Goal: Task Accomplishment & Management: Manage account settings

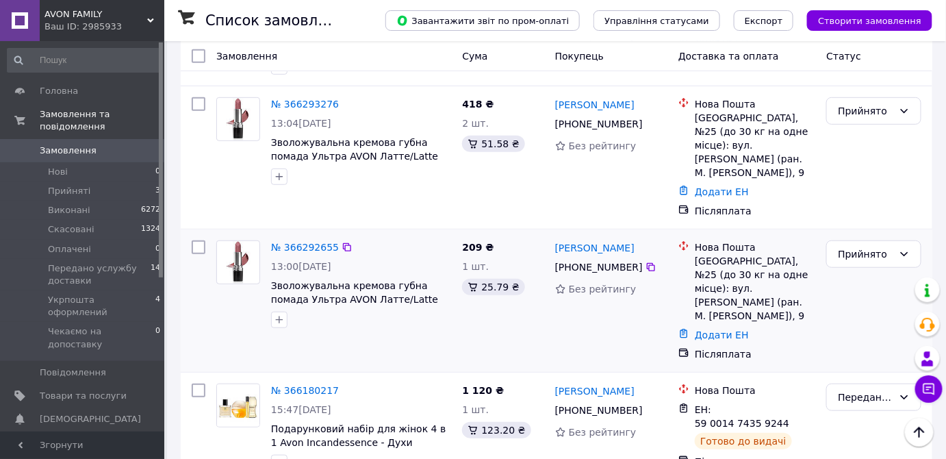
scroll to position [62, 0]
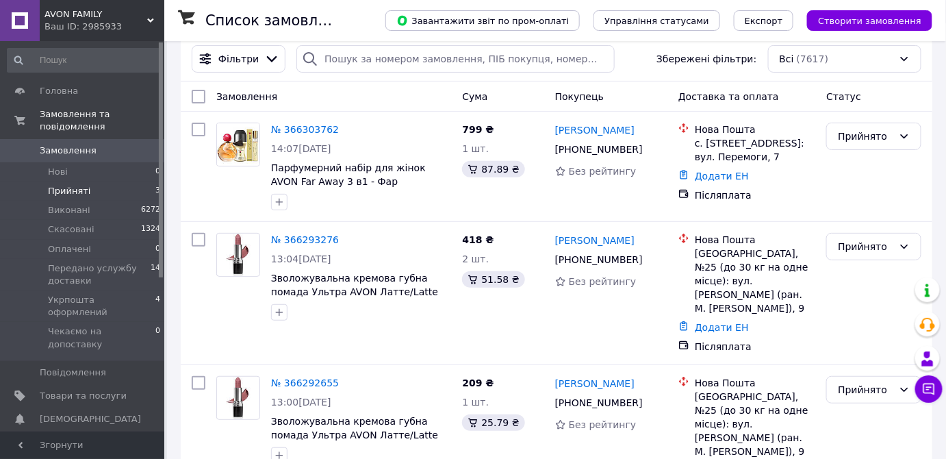
click at [73, 185] on span "Прийняті" at bounding box center [69, 191] width 42 height 12
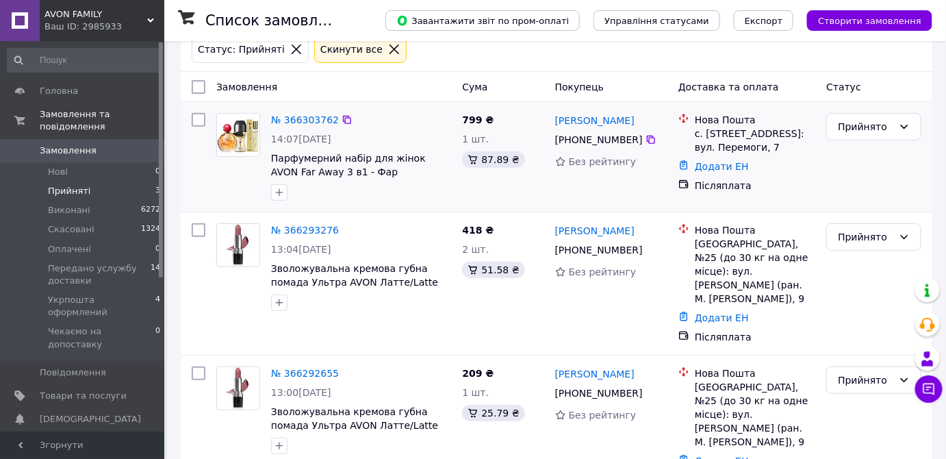
scroll to position [140, 0]
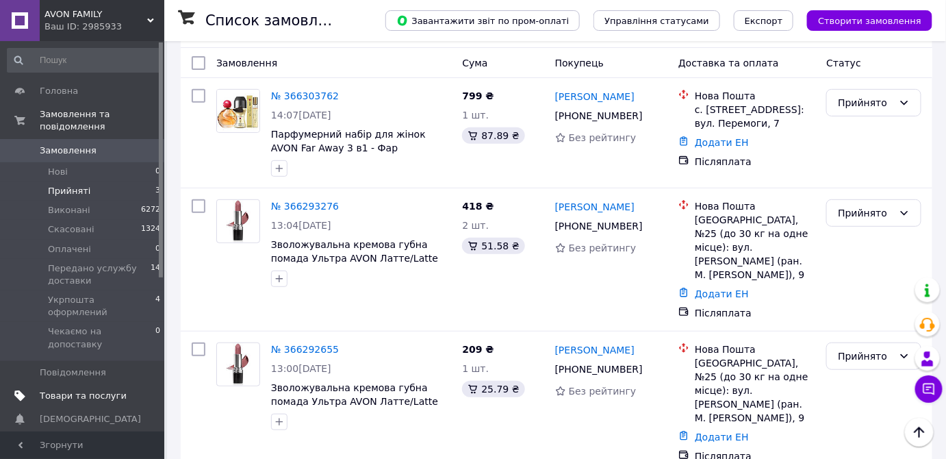
click at [73, 389] on span "Товари та послуги" at bounding box center [83, 395] width 87 height 12
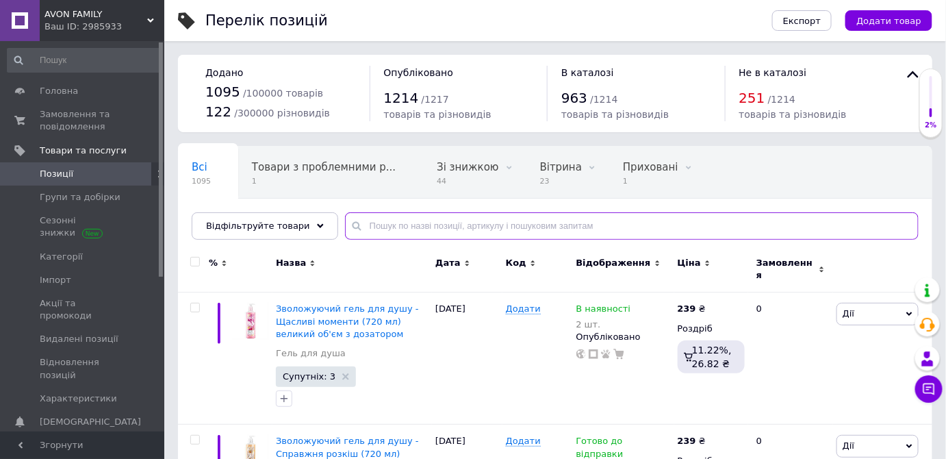
click at [362, 225] on input "text" at bounding box center [632, 225] width 574 height 27
paste input "1156329997"
type input "1156329997"
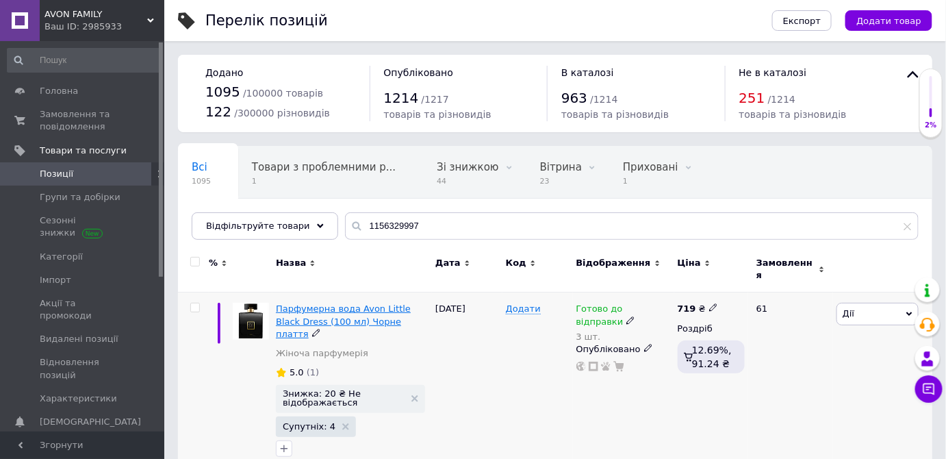
click at [356, 312] on span "Парфумерна вода Avon Little Black Dress (100 мл) Чорне плаття" at bounding box center [343, 320] width 135 height 35
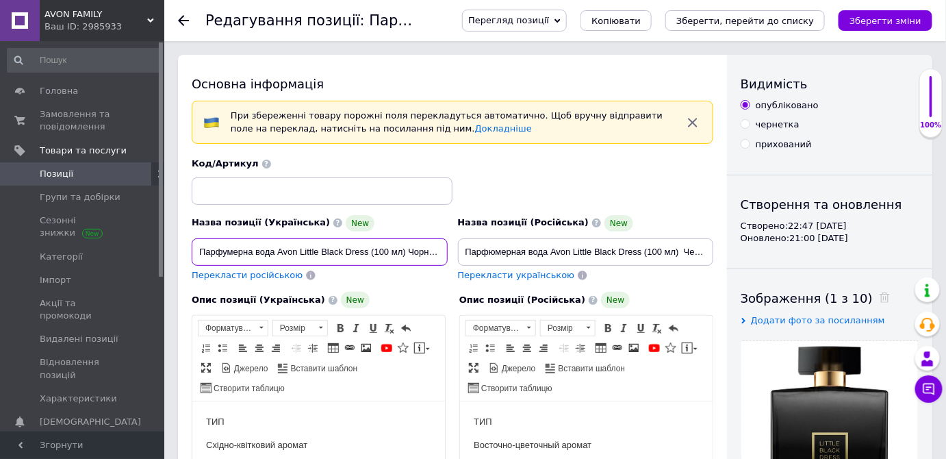
scroll to position [0, 25]
drag, startPoint x: 220, startPoint y: 247, endPoint x: 433, endPoint y: 247, distance: 212.2
click at [450, 246] on div "Назва позиції (Українська) New Парфумерна вода Avon Little Black Dress (100 мл)…" at bounding box center [320, 247] width 266 height 77
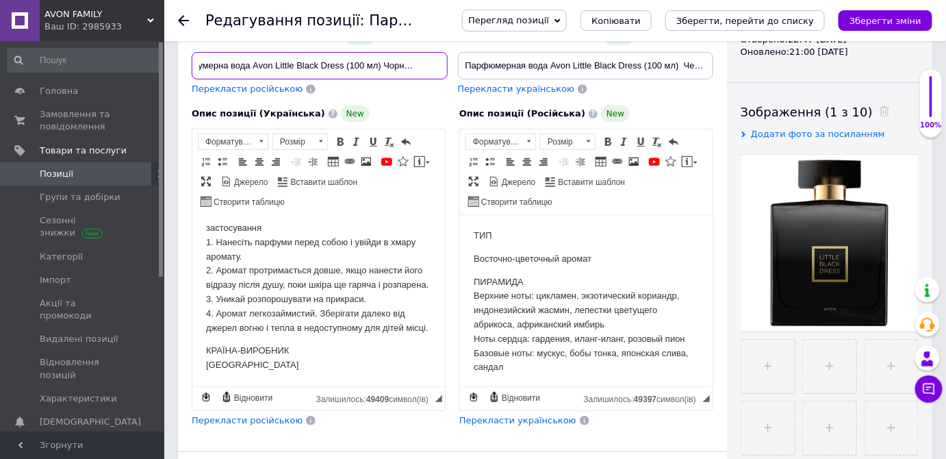
scroll to position [0, 0]
click at [64, 169] on span "Позиції" at bounding box center [57, 174] width 34 height 12
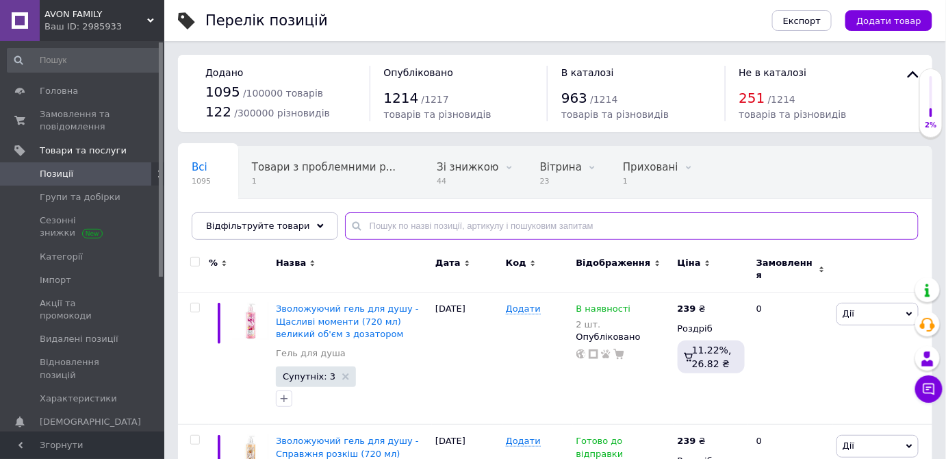
click at [363, 224] on input "text" at bounding box center [632, 225] width 574 height 27
paste input "1203069011"
type input "1203069011"
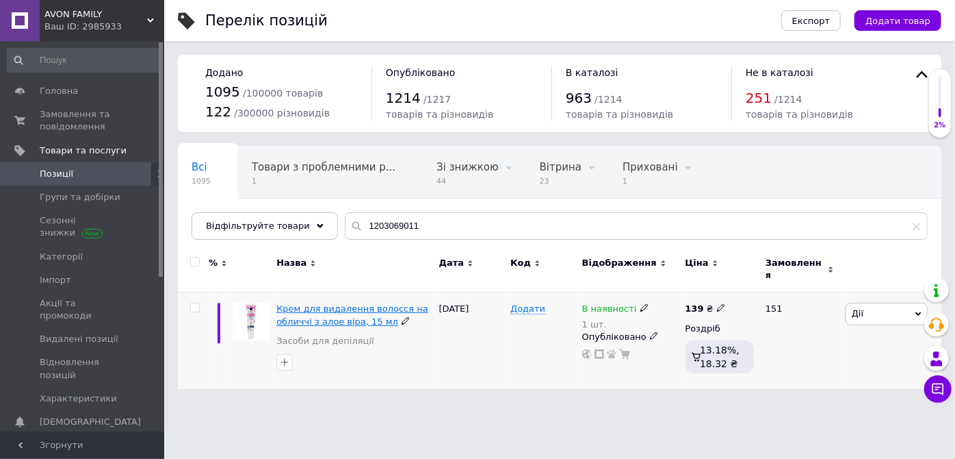
click at [326, 311] on span "Крем для видалення волосся на обличчі з алое віра, 15 мл" at bounding box center [353, 314] width 152 height 23
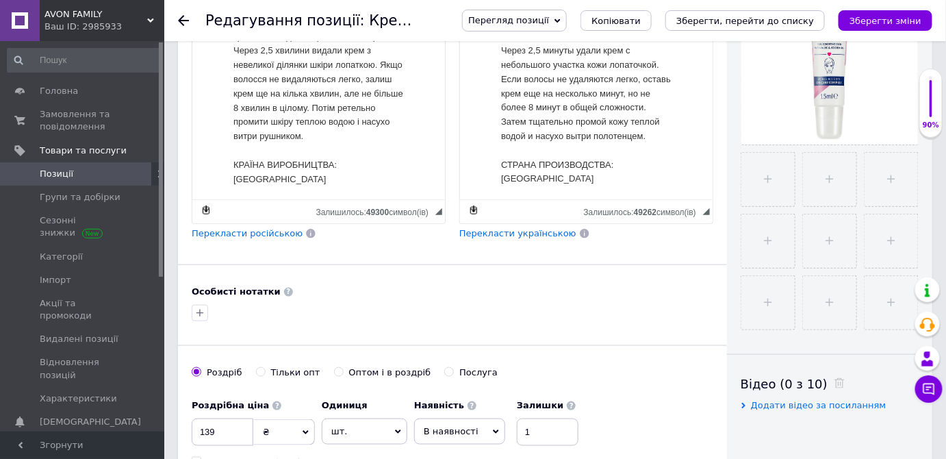
scroll to position [311, 0]
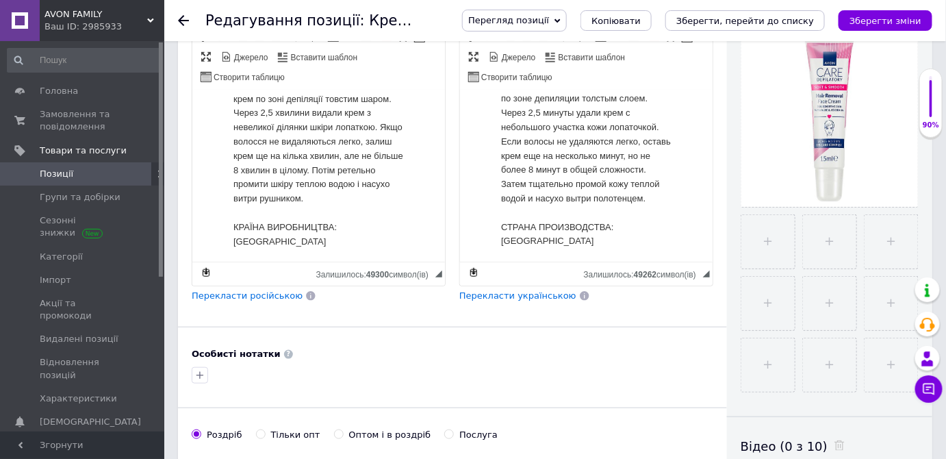
click at [257, 291] on span "Перекласти російською" at bounding box center [247, 295] width 111 height 10
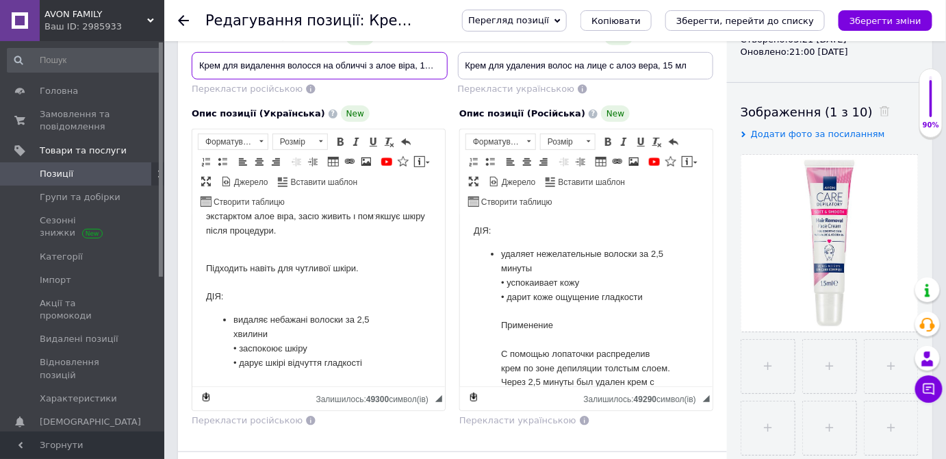
scroll to position [0, 4]
drag, startPoint x: 204, startPoint y: 60, endPoint x: 454, endPoint y: 70, distance: 250.7
click at [454, 65] on div "Назва позиції (Українська) New Крем для видалення волосся на обличчі з алое вір…" at bounding box center [453, 33] width 532 height 134
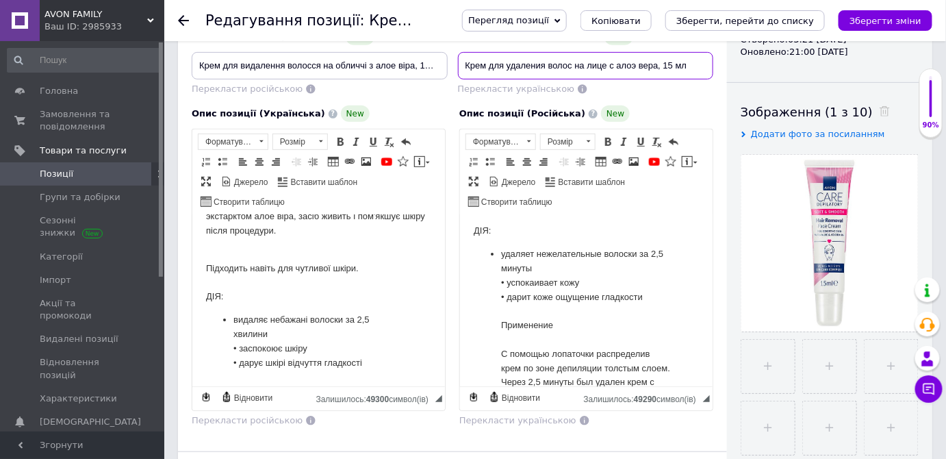
drag, startPoint x: 468, startPoint y: 63, endPoint x: 693, endPoint y: 67, distance: 225.2
click at [693, 67] on input "Крем для удаления волос на лице с алоэ вера, 15 мл" at bounding box center [586, 65] width 256 height 27
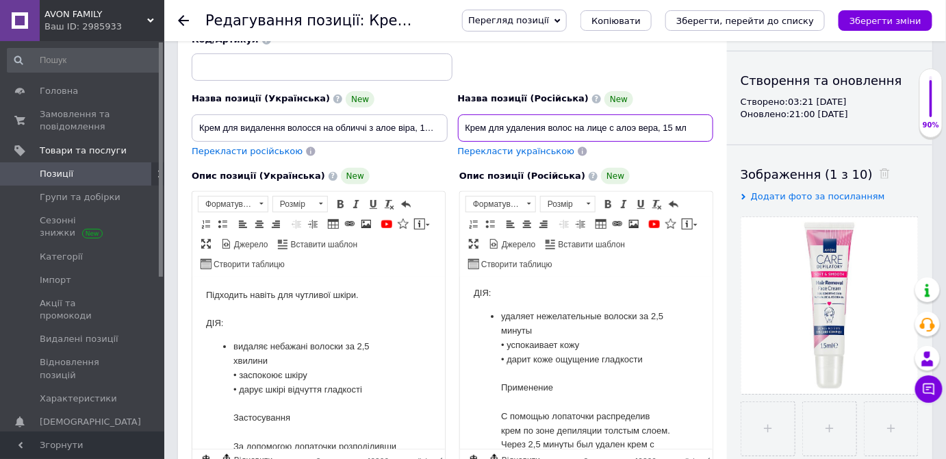
scroll to position [124, 0]
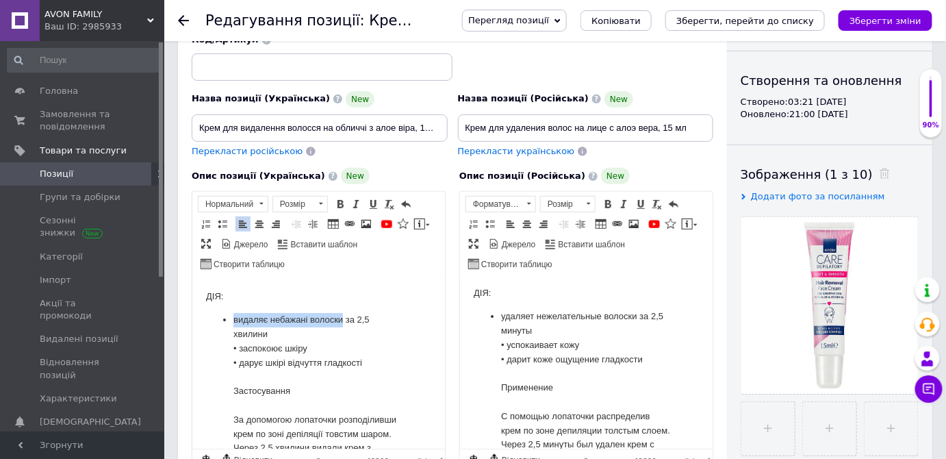
drag, startPoint x: 233, startPoint y: 318, endPoint x: 341, endPoint y: 318, distance: 107.5
click at [341, 318] on li "видаляє небажані волоски за 2,5 хвилини • заспокоює шкіру • дарує шкірі відчутт…" at bounding box center [318, 447] width 170 height 270
copy li "видаляє небажані волоски"
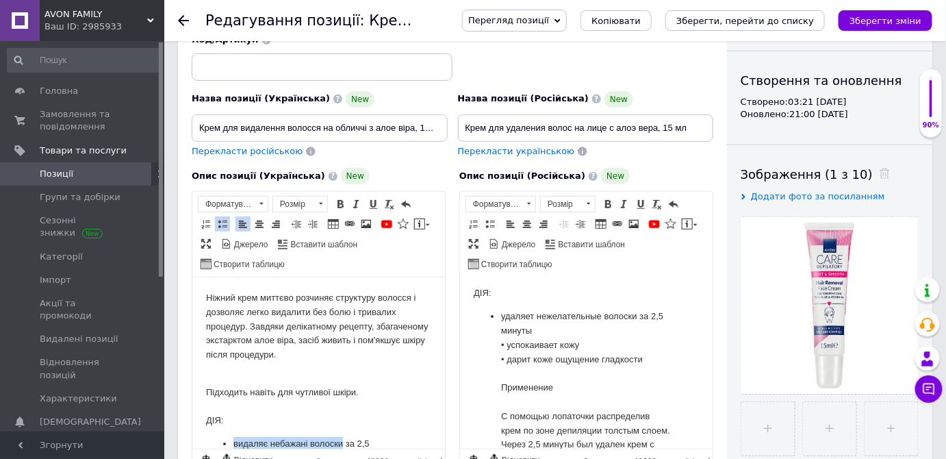
scroll to position [62, 0]
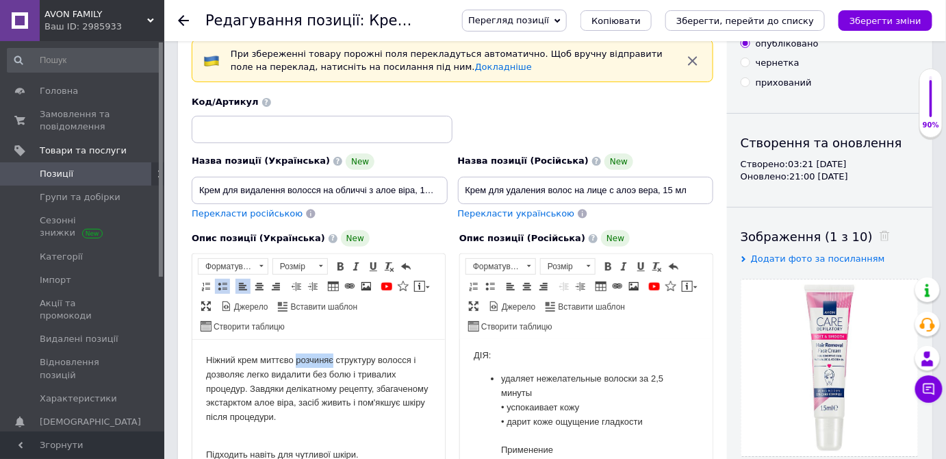
drag, startPoint x: 296, startPoint y: 357, endPoint x: 333, endPoint y: 353, distance: 37.9
click at [333, 353] on p "Ніжний крем миттєво розчиняє структуру волосся і дозволяє легко видалити без бо…" at bounding box center [317, 387] width 225 height 71
click at [299, 387] on p "Ніжний крем миттєво видаляє небажані волоски, розчиняючи структуру волосся і до…" at bounding box center [317, 387] width 225 height 71
click at [350, 410] on p "Ніжний крем миттєво видаляє небажані волоски, розчиняючи структуру волосся і до…" at bounding box center [317, 387] width 225 height 71
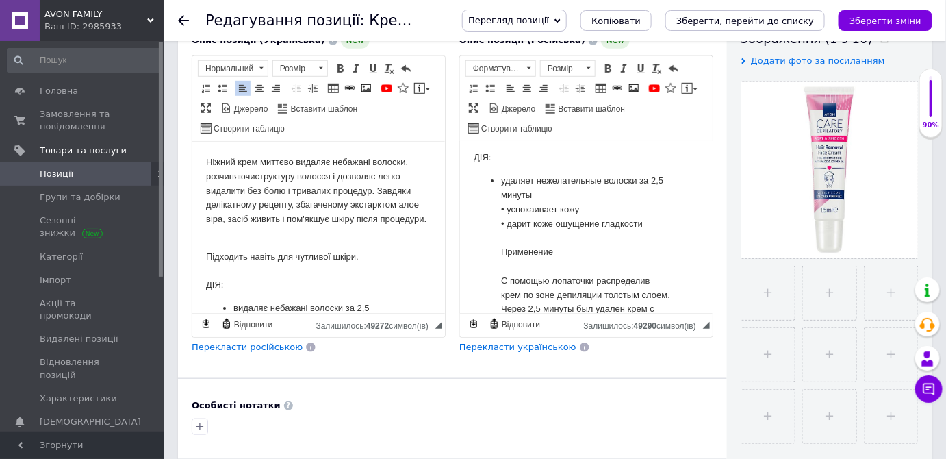
scroll to position [311, 0]
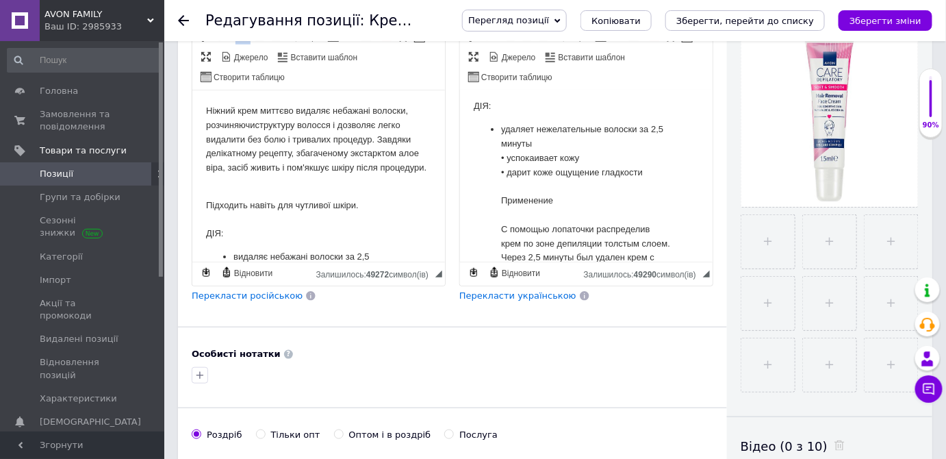
click at [272, 230] on p "Підходить навіть для чутливої шкіри. ДІЯ:" at bounding box center [317, 212] width 225 height 57
click at [885, 19] on icon "Зберегти зміни" at bounding box center [885, 21] width 72 height 10
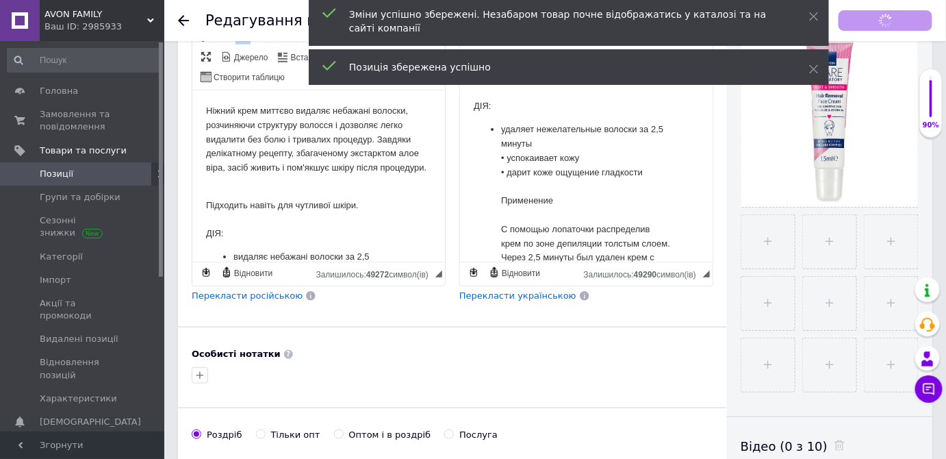
scroll to position [127, 0]
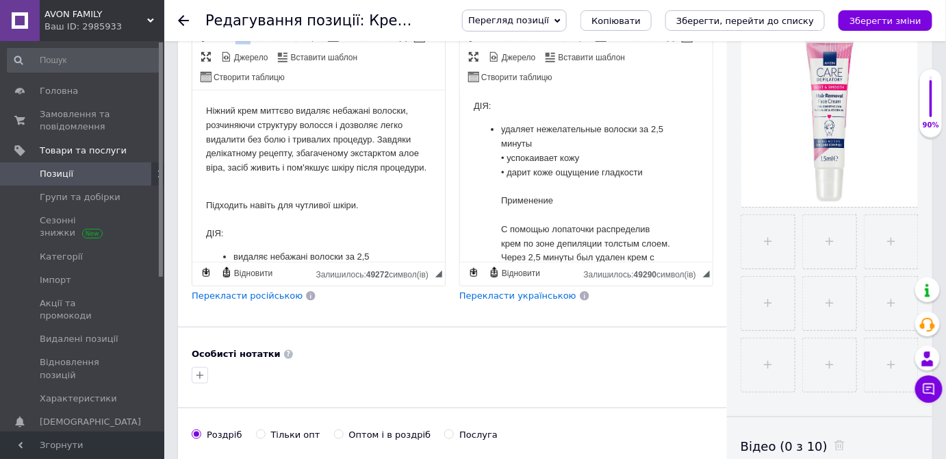
click at [242, 292] on span "Перекласти російською" at bounding box center [247, 295] width 111 height 10
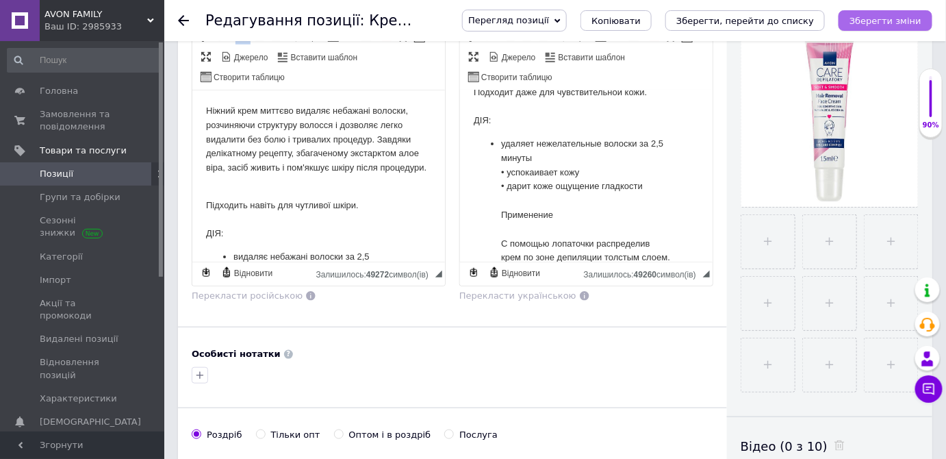
click at [896, 21] on icon "Зберегти зміни" at bounding box center [885, 21] width 72 height 10
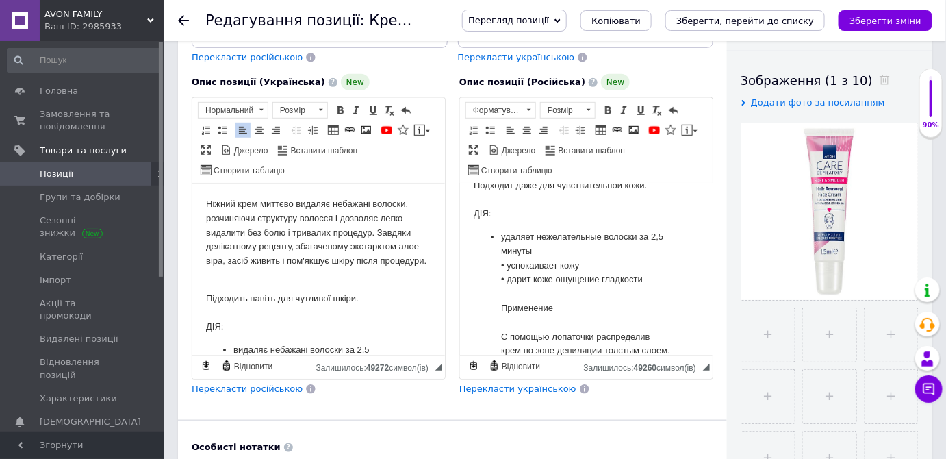
scroll to position [186, 0]
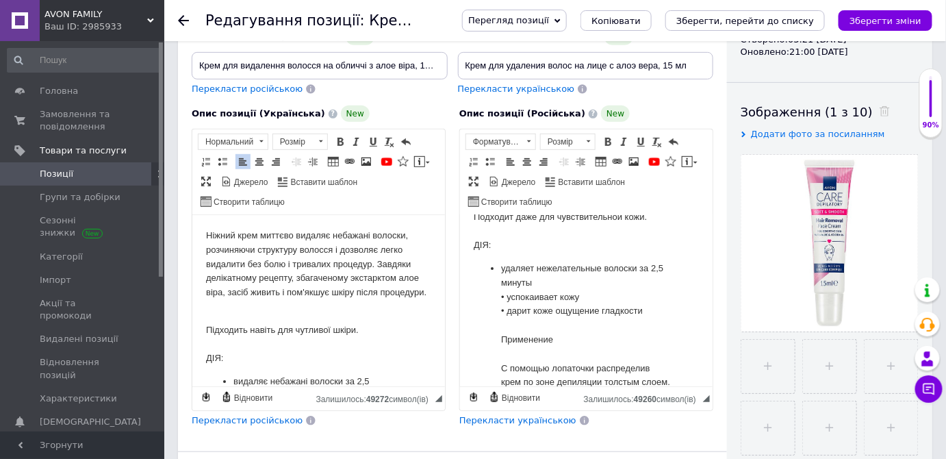
click at [498, 421] on span "Перекласти українською" at bounding box center [517, 420] width 117 height 10
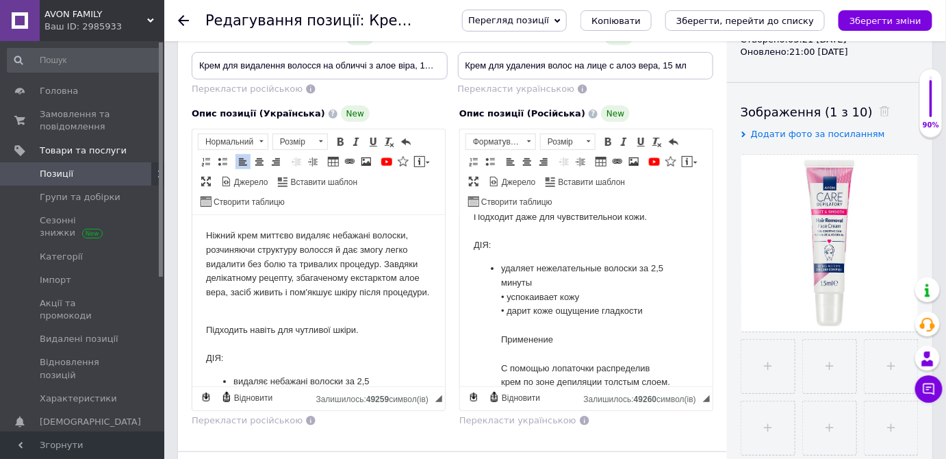
click at [882, 18] on icon "Зберегти зміни" at bounding box center [885, 21] width 72 height 10
click at [182, 15] on icon at bounding box center [183, 20] width 11 height 11
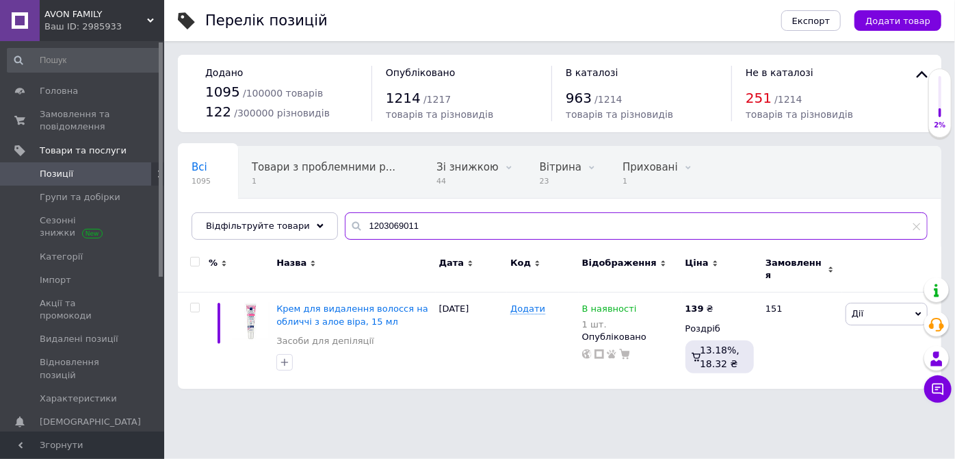
click at [367, 224] on input "1203069011" at bounding box center [636, 225] width 583 height 27
paste input "4114574"
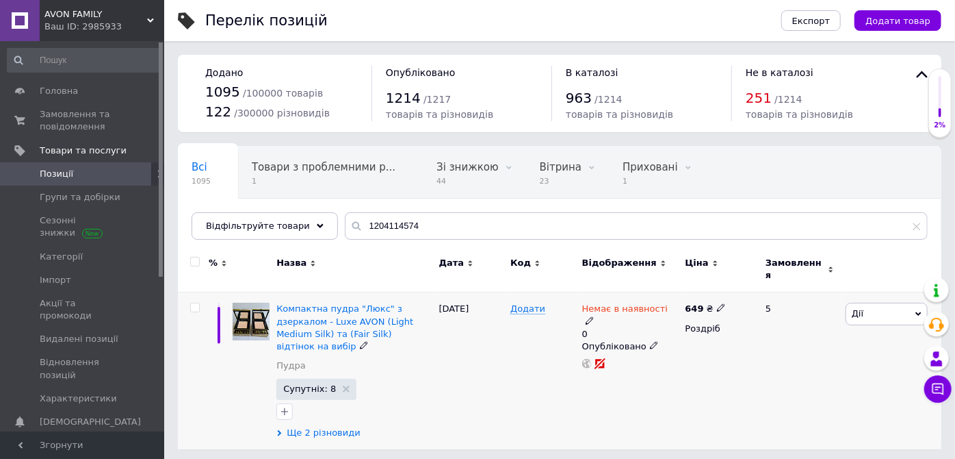
click at [323, 426] on span "Ще 2 різновиди" at bounding box center [324, 432] width 74 height 12
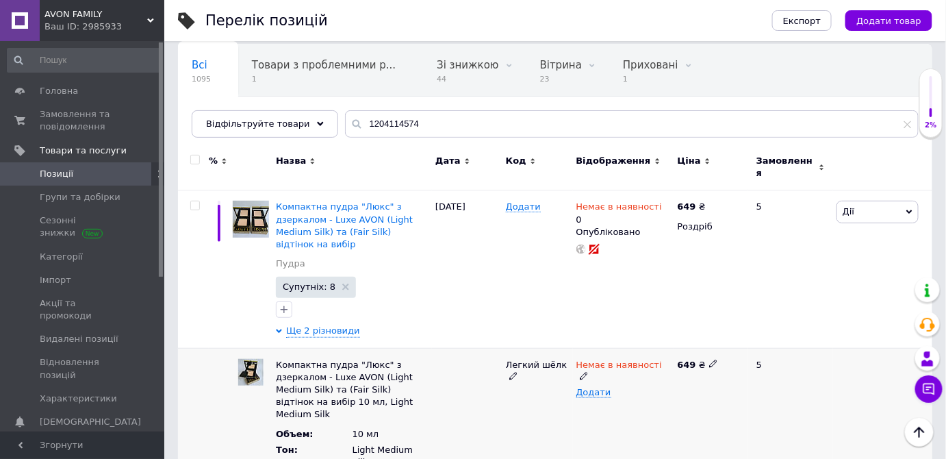
scroll to position [20, 0]
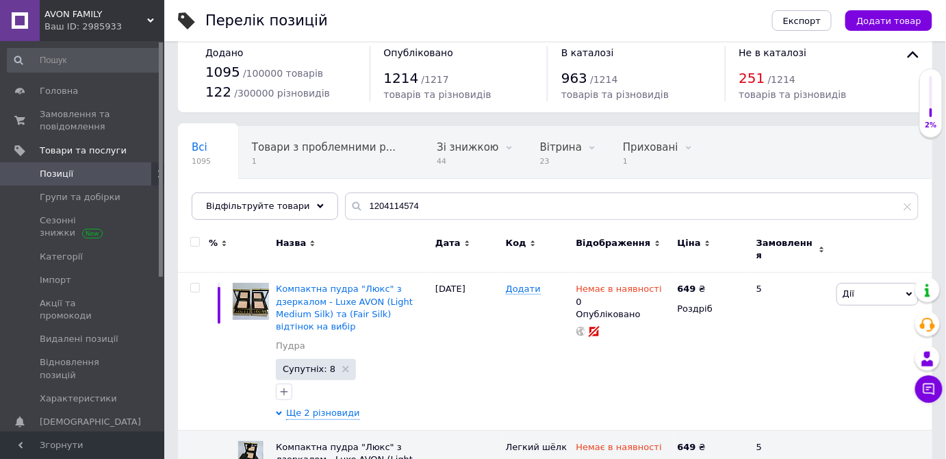
click at [337, 233] on div "Назва" at bounding box center [351, 250] width 159 height 46
drag, startPoint x: 417, startPoint y: 207, endPoint x: 335, endPoint y: 201, distance: 82.4
click at [345, 201] on div "1204114574" at bounding box center [632, 205] width 574 height 27
paste input "8563320"
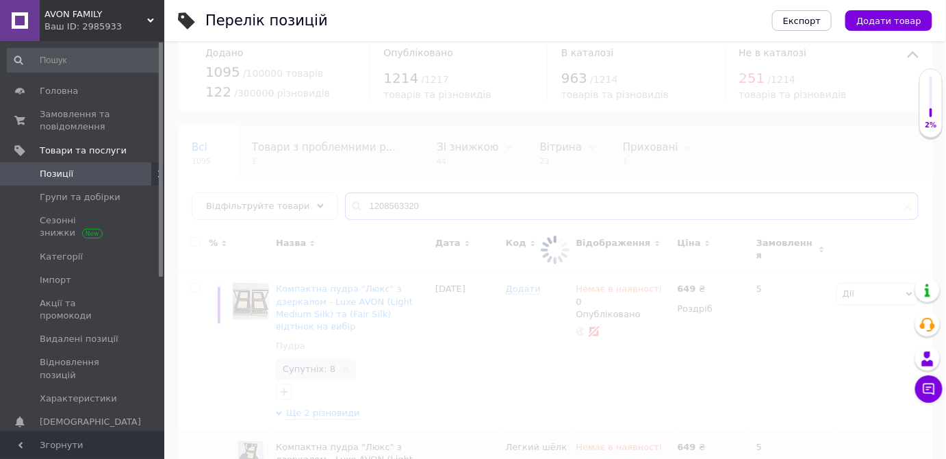
type input "1208563320"
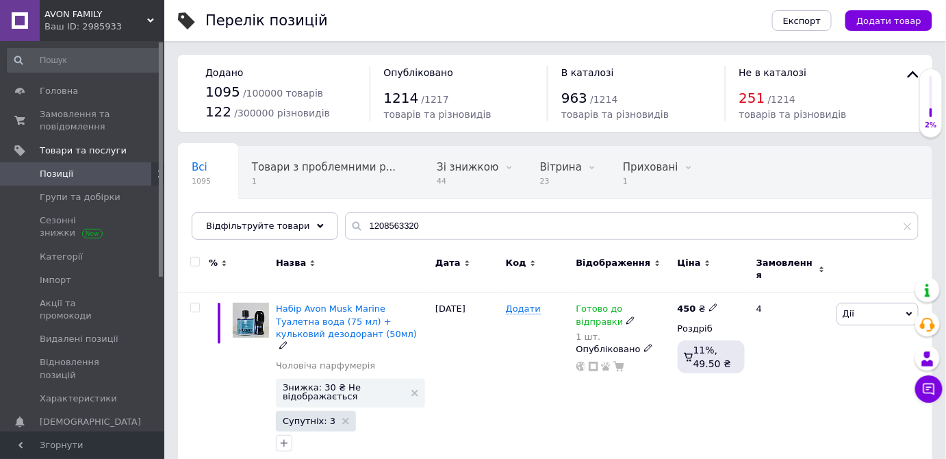
click at [316, 309] on span "Набір Avon Musk Marine Туалетна вода (75 мл) + кульковий дезодорант (50мл)" at bounding box center [346, 320] width 141 height 35
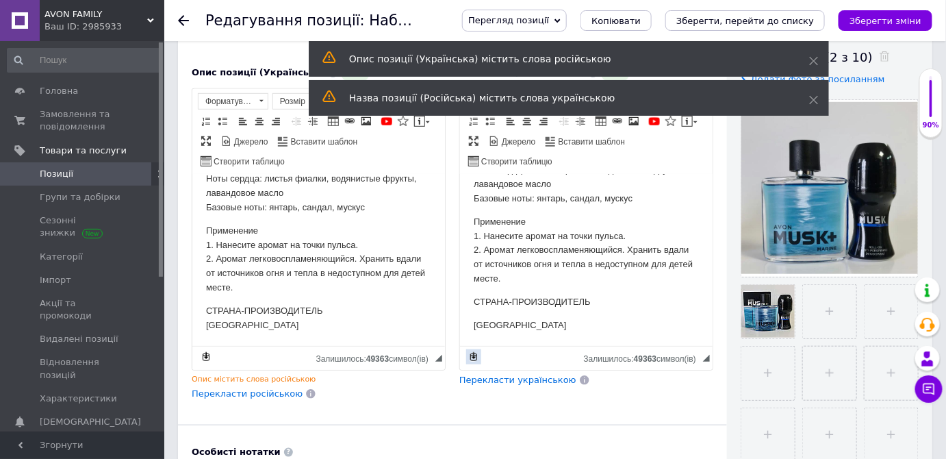
scroll to position [248, 0]
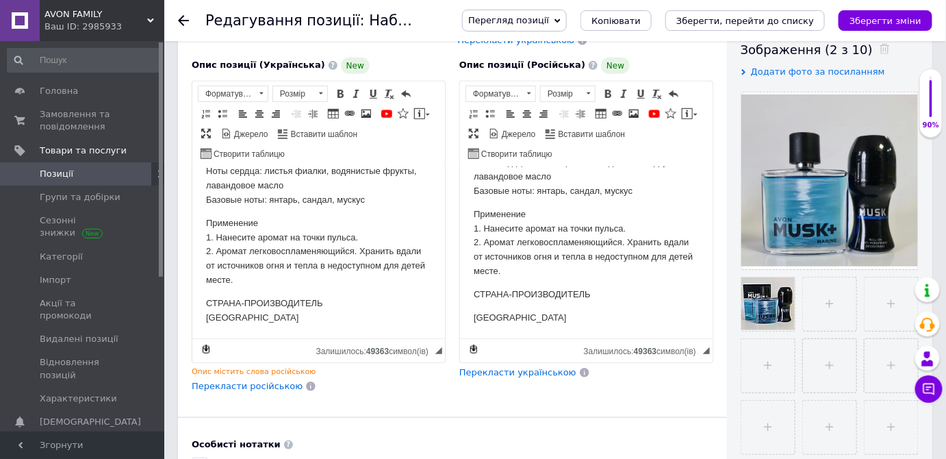
click at [491, 369] on span "Перекласти українською" at bounding box center [517, 372] width 117 height 10
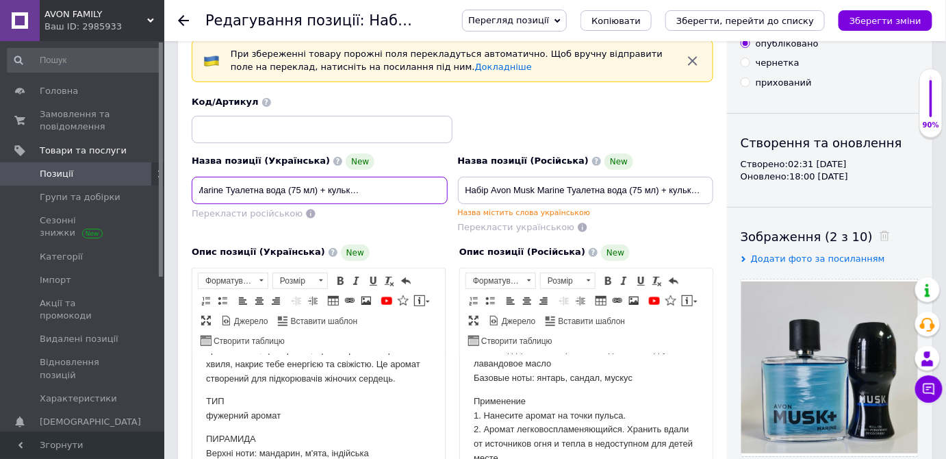
scroll to position [0, 86]
drag, startPoint x: 361, startPoint y: 186, endPoint x: 451, endPoint y: 192, distance: 90.5
click at [451, 192] on div "Назва позиції (Українська) New Набір Avon Musk Marine Туалетна вода (75 мл) + к…" at bounding box center [320, 193] width 266 height 91
click at [402, 216] on div "Перекласти російською" at bounding box center [320, 213] width 256 height 13
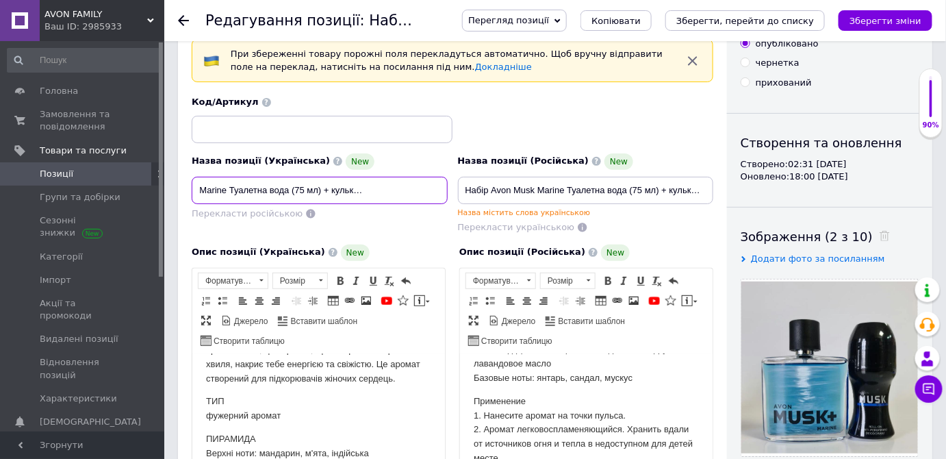
scroll to position [0, 86]
drag, startPoint x: 251, startPoint y: 183, endPoint x: 449, endPoint y: 188, distance: 197.9
click at [449, 188] on div "Назва позиції (Українська) New Набір Avon Musk Marine Туалетна вода (75 мл) + к…" at bounding box center [320, 193] width 266 height 91
drag, startPoint x: 476, startPoint y: 186, endPoint x: 726, endPoint y: 183, distance: 249.8
click at [726, 183] on div "Основна інформація При збереженні товару порожні поля перекладуться автоматично…" at bounding box center [452, 454] width 549 height 923
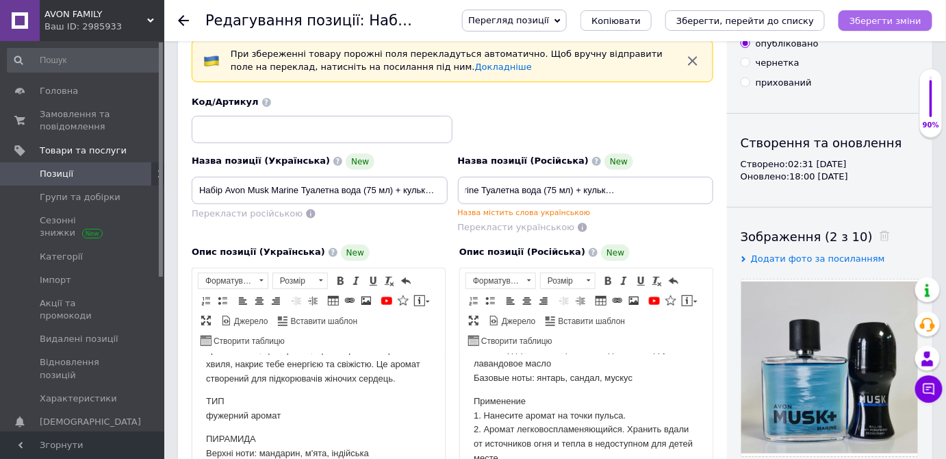
scroll to position [0, 0]
click at [901, 16] on icon "Зберегти зміни" at bounding box center [885, 21] width 72 height 10
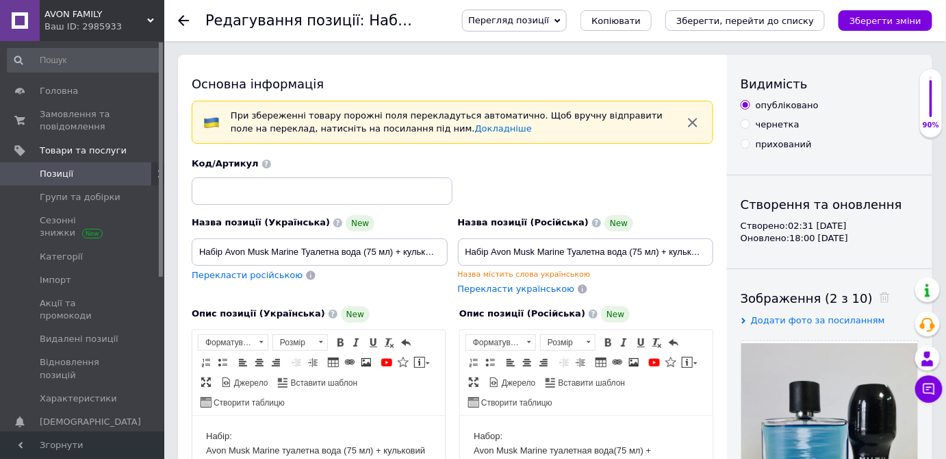
click at [250, 274] on span "Перекласти російською" at bounding box center [247, 275] width 111 height 10
type input "Набор Avon Musk Marine Туалетная вода (75 мл) + шариковый дезодорант (50мл)"
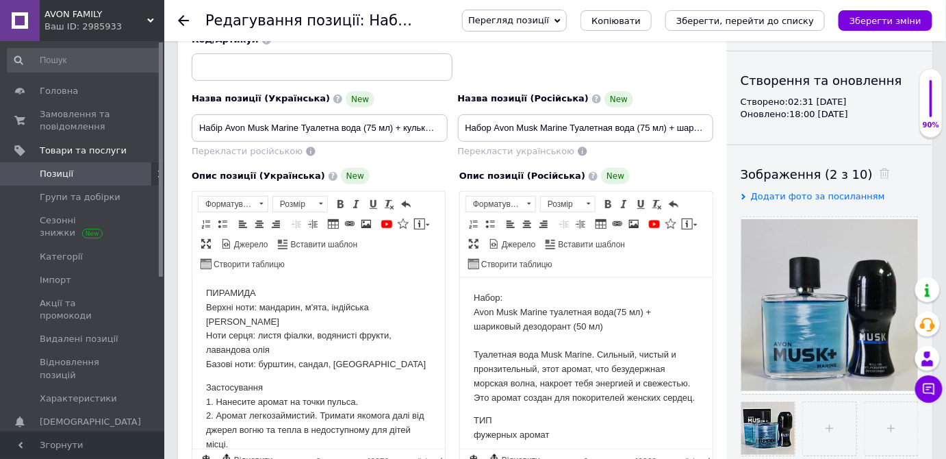
scroll to position [186, 0]
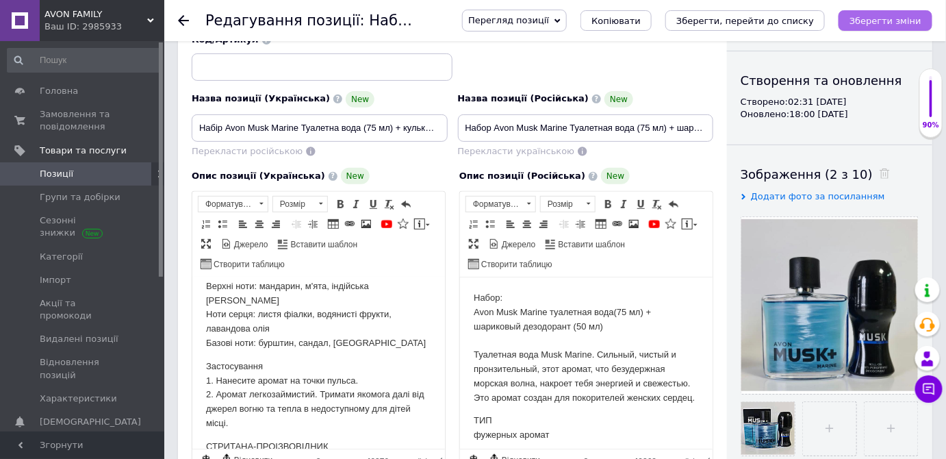
click at [890, 18] on icon "Зберегти зміни" at bounding box center [885, 21] width 72 height 10
click at [871, 23] on icon "Зберегти зміни" at bounding box center [885, 21] width 72 height 10
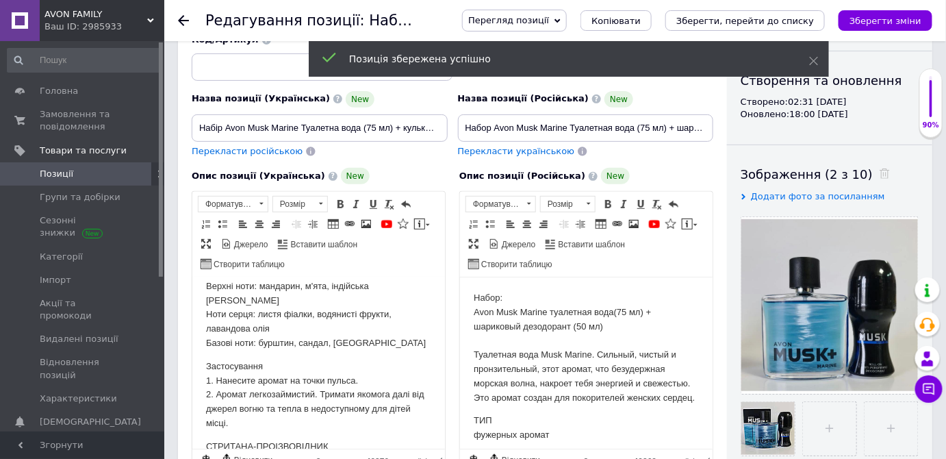
click at [179, 16] on icon at bounding box center [183, 20] width 11 height 11
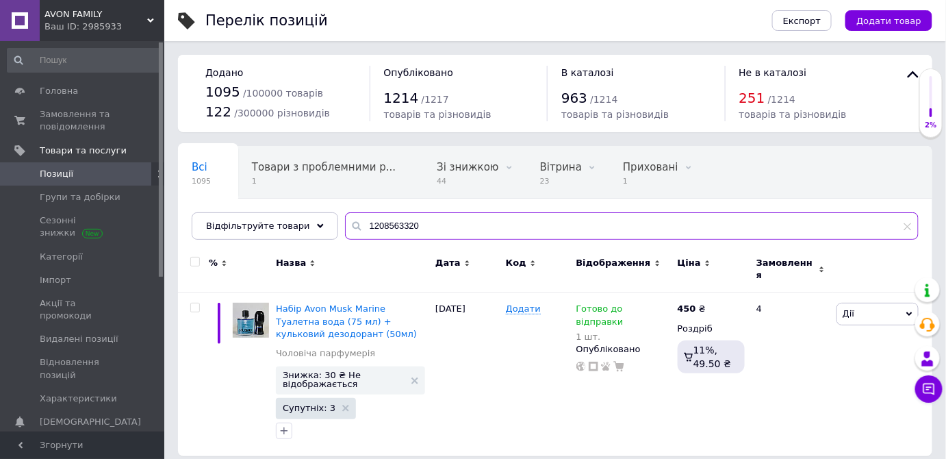
drag, startPoint x: 423, startPoint y: 227, endPoint x: 322, endPoint y: 207, distance: 103.2
click at [322, 207] on div "Всі 1095 Товари з проблемними р... 1 Зі знижкою 44 Видалити Редагувати Вітрина …" at bounding box center [555, 193] width 754 height 94
paste input "17281637"
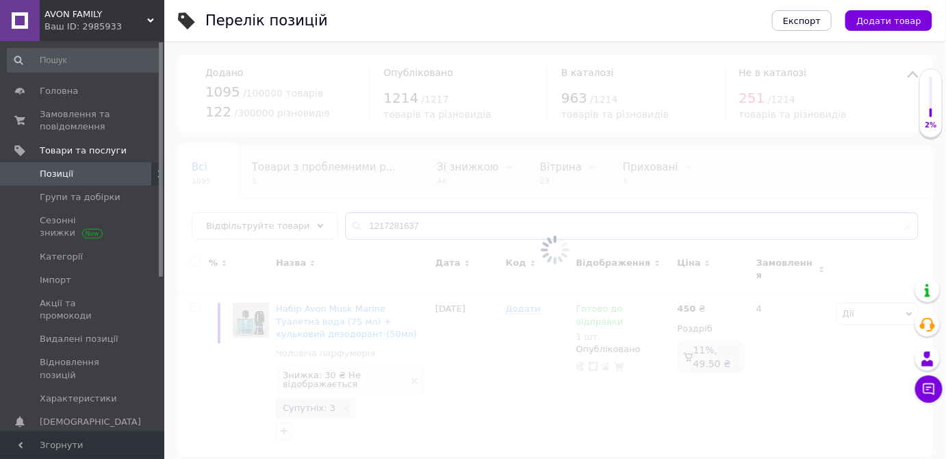
type input "1217281637"
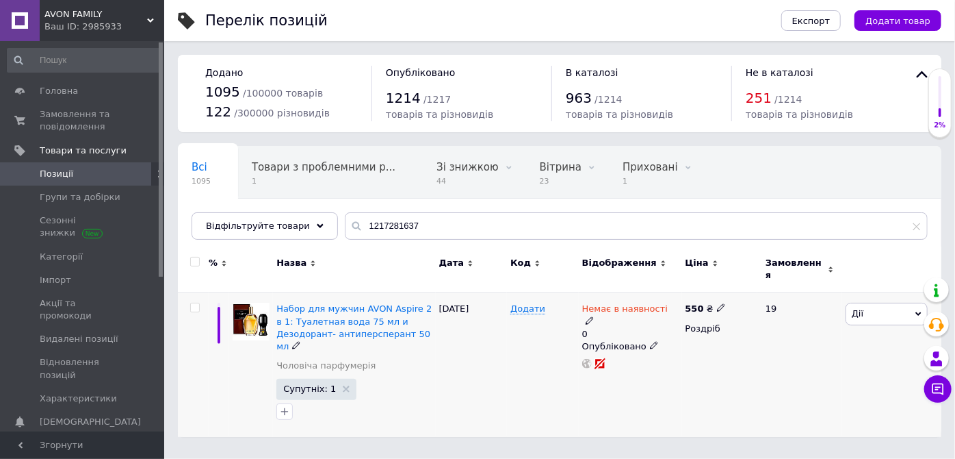
click at [594, 316] on icon at bounding box center [590, 320] width 8 height 8
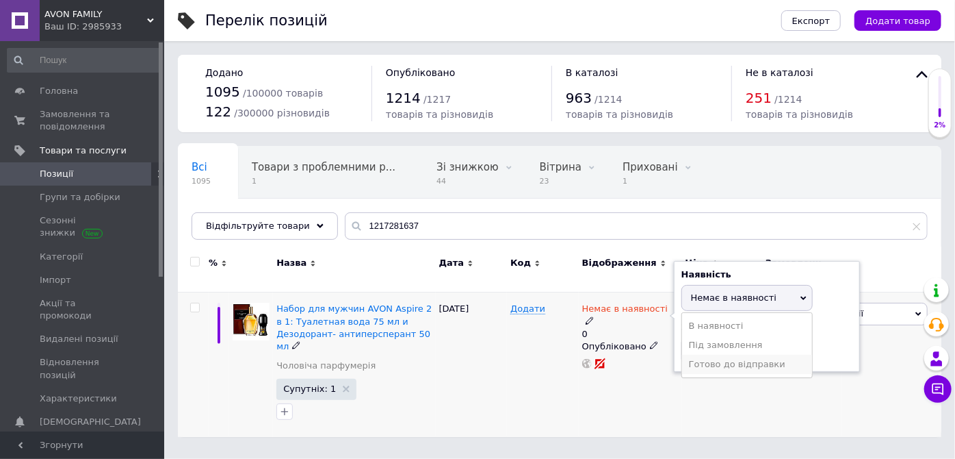
click at [707, 355] on li "Готово до відправки" at bounding box center [747, 364] width 130 height 19
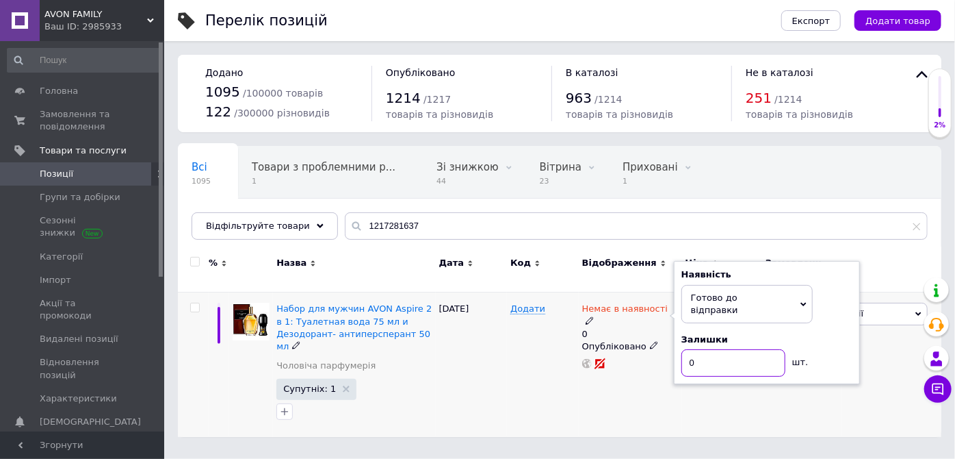
drag, startPoint x: 709, startPoint y: 337, endPoint x: 670, endPoint y: 336, distance: 39.0
click at [671, 336] on div "Немає в наявності 0 Наявність [PERSON_NAME] до відправки В наявності Немає в на…" at bounding box center [630, 336] width 97 height 66
type input "2"
click at [448, 369] on div "[DATE]" at bounding box center [472, 364] width 72 height 144
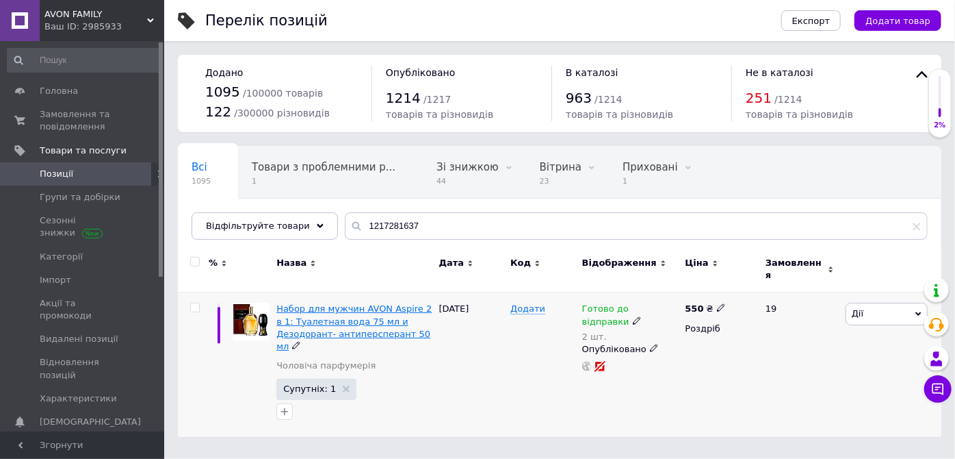
click at [312, 303] on span "Набор для мужчин AVON Aspire 2 в 1: Туалетная вода 75 мл и Дезодорант- антиперс…" at bounding box center [354, 327] width 155 height 48
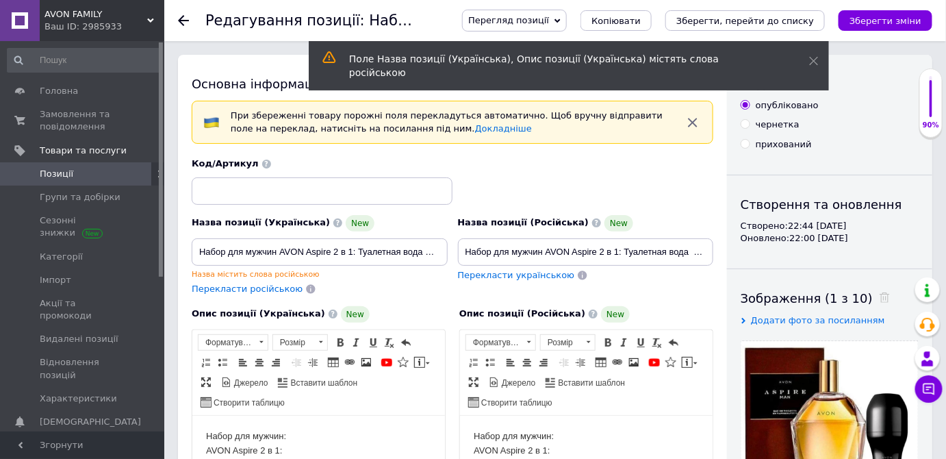
click at [507, 277] on span "Перекласти українською" at bounding box center [516, 275] width 117 height 10
type input "Набір для чоловіків AVON Aspire 2 в 1: Туалетна вода 75 мл і Дезодорант — антип…"
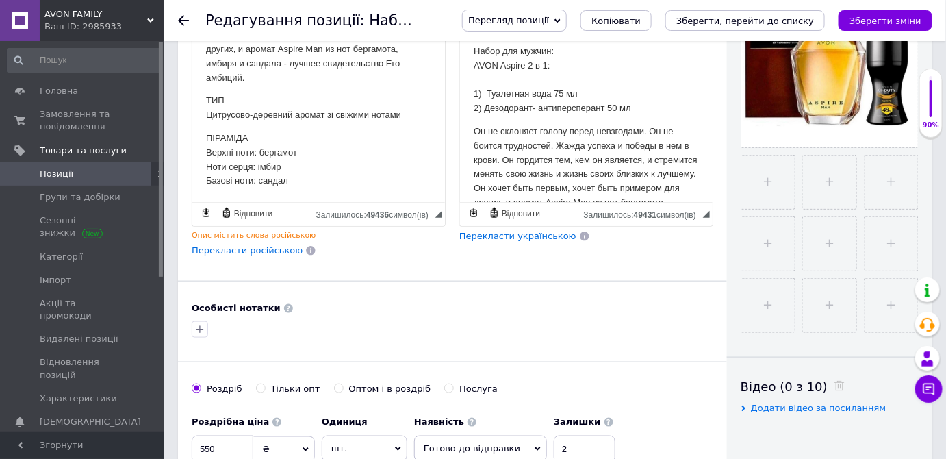
scroll to position [373, 0]
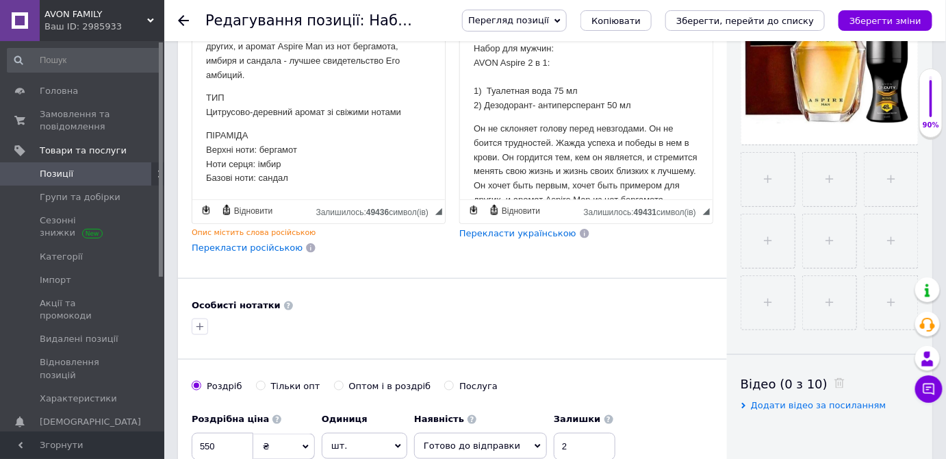
click at [524, 233] on span "Перекласти українською" at bounding box center [517, 233] width 117 height 10
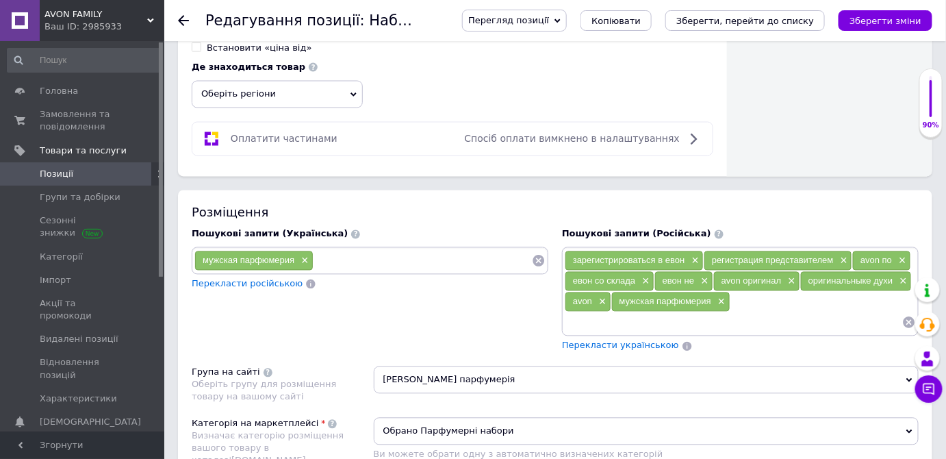
scroll to position [808, 0]
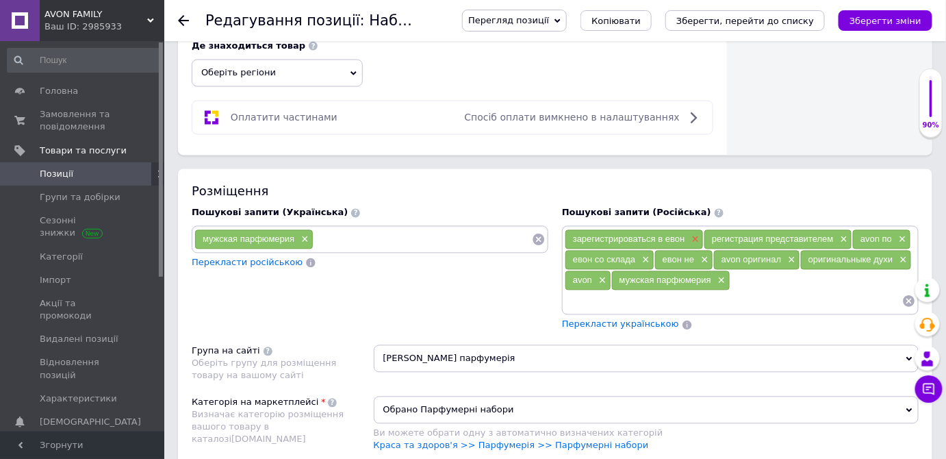
click at [695, 234] on span "×" at bounding box center [694, 240] width 11 height 12
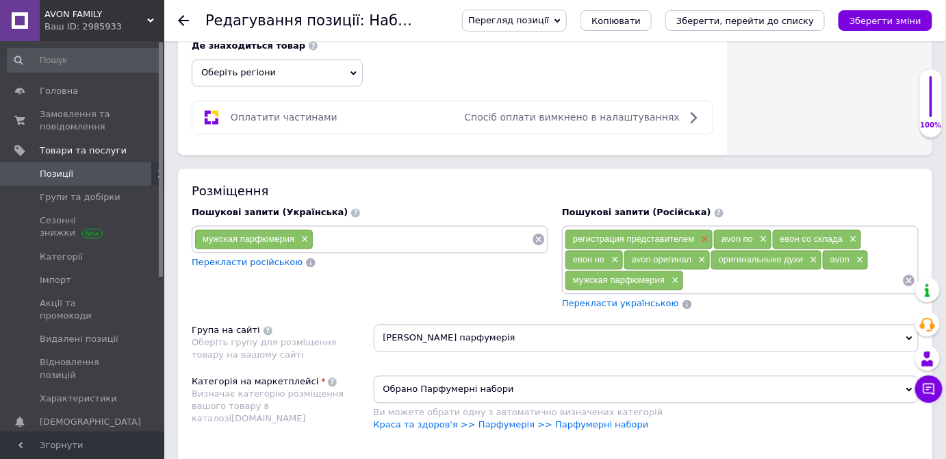
click at [705, 234] on span "×" at bounding box center [703, 240] width 11 height 12
click at [613, 234] on span "×" at bounding box center [613, 240] width 11 height 12
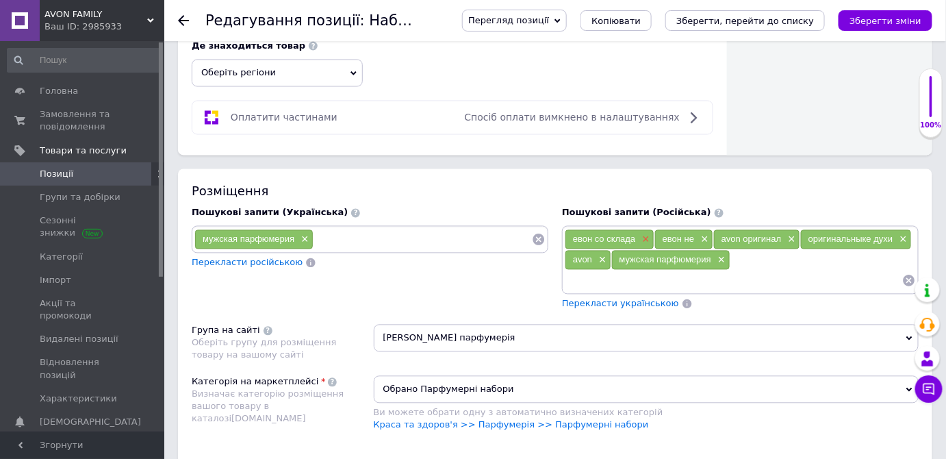
click at [639, 234] on span "×" at bounding box center [644, 240] width 11 height 12
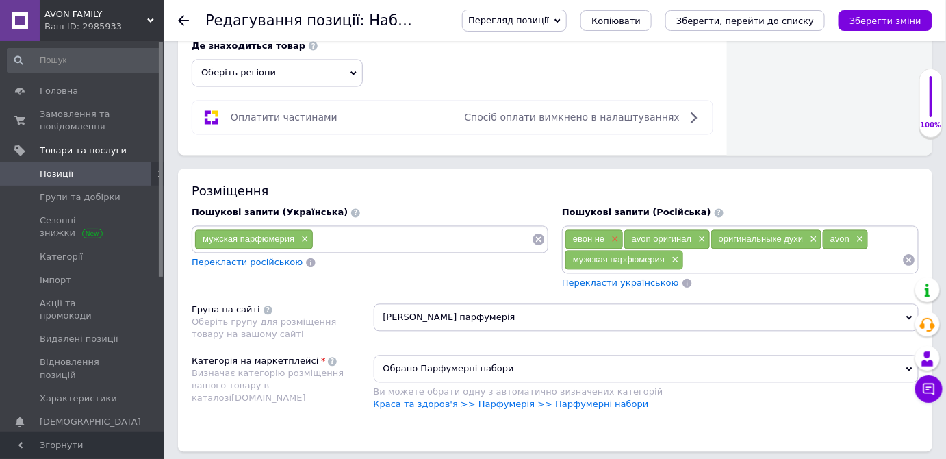
click at [613, 234] on span "×" at bounding box center [613, 240] width 11 height 12
click at [639, 234] on span "×" at bounding box center [642, 240] width 11 height 12
click at [667, 234] on span "×" at bounding box center [666, 240] width 11 height 12
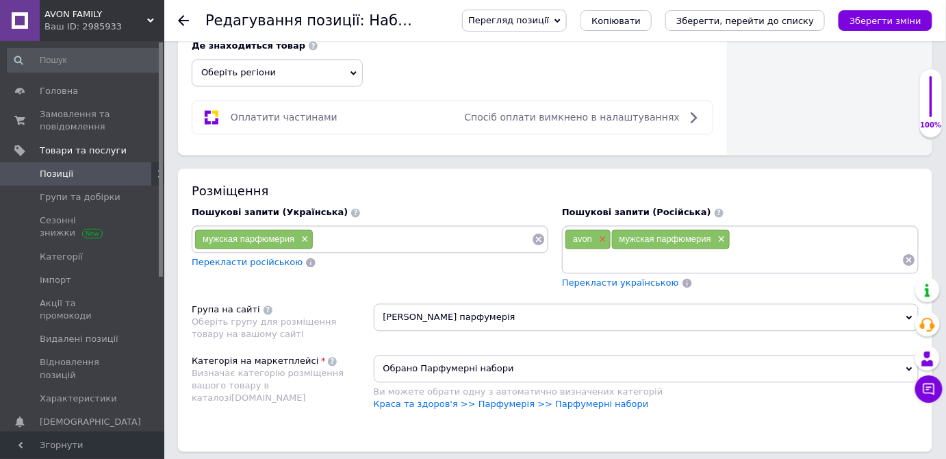
click at [605, 234] on span "×" at bounding box center [600, 240] width 11 height 12
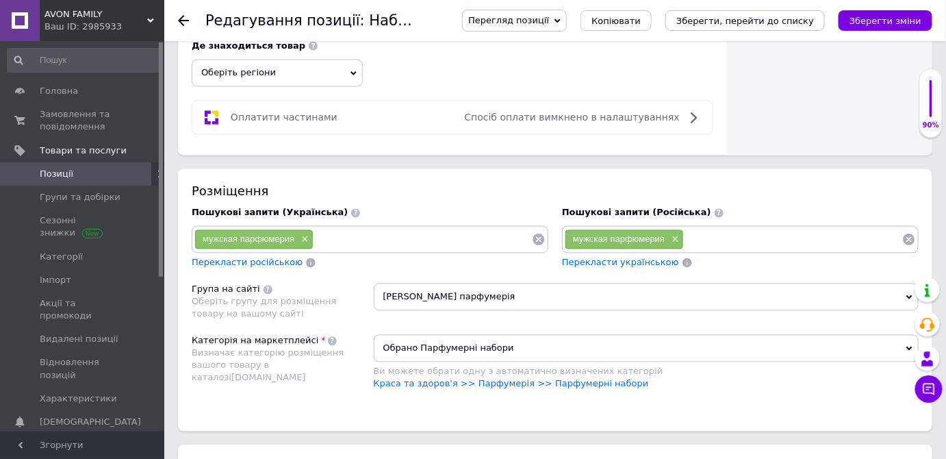
click at [422, 290] on span "[PERSON_NAME] парфумерія" at bounding box center [646, 296] width 545 height 27
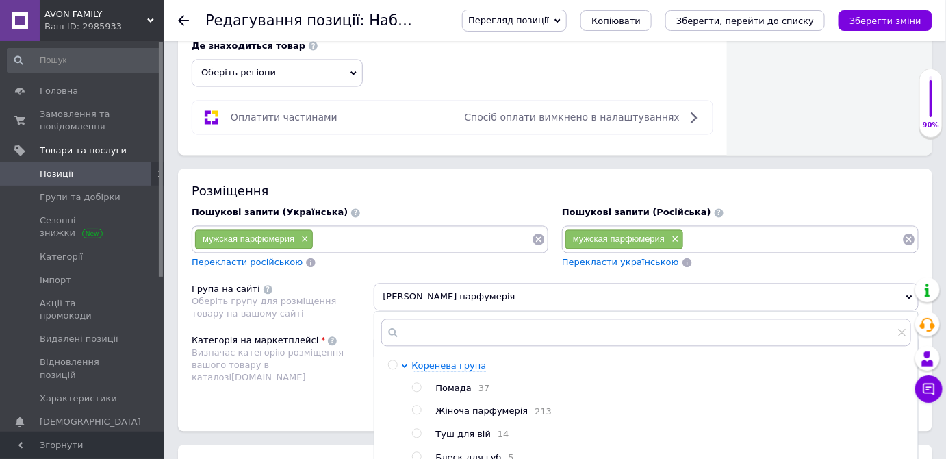
click at [428, 289] on span "[PERSON_NAME] парфумерія" at bounding box center [646, 296] width 545 height 27
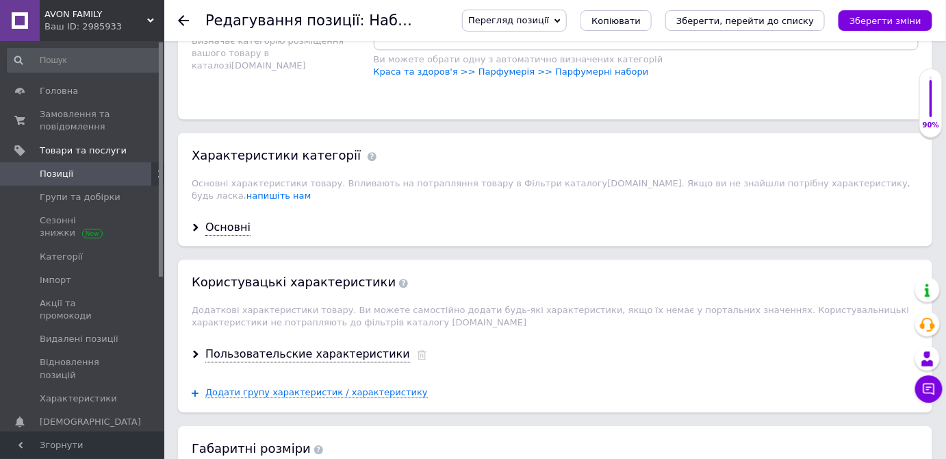
scroll to position [1120, 0]
click at [226, 220] on div "Основні" at bounding box center [227, 228] width 45 height 16
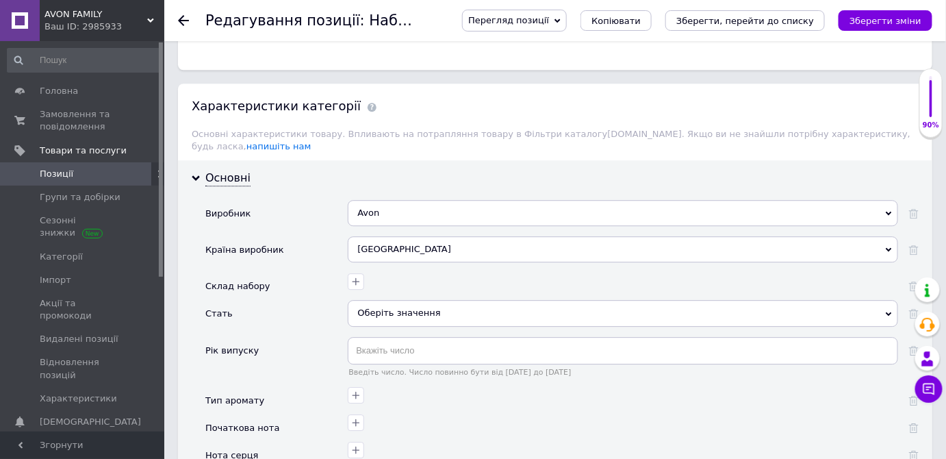
scroll to position [1244, 0]
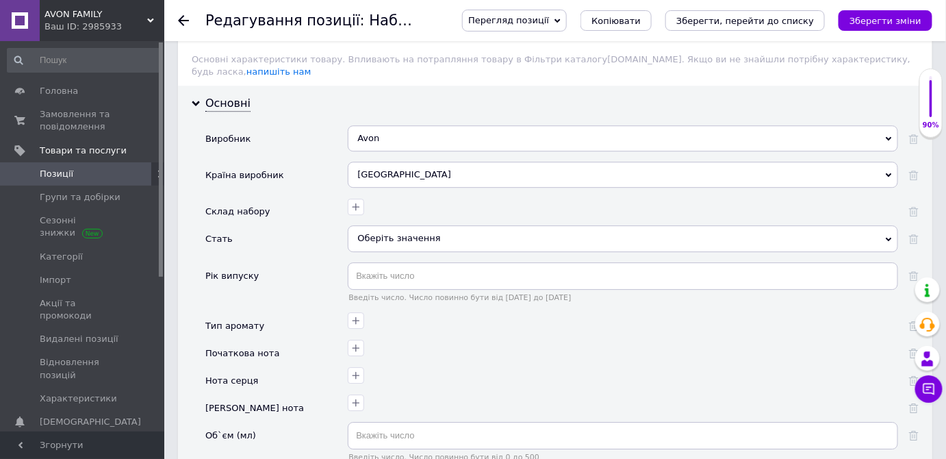
click at [385, 225] on div "Оберіть значення" at bounding box center [623, 238] width 550 height 26
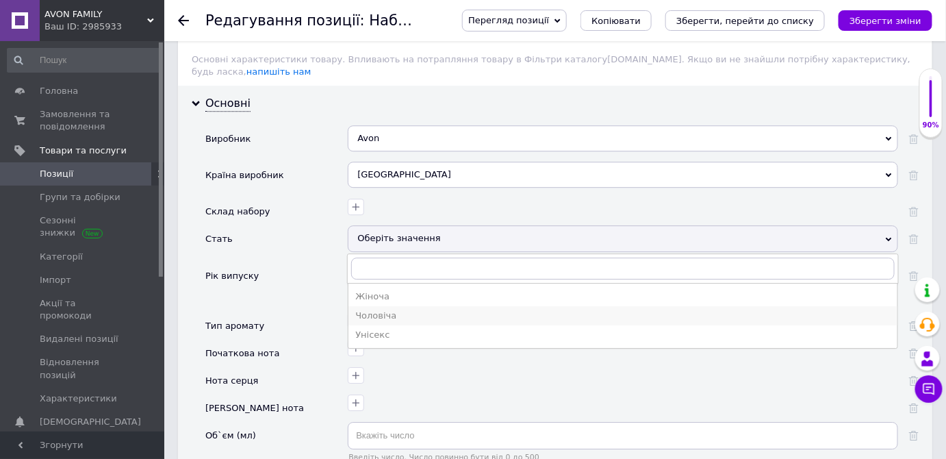
click at [371, 309] on div "Чоловіча" at bounding box center [622, 315] width 535 height 12
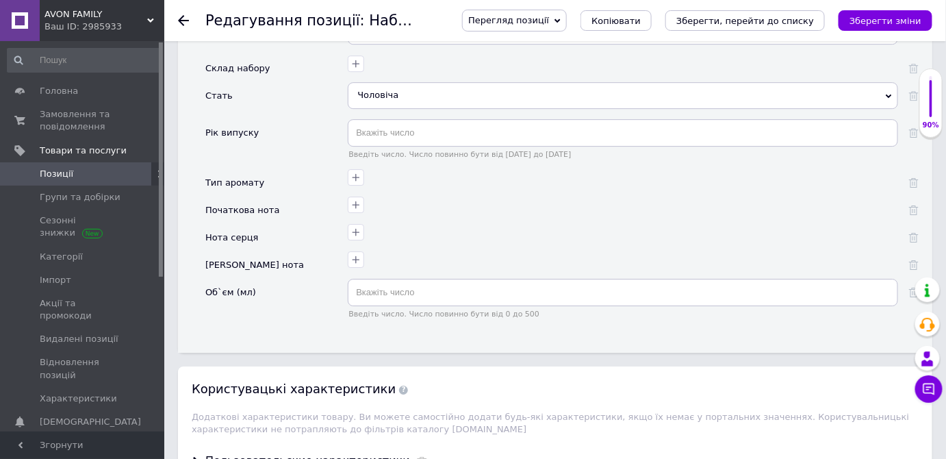
scroll to position [1369, 0]
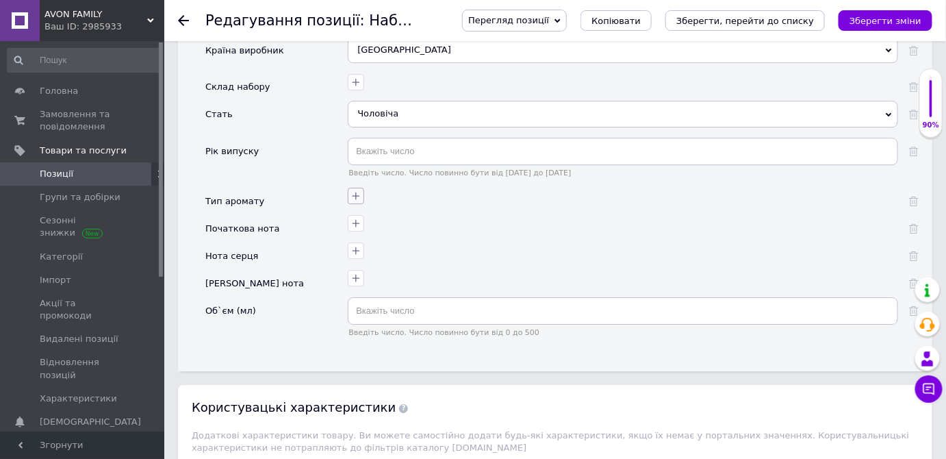
click at [359, 190] on icon "button" at bounding box center [355, 195] width 11 height 11
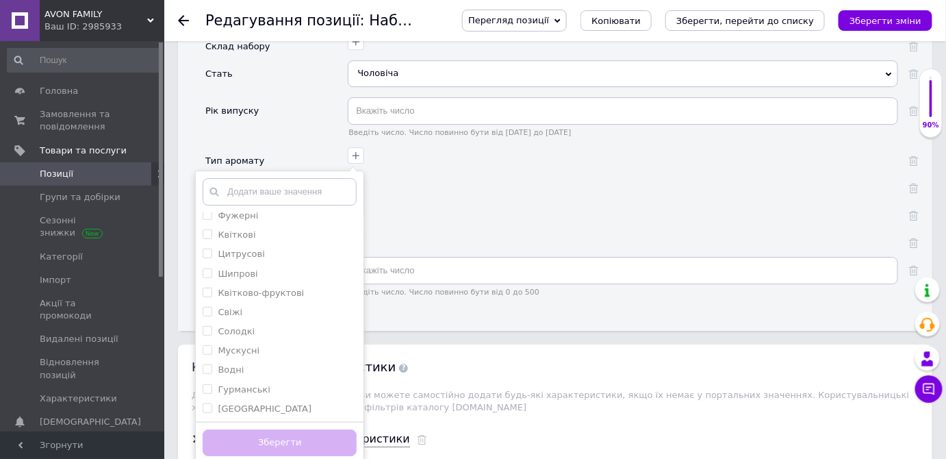
scroll to position [1430, 0]
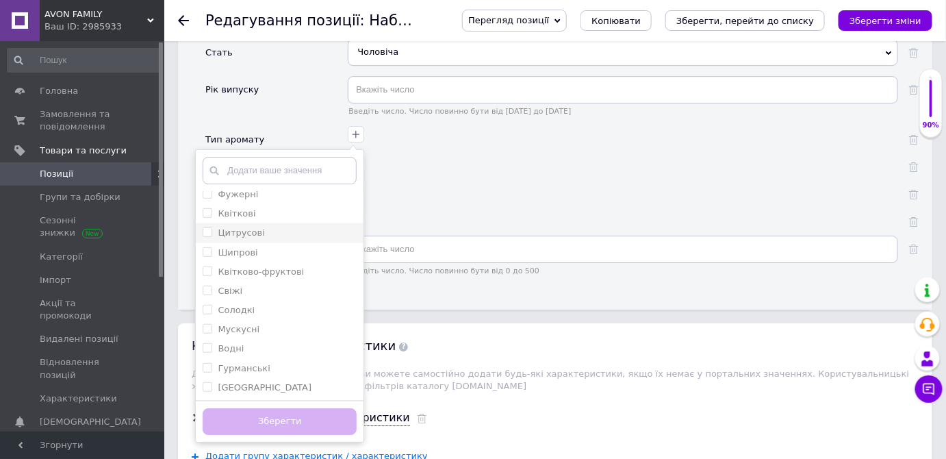
click at [205, 227] on input "Цитрусові" at bounding box center [207, 231] width 9 height 9
checkbox input "true"
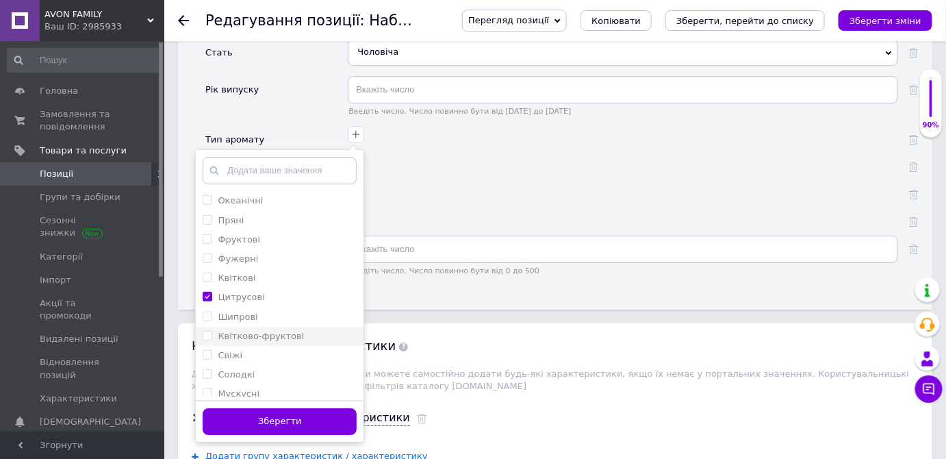
scroll to position [90, 0]
click at [208, 201] on input "Деревні" at bounding box center [207, 205] width 9 height 9
checkbox input "true"
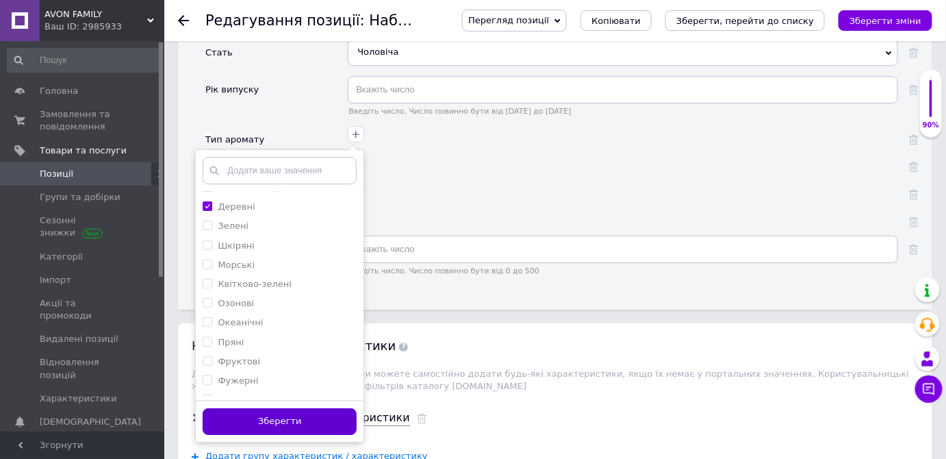
click at [258, 408] on button "Зберегти" at bounding box center [280, 421] width 154 height 27
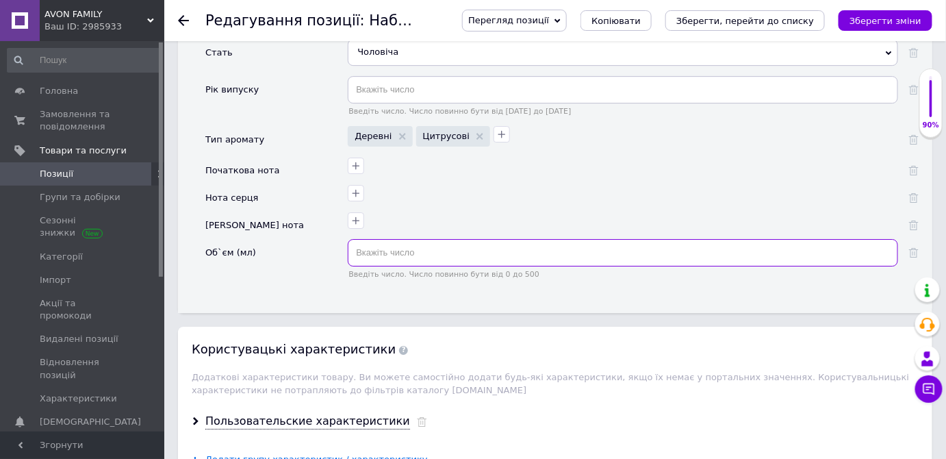
click at [379, 239] on input "text" at bounding box center [623, 252] width 550 height 27
type input "125"
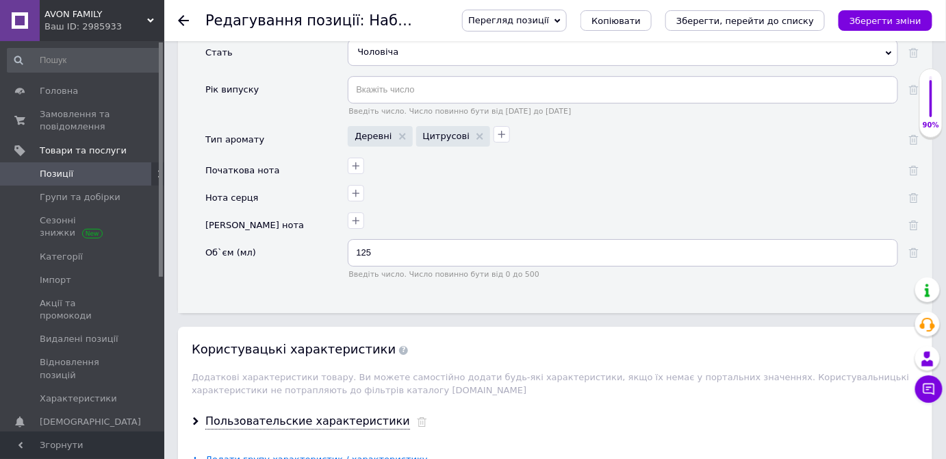
click at [296, 239] on div "Об`єм (мл)" at bounding box center [276, 264] width 142 height 50
click at [292, 413] on div "Пользовательские характеристики" at bounding box center [307, 421] width 205 height 16
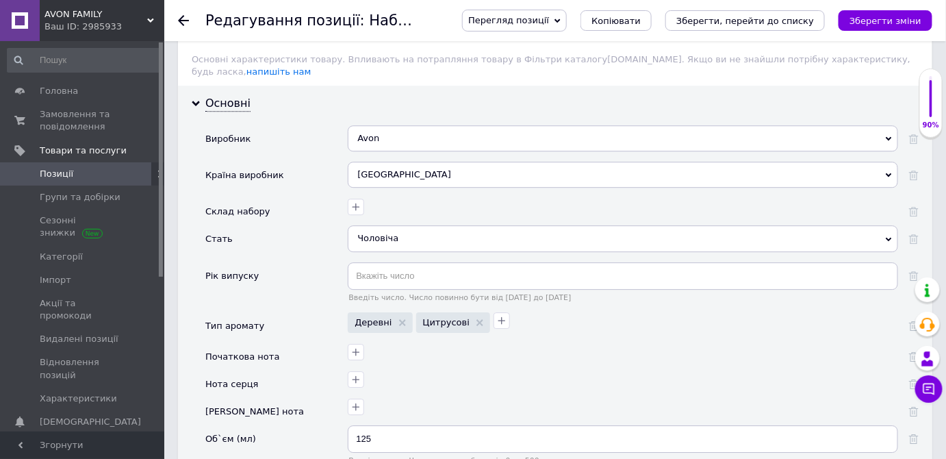
scroll to position [1182, 0]
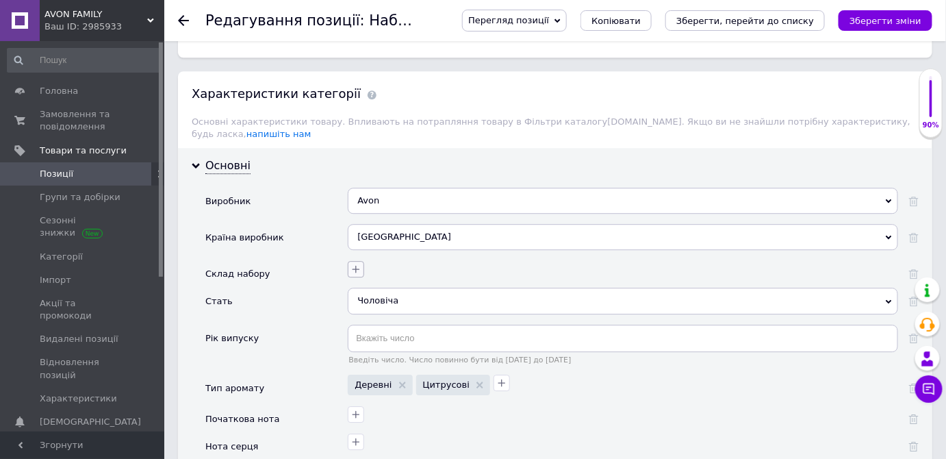
click at [356, 266] on icon "button" at bounding box center [356, 270] width 8 height 8
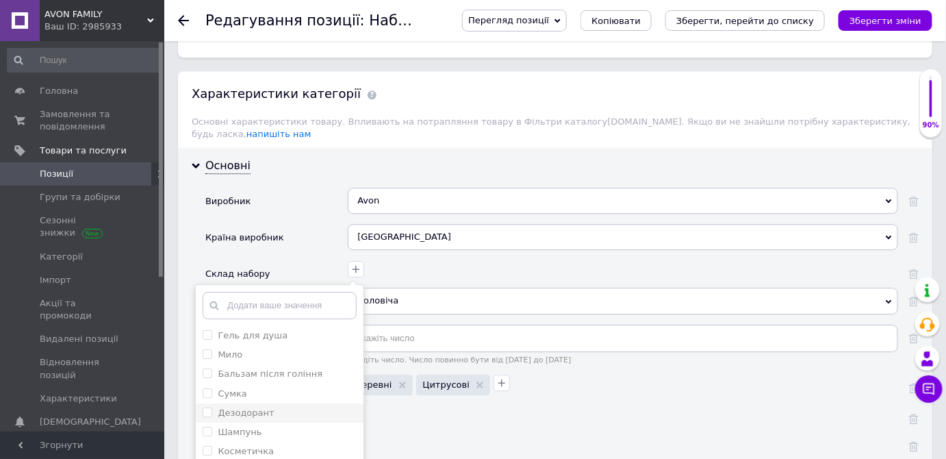
drag, startPoint x: 208, startPoint y: 387, endPoint x: 231, endPoint y: 397, distance: 25.2
click at [208, 407] on input "Дезодорант" at bounding box center [207, 411] width 9 height 9
checkbox input "true"
click at [203, 426] on Toilette\) "Туалетна вода (EDT/Eau de Toilette)" at bounding box center [207, 430] width 9 height 9
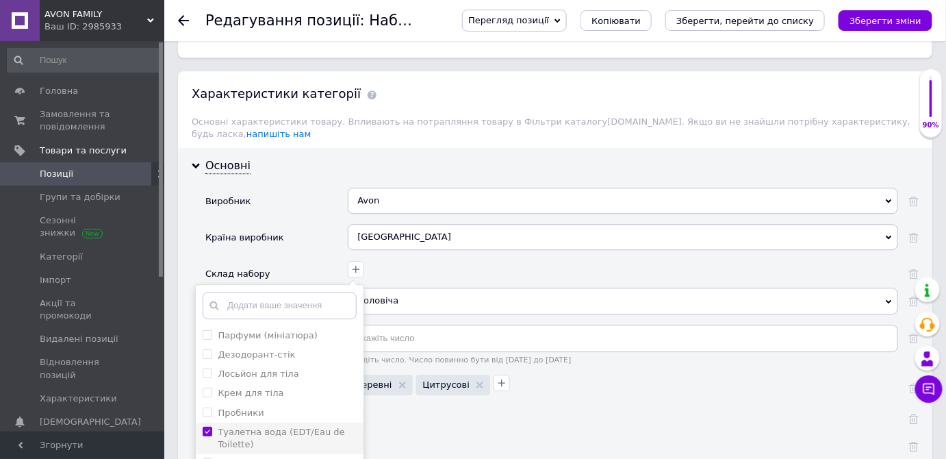
checkbox Toilette\) "true"
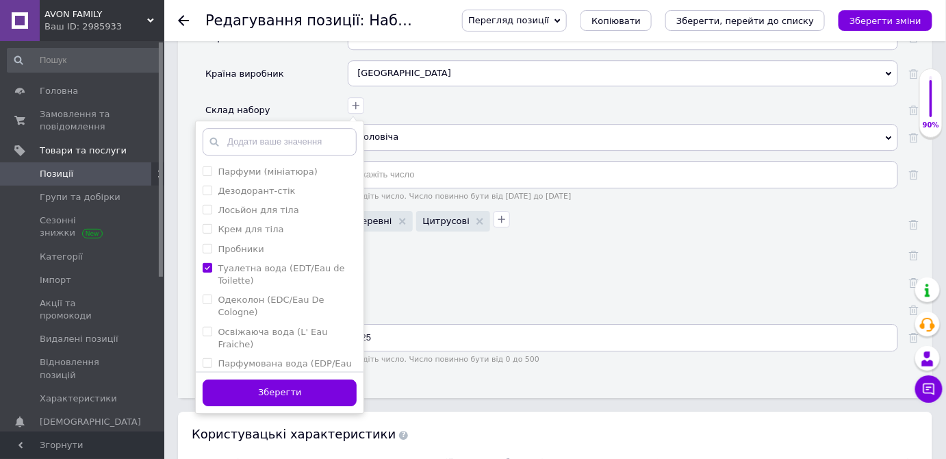
scroll to position [1369, 0]
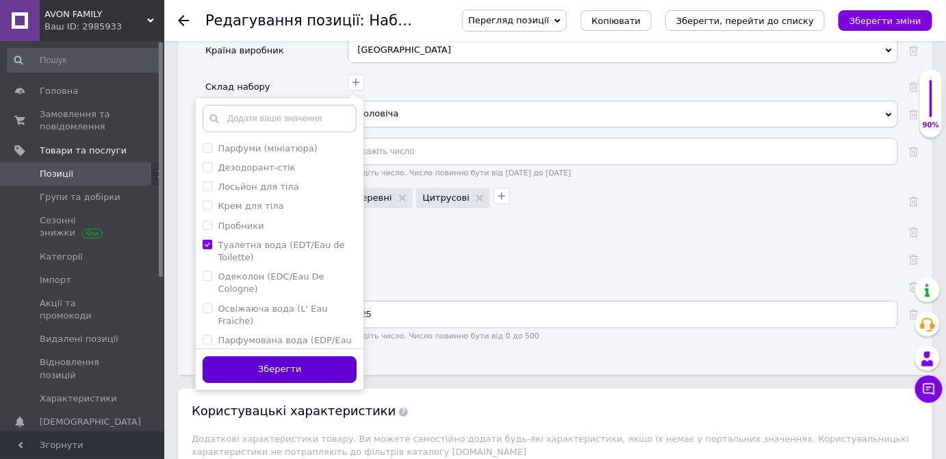
click at [276, 356] on button "Зберегти" at bounding box center [280, 369] width 154 height 27
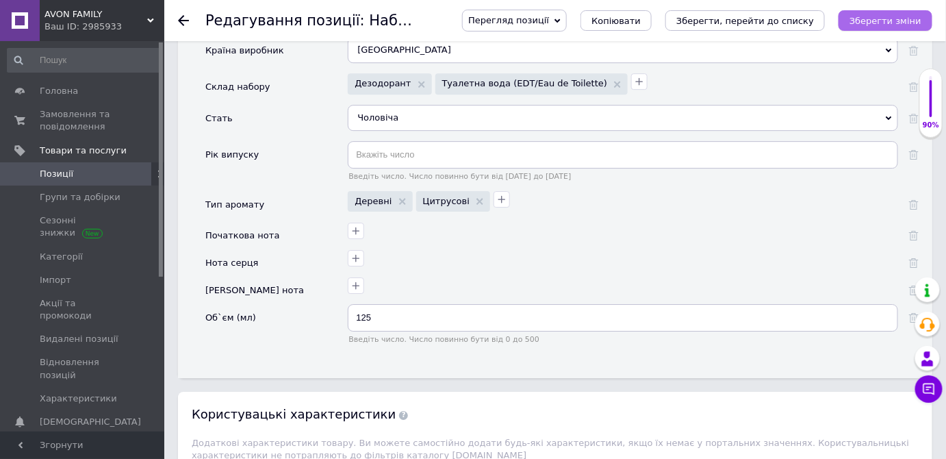
click at [879, 21] on icon "Зберегти зміни" at bounding box center [885, 21] width 72 height 10
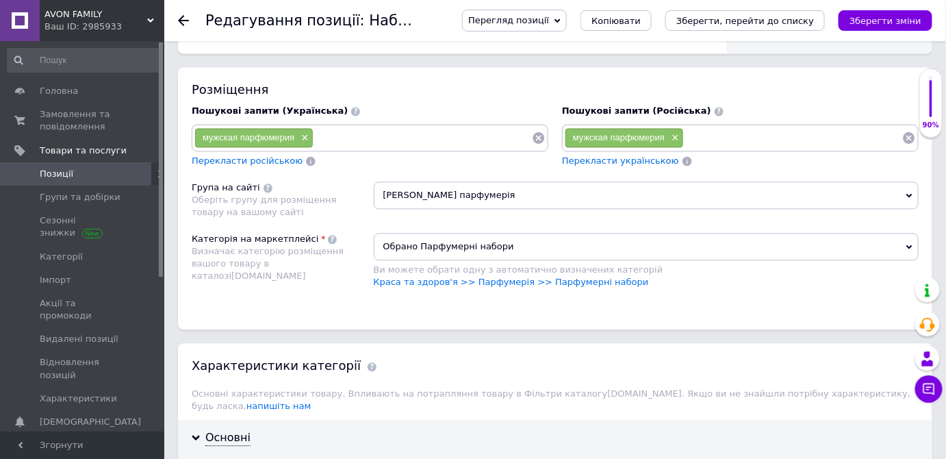
scroll to position [871, 0]
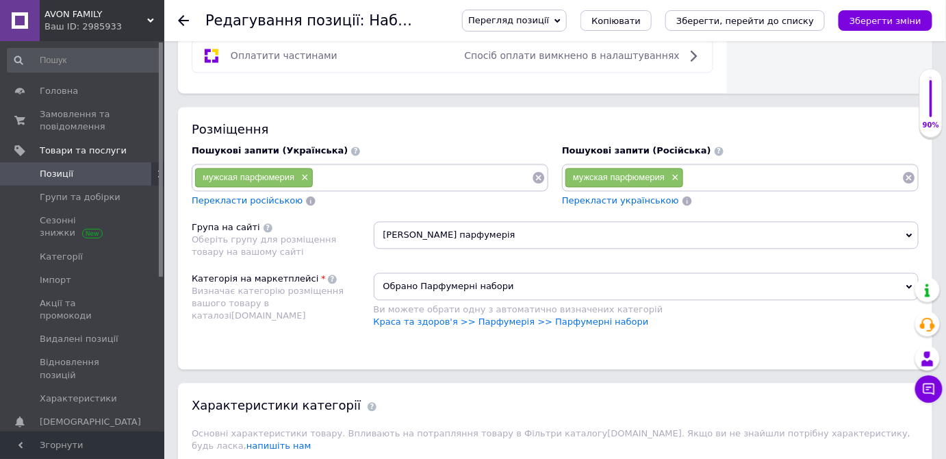
click at [702, 172] on input at bounding box center [793, 177] width 218 height 21
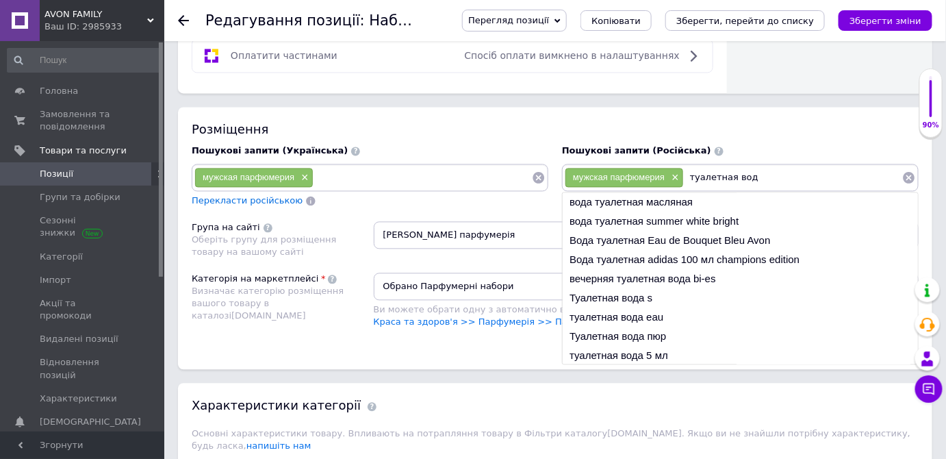
type input "туалетная вода"
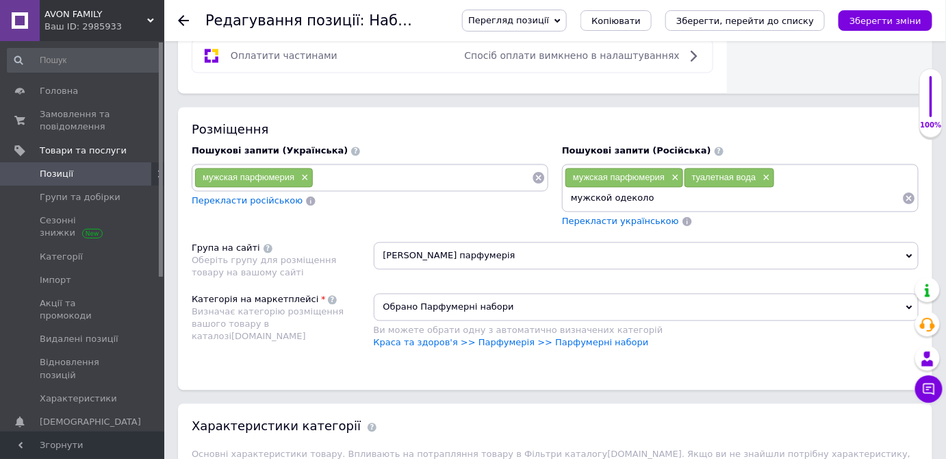
type input "мужской одеколон"
type input "набор для мужчин"
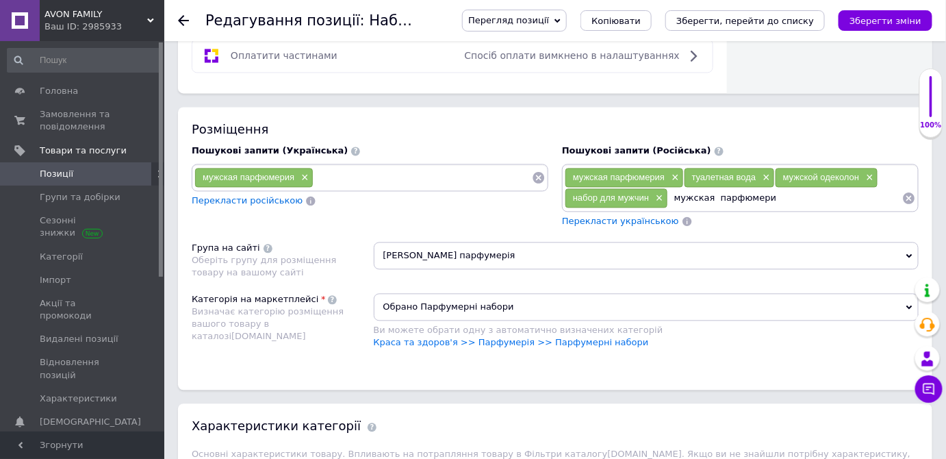
type input "мужская парфюмерия"
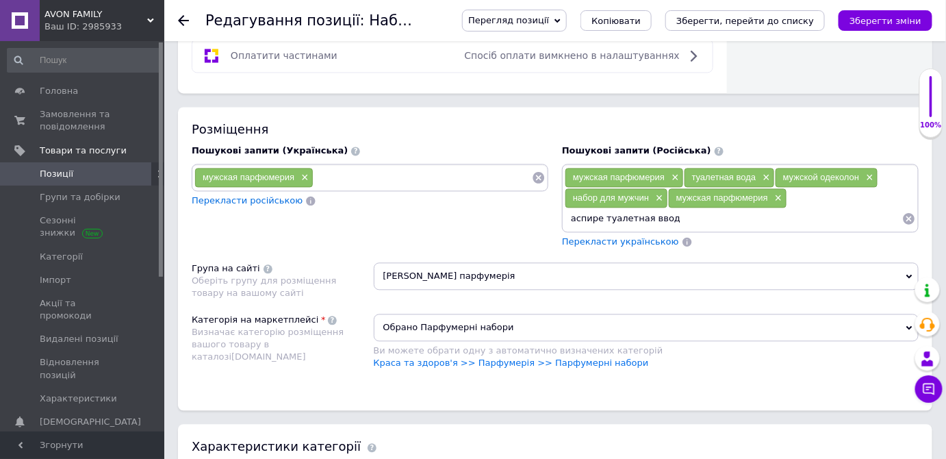
type input "аспире туалетная ввода"
type input "эйвон туалетная вода мужская"
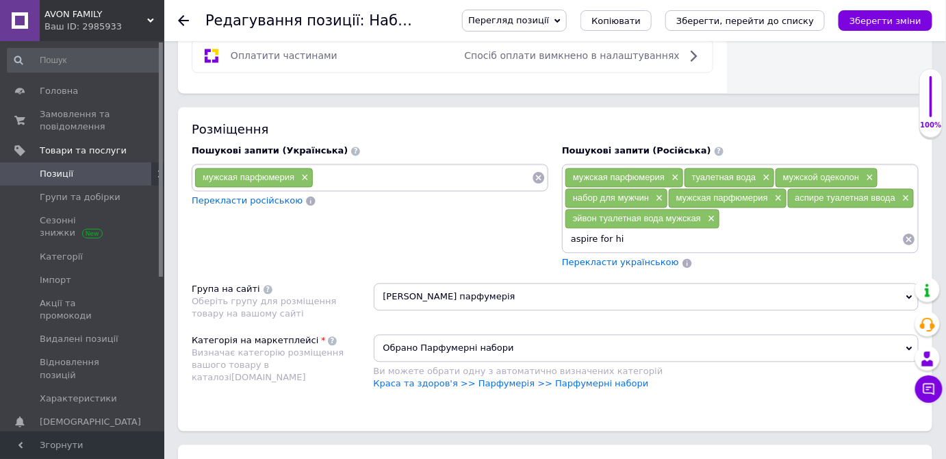
type input "aspire for him"
type input "for men"
type input "g"
type input "парфюмерный набор мужской"
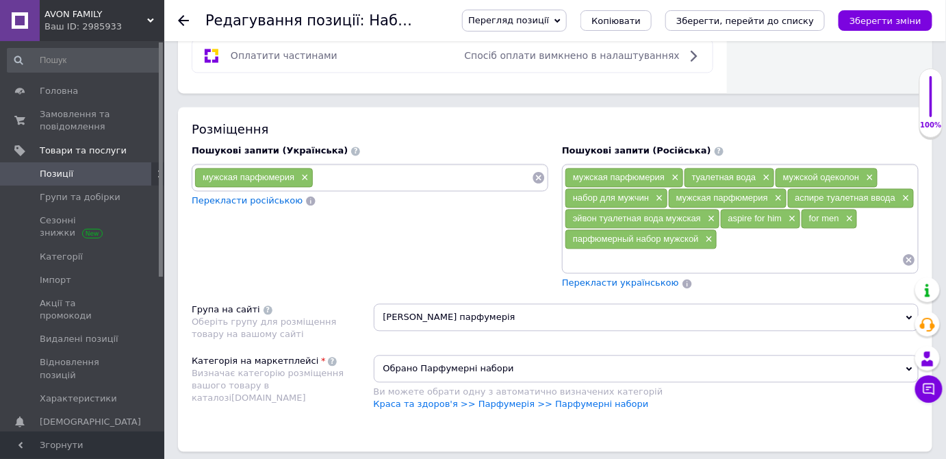
click at [584, 281] on div "Перекласти українською" at bounding box center [621, 283] width 120 height 16
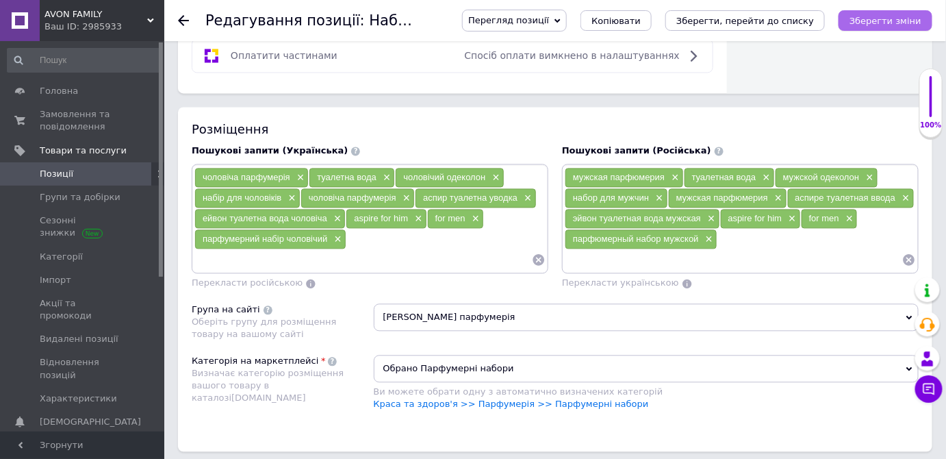
click at [886, 18] on icon "Зберегти зміни" at bounding box center [885, 21] width 72 height 10
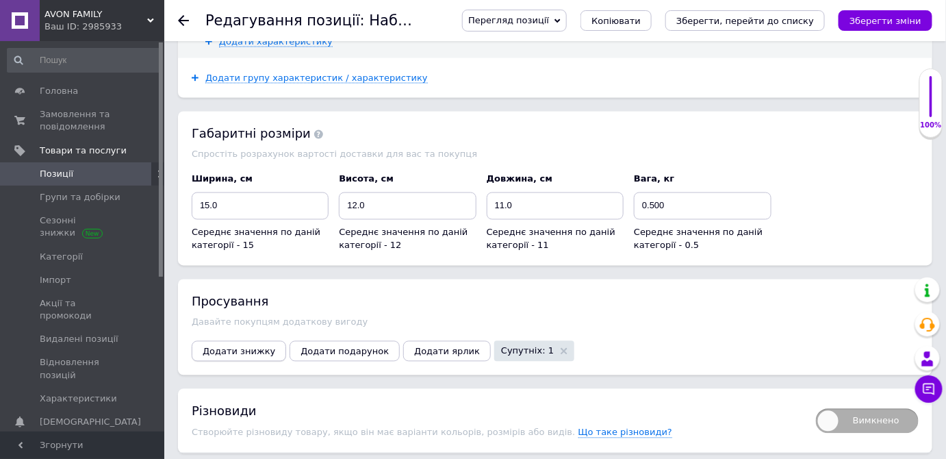
scroll to position [2551, 0]
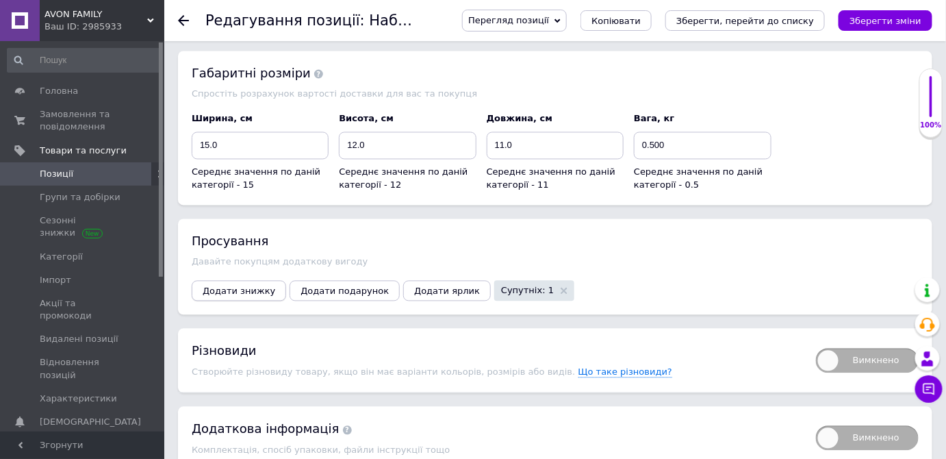
click at [243, 286] on span "Додати знижку" at bounding box center [239, 291] width 73 height 10
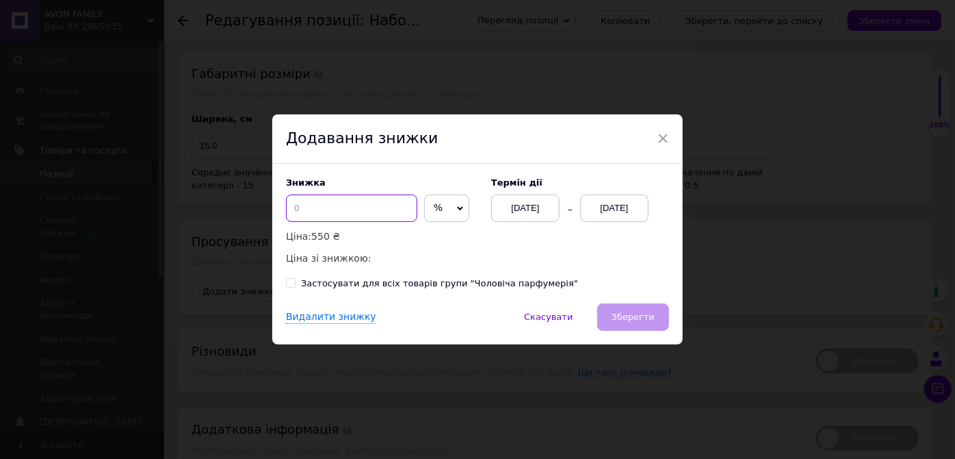
click at [300, 212] on input at bounding box center [351, 207] width 131 height 27
type input "70"
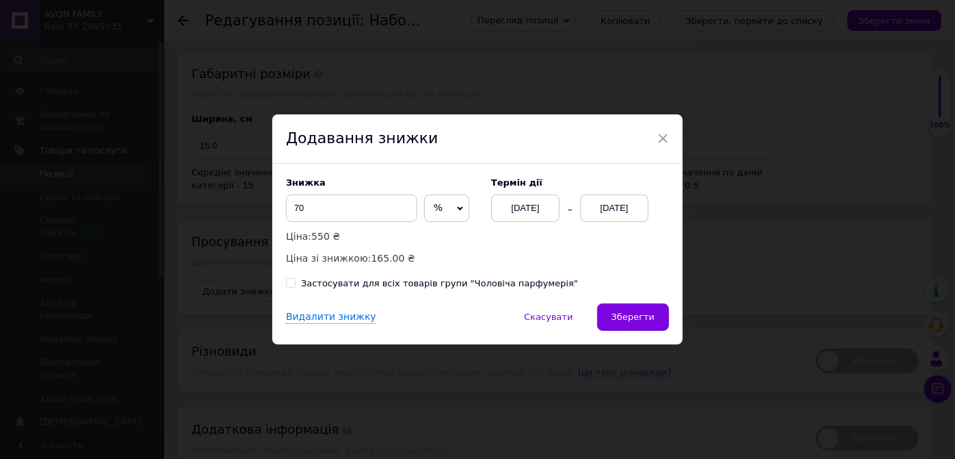
click at [435, 207] on span "%" at bounding box center [446, 207] width 45 height 27
click at [425, 238] on li "₴" at bounding box center [447, 236] width 44 height 19
click at [611, 211] on div "[DATE]" at bounding box center [614, 207] width 68 height 27
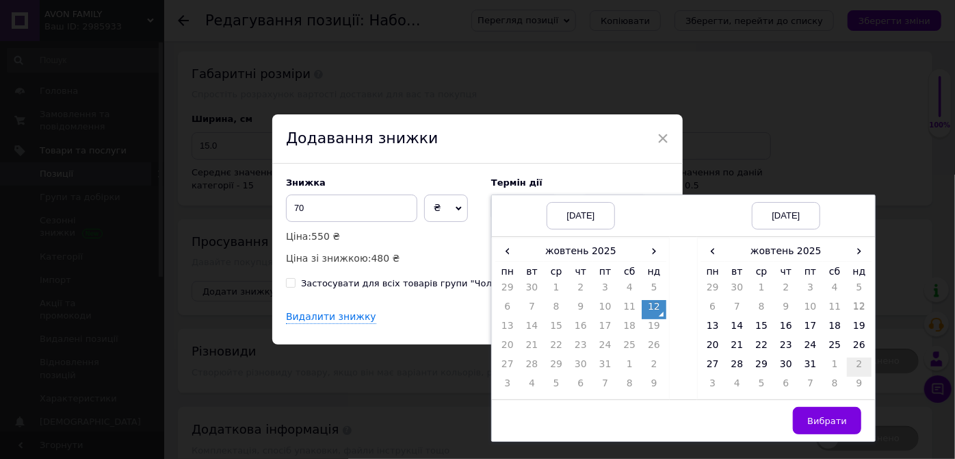
drag, startPoint x: 856, startPoint y: 253, endPoint x: 857, endPoint y: 296, distance: 42.5
click at [856, 256] on span "›" at bounding box center [859, 251] width 25 height 20
click at [853, 305] on td "9" at bounding box center [859, 309] width 25 height 19
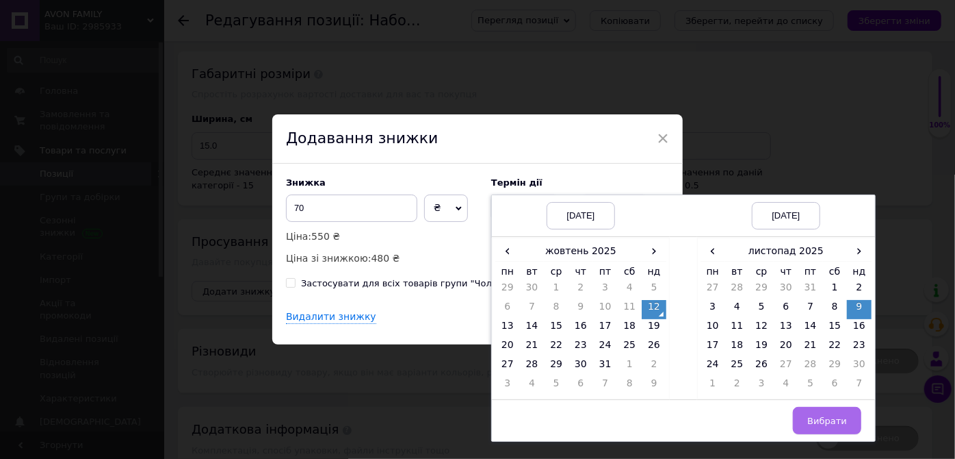
click at [824, 417] on span "Вибрати" at bounding box center [828, 420] width 40 height 10
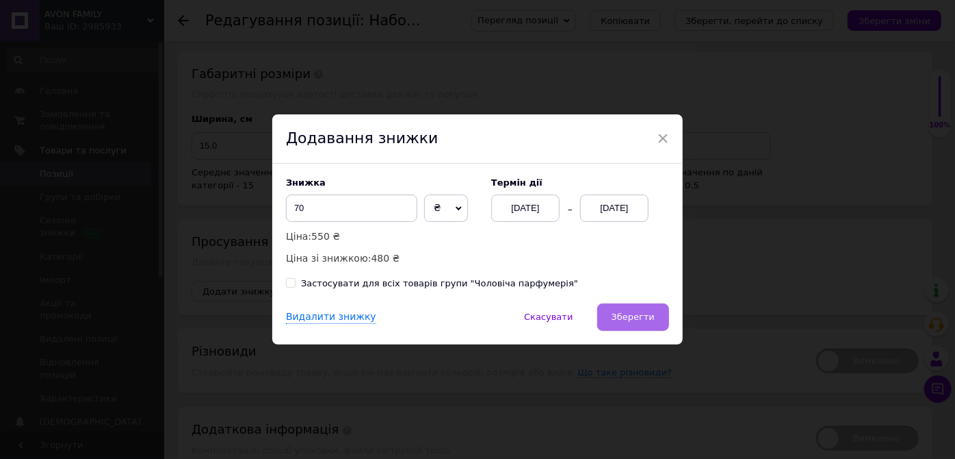
click at [637, 322] on span "Зберегти" at bounding box center [633, 316] width 43 height 10
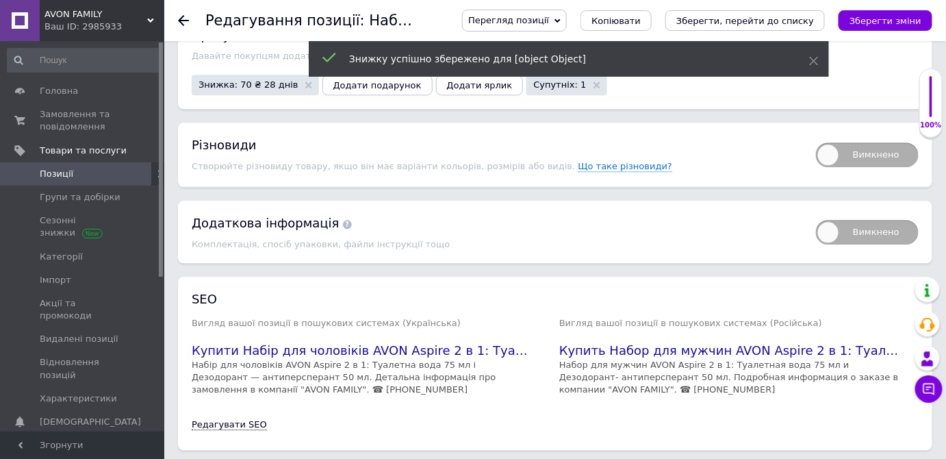
scroll to position [2777, 0]
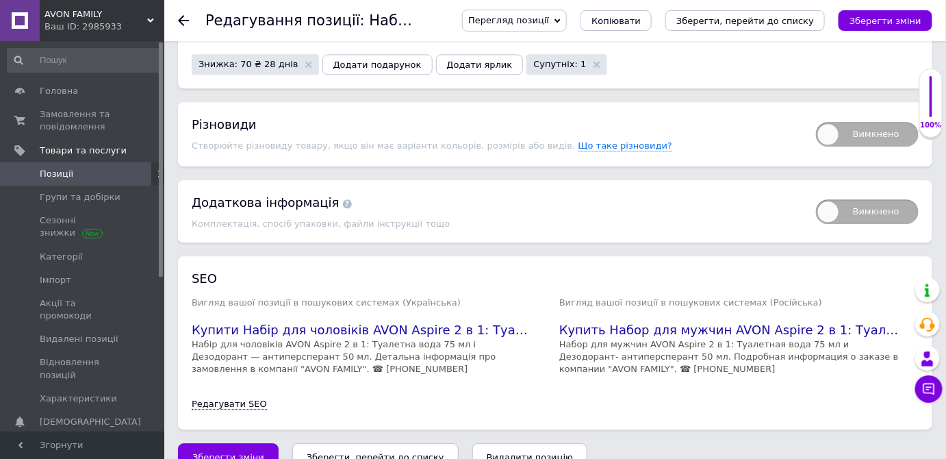
click at [215, 443] on button "Зберегти зміни" at bounding box center [228, 456] width 101 height 27
click at [54, 175] on span "Позиції" at bounding box center [57, 174] width 34 height 12
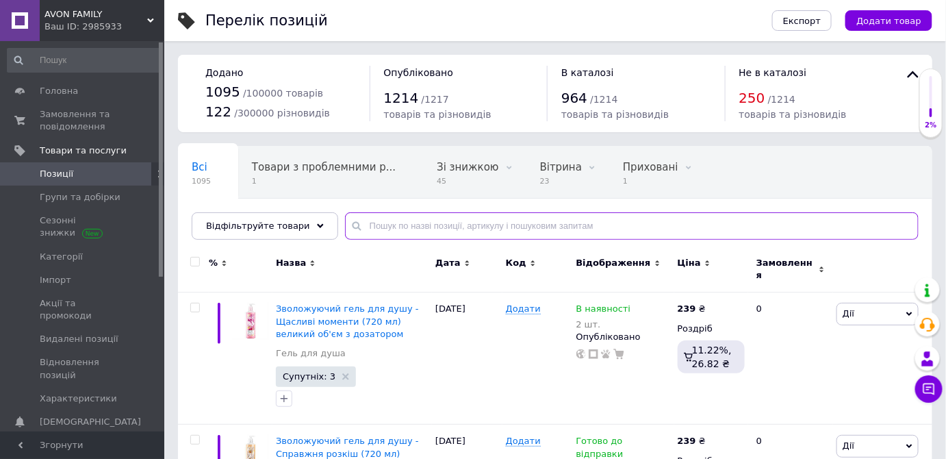
click at [368, 225] on input "text" at bounding box center [632, 225] width 574 height 27
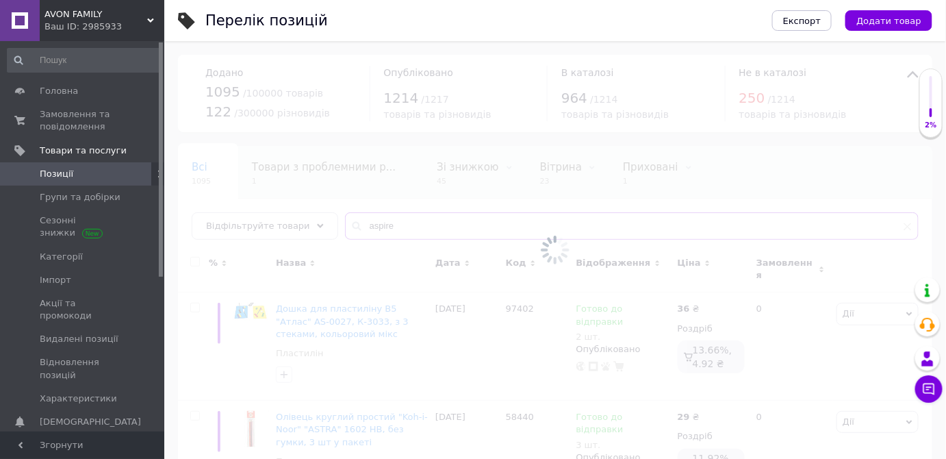
type input "aspire"
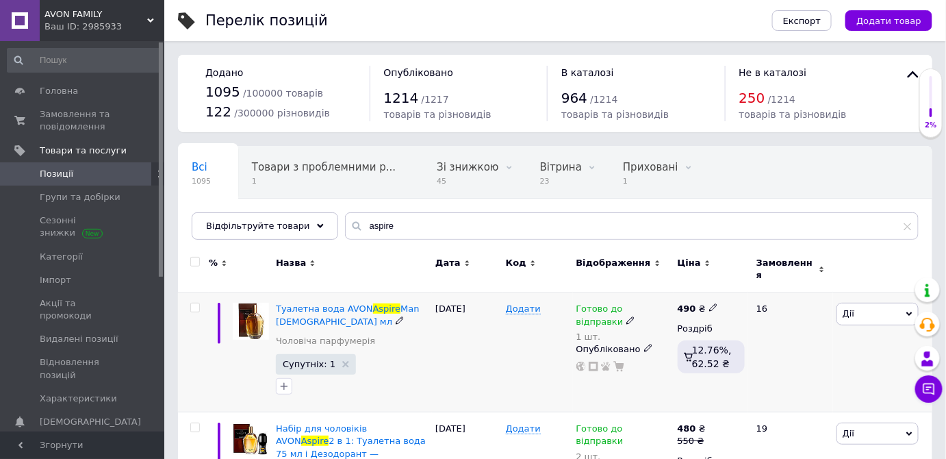
click at [856, 303] on span "Дії" at bounding box center [877, 314] width 82 height 22
click at [778, 388] on li "Знижка" at bounding box center [826, 397] width 181 height 19
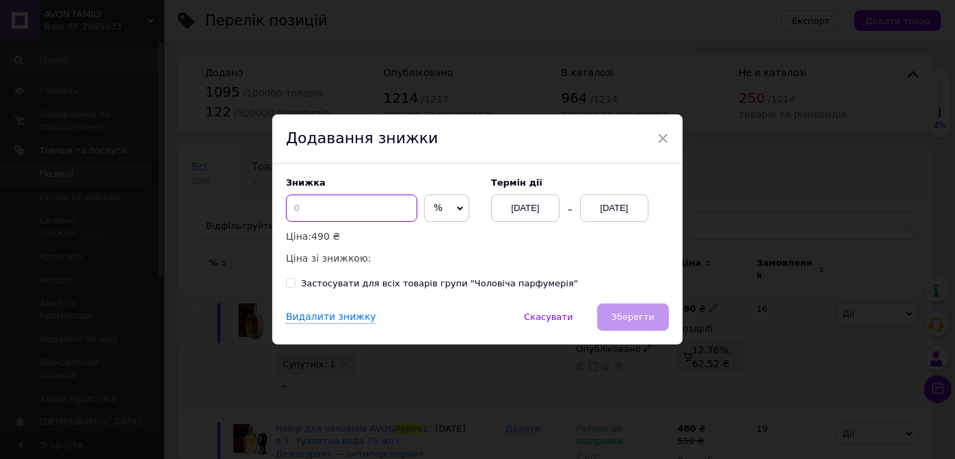
click at [307, 205] on input at bounding box center [351, 207] width 131 height 27
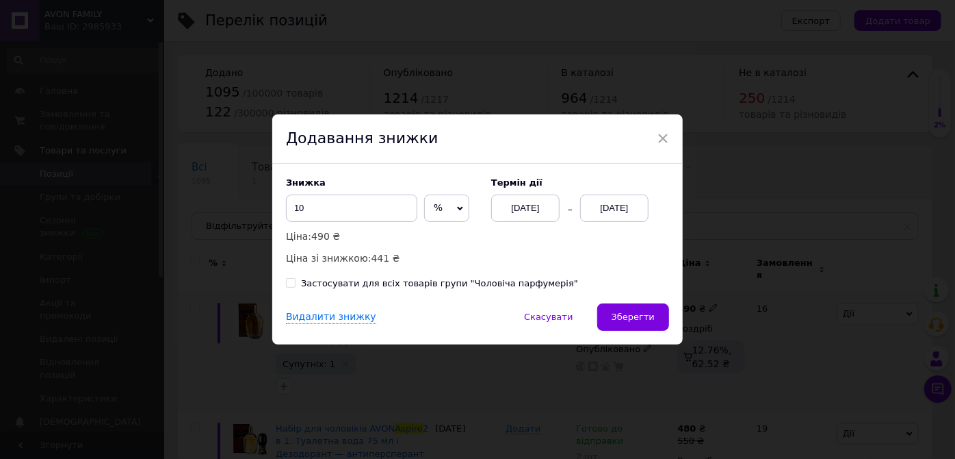
click at [434, 207] on span "%" at bounding box center [438, 207] width 9 height 11
click at [425, 237] on li "₴" at bounding box center [447, 236] width 44 height 19
click at [318, 208] on input "10" at bounding box center [351, 207] width 131 height 27
type input "100"
click at [606, 212] on div "[DATE]" at bounding box center [614, 207] width 68 height 27
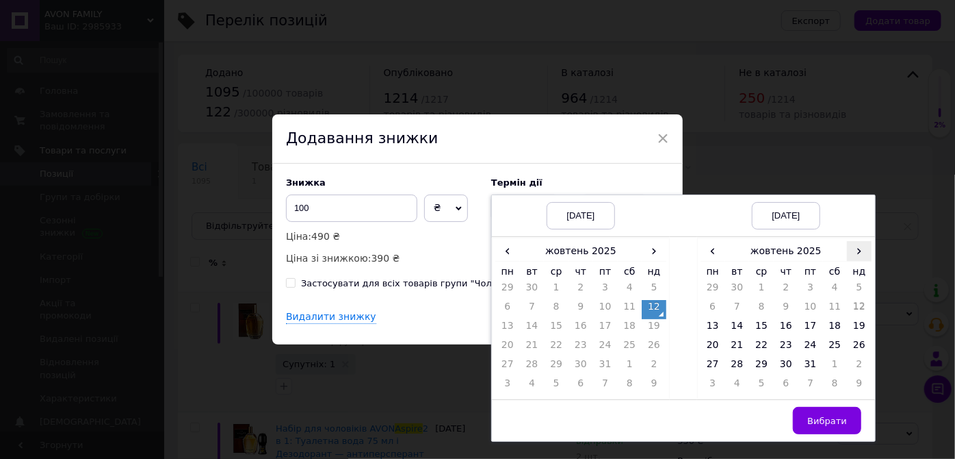
click at [858, 251] on span "›" at bounding box center [859, 251] width 25 height 20
click at [851, 307] on td "9" at bounding box center [859, 309] width 25 height 19
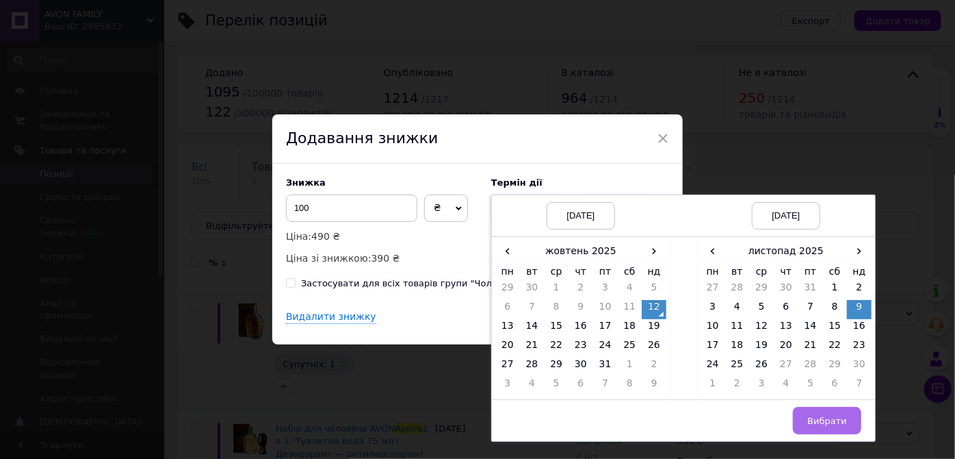
click at [827, 422] on span "Вибрати" at bounding box center [828, 420] width 40 height 10
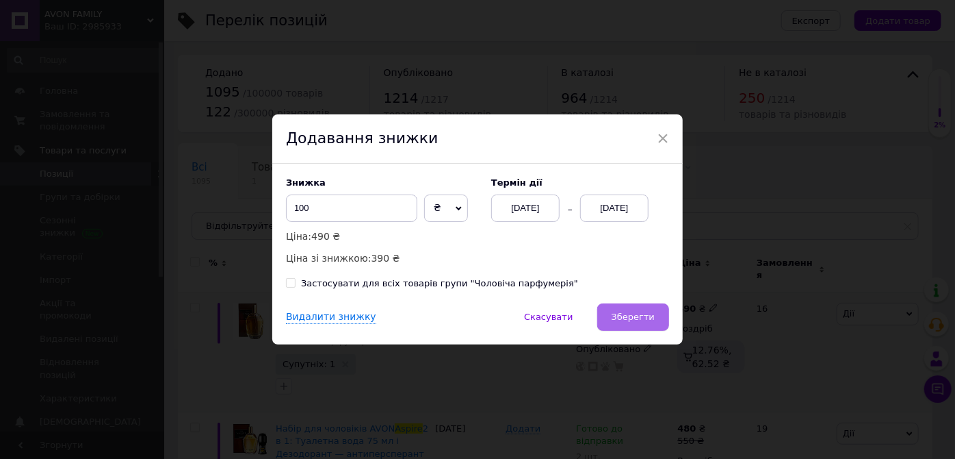
click at [639, 319] on span "Зберегти" at bounding box center [633, 316] width 43 height 10
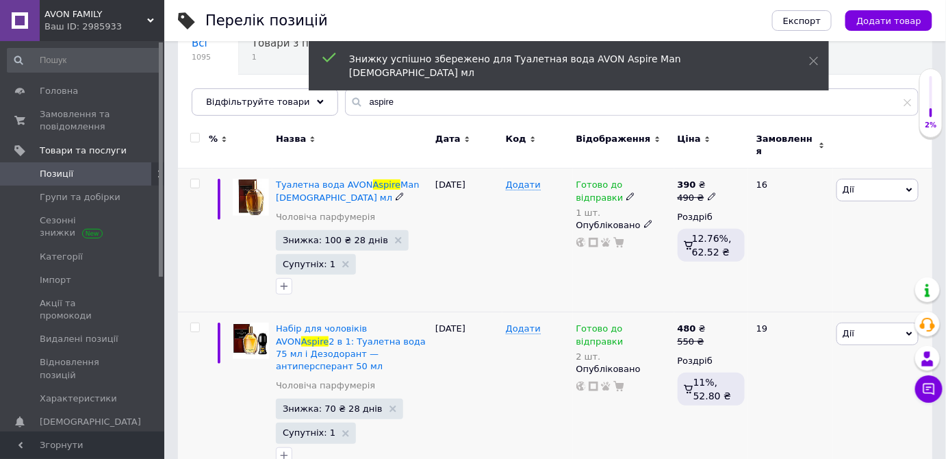
scroll to position [124, 0]
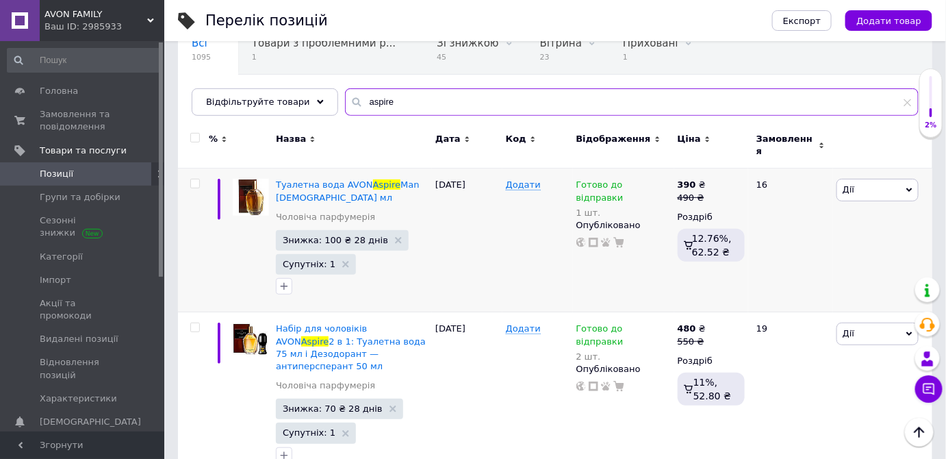
drag, startPoint x: 385, startPoint y: 98, endPoint x: 334, endPoint y: 98, distance: 51.3
click at [345, 98] on div "aspire" at bounding box center [632, 101] width 574 height 27
paste input "1225211414"
type input "1225211414"
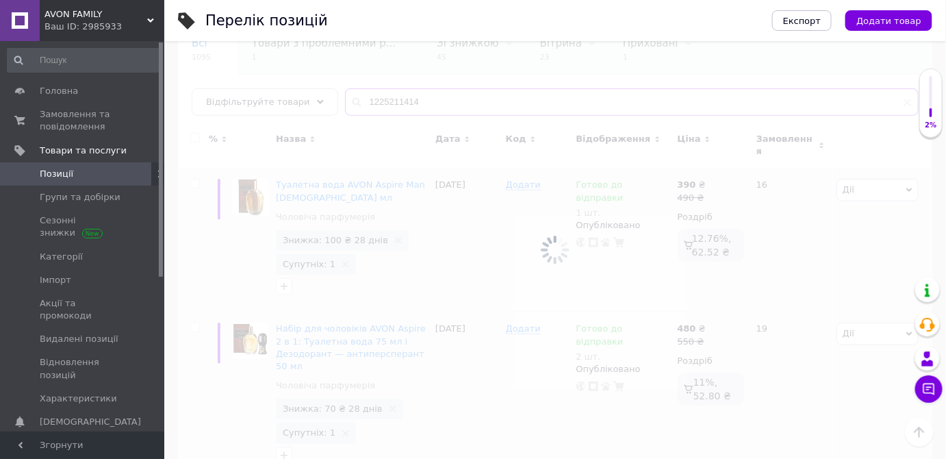
scroll to position [12, 0]
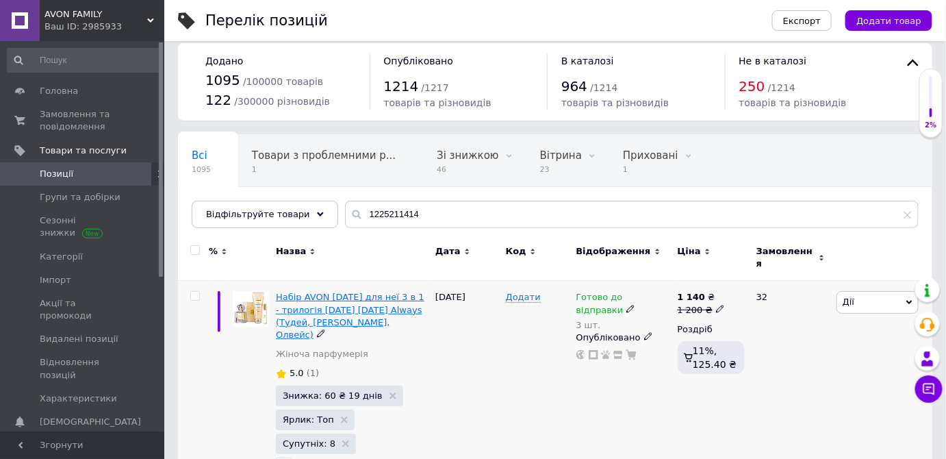
click at [344, 305] on span "Набір AVON [DATE] для неї 3 в 1 - трилогія [DATE] [DATE] Always (Тудей, [PERSON…" at bounding box center [350, 316] width 149 height 48
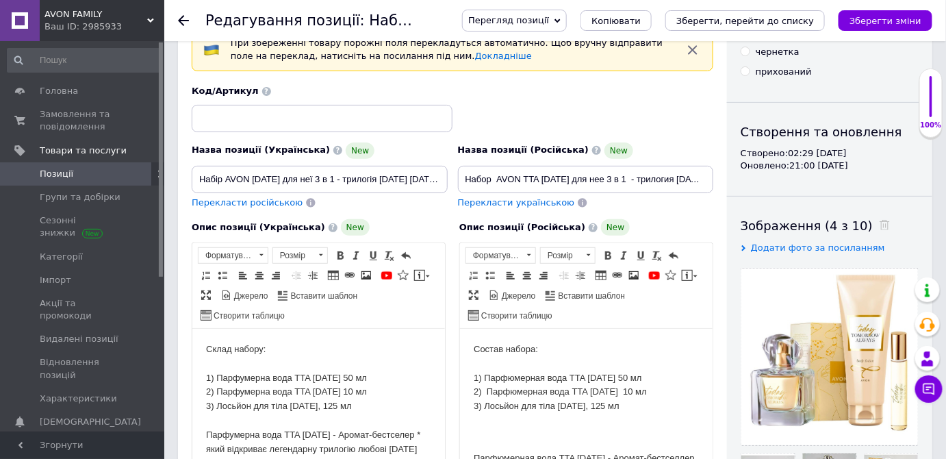
scroll to position [248, 0]
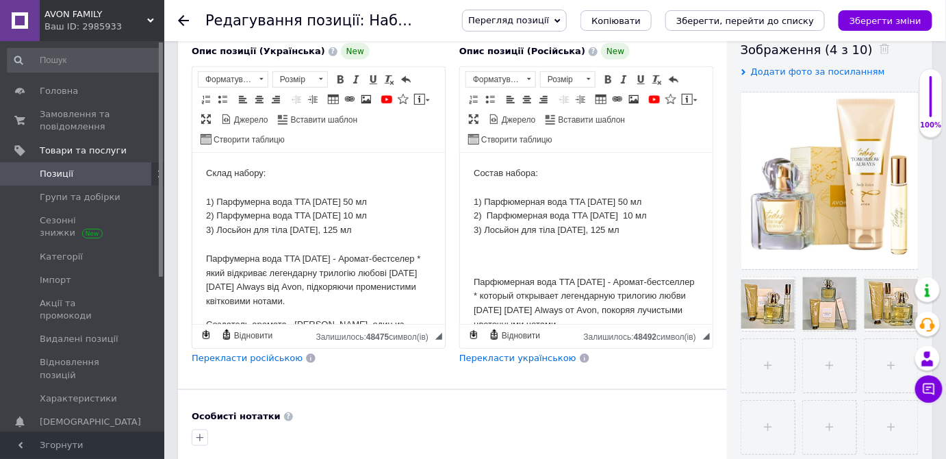
click at [494, 353] on span "Перекласти українською" at bounding box center [517, 357] width 117 height 10
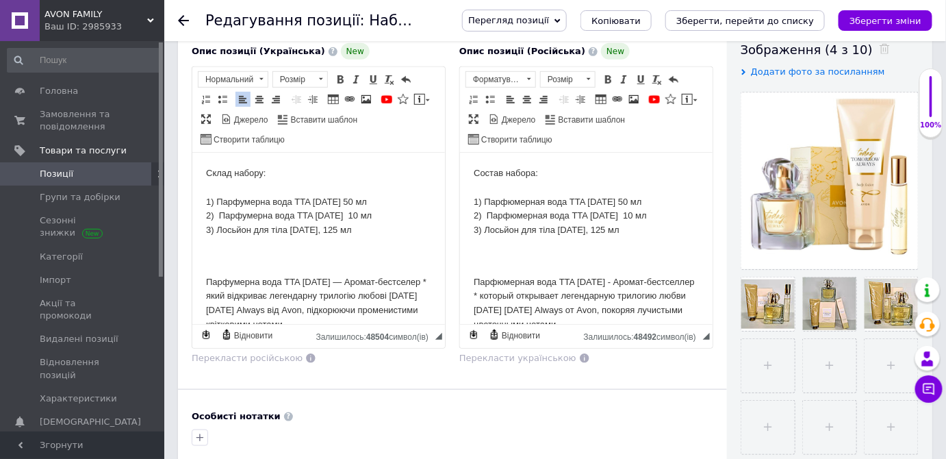
click at [209, 265] on p "Парфумерна вода TTA [DATE] — Аромат-бестселер * який відкриває легендарну трило…" at bounding box center [317, 289] width 225 height 86
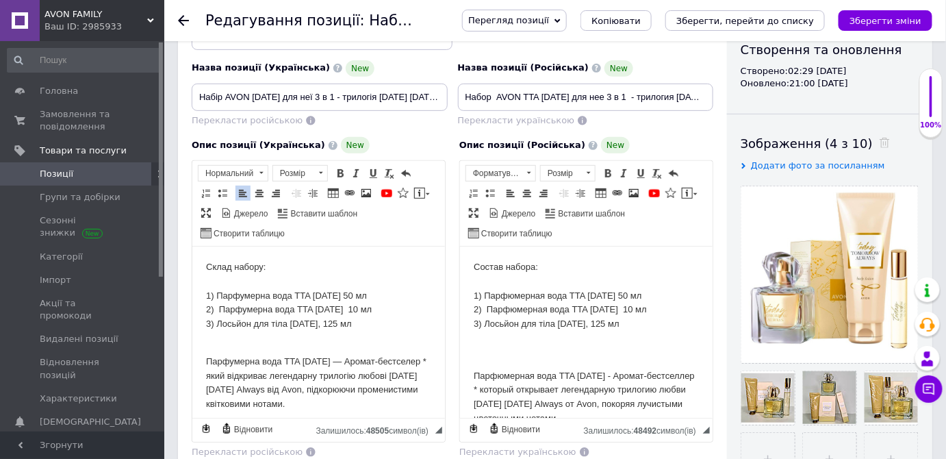
scroll to position [124, 0]
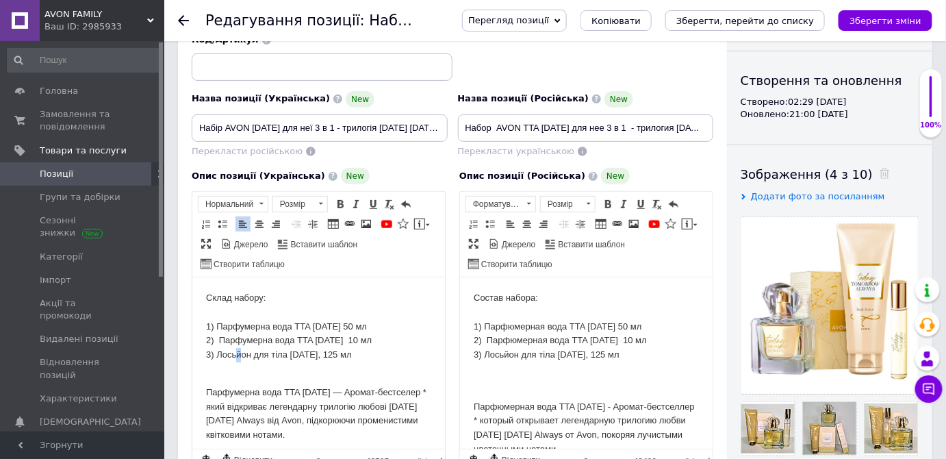
click at [236, 353] on p "Склад набору: 1) Парфумерна вода TTA [DATE] 50 мл 2) Парфумерна вода TTA [DATE]…" at bounding box center [317, 325] width 225 height 71
drag, startPoint x: 508, startPoint y: 352, endPoint x: 491, endPoint y: 372, distance: 25.8
click at [504, 354] on p "Состав набора: 1) Парфюмерная вода TTA [DATE] 50 мл 2) Парфюмерная вода TTA [DA…" at bounding box center [585, 325] width 225 height 71
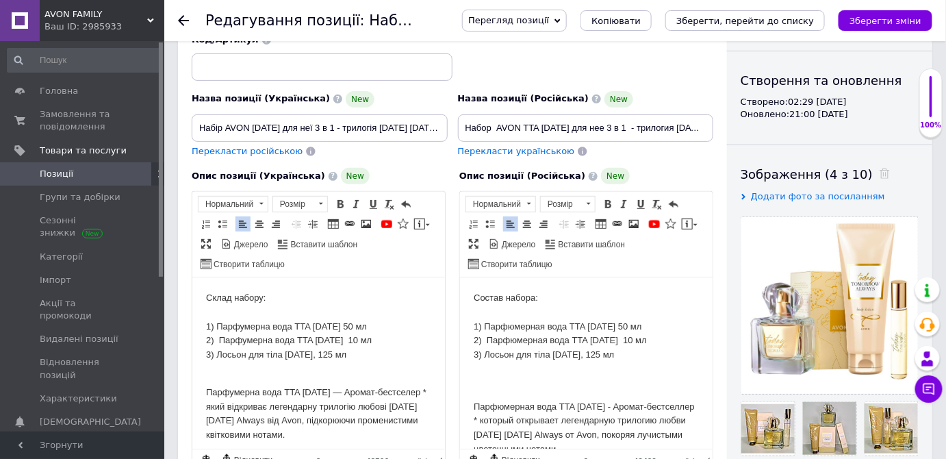
click at [276, 386] on p "Парфумерна вода TTA [DATE] — Аромат-бестселер * який відкриває легендарну трило…" at bounding box center [317, 405] width 225 height 71
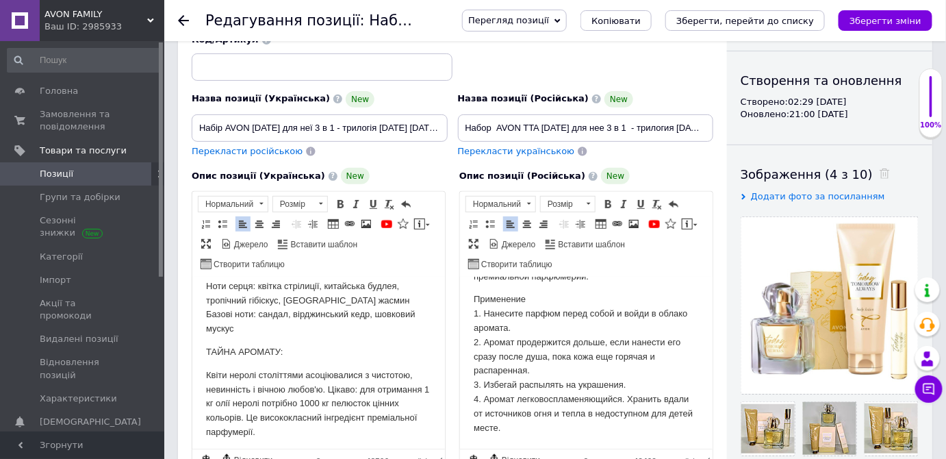
scroll to position [373, 0]
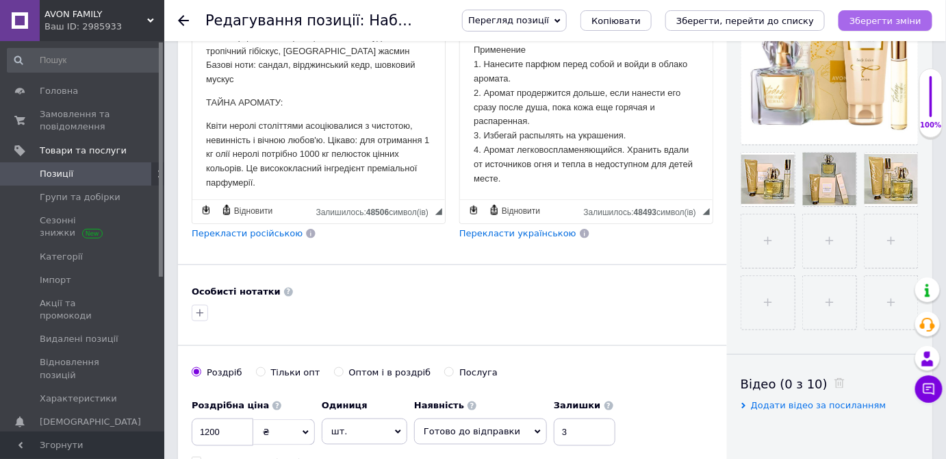
click at [879, 21] on icon "Зберегти зміни" at bounding box center [885, 21] width 72 height 10
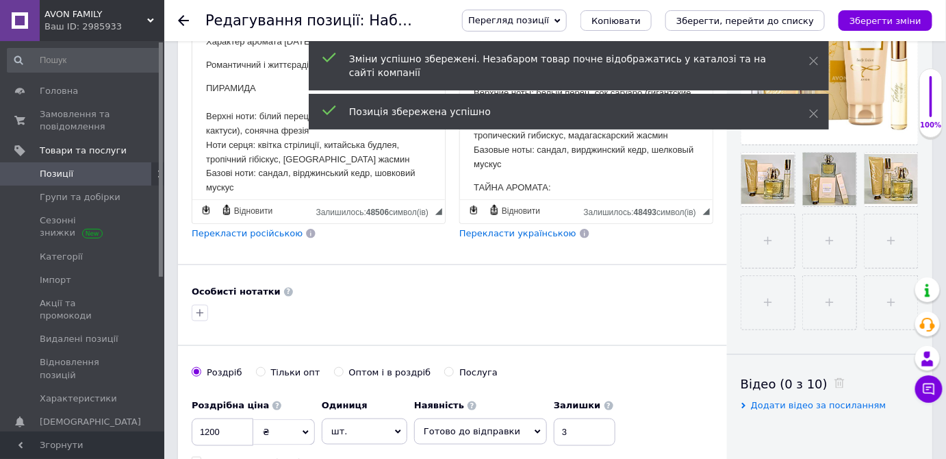
scroll to position [311, 0]
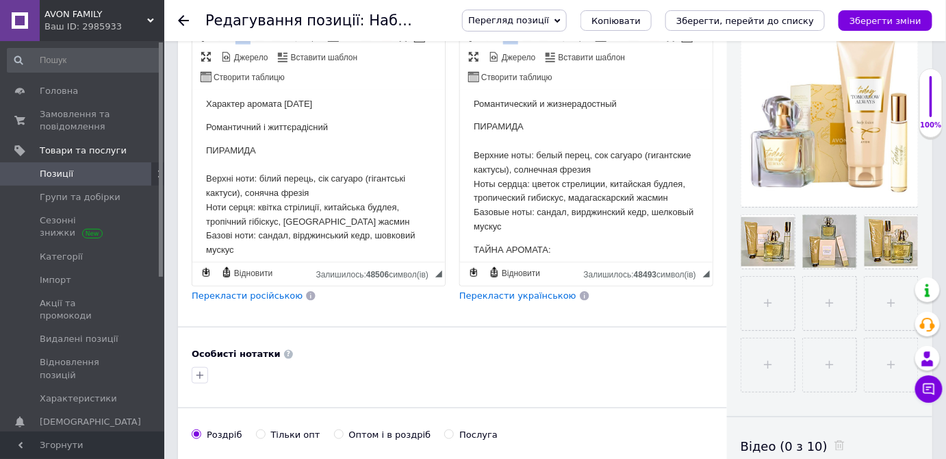
click at [491, 294] on span "Перекласти українською" at bounding box center [517, 295] width 117 height 10
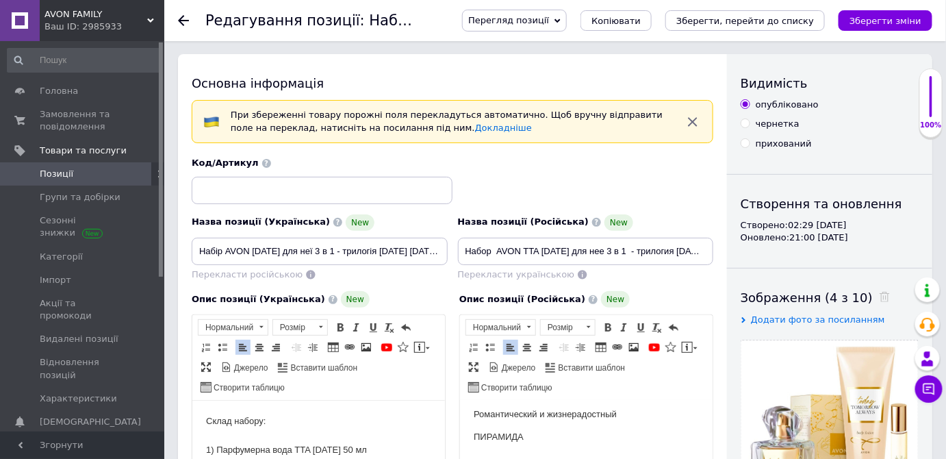
scroll to position [0, 0]
click at [879, 21] on icon "Зберегти зміни" at bounding box center [885, 21] width 72 height 10
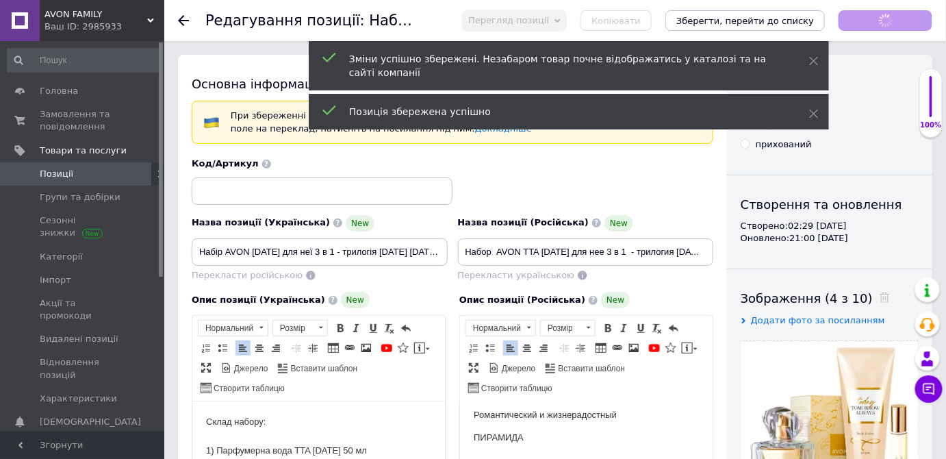
scroll to position [365, 0]
click at [207, 195] on input at bounding box center [322, 190] width 261 height 27
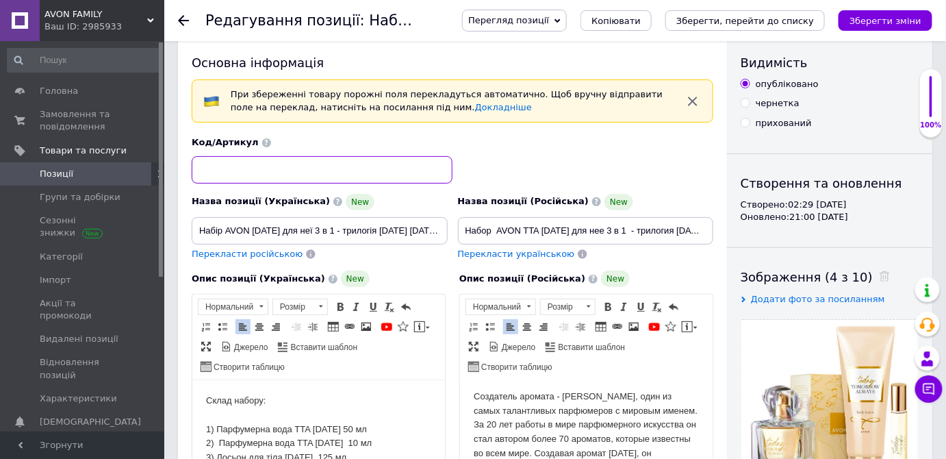
scroll to position [0, 0]
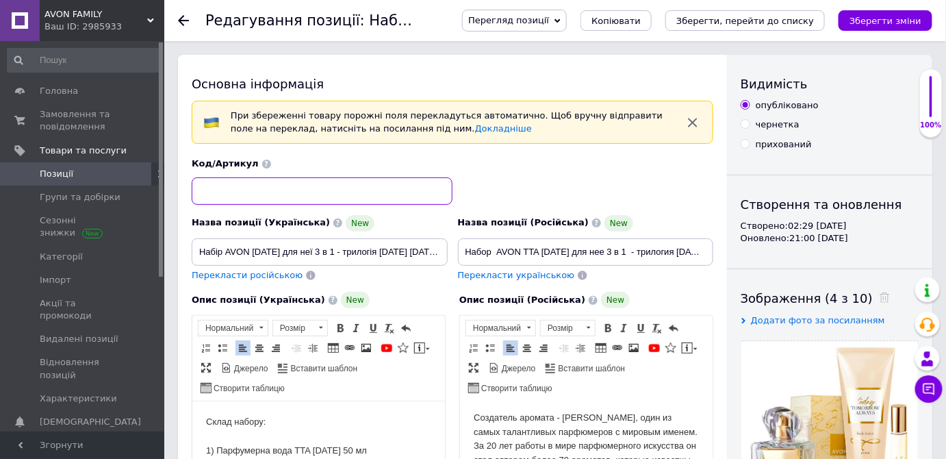
paste input "1225211414"
type input "1225211414"
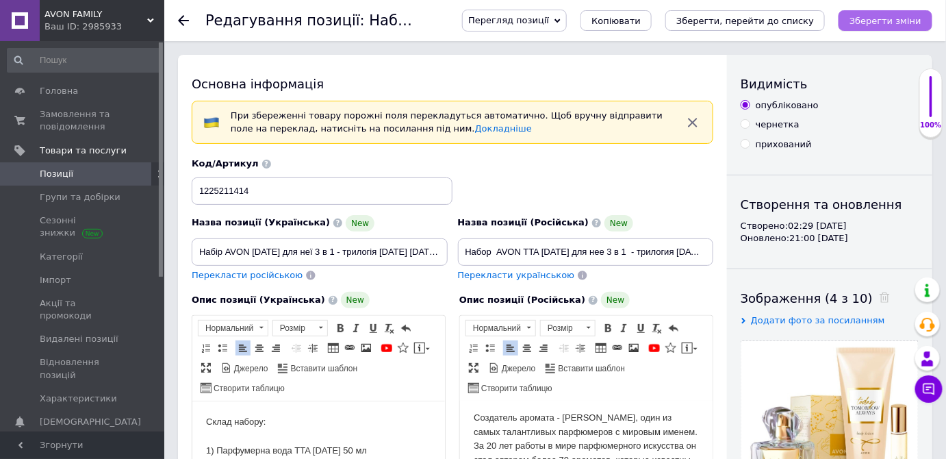
click at [885, 16] on icon "Зберегти зміни" at bounding box center [885, 21] width 72 height 10
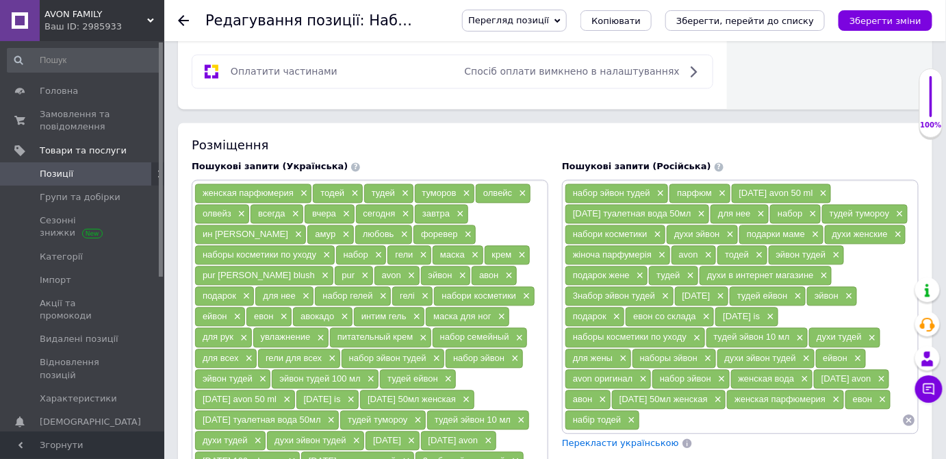
scroll to position [871, 0]
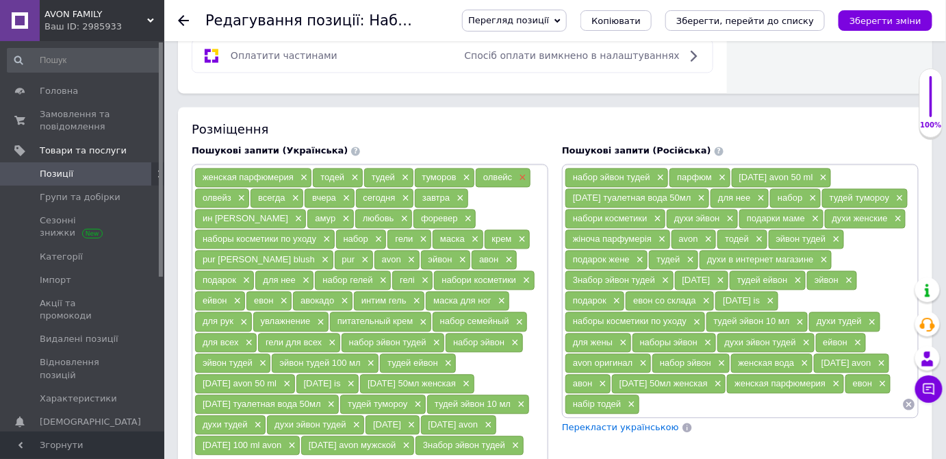
click at [519, 172] on span "×" at bounding box center [520, 178] width 11 height 12
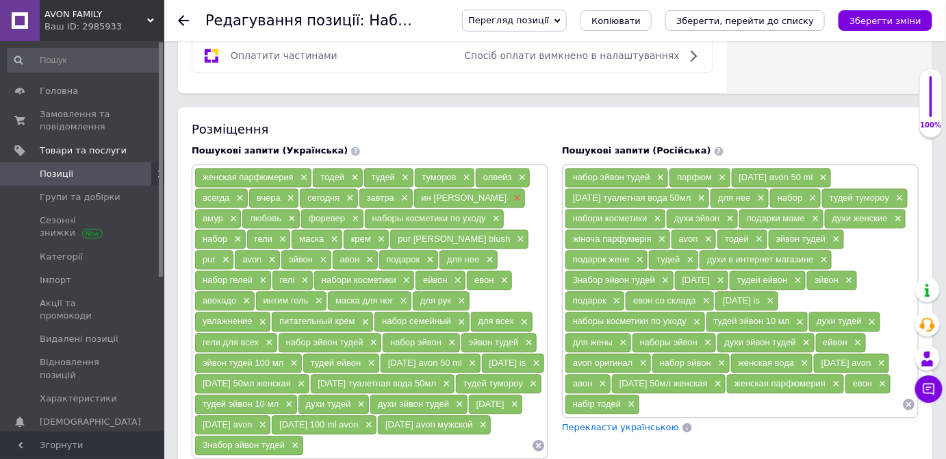
click at [510, 192] on span "×" at bounding box center [515, 198] width 11 height 12
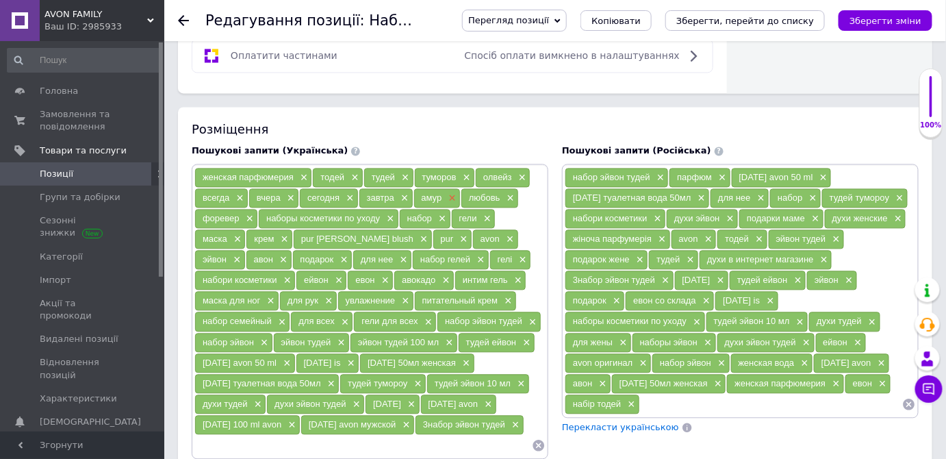
click at [448, 192] on span "×" at bounding box center [450, 198] width 11 height 12
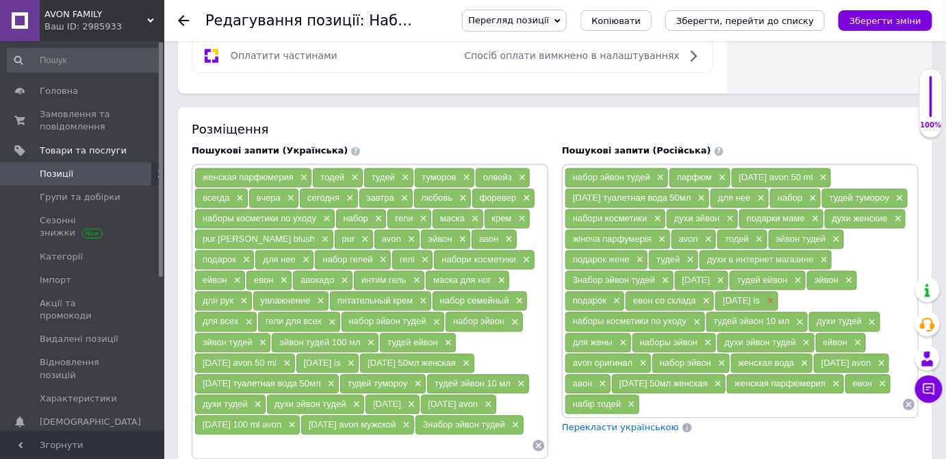
click at [763, 295] on span "×" at bounding box center [768, 301] width 11 height 12
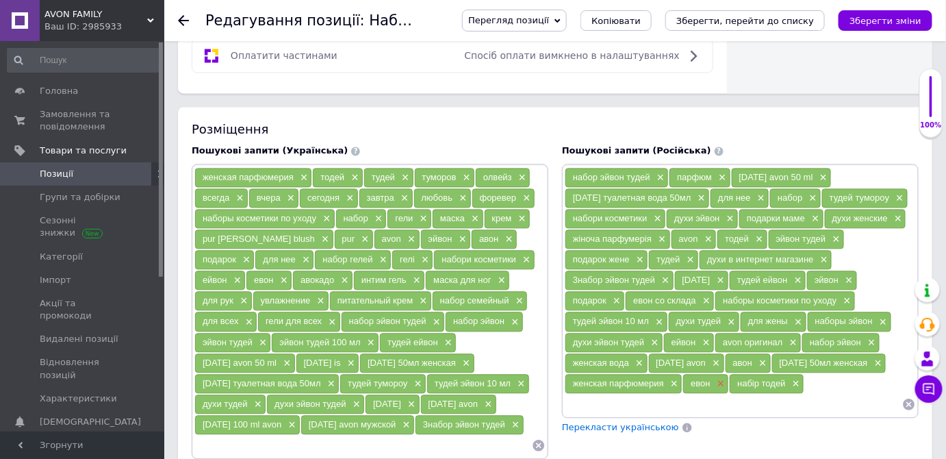
click at [714, 378] on span "×" at bounding box center [719, 384] width 11 height 12
click at [756, 357] on span "×" at bounding box center [761, 363] width 11 height 12
click at [613, 422] on span "Перекласти українською" at bounding box center [620, 427] width 117 height 10
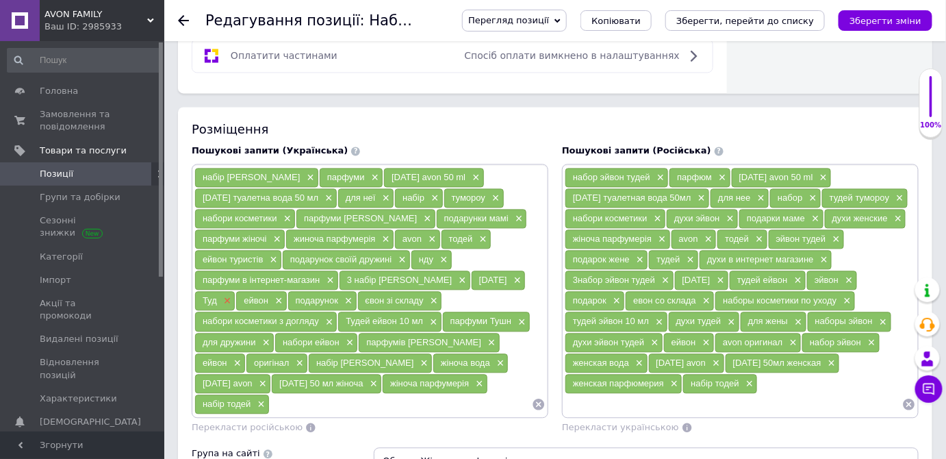
click at [231, 295] on span "×" at bounding box center [225, 301] width 11 height 12
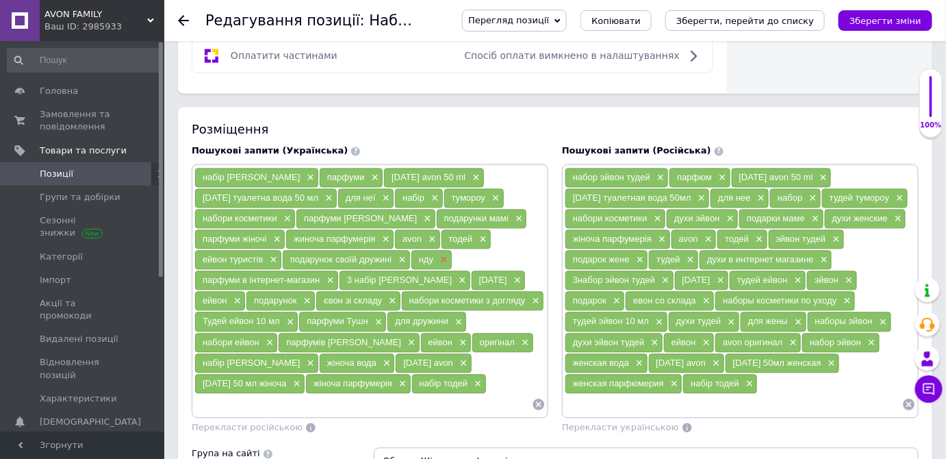
click at [439, 254] on span "×" at bounding box center [442, 260] width 11 height 12
click at [455, 274] on span "×" at bounding box center [460, 280] width 11 height 12
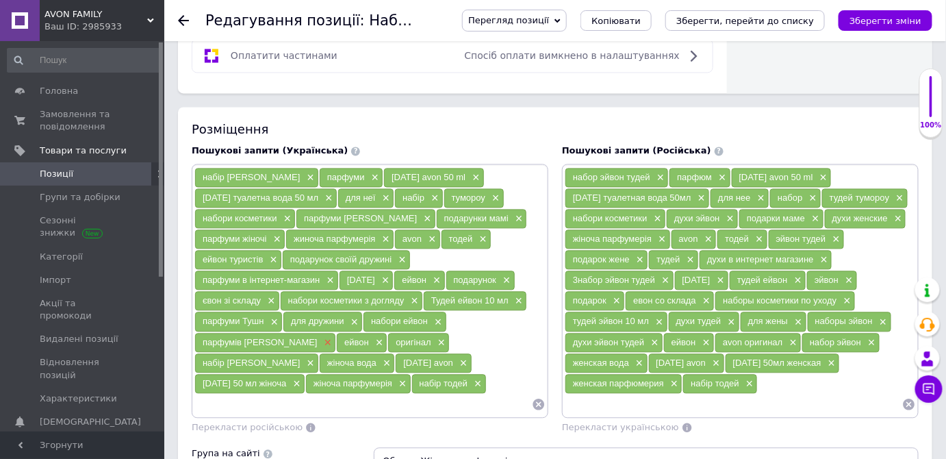
click at [321, 337] on span "×" at bounding box center [326, 343] width 11 height 12
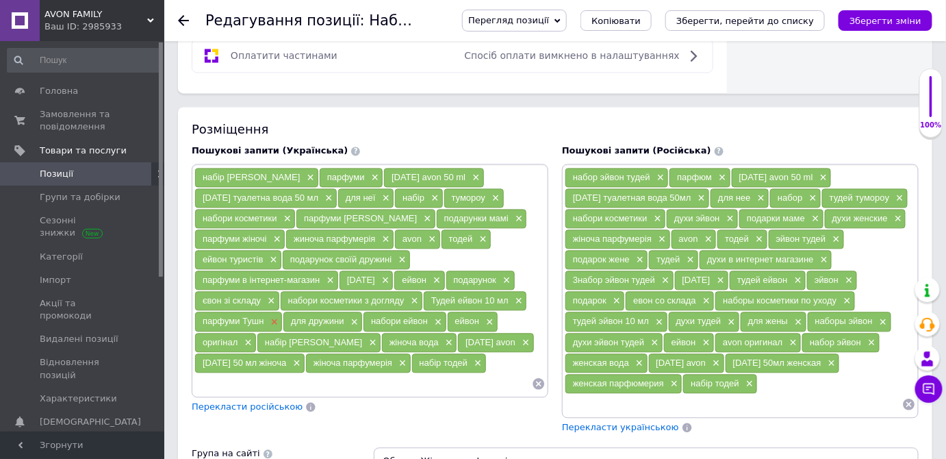
click at [272, 316] on span "×" at bounding box center [273, 322] width 11 height 12
drag, startPoint x: 647, startPoint y: 372, endPoint x: 567, endPoint y: 372, distance: 79.4
click at [567, 372] on div "набор эйвон тудей × парфюм × [DATE] avon 50 ml × [DATE] туалетная вода 50мл × д…" at bounding box center [740, 290] width 351 height 247
copy span "набір тодей"
drag, startPoint x: 568, startPoint y: 367, endPoint x: 626, endPoint y: 371, distance: 57.6
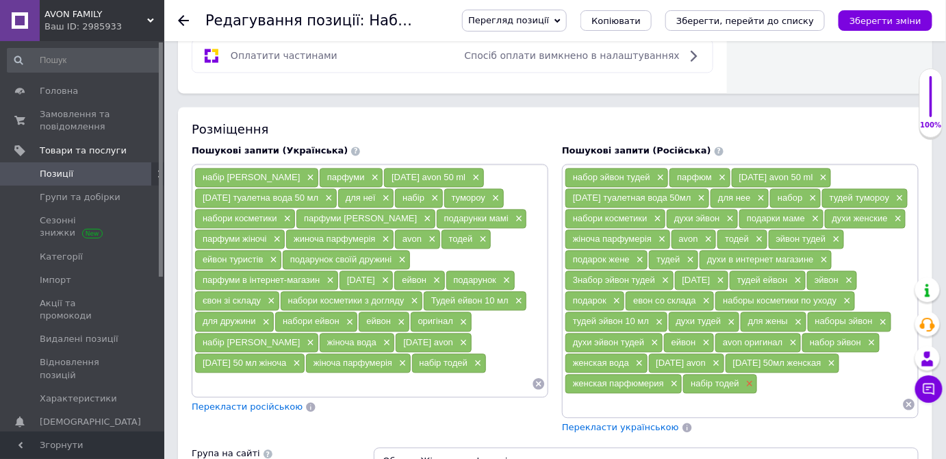
click at [683, 374] on div "набір тодей ×" at bounding box center [720, 383] width 74 height 19
click at [743, 378] on span "×" at bounding box center [748, 384] width 11 height 12
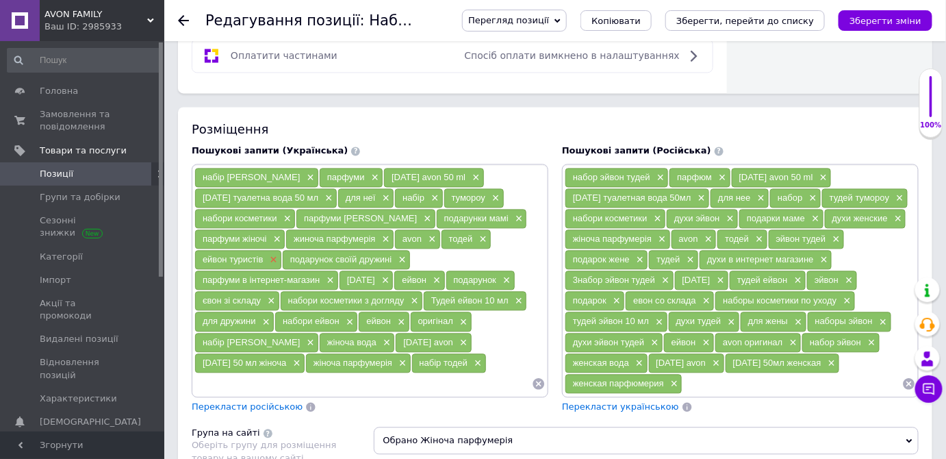
click at [270, 254] on span "×" at bounding box center [271, 260] width 11 height 12
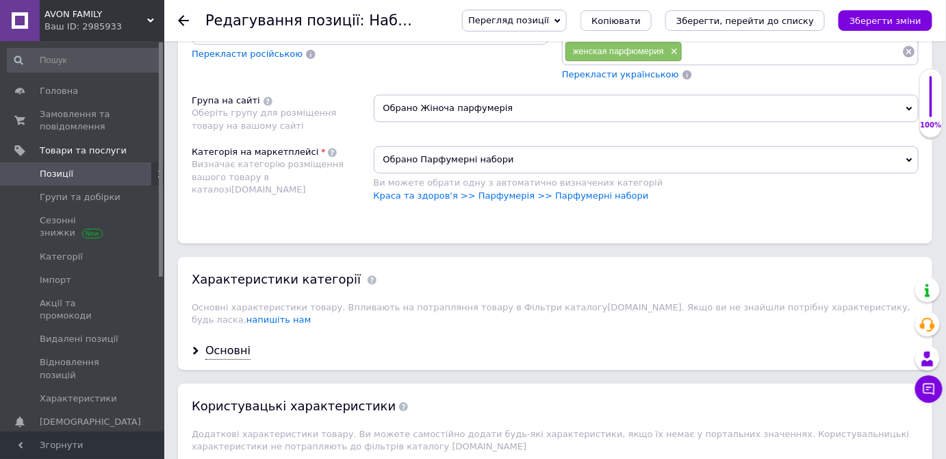
scroll to position [1244, 0]
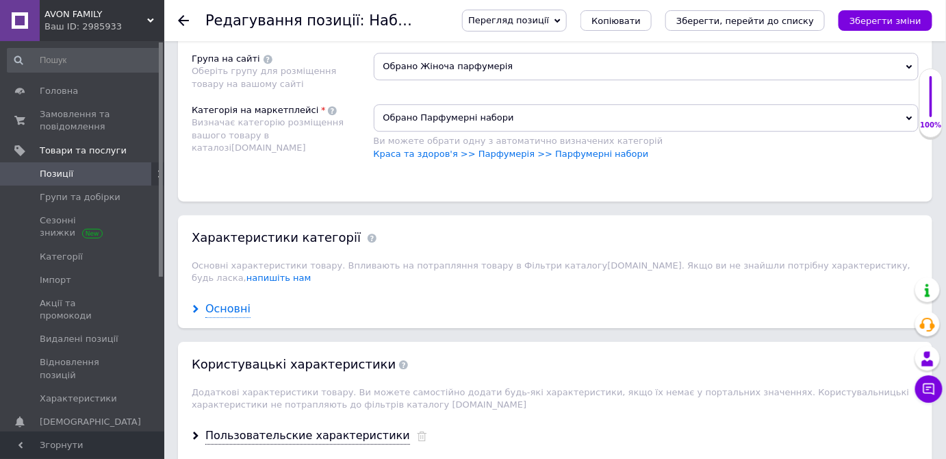
click at [237, 301] on div "Основні" at bounding box center [227, 309] width 45 height 16
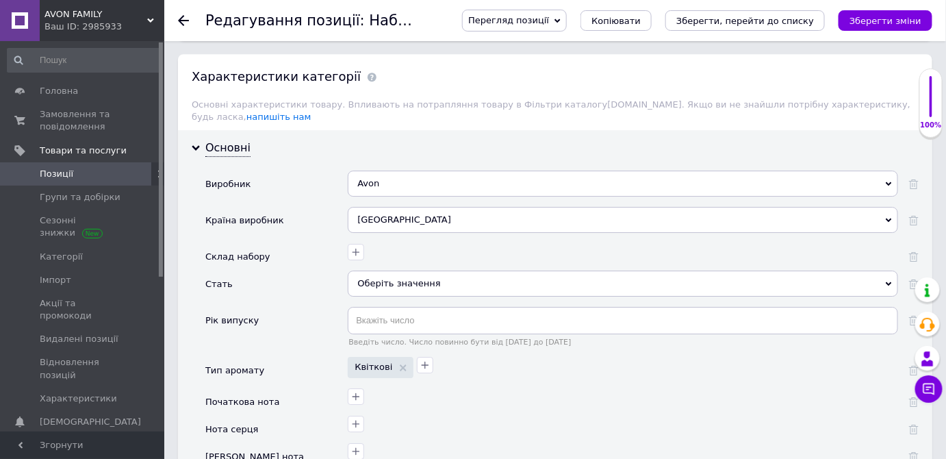
scroll to position [1430, 0]
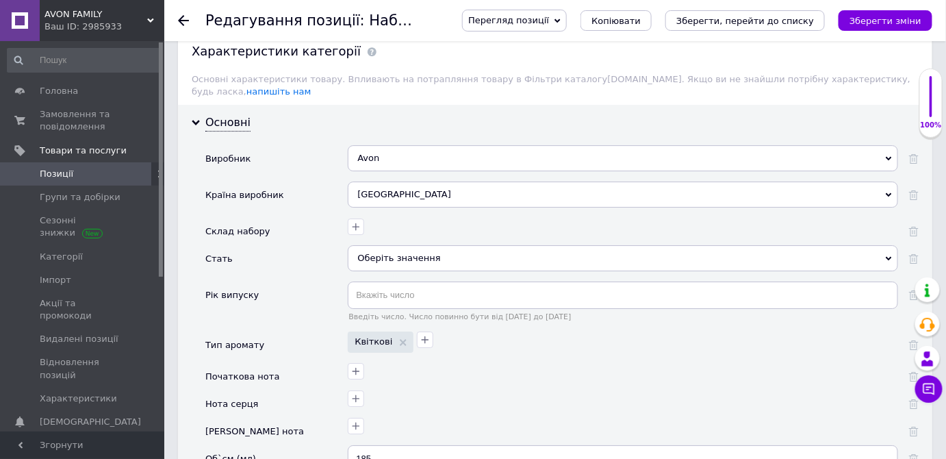
click at [397, 245] on div "Оберіть значення" at bounding box center [623, 258] width 550 height 26
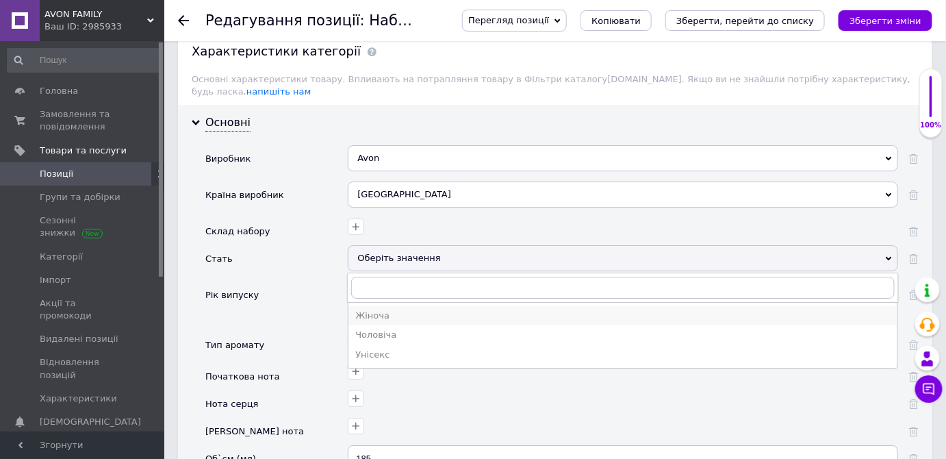
click at [365, 309] on div "Жіноча" at bounding box center [622, 315] width 535 height 12
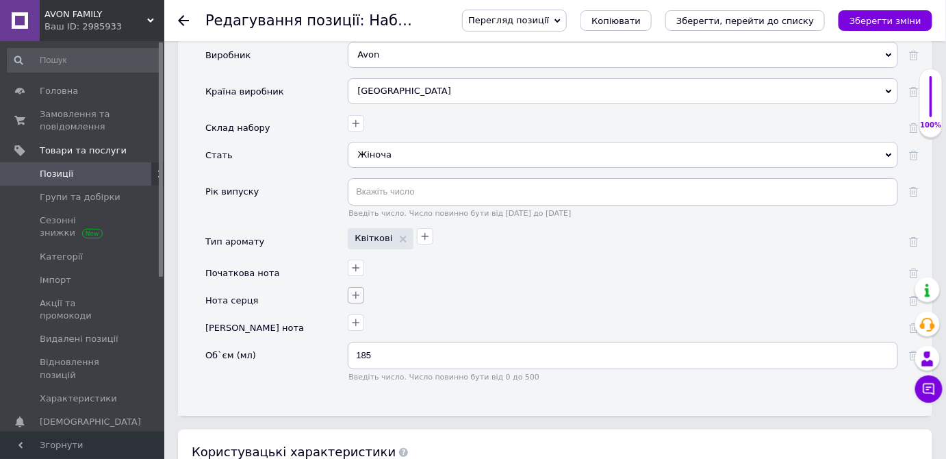
scroll to position [1555, 0]
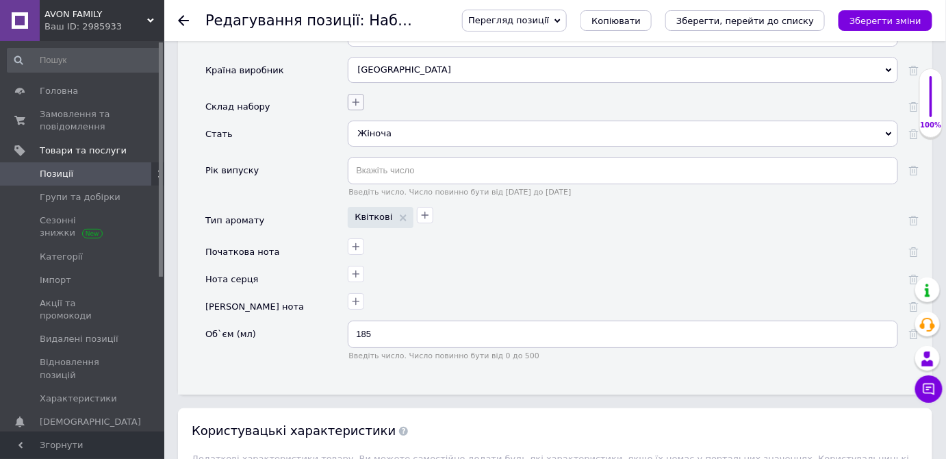
click at [356, 98] on icon "button" at bounding box center [356, 102] width 8 height 8
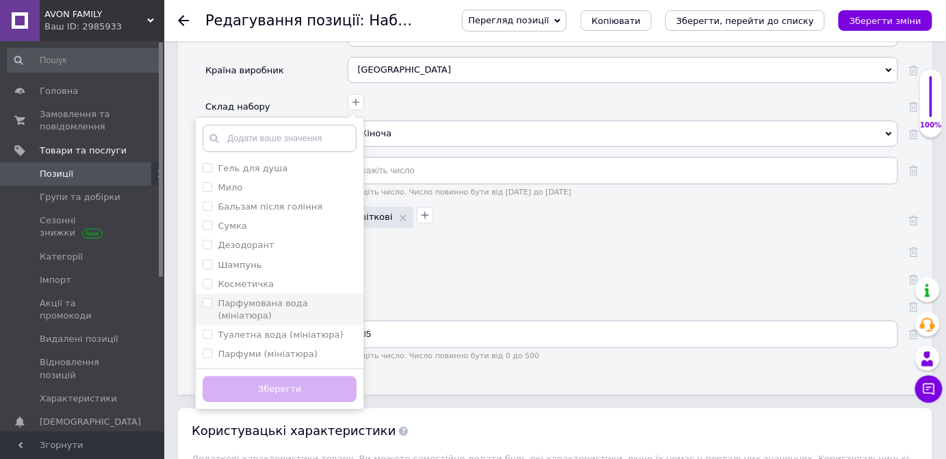
click at [205, 298] on \(мініатюра\) "Парфумована вода (мініатюра)" at bounding box center [207, 302] width 9 height 9
checkbox \(мініатюра\) "true"
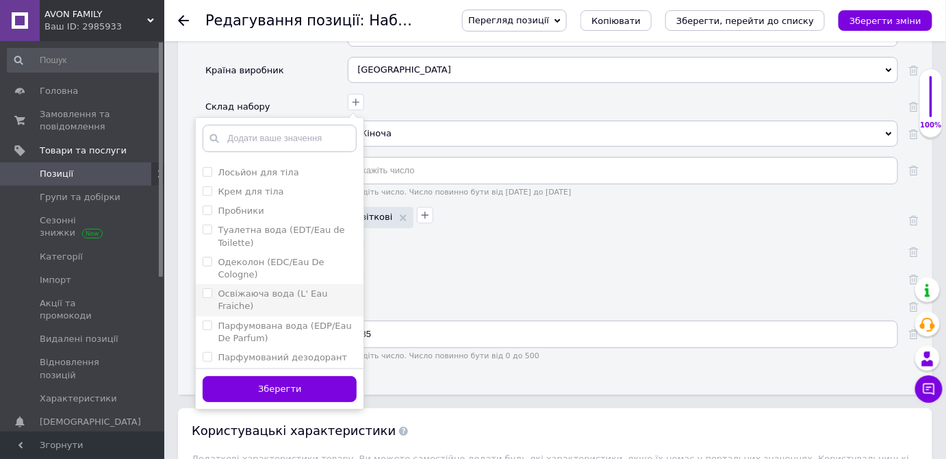
scroll to position [248, 0]
click at [206, 292] on Parfum\) "Парфумована вода (EDP/Eau De Parfum)" at bounding box center [207, 296] width 9 height 9
checkbox Parfum\) "true"
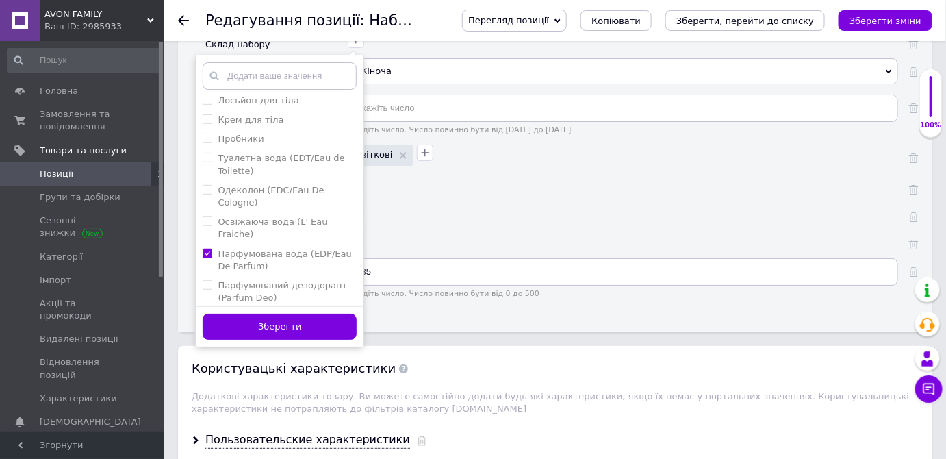
scroll to position [168, 0]
click at [203, 172] on li "Крем для тіла" at bounding box center [280, 181] width 168 height 19
click at [204, 177] on тіла "Крем для тіла" at bounding box center [207, 181] width 9 height 9
checkbox тіла "false"
click at [208, 157] on тіла "Лосьйон для тіла" at bounding box center [207, 161] width 9 height 9
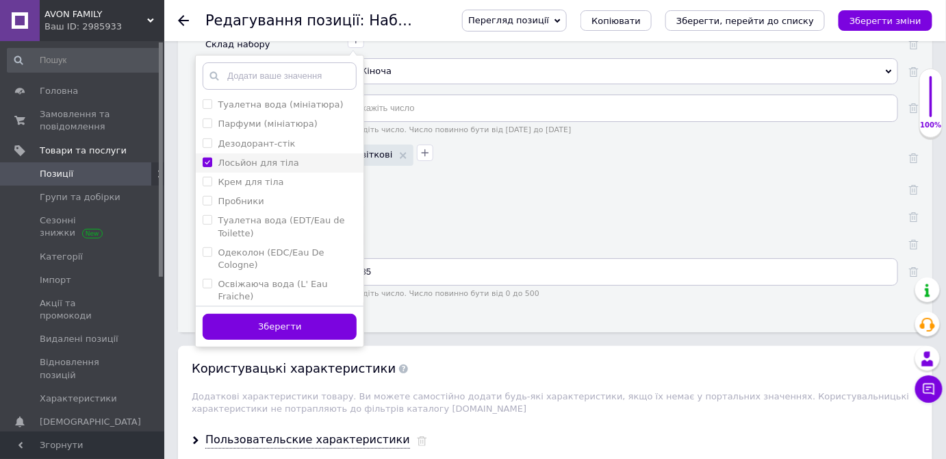
checkbox тіла "true"
click at [279, 313] on button "Зберегти" at bounding box center [280, 326] width 154 height 27
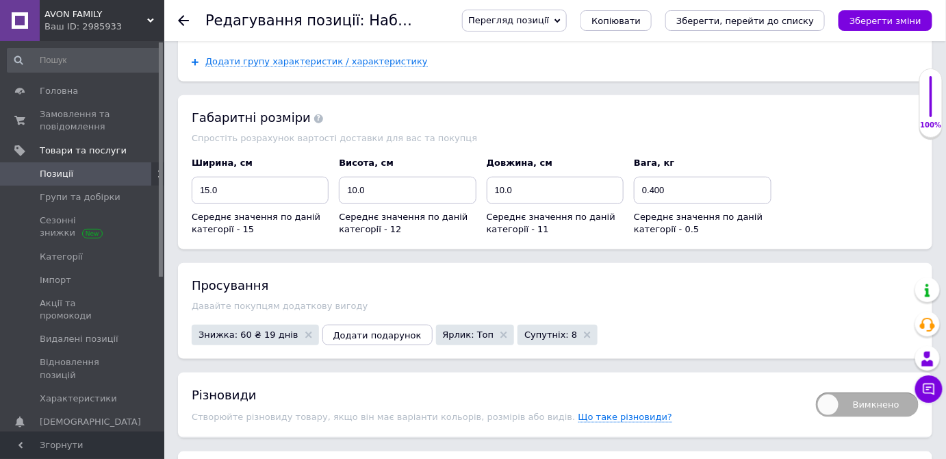
scroll to position [2053, 0]
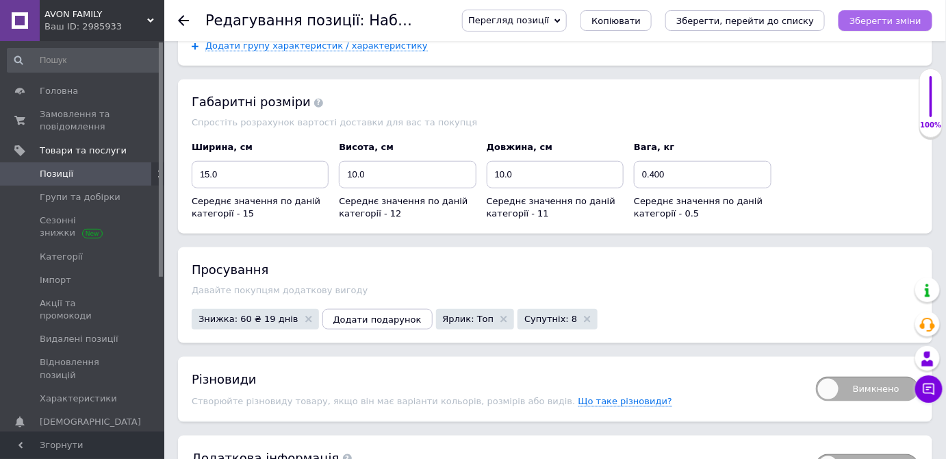
click at [887, 16] on icon "Зберегти зміни" at bounding box center [885, 21] width 72 height 10
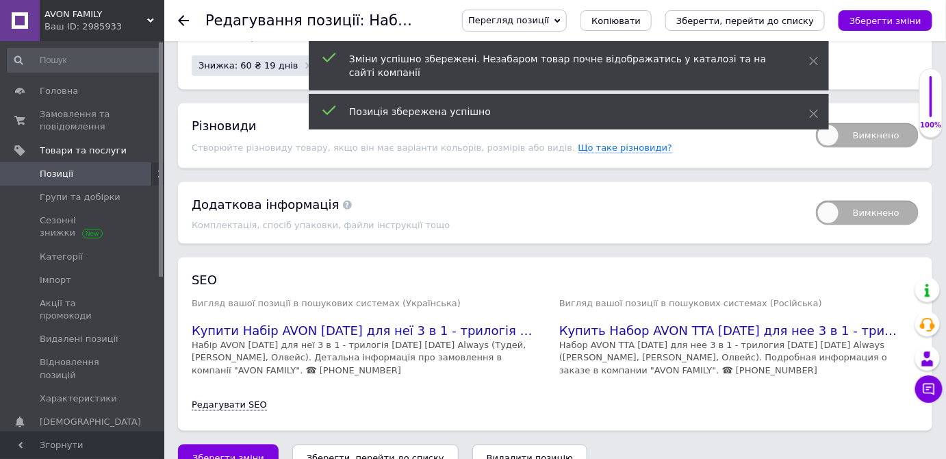
scroll to position [2309, 0]
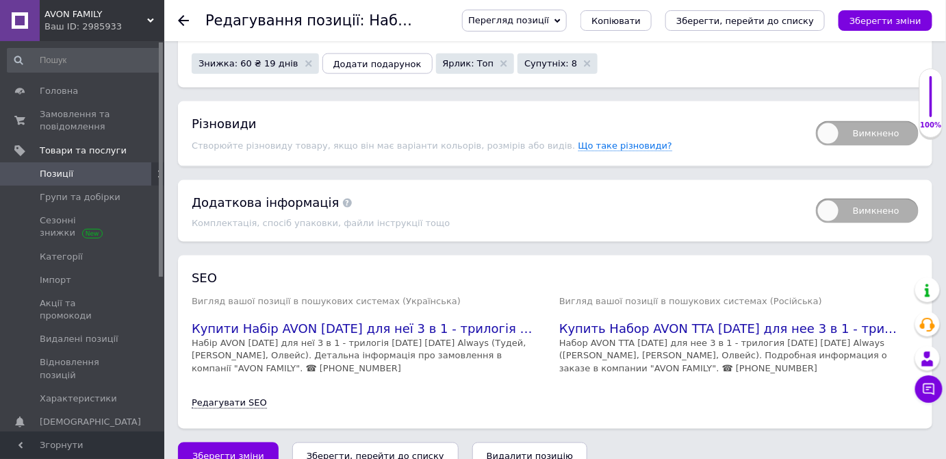
click at [229, 451] on span "Зберегти зміни" at bounding box center [228, 456] width 72 height 10
click at [55, 173] on span "Позиції" at bounding box center [57, 174] width 34 height 12
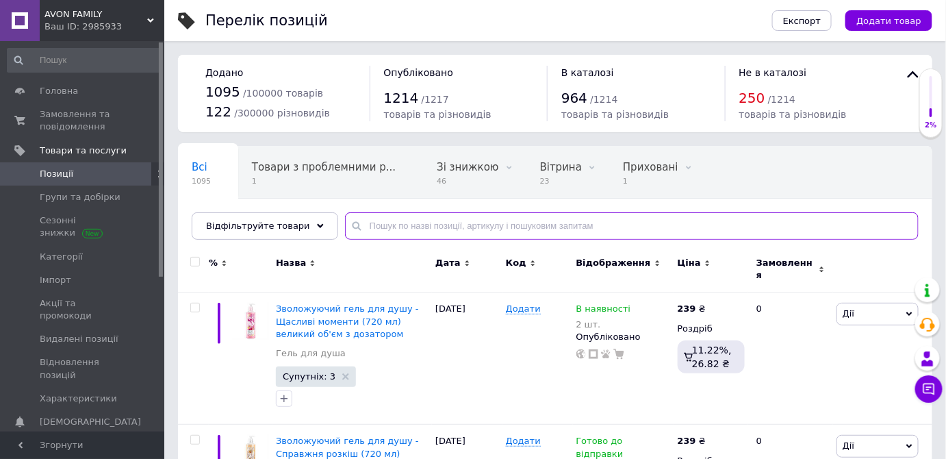
click at [360, 232] on input "text" at bounding box center [632, 225] width 574 height 27
paste input "1217281637"
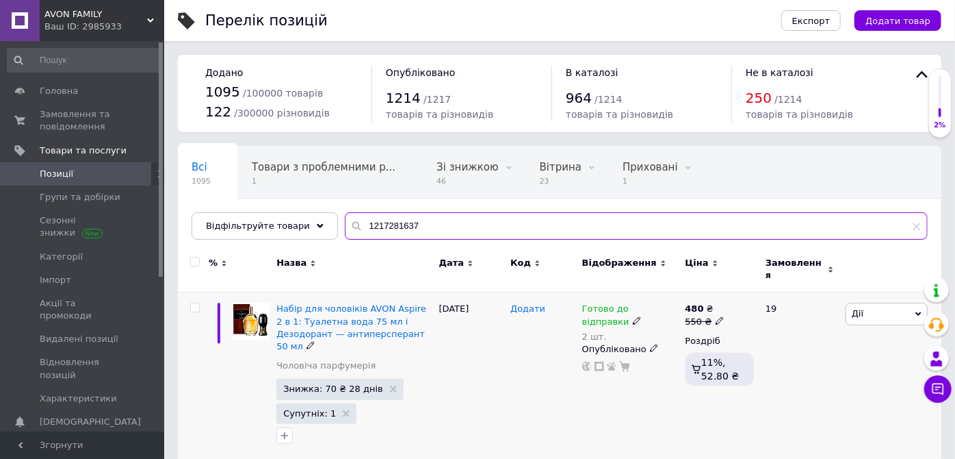
type input "1217281637"
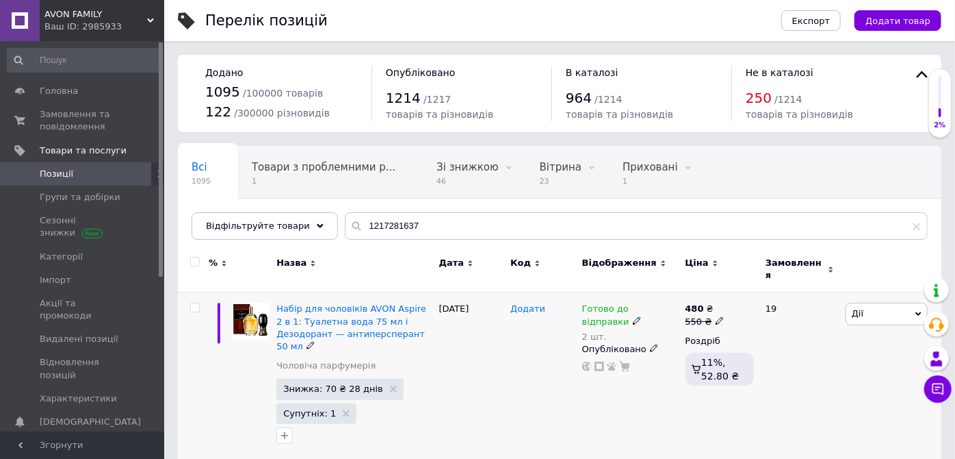
click at [518, 303] on span "Додати" at bounding box center [528, 308] width 35 height 11
type input "1217281637"
click at [501, 345] on div "[DATE]" at bounding box center [472, 376] width 72 height 168
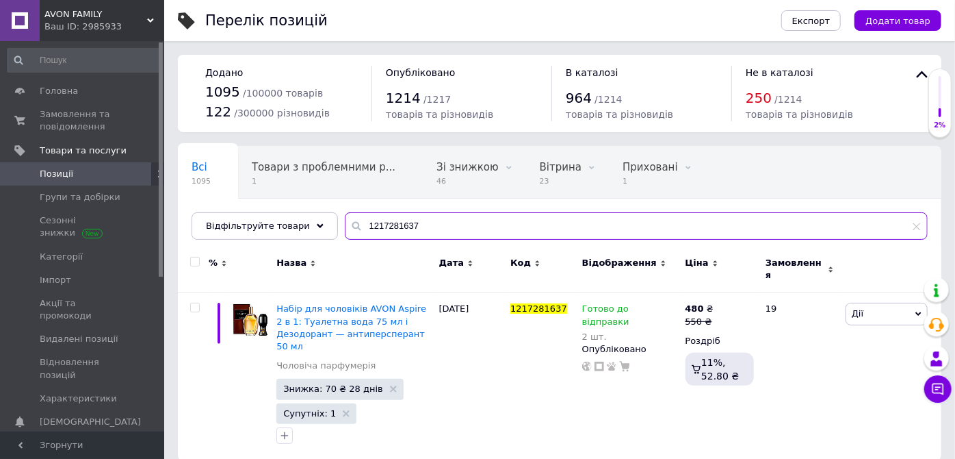
drag, startPoint x: 411, startPoint y: 223, endPoint x: 328, endPoint y: 212, distance: 83.5
click at [345, 212] on div "1217281637" at bounding box center [636, 225] width 583 height 27
paste input "08563320"
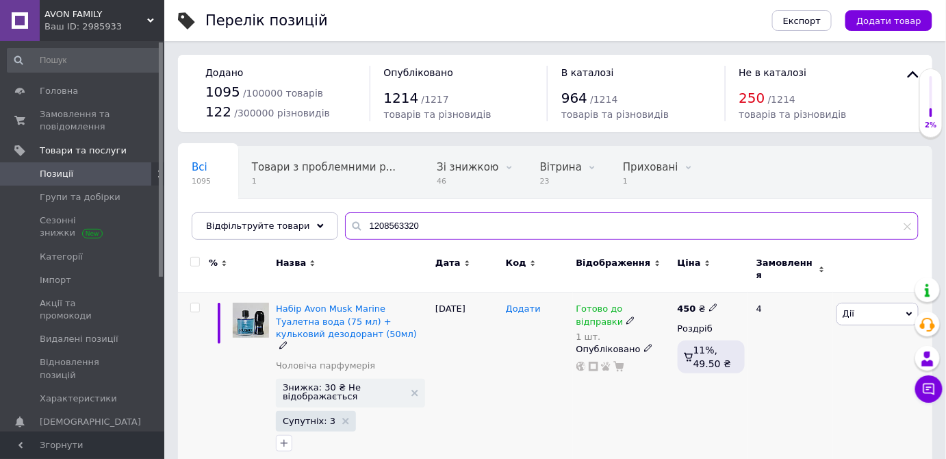
type input "1208563320"
click at [517, 303] on span "Додати" at bounding box center [523, 308] width 35 height 11
type input "1208563320"
click at [494, 339] on div "[DATE]" at bounding box center [467, 380] width 70 height 176
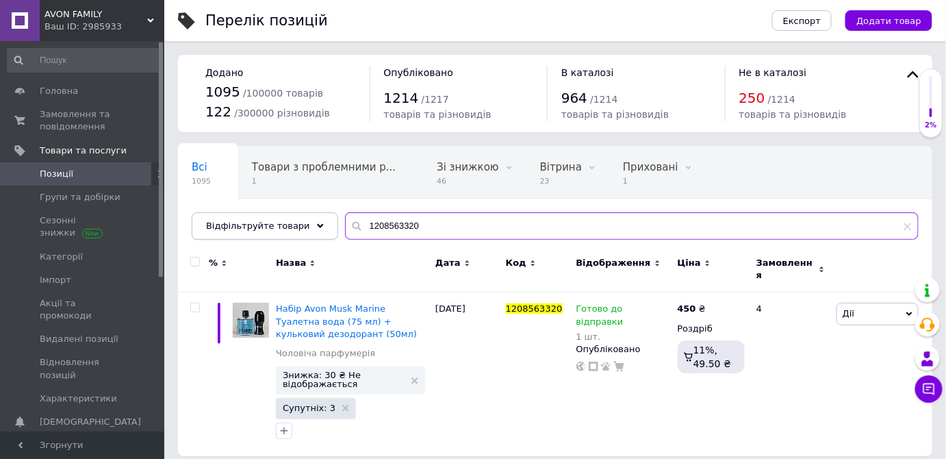
drag, startPoint x: 343, startPoint y: 222, endPoint x: 304, endPoint y: 220, distance: 39.0
click at [304, 220] on div "Відфільтруйте товари 1208563320" at bounding box center [555, 225] width 727 height 27
paste input "3069011"
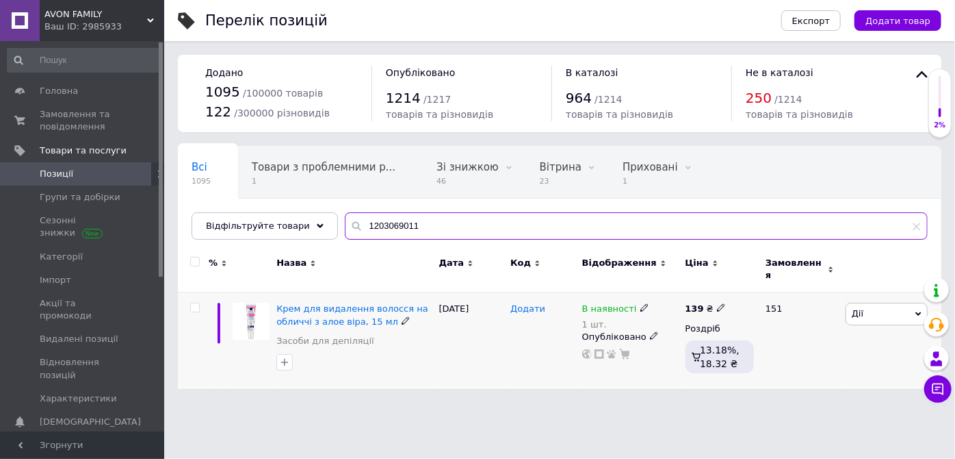
type input "1203069011"
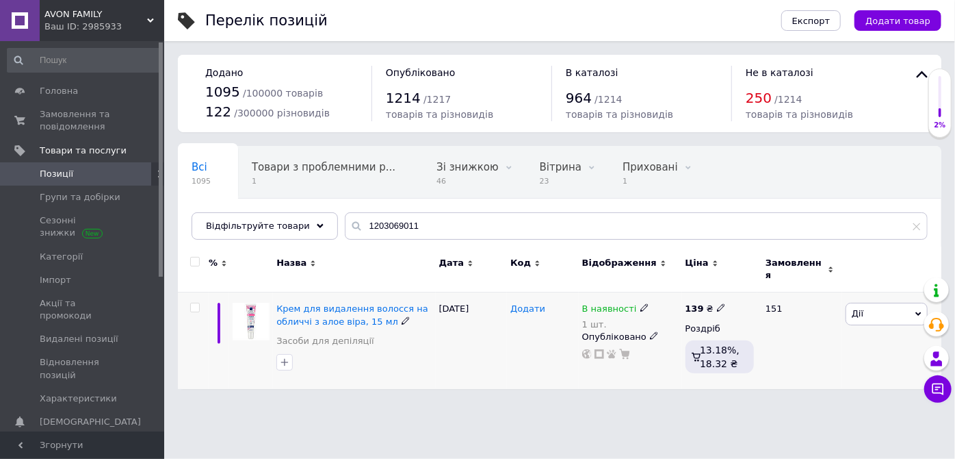
click at [519, 303] on span "Додати" at bounding box center [528, 308] width 35 height 11
type input "1203069011"
click at [469, 350] on div "[DATE]" at bounding box center [472, 340] width 72 height 97
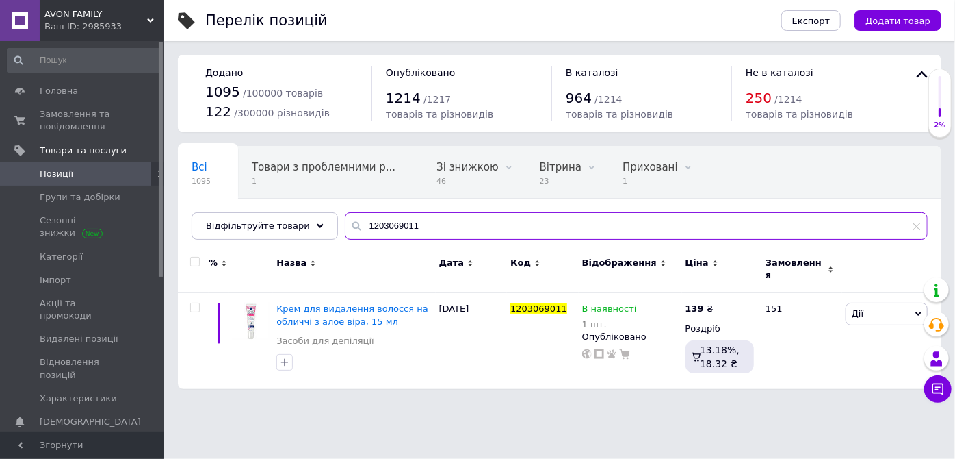
drag, startPoint x: 393, startPoint y: 224, endPoint x: 309, endPoint y: 207, distance: 85.2
click at [309, 207] on div "Всі 1095 Товари з проблемними р... 1 Зі знижкою 46 Видалити Редагувати Вітрина …" at bounding box center [560, 193] width 764 height 94
paste input "25211415"
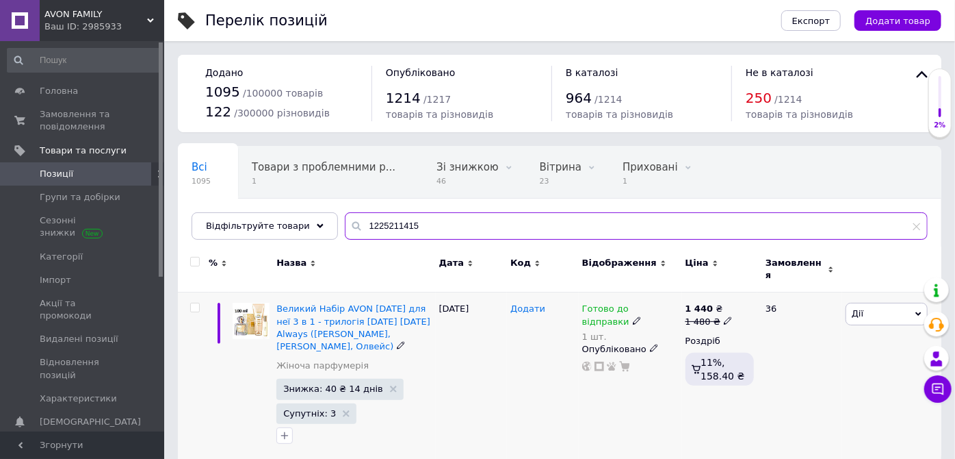
type input "1225211415"
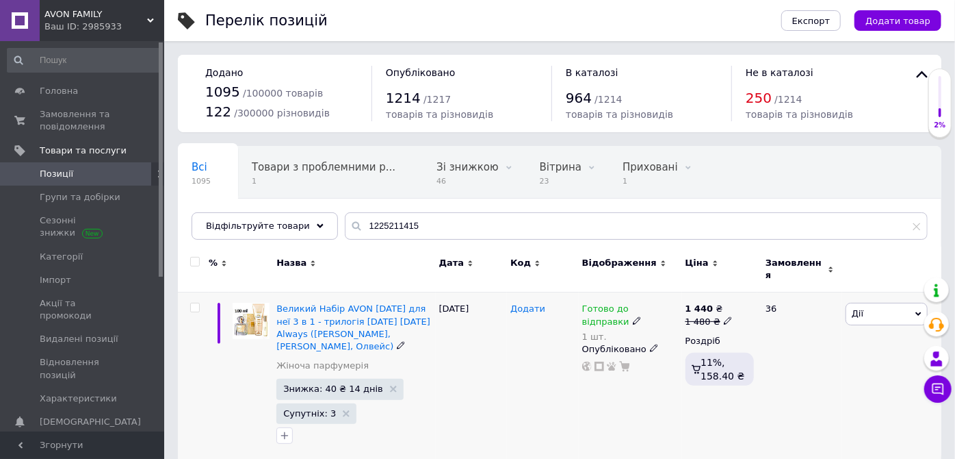
click at [520, 303] on span "Додати" at bounding box center [528, 308] width 35 height 11
type input "1225211415"
click at [465, 362] on div "[DATE]" at bounding box center [472, 376] width 72 height 168
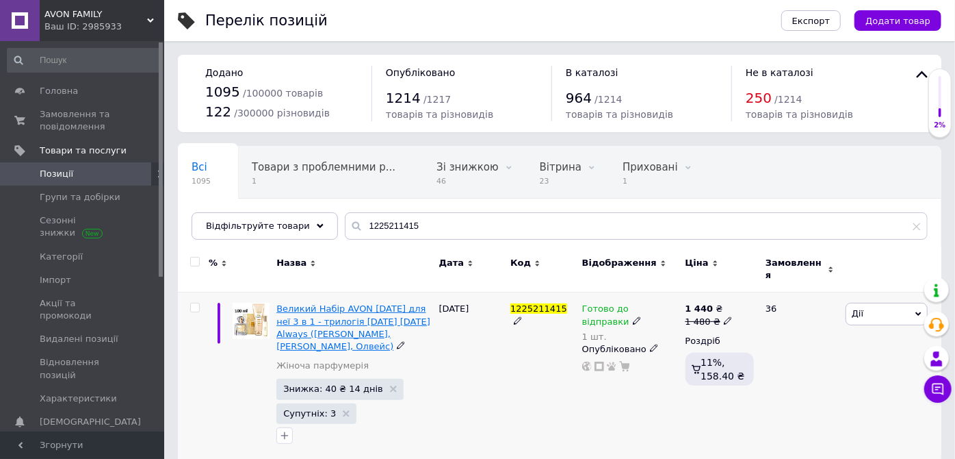
click at [333, 313] on span "Великий Набір AVON [DATE] для неї 3 в 1 - трилогія [DATE] [DATE] Always ([PERSO…" at bounding box center [354, 327] width 154 height 48
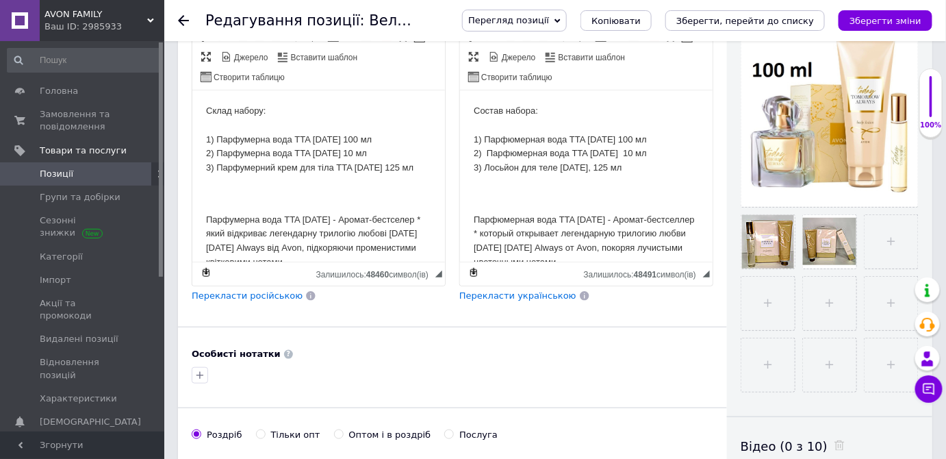
scroll to position [248, 0]
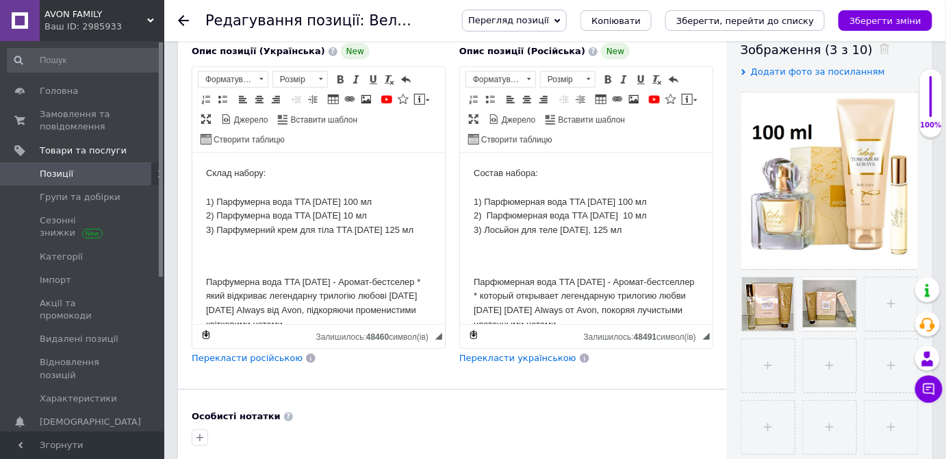
click at [240, 356] on span "Перекласти російською" at bounding box center [247, 357] width 111 height 10
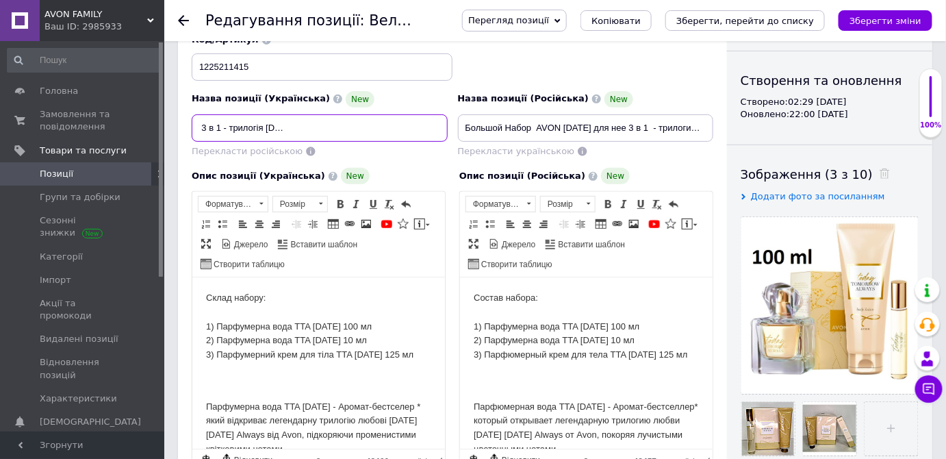
scroll to position [0, 176]
drag, startPoint x: 201, startPoint y: 124, endPoint x: 277, endPoint y: 134, distance: 76.7
click at [277, 134] on input "Великий Набір AVON [DATE] для неї 3 в 1 - трилогія [DATE] [DATE] Always ([PERSO…" at bounding box center [320, 127] width 256 height 27
drag, startPoint x: 330, startPoint y: 126, endPoint x: 480, endPoint y: 128, distance: 149.9
click at [480, 128] on div "Назва позиції (Українська) New Великий Набір AVON [DATE] для неї 3 в 1 - трилог…" at bounding box center [453, 96] width 532 height 134
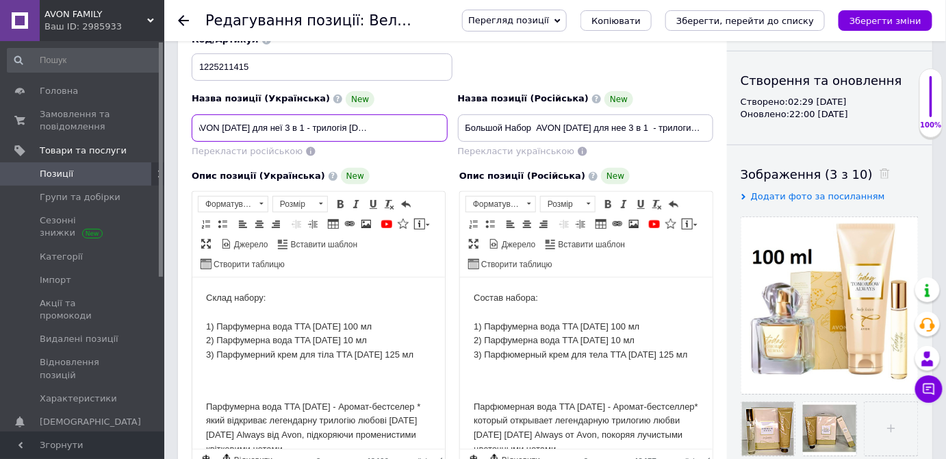
scroll to position [0, 68]
type input "Великий Набір AVON [DATE] для неї 3 в 1 - трилогія [DATE] [DATE] Always"
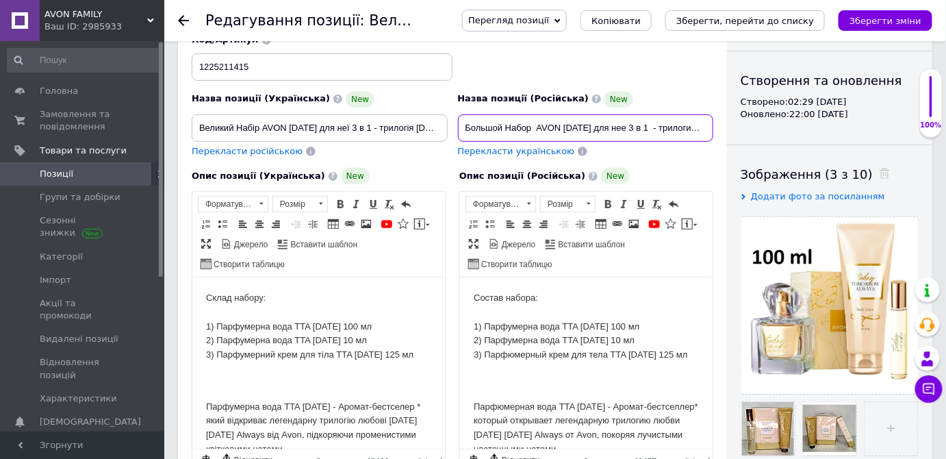
scroll to position [0, 192]
drag, startPoint x: 493, startPoint y: 122, endPoint x: 756, endPoint y: 140, distance: 262.8
click at [756, 140] on div "Основна інформація При збереженні товару порожні поля перекладуться автоматично…" at bounding box center [555, 385] width 754 height 909
click at [598, 122] on input "Большой Набор AVON [DATE] для нее 3 в 1 - трилогия [DATE] [DATE] Always (Тудей,…" at bounding box center [586, 127] width 256 height 27
drag, startPoint x: 598, startPoint y: 126, endPoint x: 754, endPoint y: 131, distance: 155.5
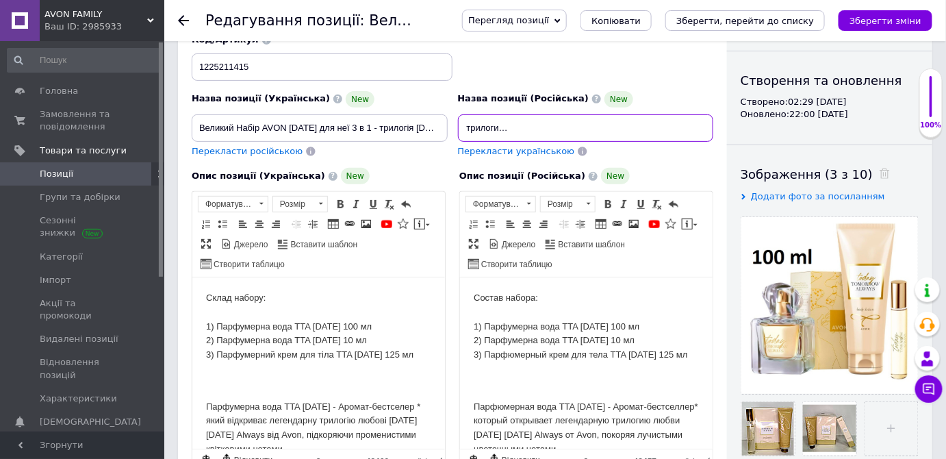
click at [754, 131] on div "Основна інформація При збереженні товару порожні поля перекладуться автоматично…" at bounding box center [555, 385] width 754 height 909
type input "Большой Набор AVON [DATE] для нее 3 в 1 - трилогия [DATE] [DATE] Always"
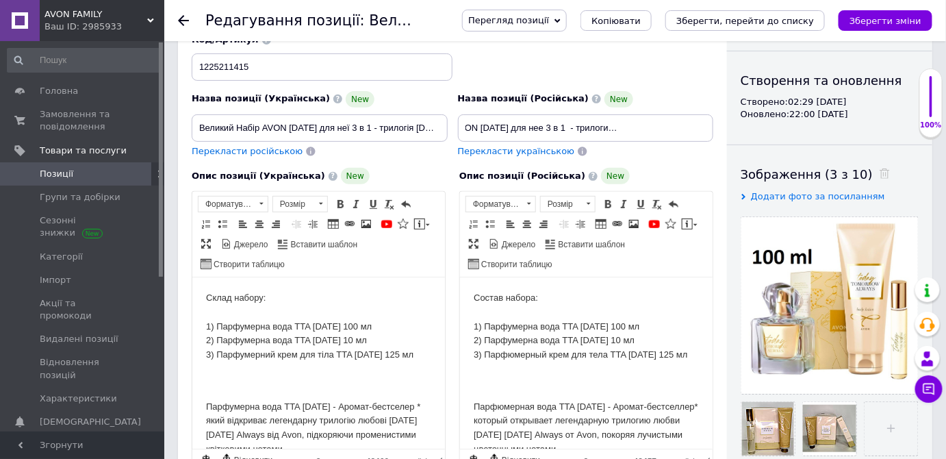
click at [385, 157] on div "Назва позиції (Українська) [GEOGRAPHIC_DATA] AVON [DATE] для неї 3 в 1 - трилог…" at bounding box center [320, 124] width 266 height 77
click at [482, 153] on span "Перекласти українською" at bounding box center [516, 151] width 117 height 10
type input "Великий Набір AVON [DATE] для неї 3 в 1 — трилогія [DATE] [DATE] Always"
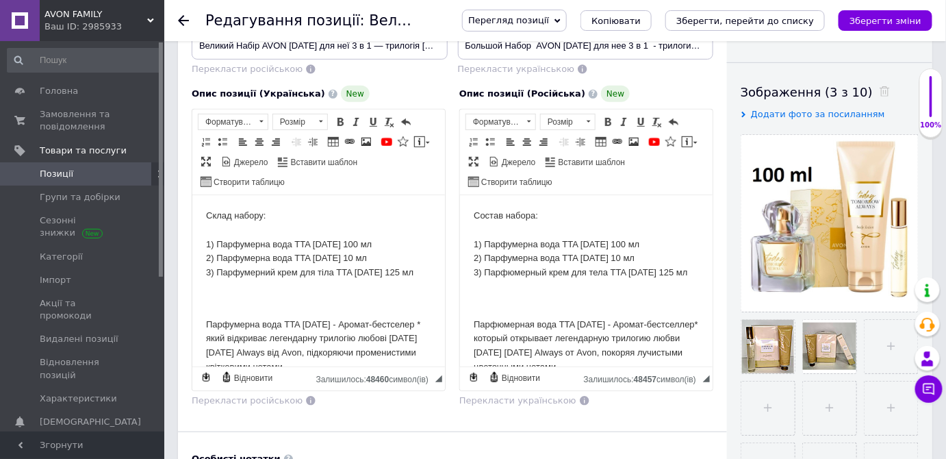
scroll to position [186, 0]
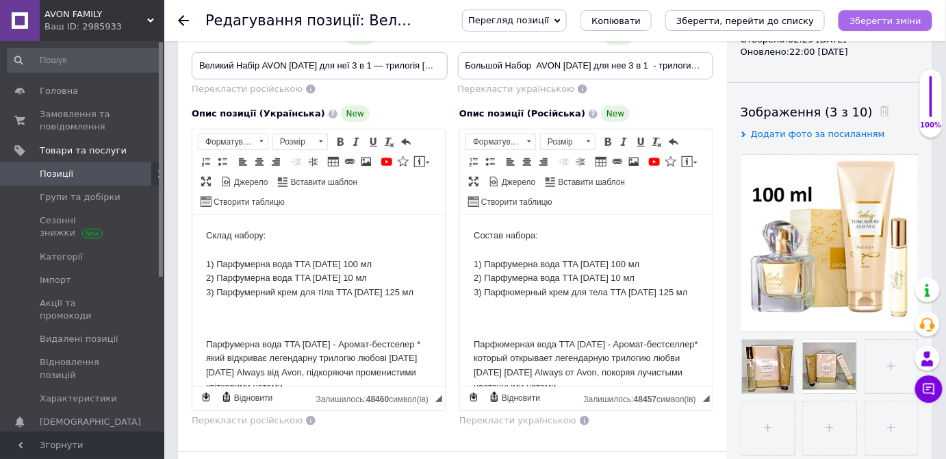
click at [869, 24] on icon "Зберегти зміни" at bounding box center [885, 21] width 72 height 10
type input "Большой Набор AVON [DATE] для нее 3 в 1 - трилогия [DATE] [DATE] Always"
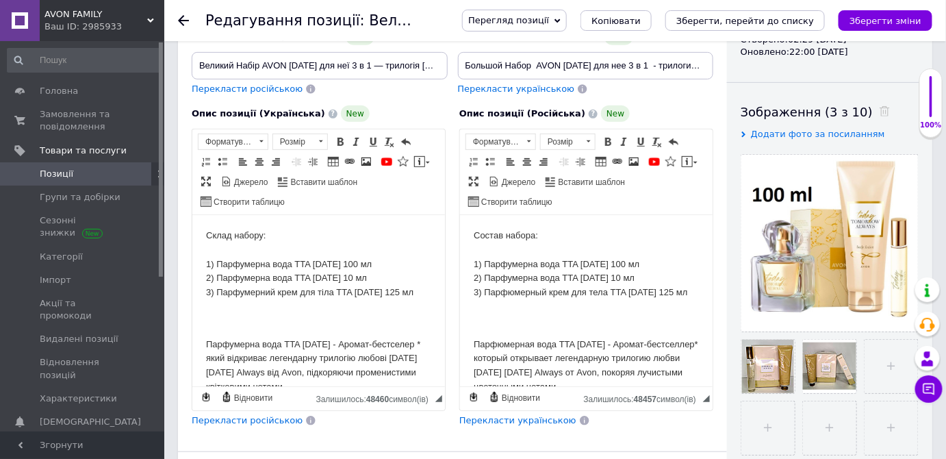
click at [489, 418] on span "Перекласти українською" at bounding box center [517, 420] width 117 height 10
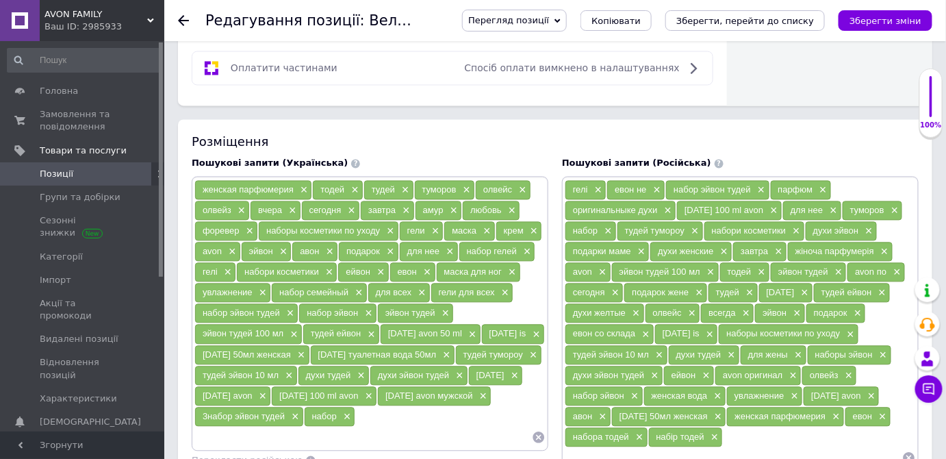
scroll to position [933, 0]
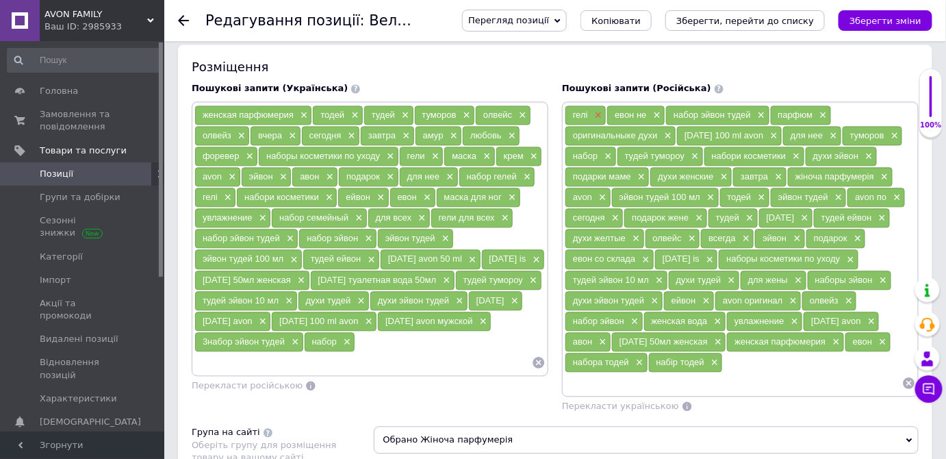
click at [597, 110] on span "×" at bounding box center [596, 116] width 11 height 12
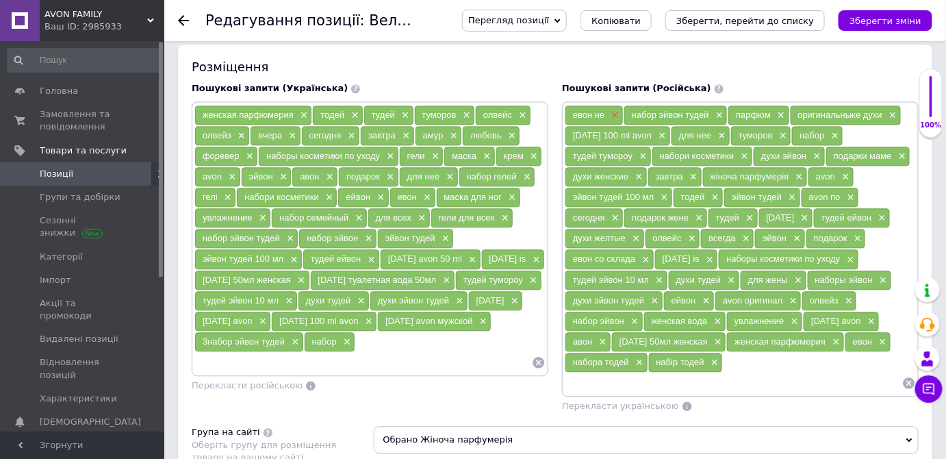
click at [611, 110] on span "×" at bounding box center [613, 116] width 11 height 12
click at [776, 130] on span "×" at bounding box center [781, 136] width 11 height 12
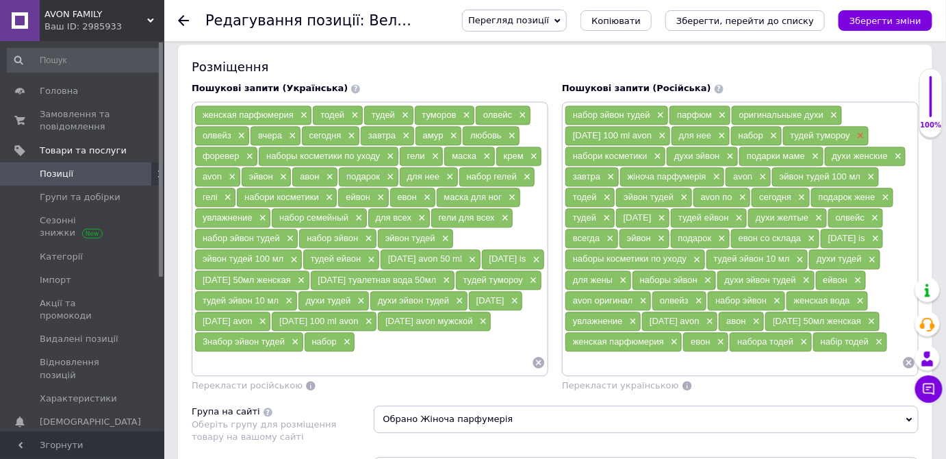
click at [853, 130] on span "×" at bounding box center [858, 136] width 11 height 12
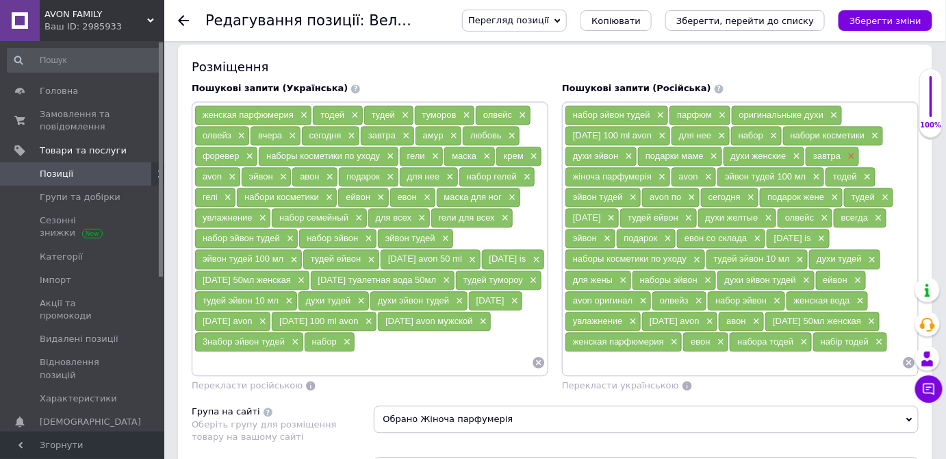
drag, startPoint x: 849, startPoint y: 148, endPoint x: 791, endPoint y: 157, distance: 58.9
click at [849, 151] on span "×" at bounding box center [850, 157] width 11 height 12
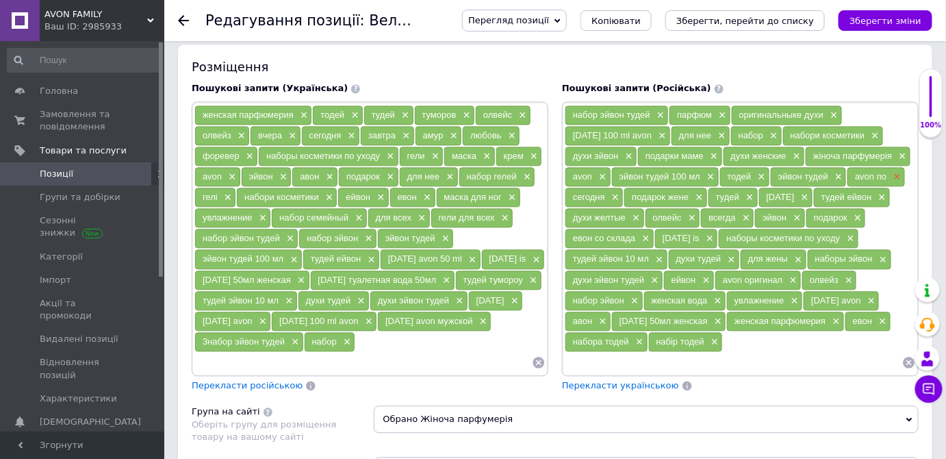
click at [894, 171] on span "×" at bounding box center [895, 177] width 11 height 12
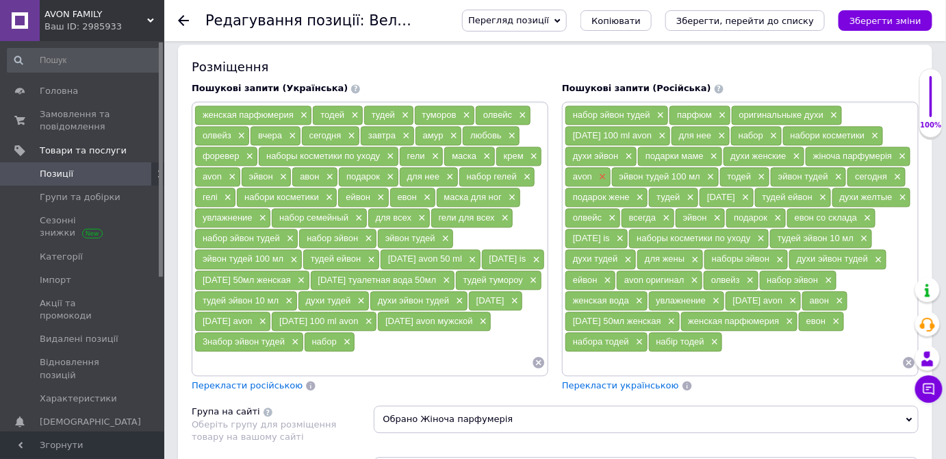
click at [603, 171] on span "×" at bounding box center [600, 177] width 11 height 12
click at [611, 212] on span "×" at bounding box center [610, 218] width 11 height 12
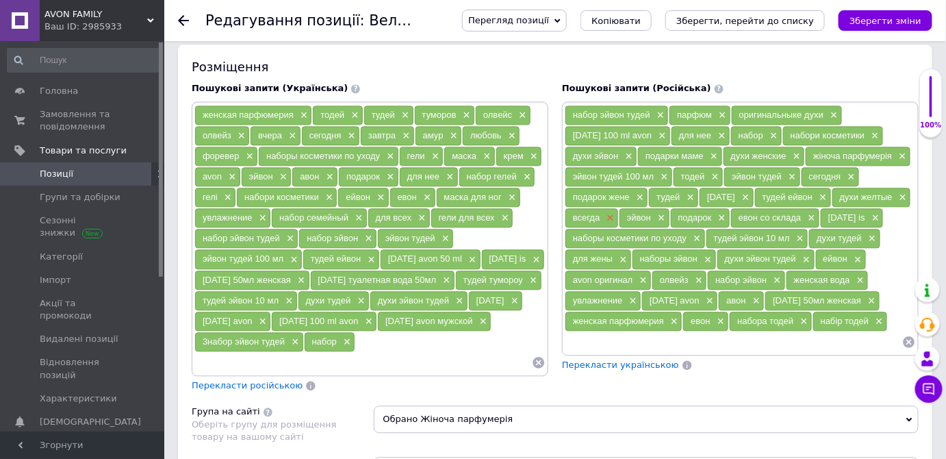
click at [607, 212] on span "×" at bounding box center [608, 218] width 11 height 12
click at [814, 212] on span "×" at bounding box center [819, 218] width 11 height 12
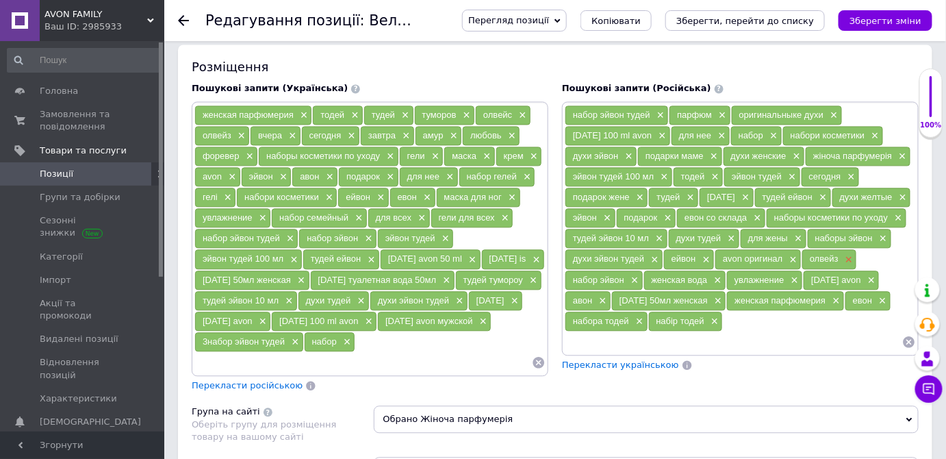
click at [846, 254] on span "×" at bounding box center [847, 260] width 11 height 12
click at [711, 274] on span "×" at bounding box center [714, 280] width 11 height 12
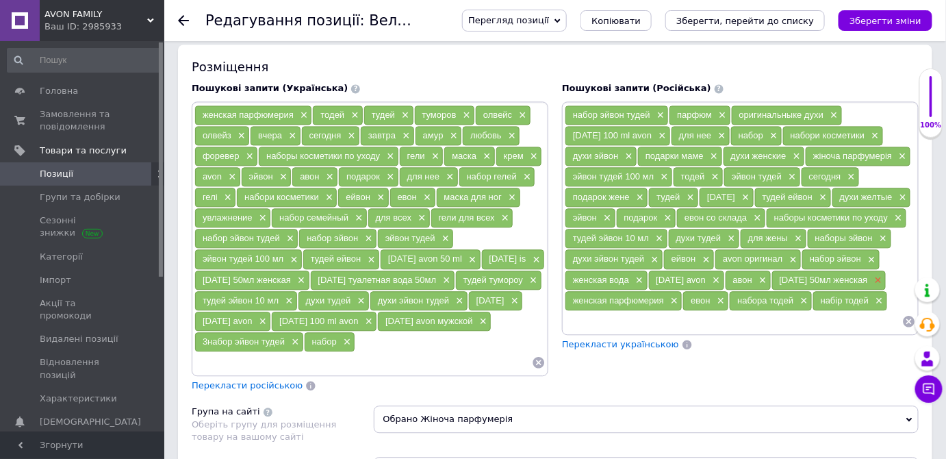
click at [871, 274] on span "×" at bounding box center [876, 280] width 11 height 12
click at [600, 339] on span "Перекласти українською" at bounding box center [620, 344] width 117 height 10
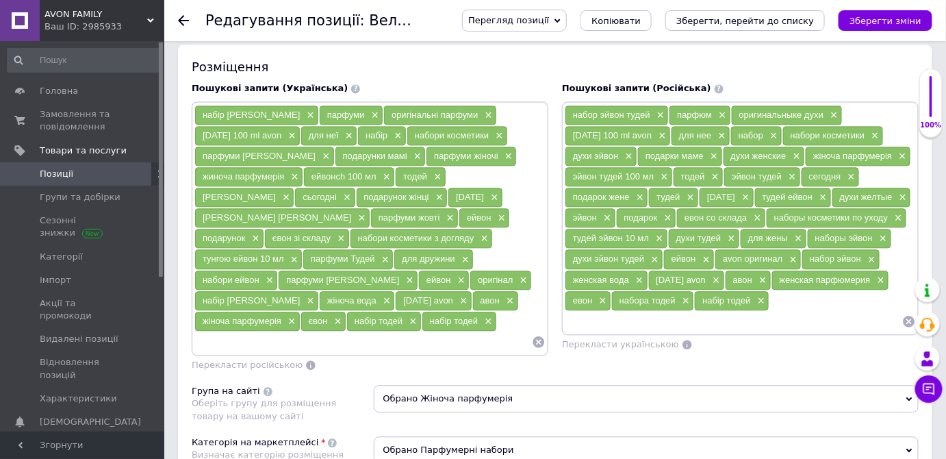
click at [370, 208] on div "[PERSON_NAME] [PERSON_NAME] ×" at bounding box center [282, 217] width 175 height 19
click at [365, 212] on span "×" at bounding box center [360, 218] width 11 height 12
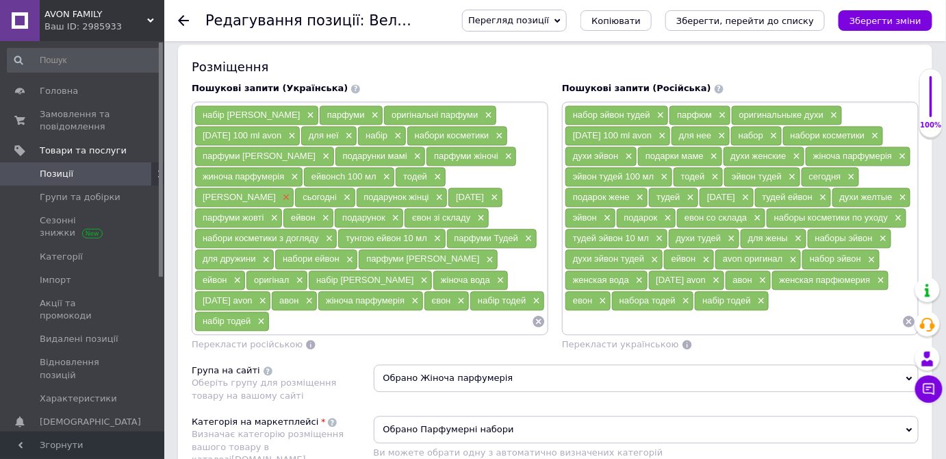
click at [290, 192] on span "×" at bounding box center [284, 198] width 11 height 12
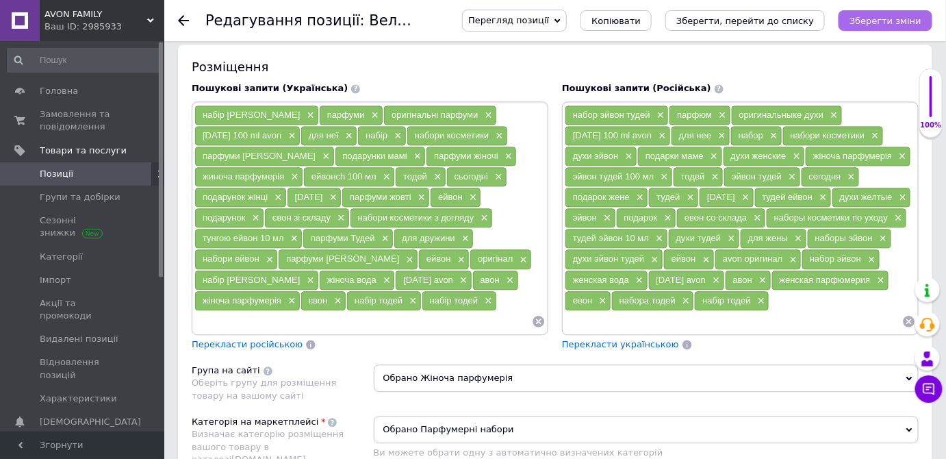
click at [883, 16] on icon "Зберегти зміни" at bounding box center [885, 21] width 72 height 10
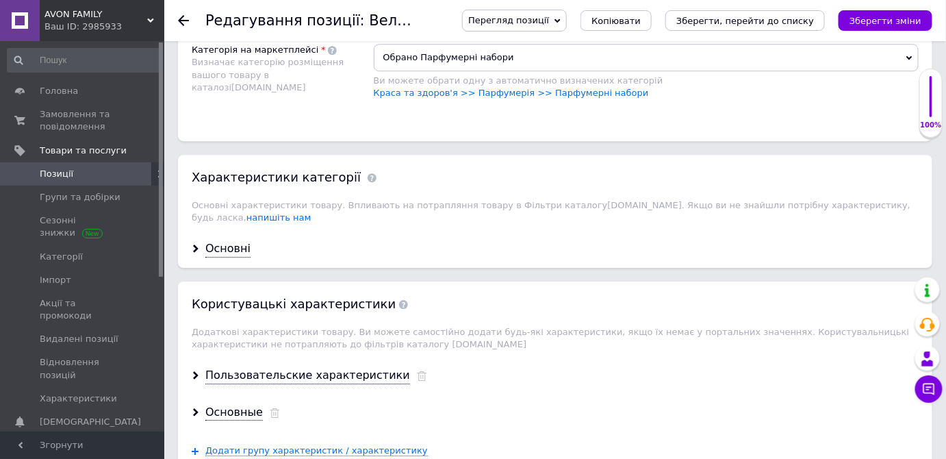
scroll to position [1307, 0]
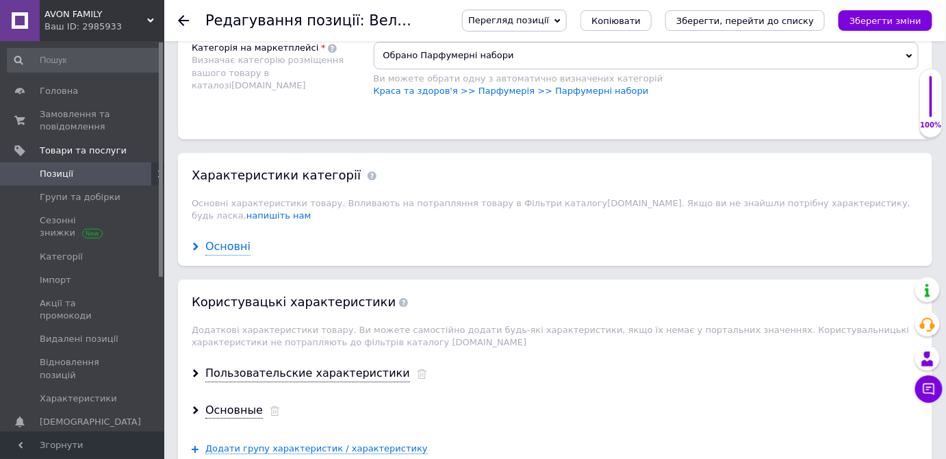
click at [224, 239] on div "Основні" at bounding box center [227, 247] width 45 height 16
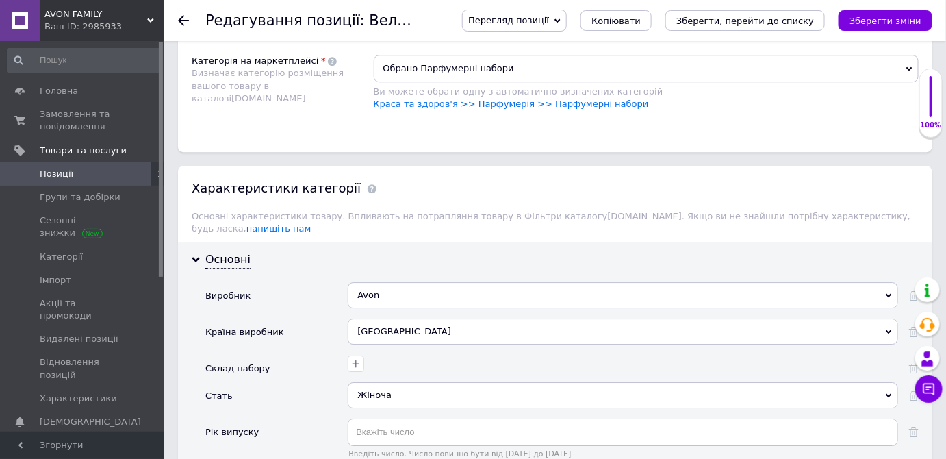
scroll to position [1430, 0]
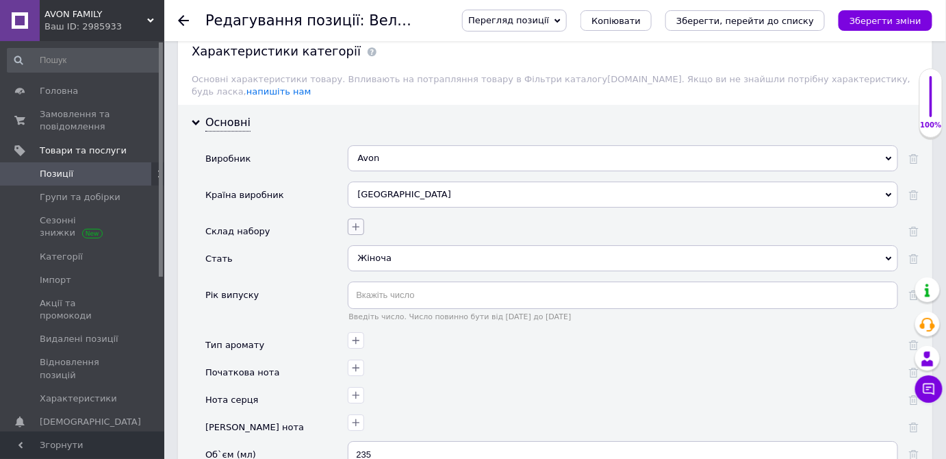
click at [356, 221] on icon "button" at bounding box center [355, 226] width 11 height 11
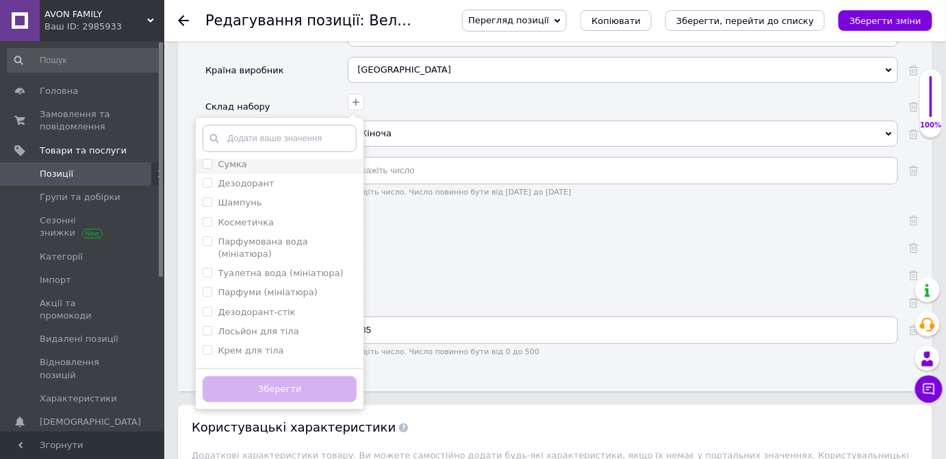
scroll to position [124, 0]
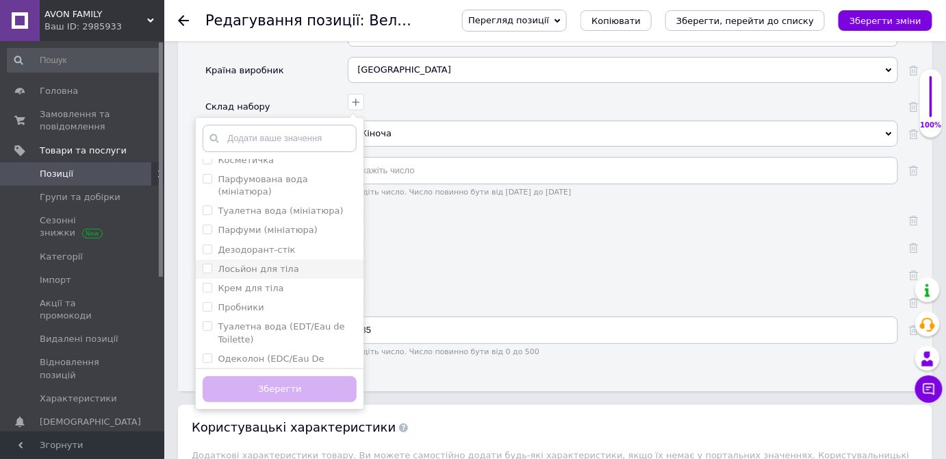
click at [209, 264] on тіла "Лосьйон для тіла" at bounding box center [207, 268] width 9 height 9
checkbox тіла "true"
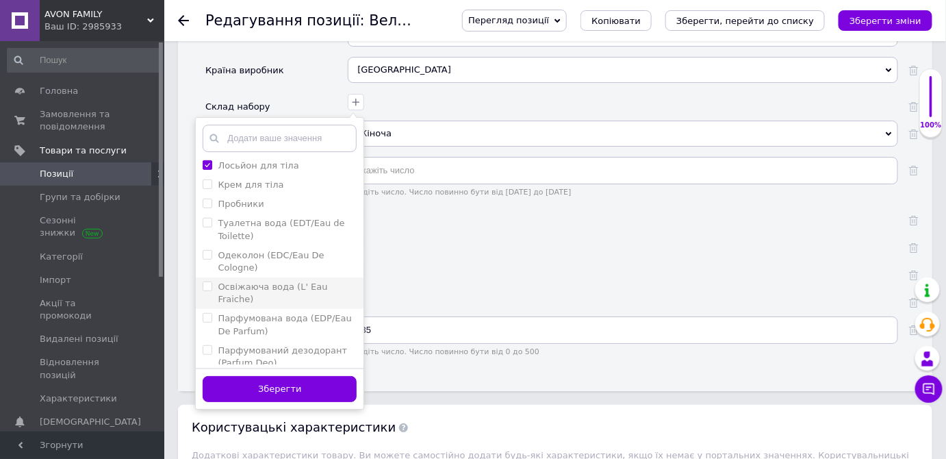
scroll to position [248, 0]
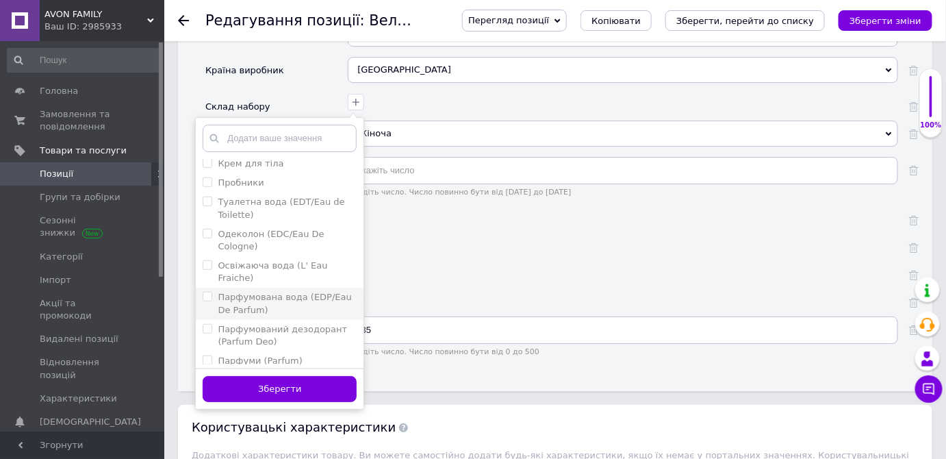
click at [208, 292] on Parfum\) "Парфумована вода (EDP/Eau De Parfum)" at bounding box center [207, 296] width 9 height 9
checkbox Parfum\) "true"
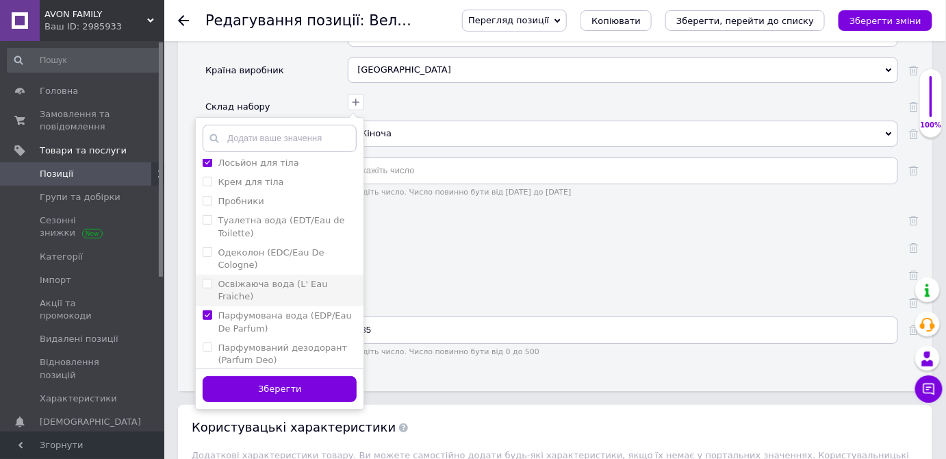
scroll to position [168, 0]
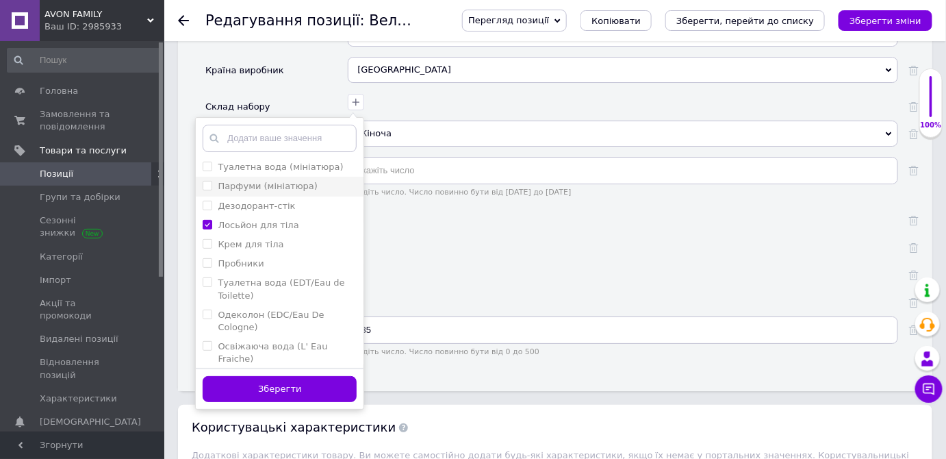
click at [210, 181] on \(мініатюра\) "Парфуми (мініатюра)" at bounding box center [207, 185] width 9 height 9
checkbox \(мініатюра\) "true"
click at [279, 376] on button "Зберегти" at bounding box center [280, 389] width 154 height 27
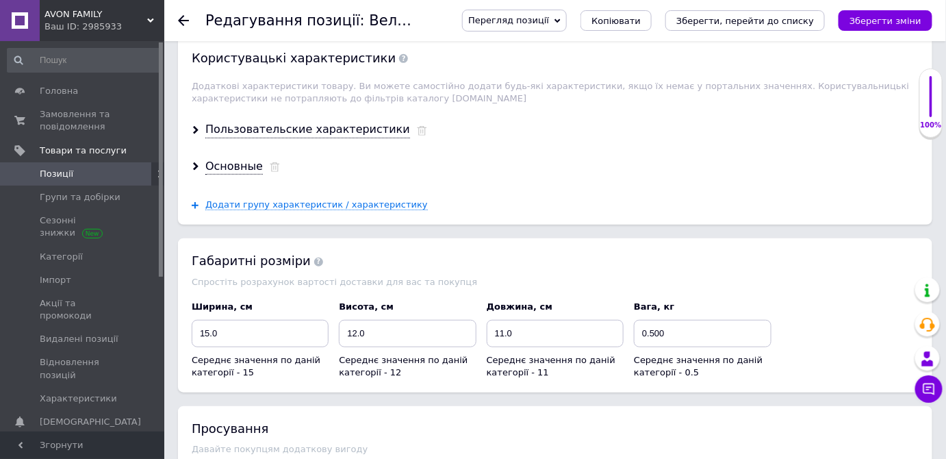
scroll to position [1929, 0]
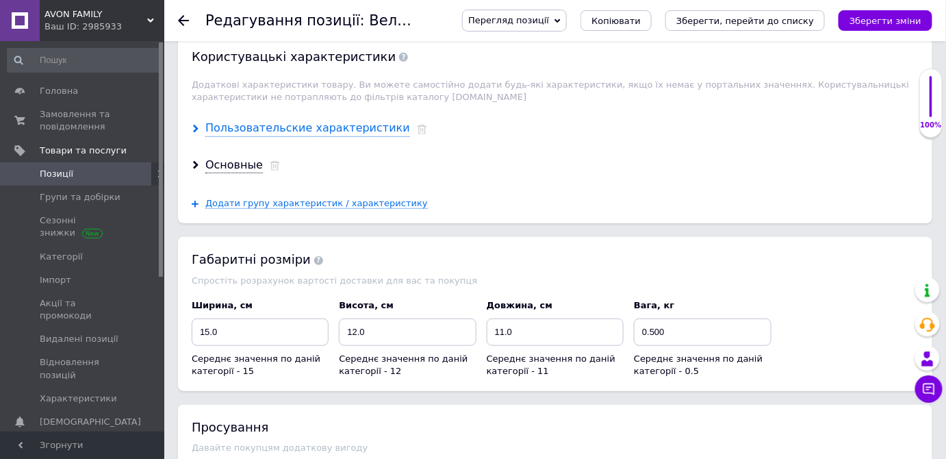
click at [250, 120] on div "Пользовательские характеристики" at bounding box center [307, 128] width 205 height 16
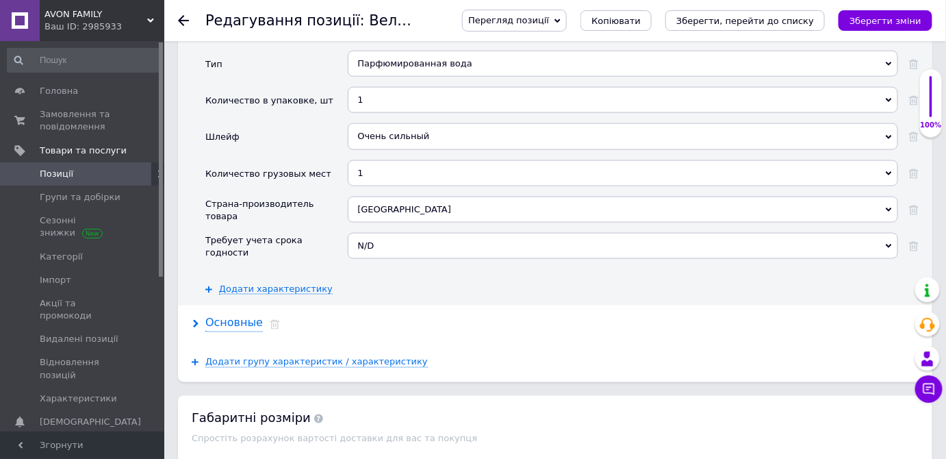
scroll to position [2302, 0]
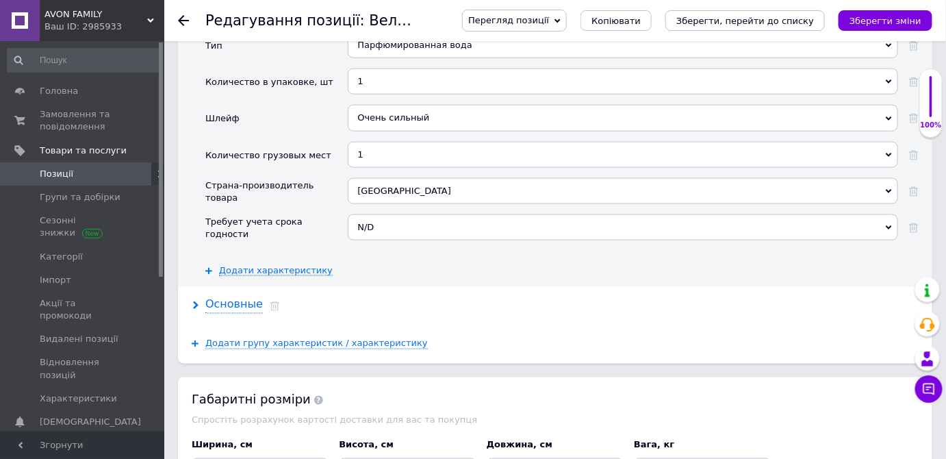
click at [234, 297] on div "Основные" at bounding box center [233, 305] width 57 height 16
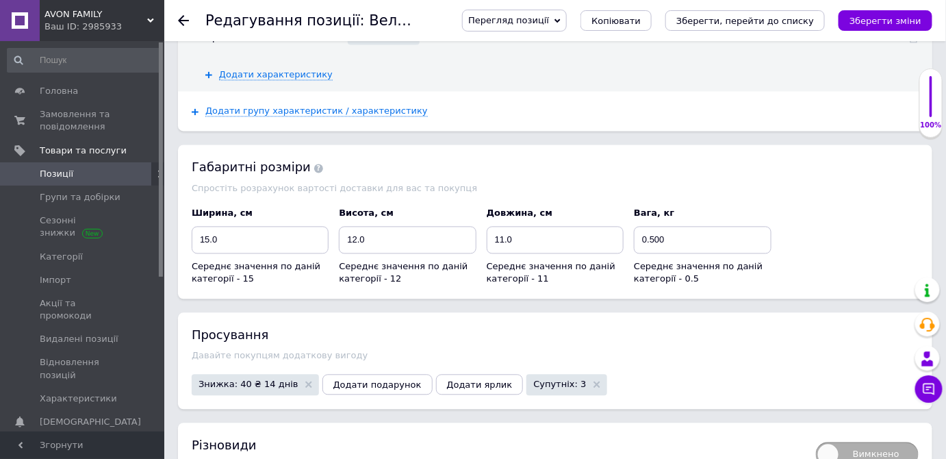
scroll to position [2613, 0]
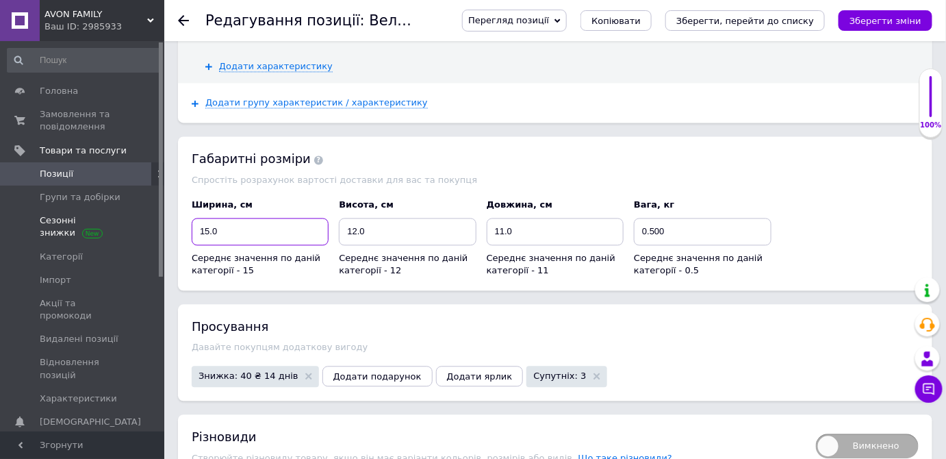
drag, startPoint x: 231, startPoint y: 203, endPoint x: 123, endPoint y: 214, distance: 108.0
type input "30"
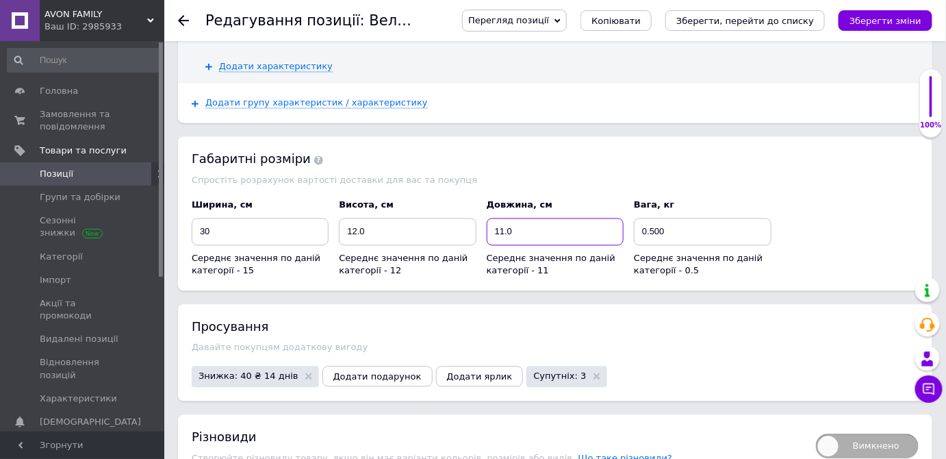
drag, startPoint x: 515, startPoint y: 196, endPoint x: 467, endPoint y: 196, distance: 47.9
click at [467, 194] on div "Ширина, см 30 Середнє значення по даній категорії - 15 Висота, см 12.0 Середнє …" at bounding box center [555, 237] width 737 height 89
type input "7"
drag, startPoint x: 650, startPoint y: 196, endPoint x: 669, endPoint y: 237, distance: 44.7
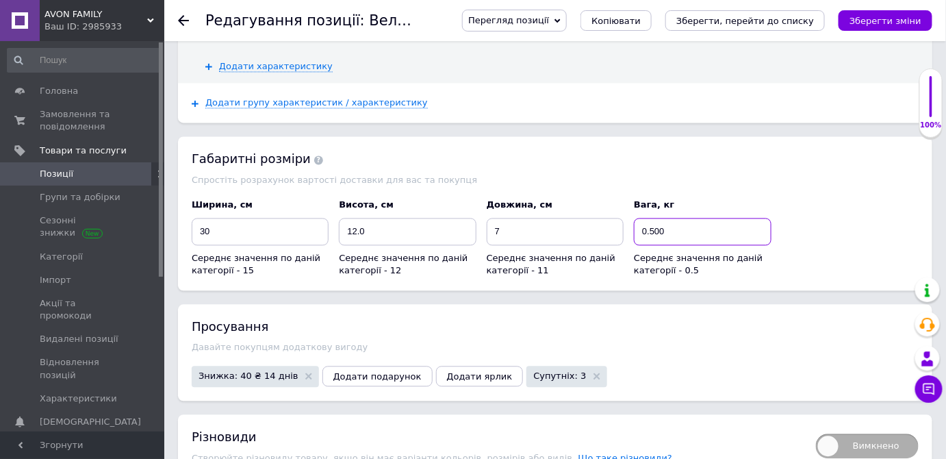
click at [690, 218] on input "0.500" at bounding box center [702, 231] width 137 height 27
type input "0.8"
drag, startPoint x: 717, startPoint y: 305, endPoint x: 685, endPoint y: 346, distance: 51.6
click at [716, 308] on div "Просування Давайте покупцям додаткову вигоду Знижка: 40 ₴ 14 днів Додати подару…" at bounding box center [555, 352] width 754 height 96
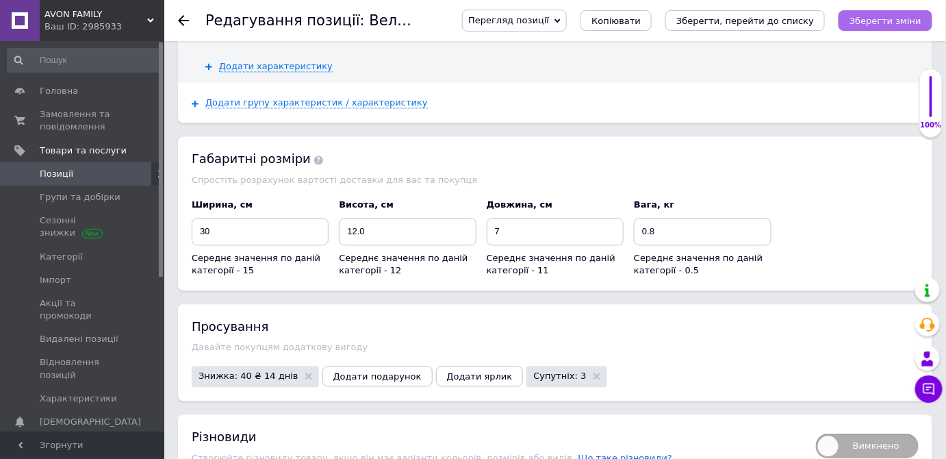
click at [892, 21] on icon "Зберегти зміни" at bounding box center [885, 21] width 72 height 10
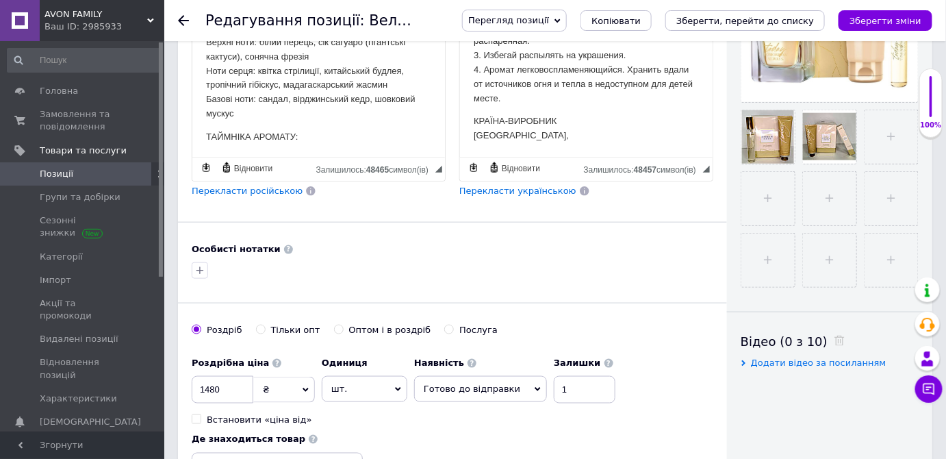
scroll to position [373, 0]
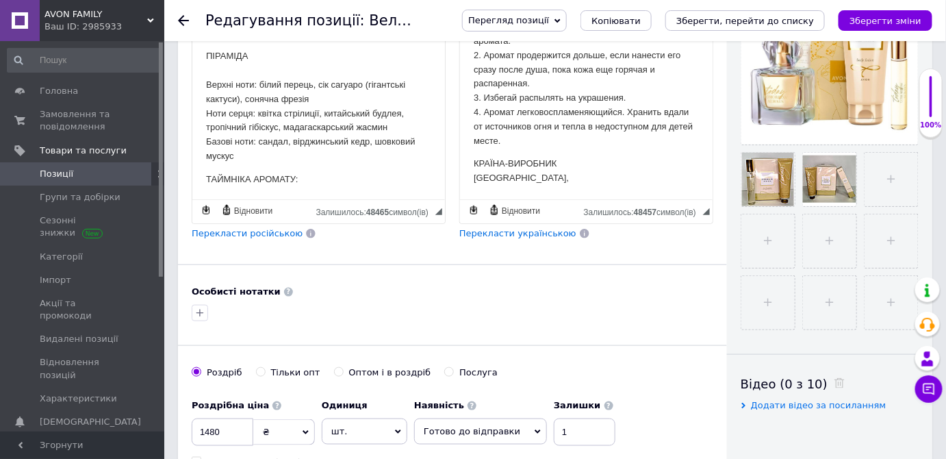
click at [497, 228] on span "Перекласти українською" at bounding box center [517, 233] width 117 height 10
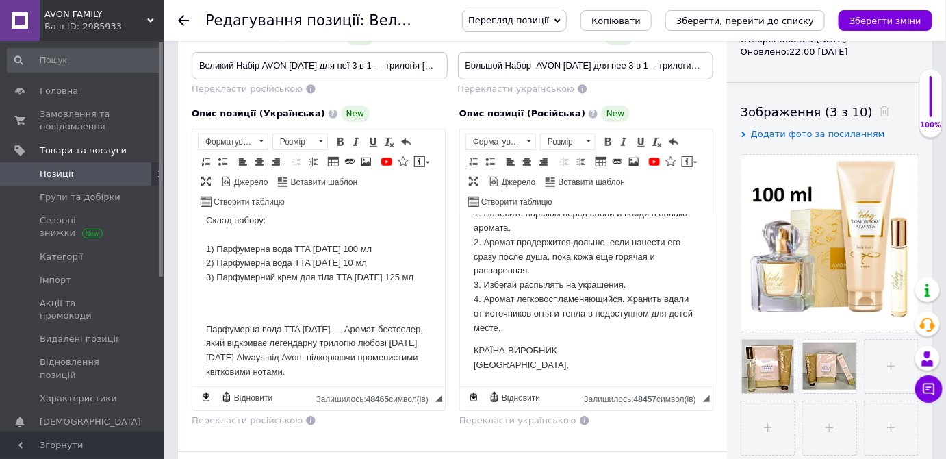
scroll to position [0, 0]
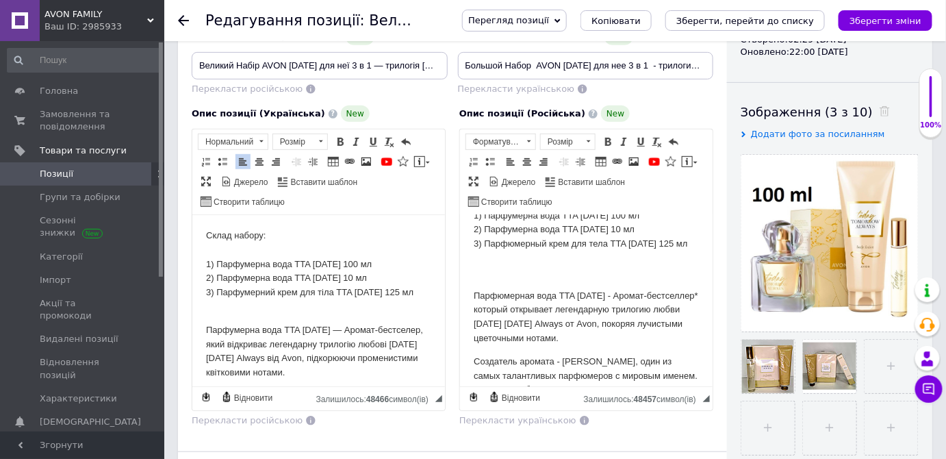
scroll to position [34, 0]
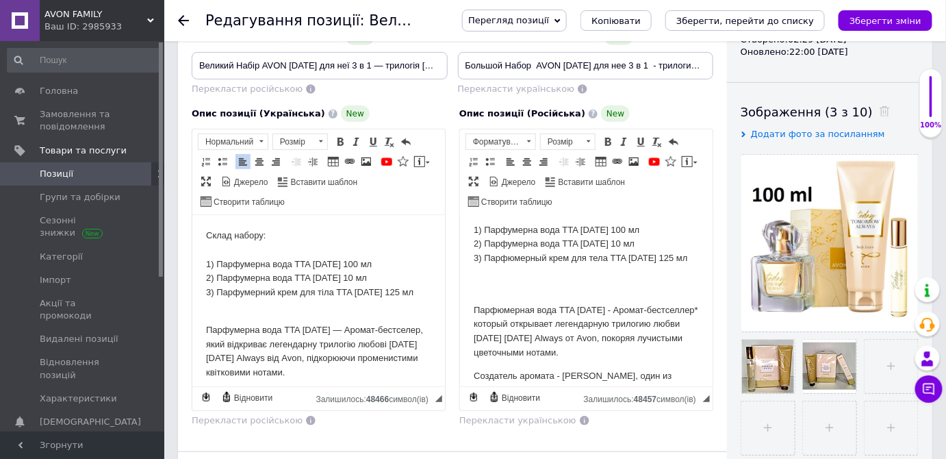
drag, startPoint x: 471, startPoint y: 288, endPoint x: 912, endPoint y: 517, distance: 496.8
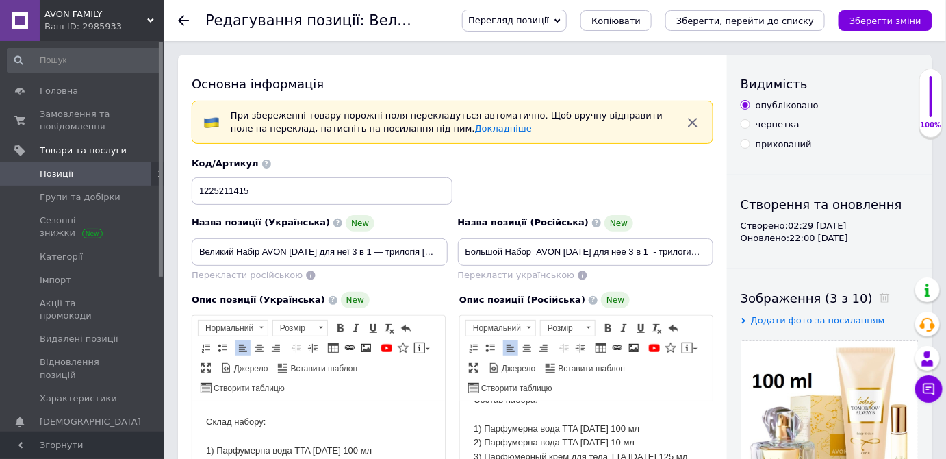
scroll to position [0, 0]
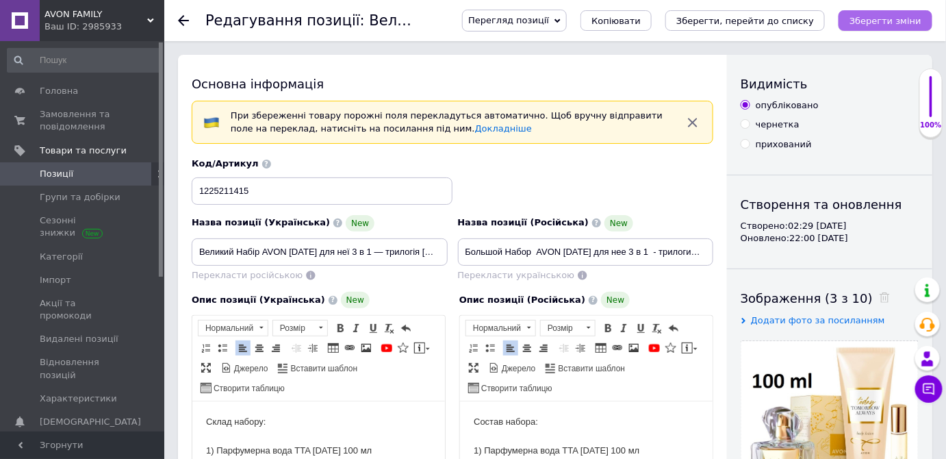
click at [884, 22] on icon "Зберегти зміни" at bounding box center [885, 21] width 72 height 10
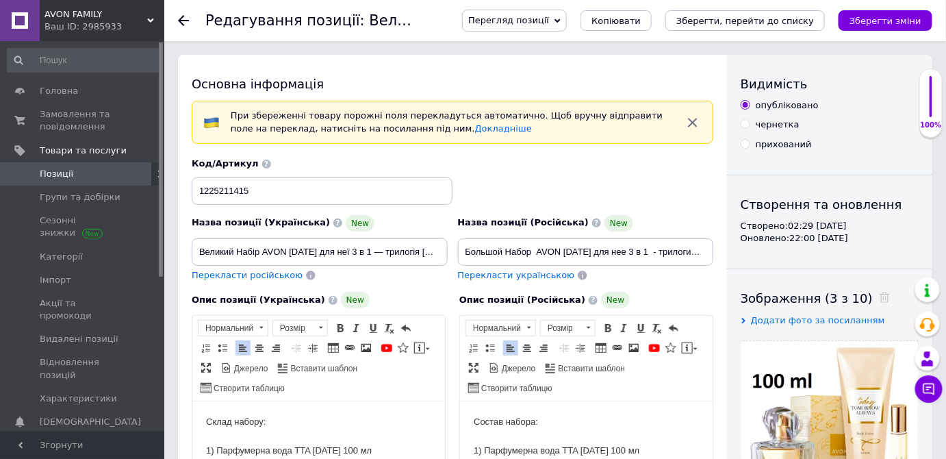
click at [183, 18] on icon at bounding box center [183, 20] width 11 height 11
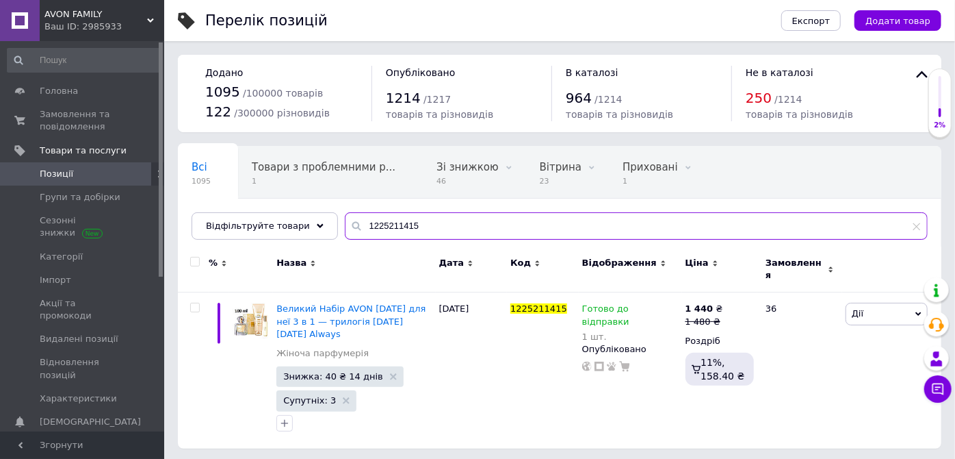
drag, startPoint x: 374, startPoint y: 221, endPoint x: 339, endPoint y: 218, distance: 34.4
click at [345, 219] on div "1225211415" at bounding box center [636, 225] width 583 height 27
paste input "99354717"
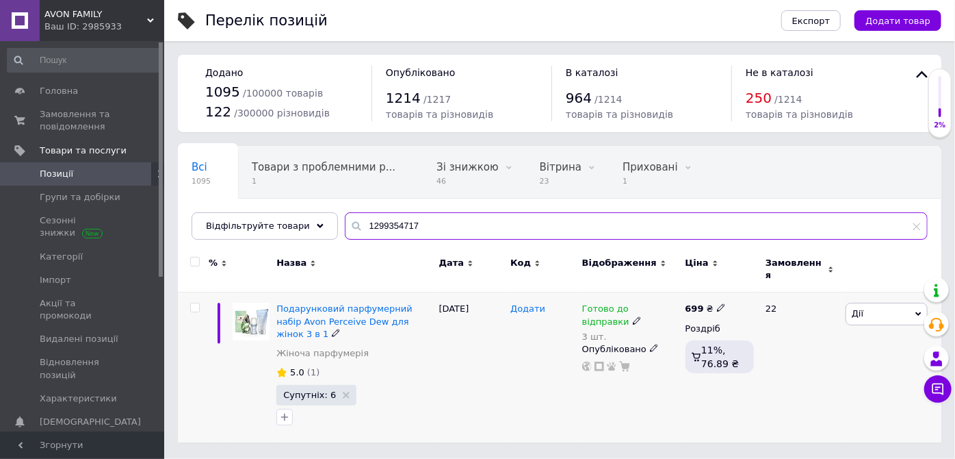
type input "1299354717"
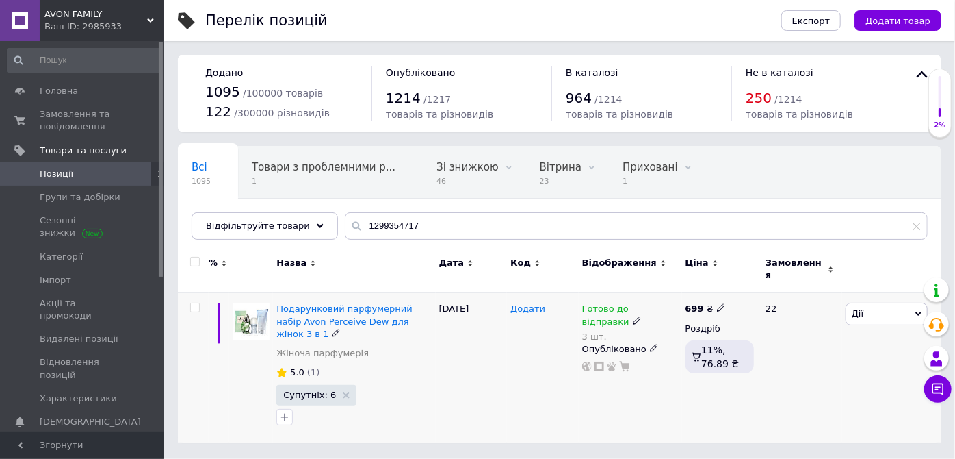
click at [515, 303] on span "Додати" at bounding box center [528, 308] width 35 height 11
type input "1299354717"
click at [469, 359] on div "[DATE]" at bounding box center [472, 367] width 72 height 150
click at [717, 304] on use at bounding box center [721, 308] width 8 height 8
drag, startPoint x: 741, startPoint y: 283, endPoint x: 785, endPoint y: 287, distance: 44.7
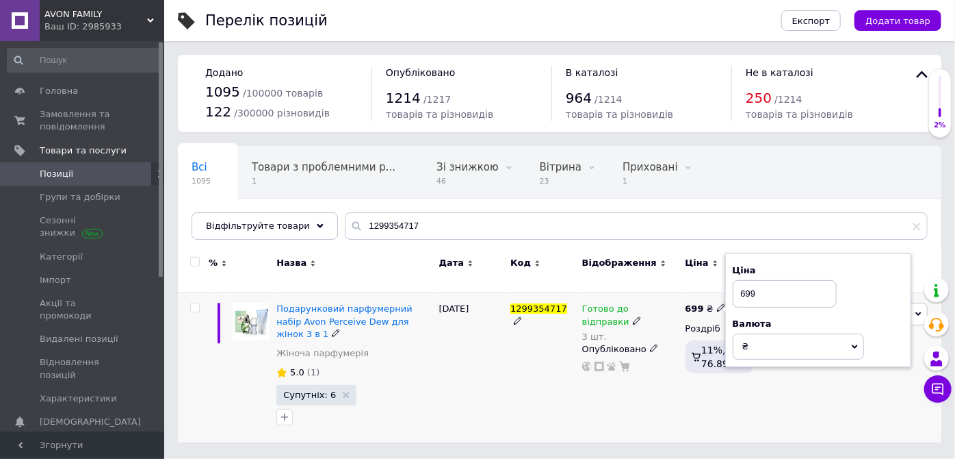
click at [785, 287] on input "699" at bounding box center [785, 293] width 104 height 27
type input "750"
click at [519, 350] on div "1299354717" at bounding box center [543, 367] width 72 height 150
click at [884, 311] on span "Дії" at bounding box center [887, 314] width 82 height 22
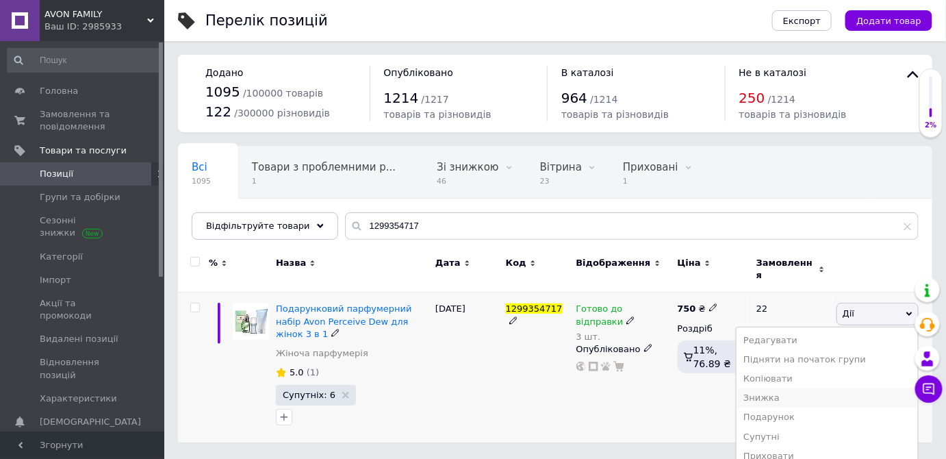
click at [781, 391] on li "Знижка" at bounding box center [826, 397] width 181 height 19
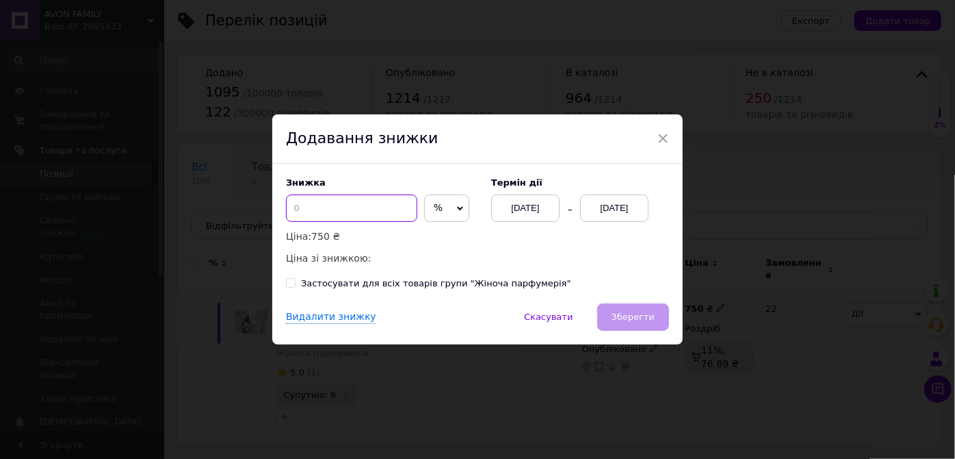
click at [312, 214] on input at bounding box center [351, 207] width 131 height 27
type input "30"
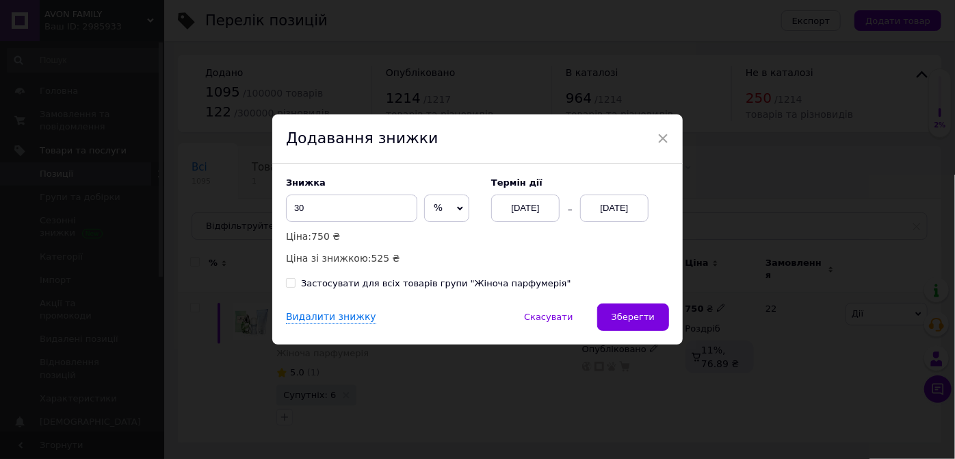
click at [434, 208] on span "%" at bounding box center [438, 207] width 9 height 11
click at [428, 244] on li "₴" at bounding box center [447, 236] width 44 height 19
click at [610, 212] on div "[DATE]" at bounding box center [614, 207] width 68 height 27
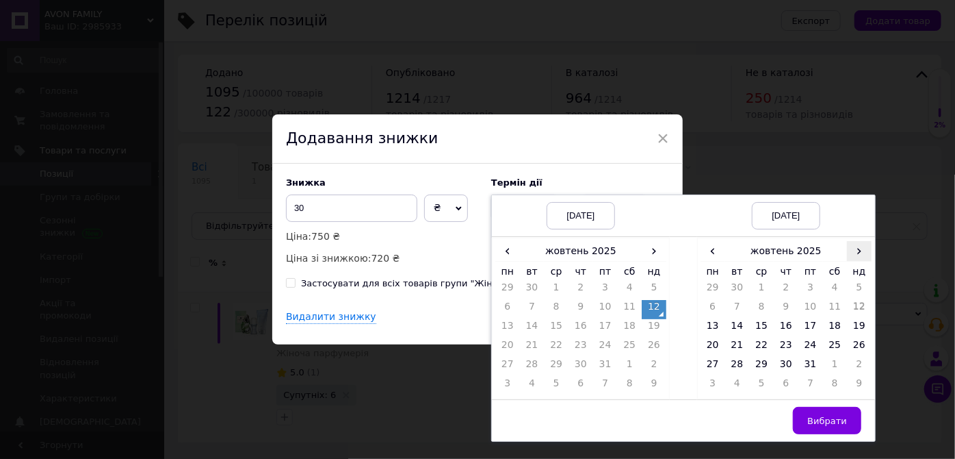
click at [864, 252] on span "›" at bounding box center [859, 251] width 25 height 20
drag, startPoint x: 853, startPoint y: 347, endPoint x: 838, endPoint y: 389, distance: 44.6
click at [854, 348] on td "23" at bounding box center [859, 347] width 25 height 19
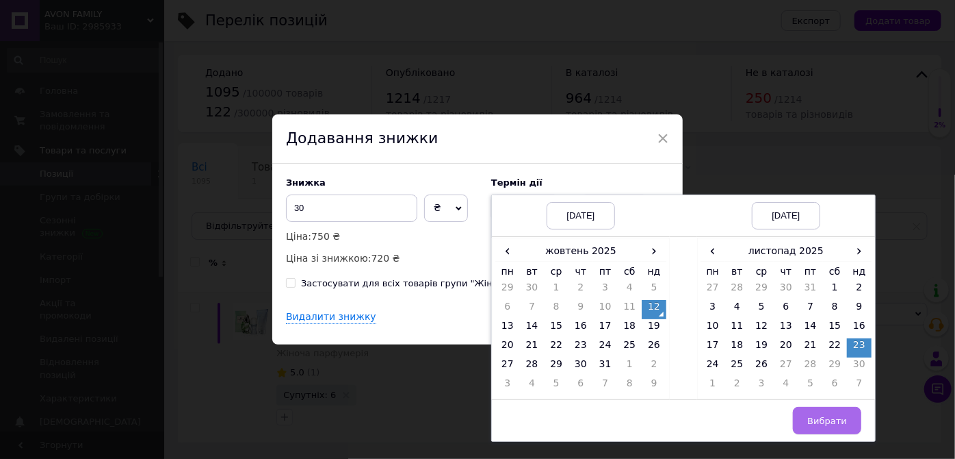
click at [836, 415] on span "Вибрати" at bounding box center [828, 420] width 40 height 10
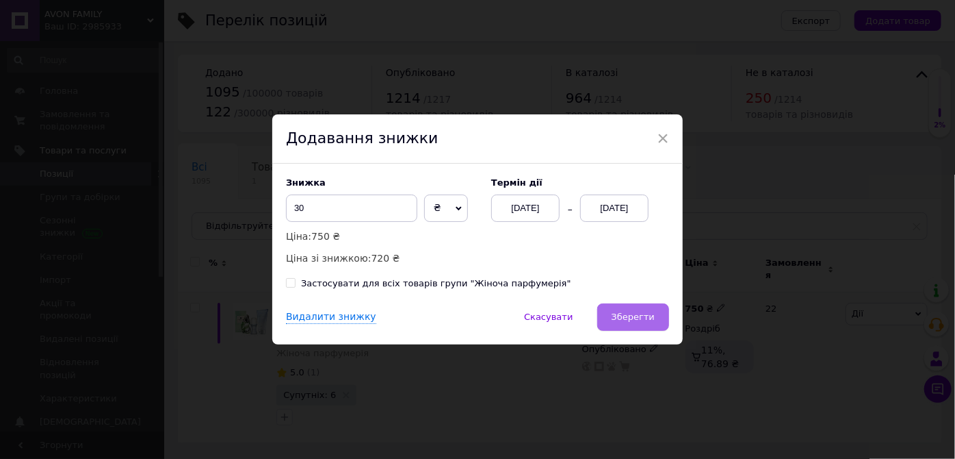
click at [633, 318] on span "Зберегти" at bounding box center [633, 316] width 43 height 10
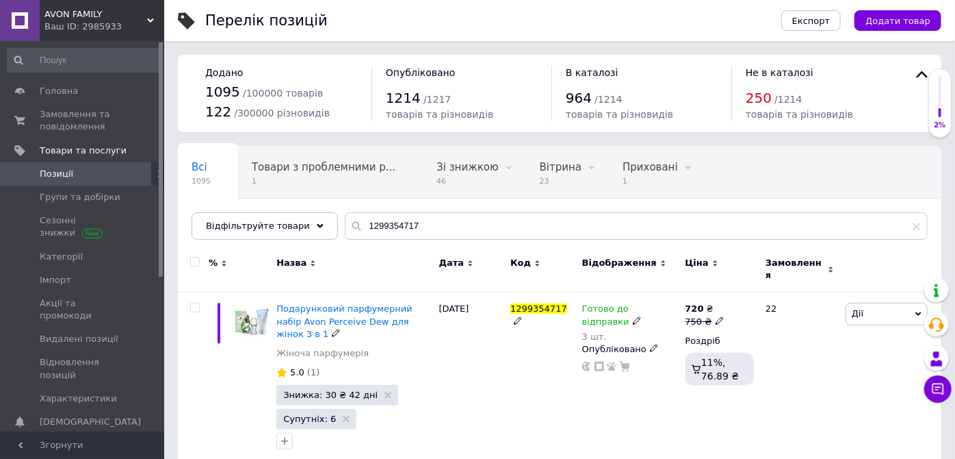
click at [332, 309] on span "Подарунковий парфумерний набір Avon Perceive Dew для жінок 3 в 1" at bounding box center [345, 320] width 136 height 35
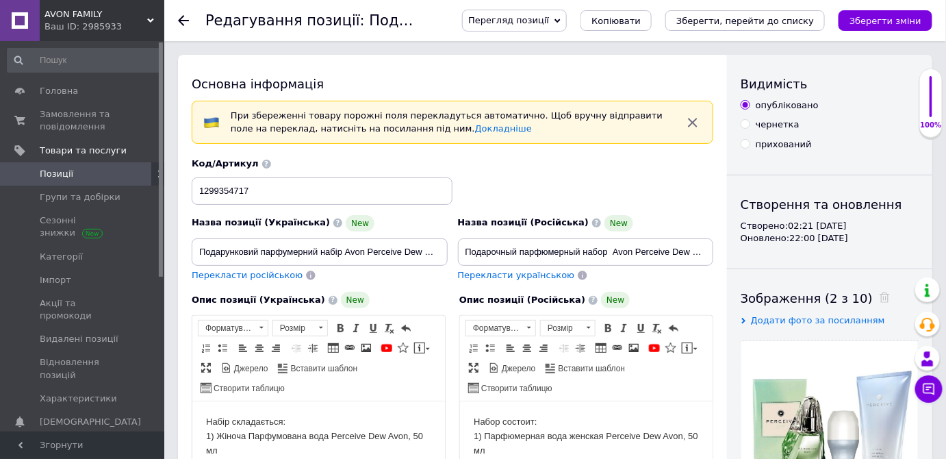
click at [482, 272] on span "Перекласти українською" at bounding box center [516, 275] width 117 height 10
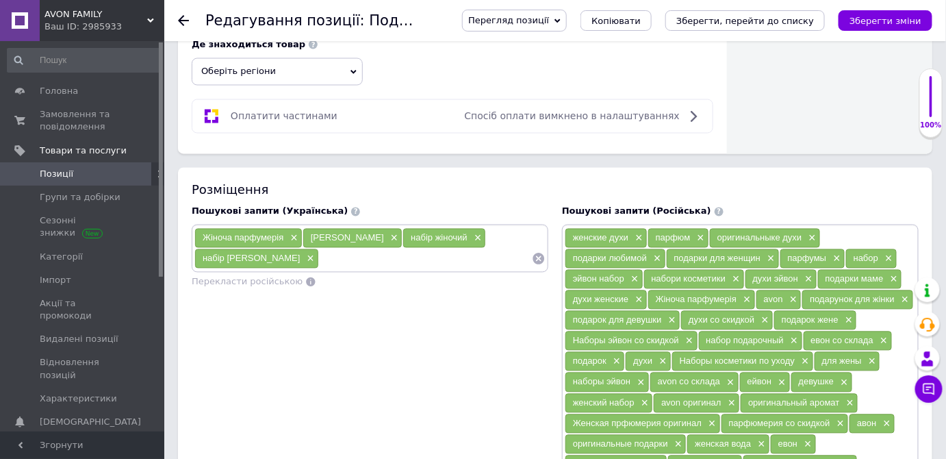
scroll to position [808, 0]
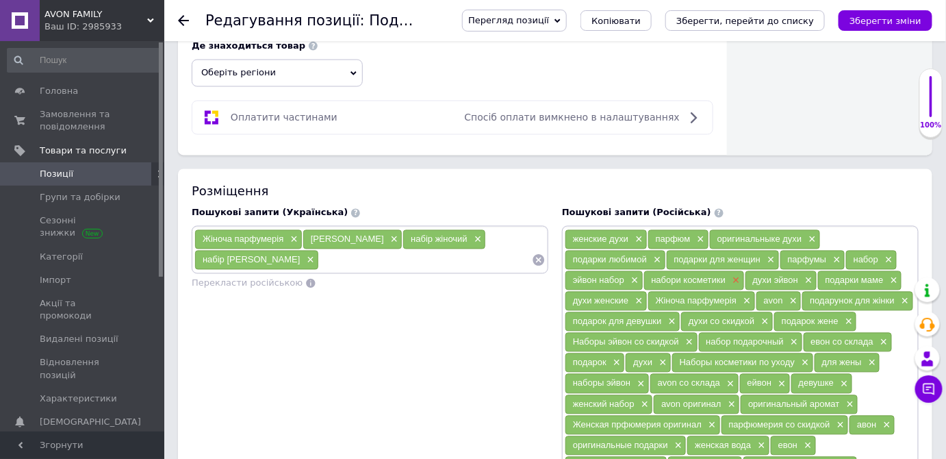
click at [732, 275] on span "×" at bounding box center [734, 281] width 11 height 12
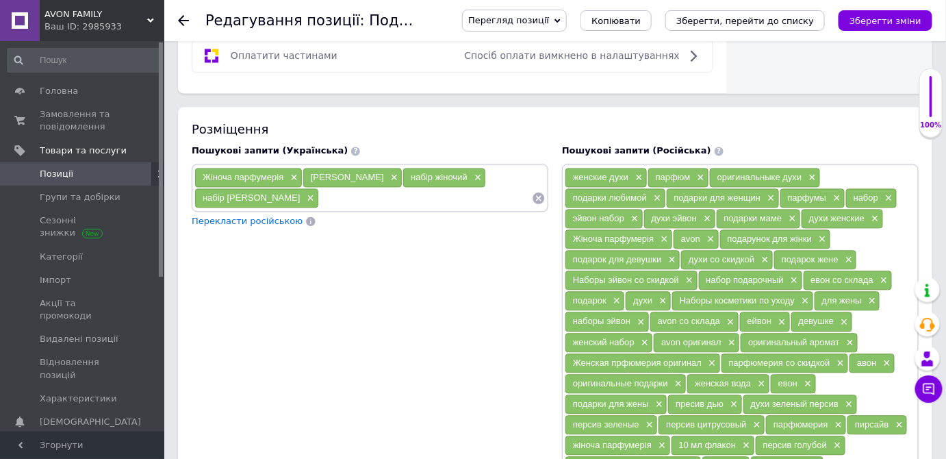
scroll to position [933, 0]
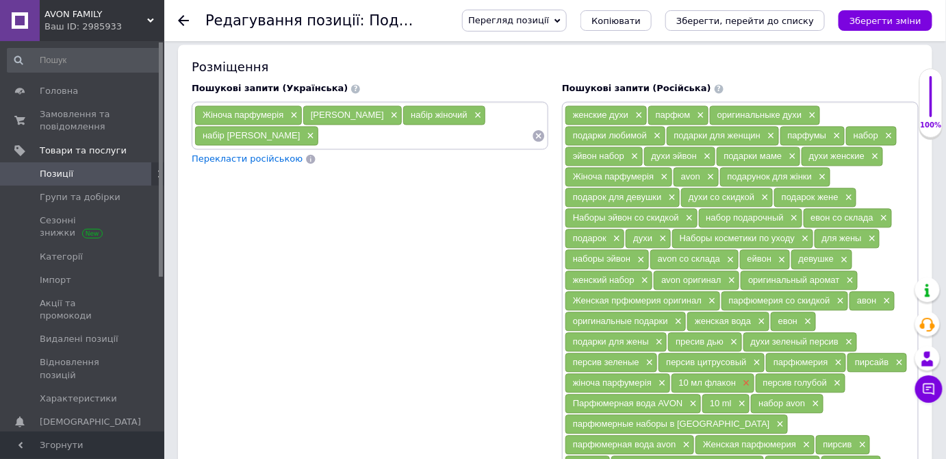
click at [745, 377] on span "×" at bounding box center [744, 383] width 11 height 12
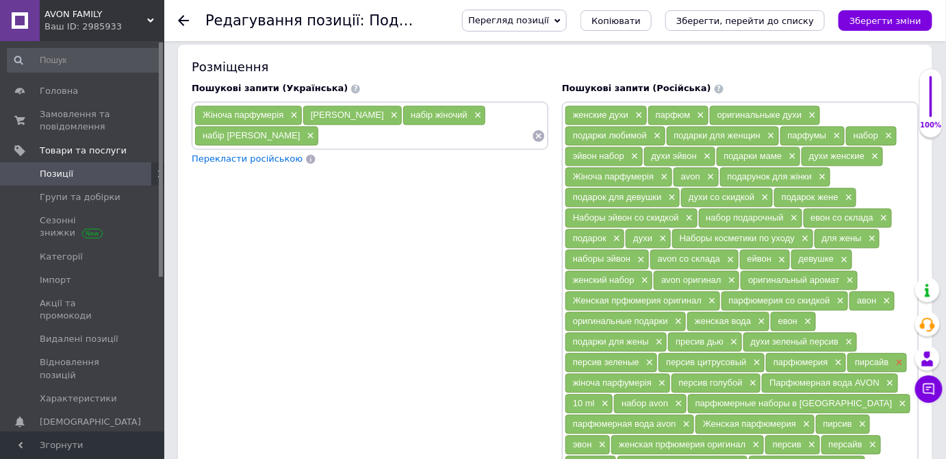
click at [899, 357] on span "×" at bounding box center [897, 363] width 11 height 12
click at [604, 398] on span "×" at bounding box center [603, 404] width 11 height 12
click at [753, 377] on span "×" at bounding box center [751, 383] width 11 height 12
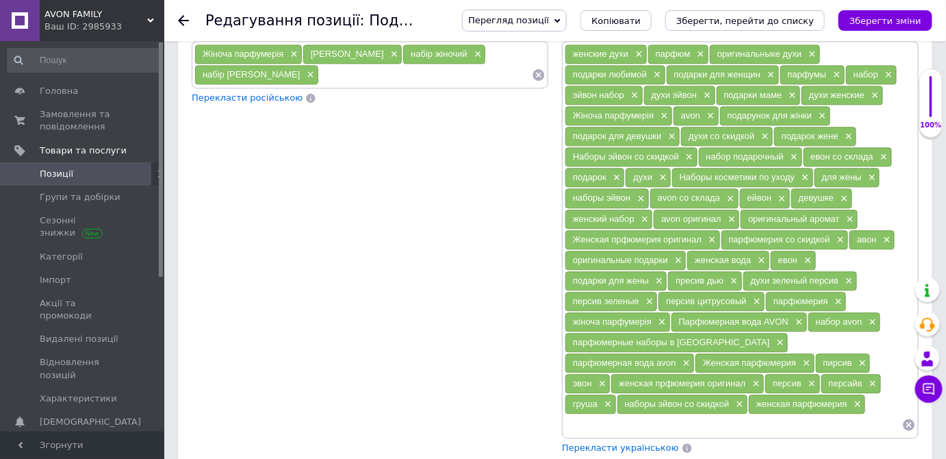
scroll to position [995, 0]
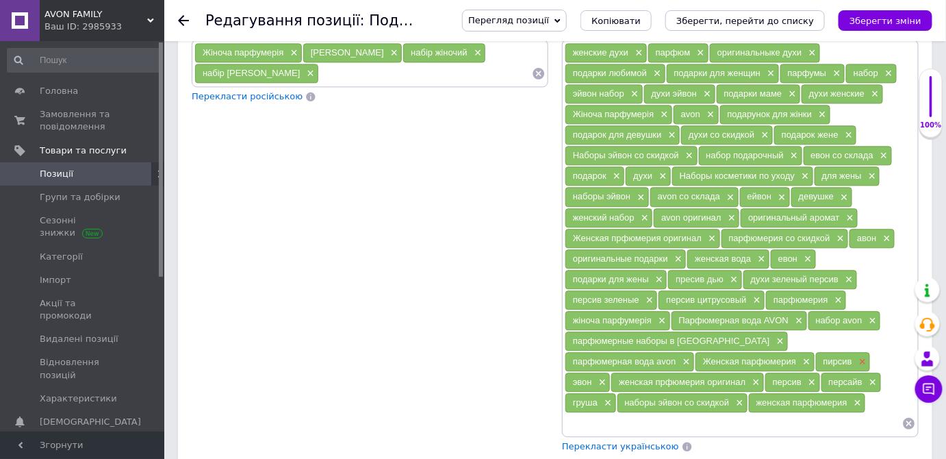
click at [856, 356] on span "×" at bounding box center [861, 362] width 11 height 12
click at [871, 376] on span "×" at bounding box center [876, 382] width 11 height 12
click at [663, 315] on span "×" at bounding box center [660, 321] width 11 height 12
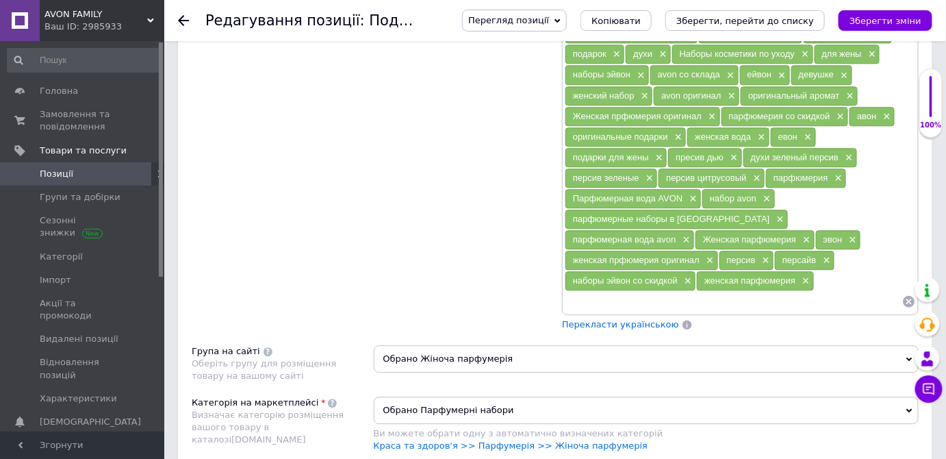
scroll to position [1120, 0]
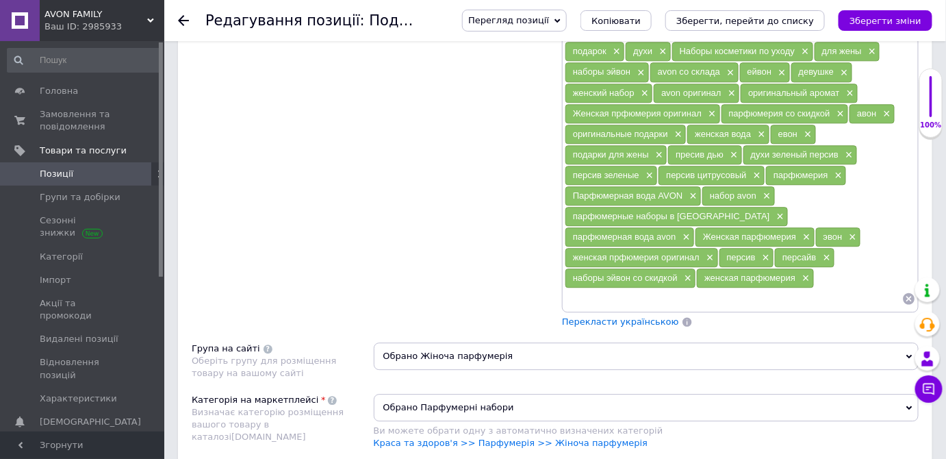
click at [615, 316] on span "Перекласти українською" at bounding box center [620, 321] width 117 height 10
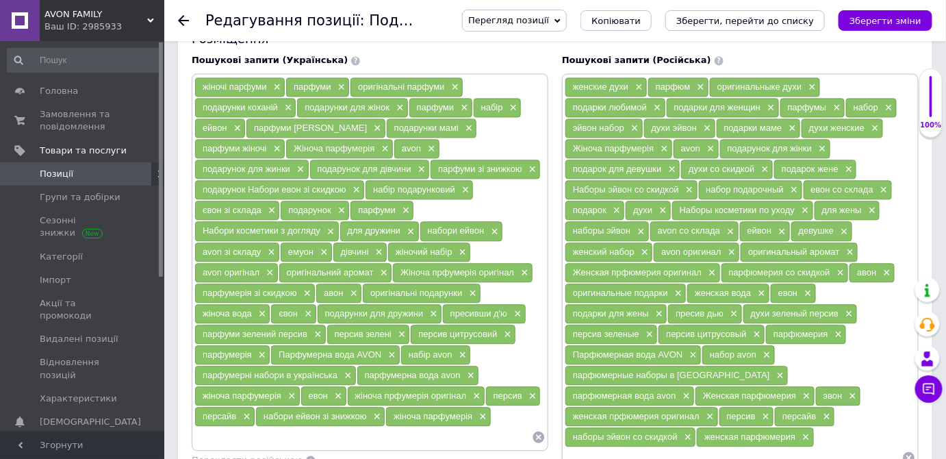
scroll to position [933, 0]
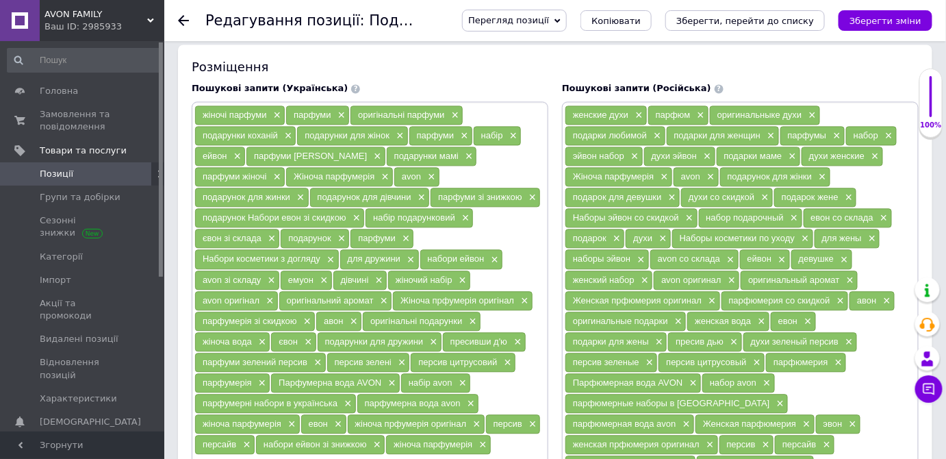
click at [872, 21] on icon "Зберегти зміни" at bounding box center [885, 21] width 72 height 10
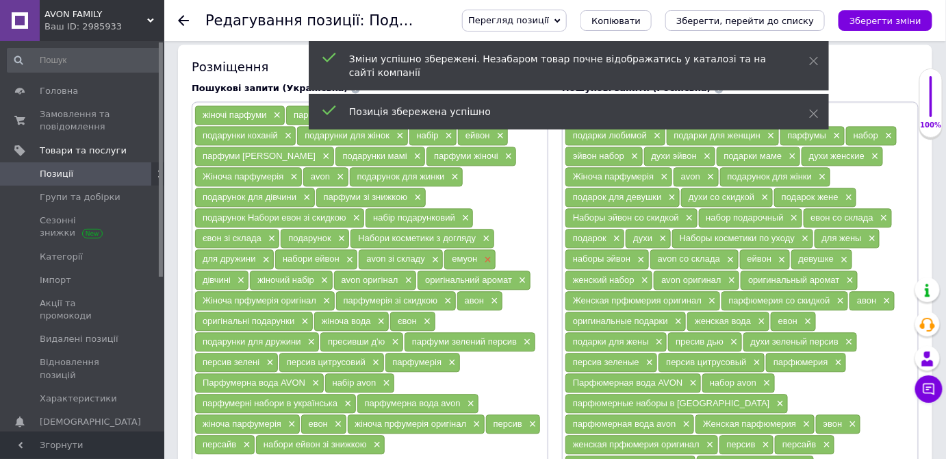
click at [485, 254] on span "×" at bounding box center [486, 260] width 11 height 12
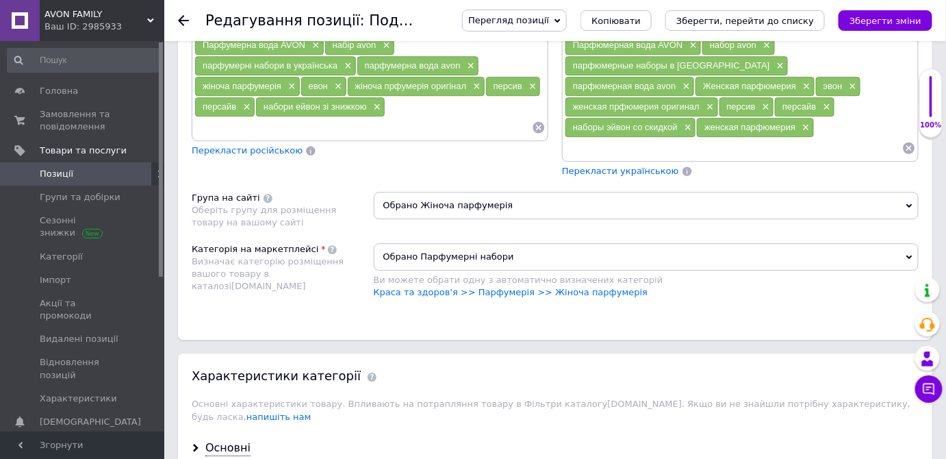
scroll to position [1430, 0]
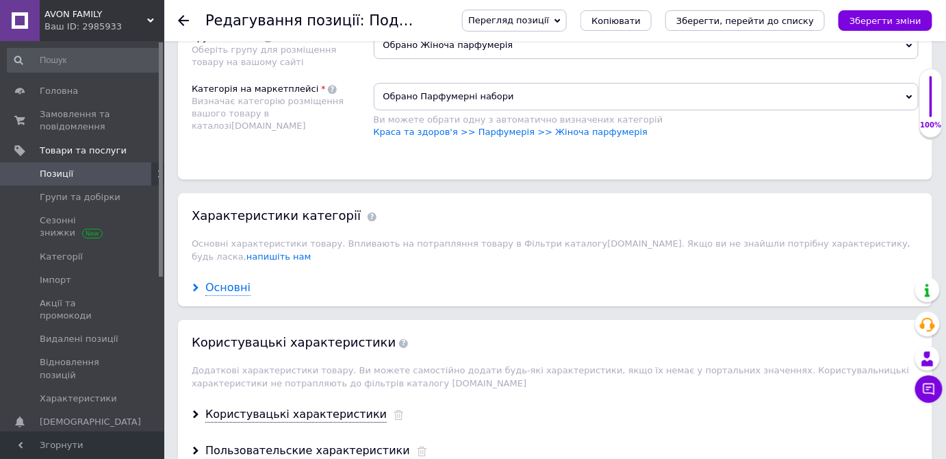
click at [226, 280] on div "Основні" at bounding box center [227, 288] width 45 height 16
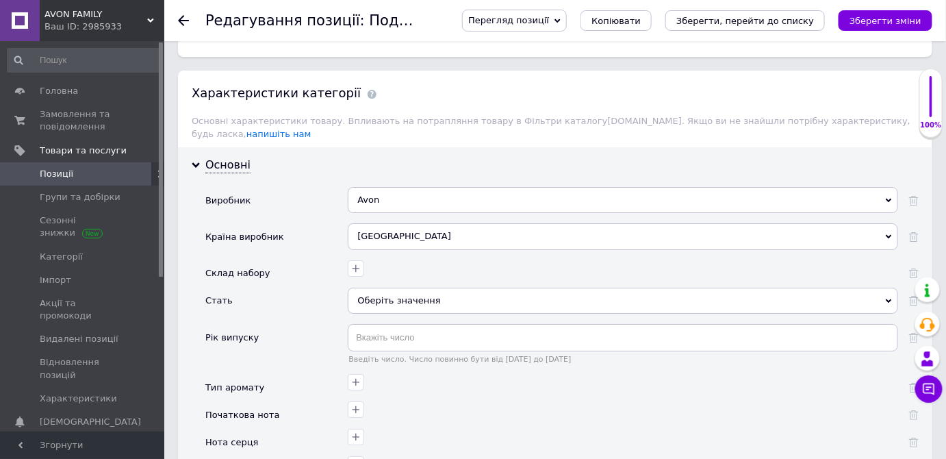
scroll to position [1555, 0]
click at [375, 285] on div "Оберіть значення" at bounding box center [623, 298] width 550 height 26
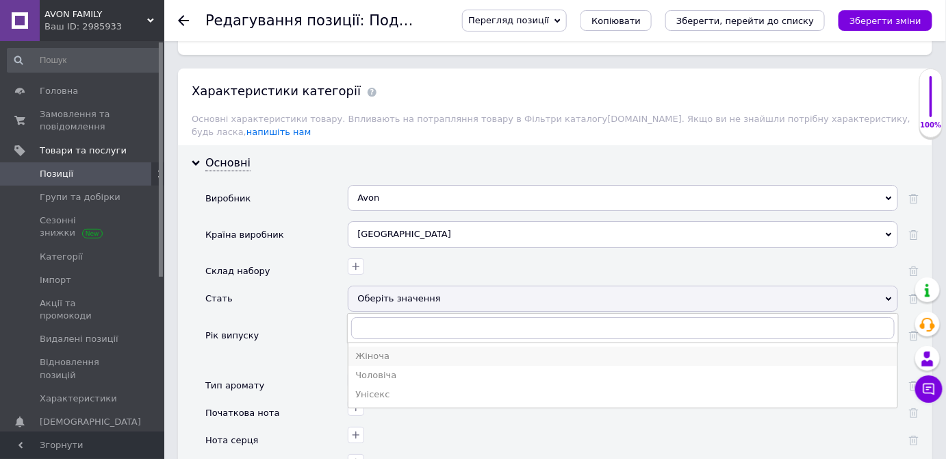
click at [367, 350] on div "Жіноча" at bounding box center [622, 356] width 535 height 12
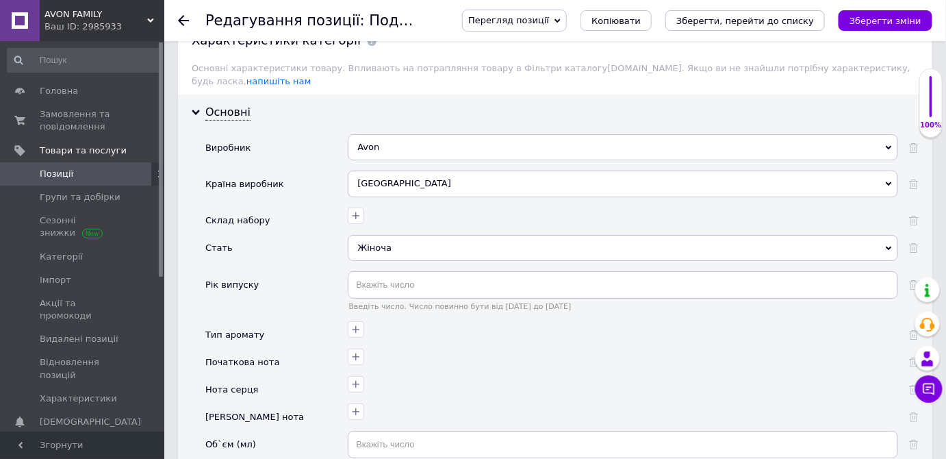
scroll to position [1680, 0]
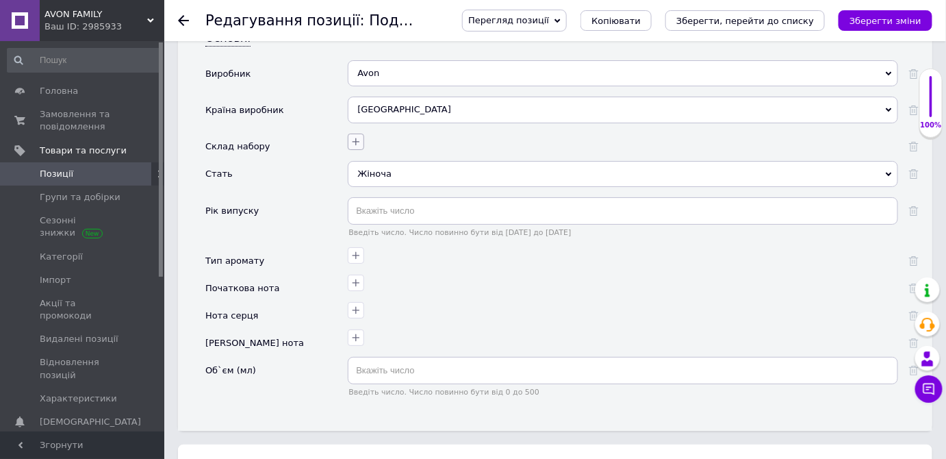
click at [352, 136] on icon "button" at bounding box center [355, 141] width 11 height 11
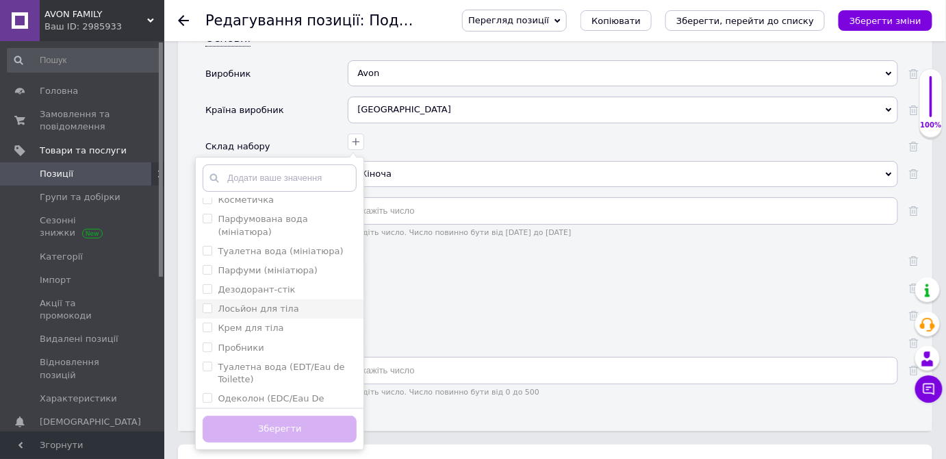
scroll to position [124, 0]
click at [209, 303] on тіла "Лосьйон для тіла" at bounding box center [207, 307] width 9 height 9
checkbox тіла "true"
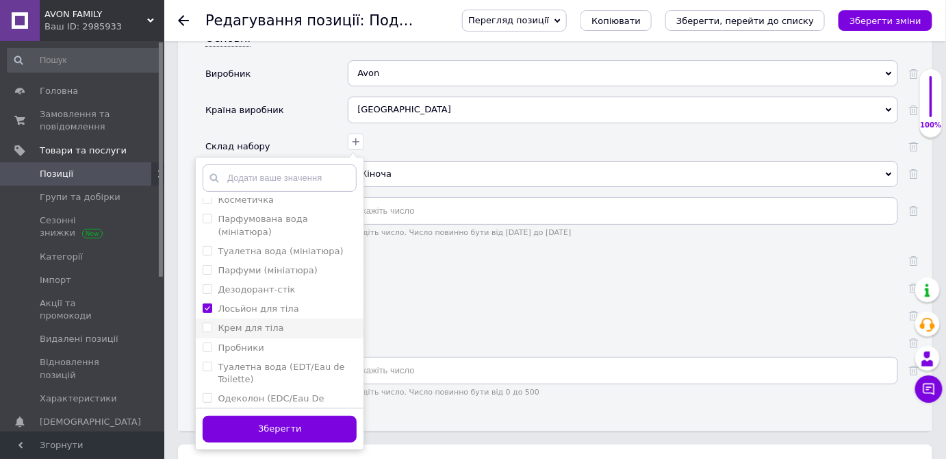
scroll to position [186, 0]
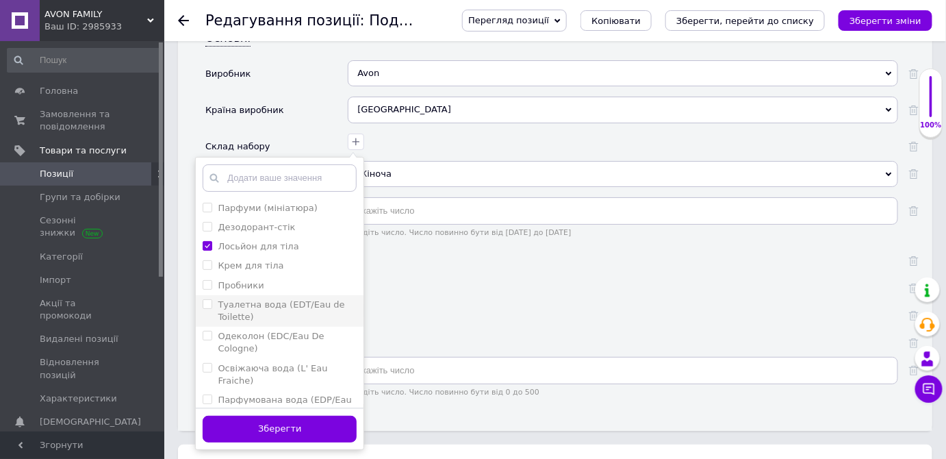
click at [205, 299] on Toilette\) "Туалетна вода (EDT/Eau de Toilette)" at bounding box center [207, 303] width 9 height 9
checkbox Toilette\) "true"
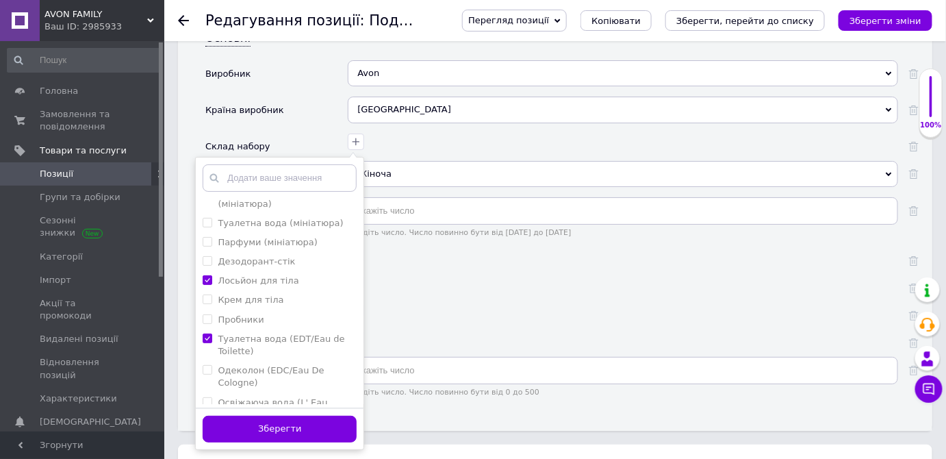
scroll to position [0, 0]
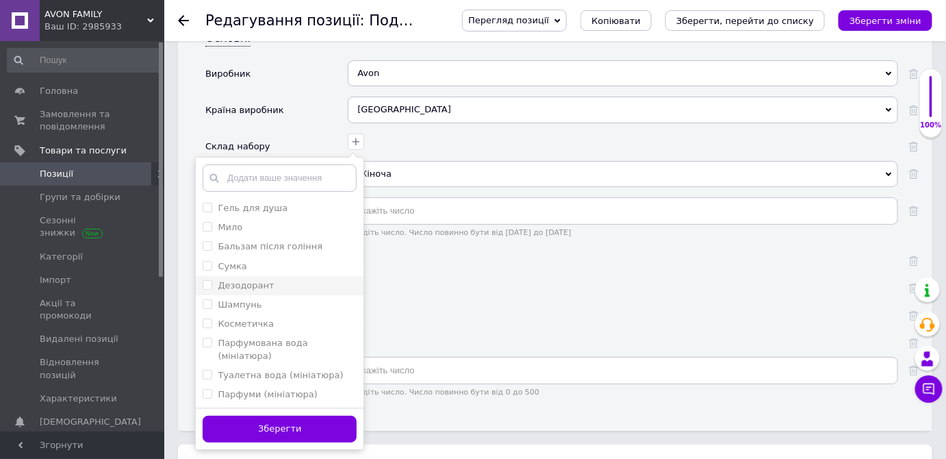
click at [207, 280] on input "Дезодорант" at bounding box center [207, 284] width 9 height 9
checkbox input "true"
click at [275, 415] on button "Зберегти" at bounding box center [280, 428] width 154 height 27
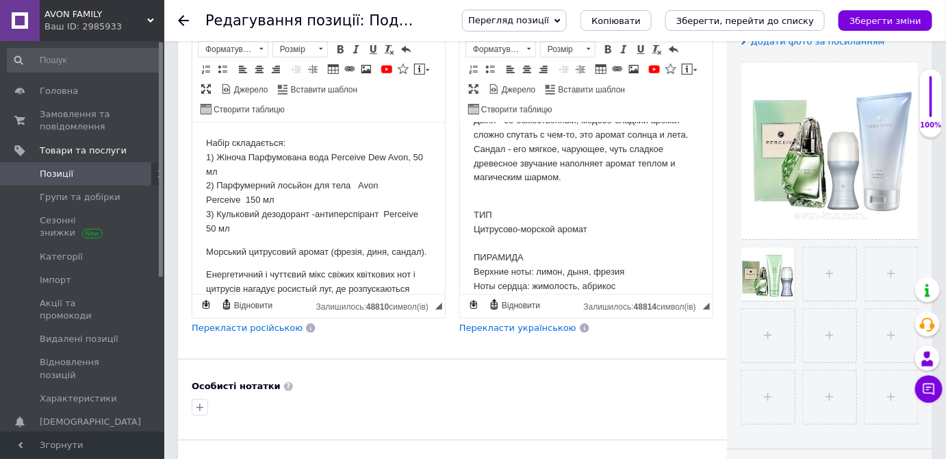
scroll to position [248, 0]
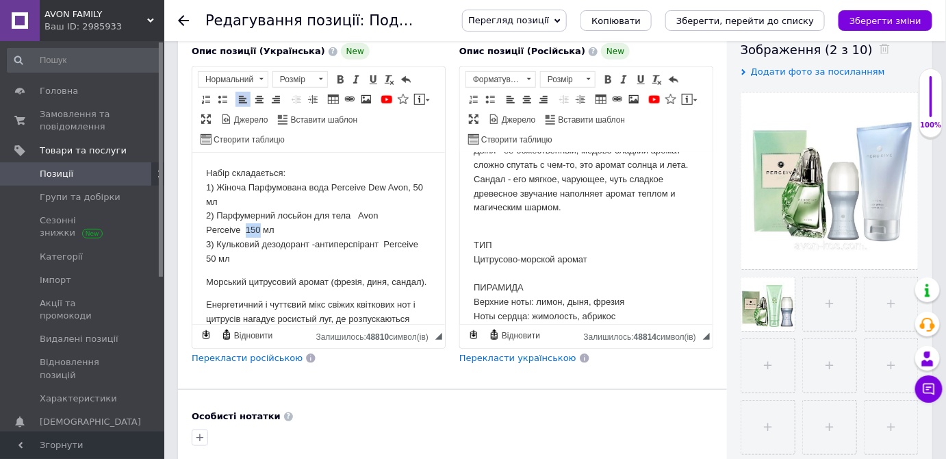
drag, startPoint x: 246, startPoint y: 229, endPoint x: 286, endPoint y: 216, distance: 42.0
click at [258, 231] on p "Набір складається: 1) Жіноча Парфумована вода Perceive Dew Avon, 50 мл 2) Парфу…" at bounding box center [317, 216] width 225 height 100
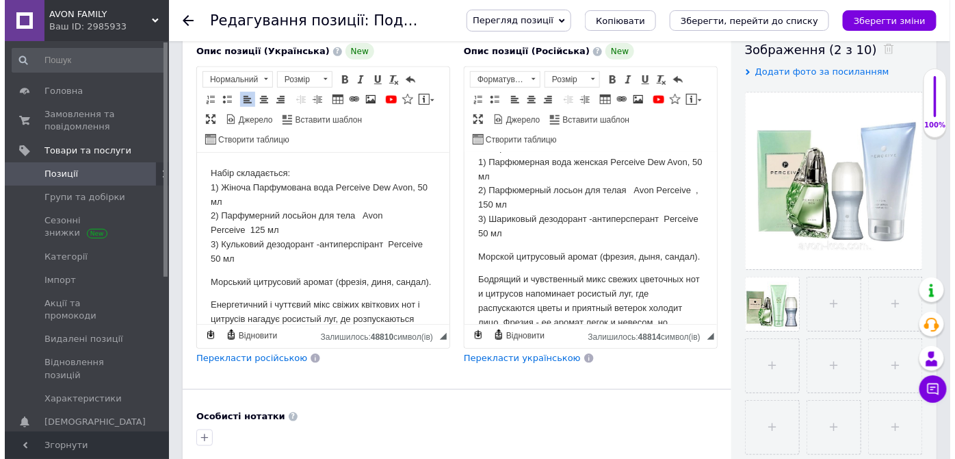
scroll to position [0, 0]
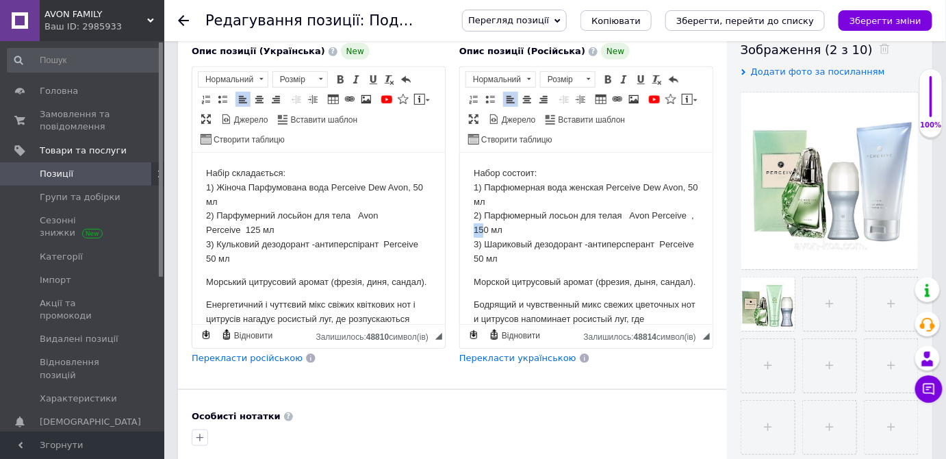
drag, startPoint x: 479, startPoint y: 229, endPoint x: 488, endPoint y: 231, distance: 9.1
click at [488, 231] on p "Набор состоит: 1) Парфюмерная вода женская Perceive Dew Avon, 50 мл 2) Парфюмер…" at bounding box center [585, 216] width 225 height 100
click at [340, 305] on body "Набір складається: 1) Жіноча Парфумована вода Perceive Dew Avon, 50 мл 2) Парфу…" at bounding box center [317, 458] width 225 height 585
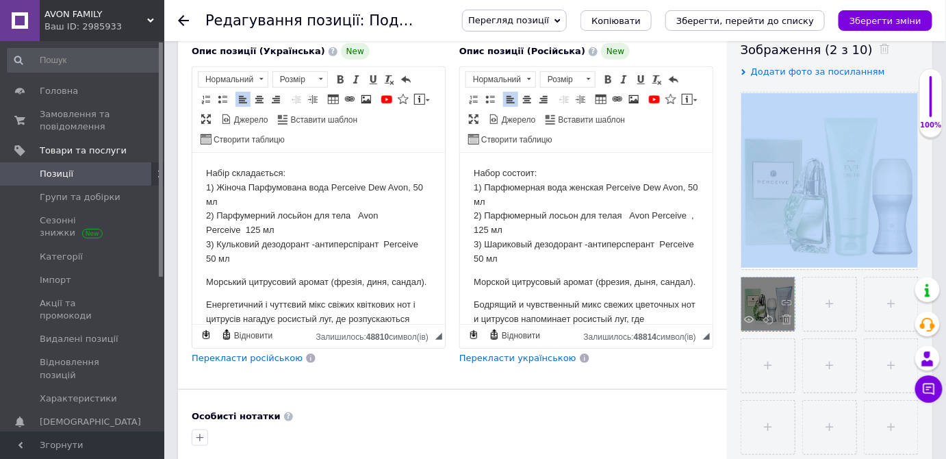
drag, startPoint x: 799, startPoint y: 192, endPoint x: 780, endPoint y: 299, distance: 108.6
click at [780, 299] on div at bounding box center [830, 273] width 178 height 363
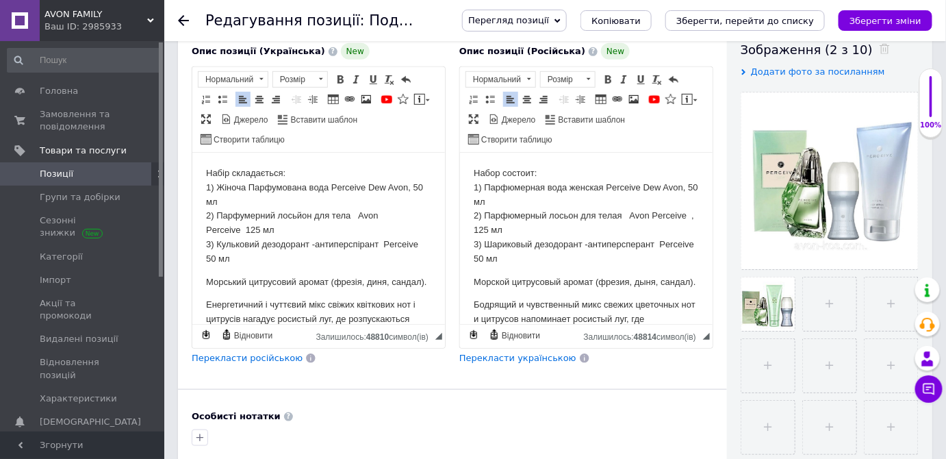
click at [609, 401] on div "Основна інформація При збереженні товару порожні поля перекладуться автоматично…" at bounding box center [452, 260] width 549 height 909
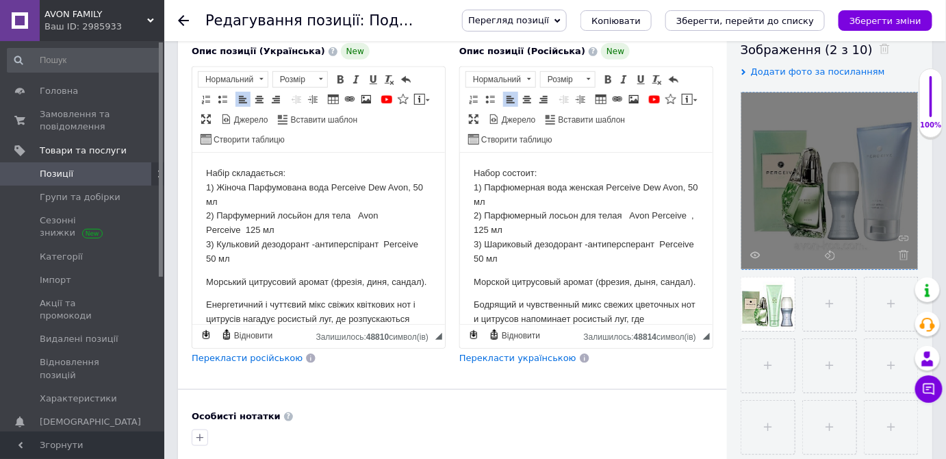
click at [748, 254] on div at bounding box center [829, 180] width 177 height 177
click at [755, 251] on use at bounding box center [755, 254] width 10 height 7
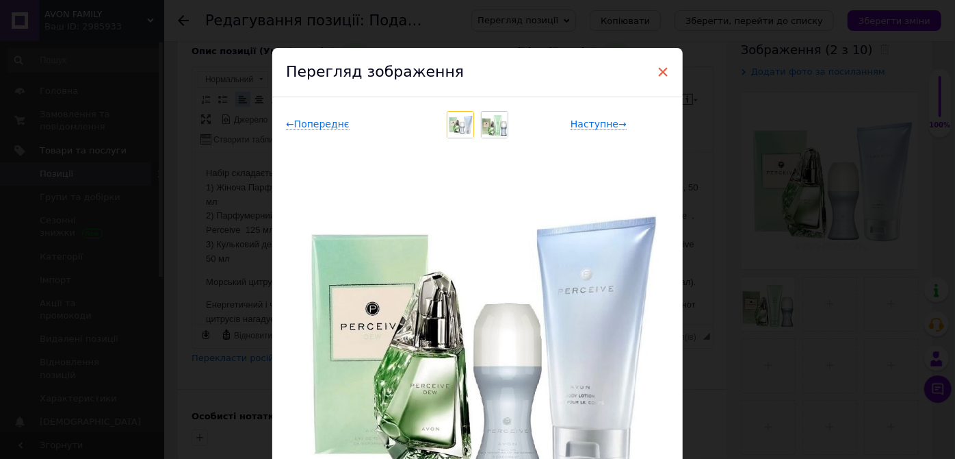
click at [660, 69] on span "×" at bounding box center [663, 71] width 12 height 23
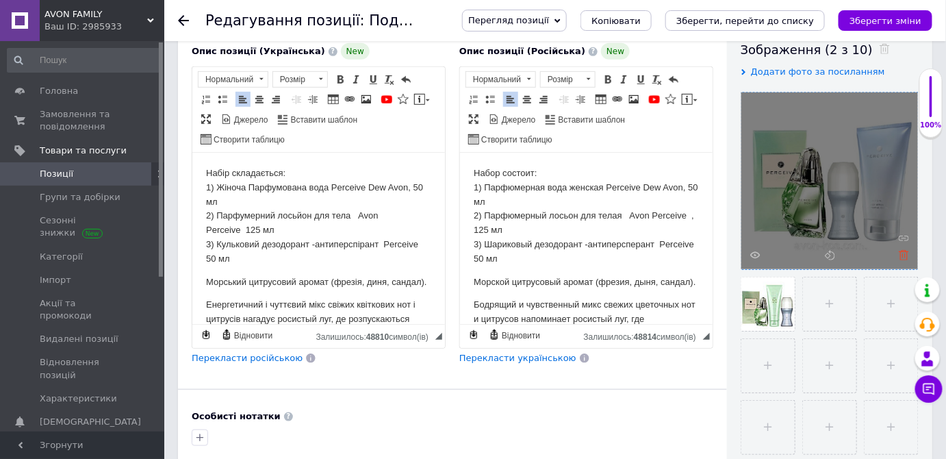
click at [903, 252] on icon at bounding box center [904, 255] width 10 height 10
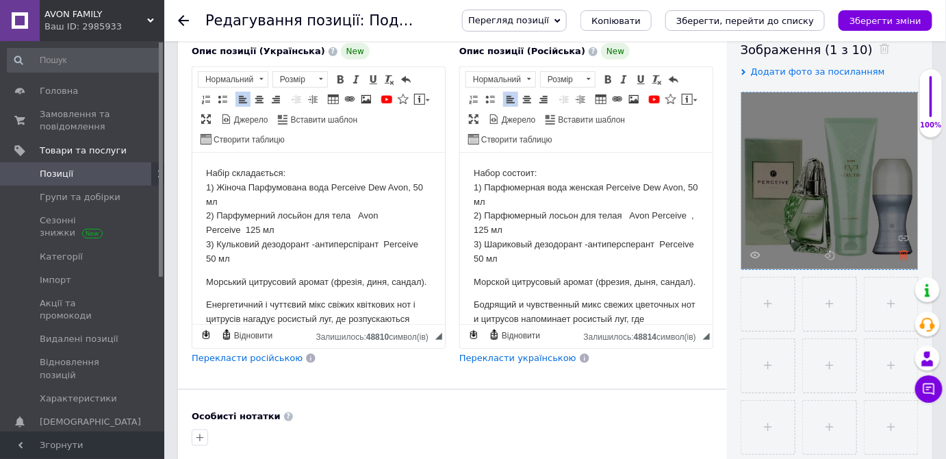
click at [907, 250] on use at bounding box center [904, 255] width 10 height 10
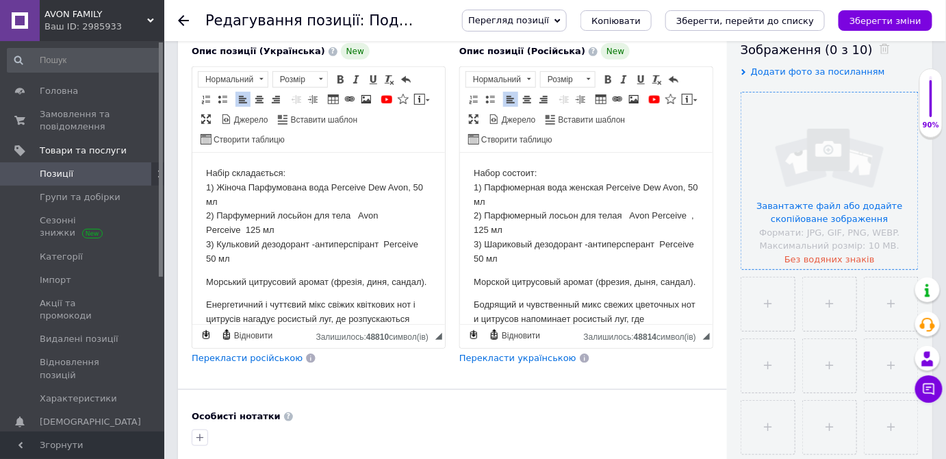
click at [808, 207] on input "file" at bounding box center [829, 180] width 177 height 177
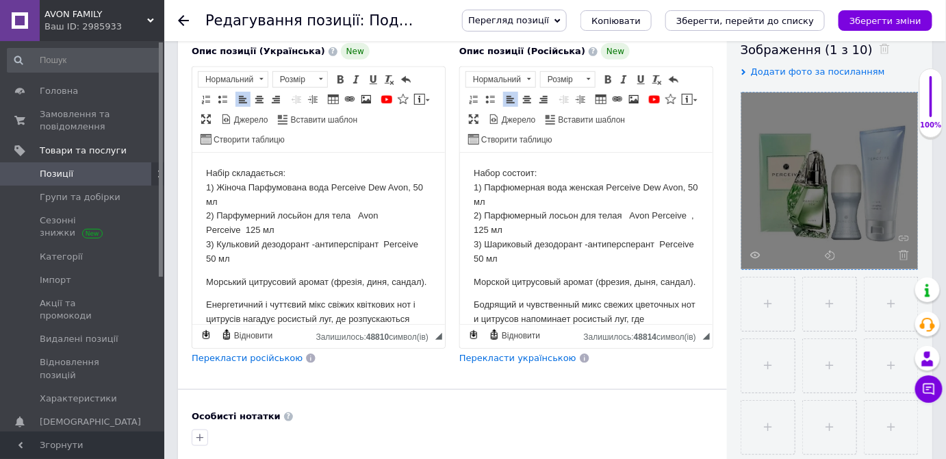
click at [485, 355] on span "Перекласти українською" at bounding box center [517, 357] width 117 height 10
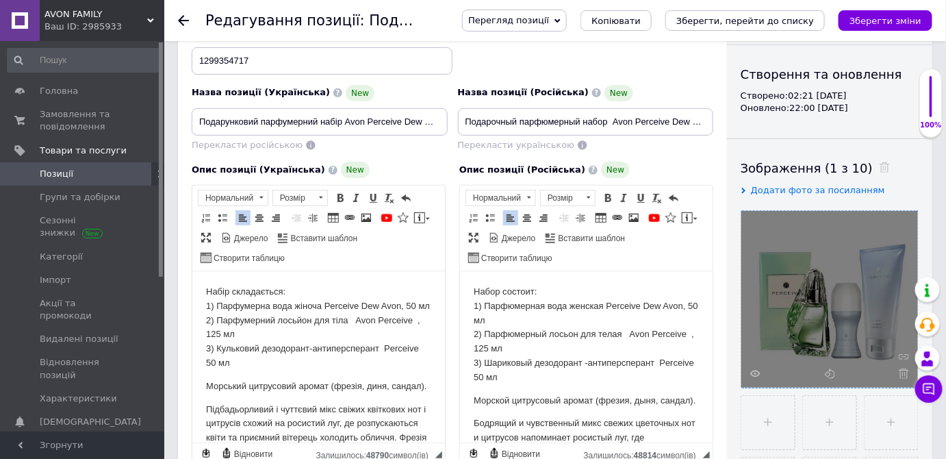
scroll to position [124, 0]
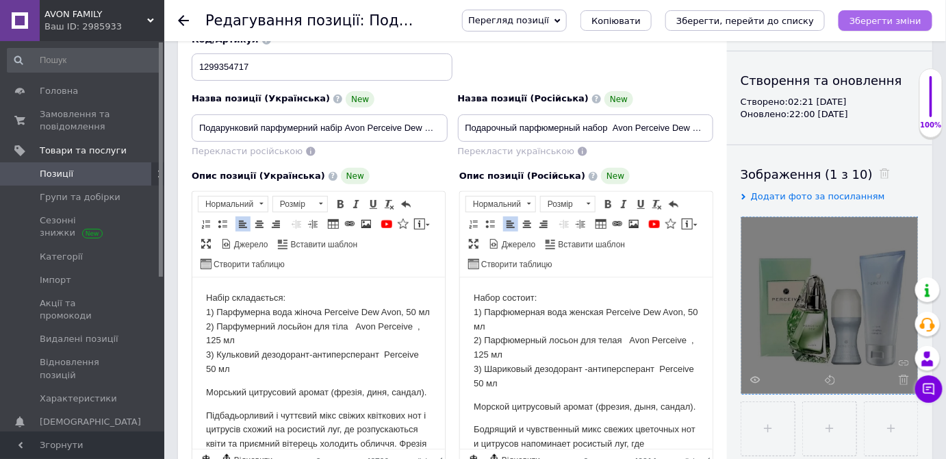
click at [872, 18] on icon "Зберегти зміни" at bounding box center [885, 21] width 72 height 10
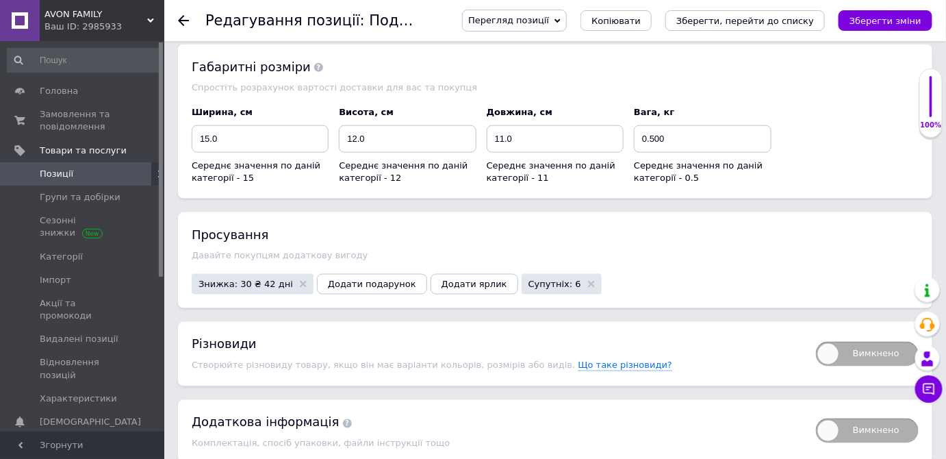
scroll to position [2302, 0]
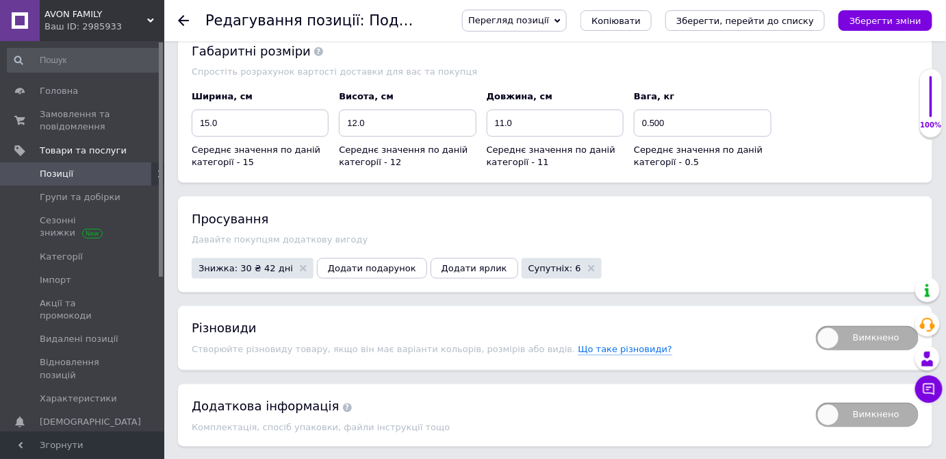
click at [181, 18] on use at bounding box center [183, 20] width 11 height 11
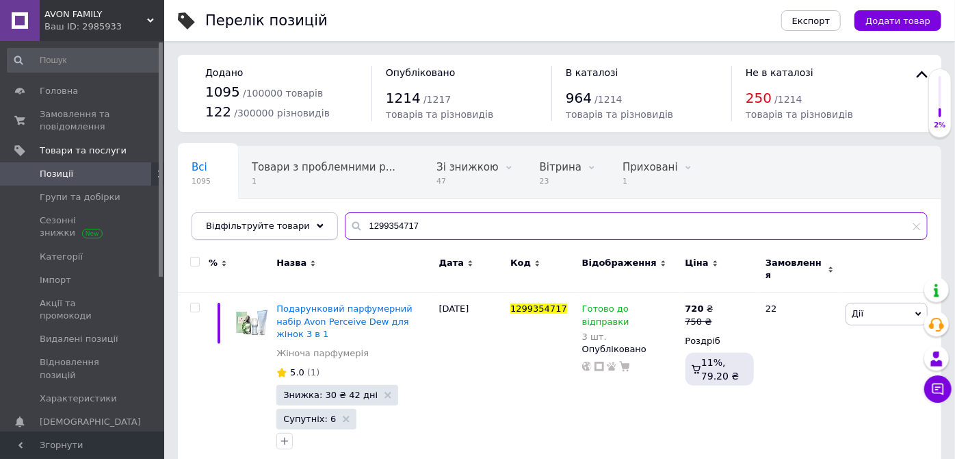
drag, startPoint x: 438, startPoint y: 226, endPoint x: 305, endPoint y: 223, distance: 132.8
click at [305, 223] on div "Відфільтруйте товари 1299354717" at bounding box center [560, 225] width 736 height 27
paste input "300675210"
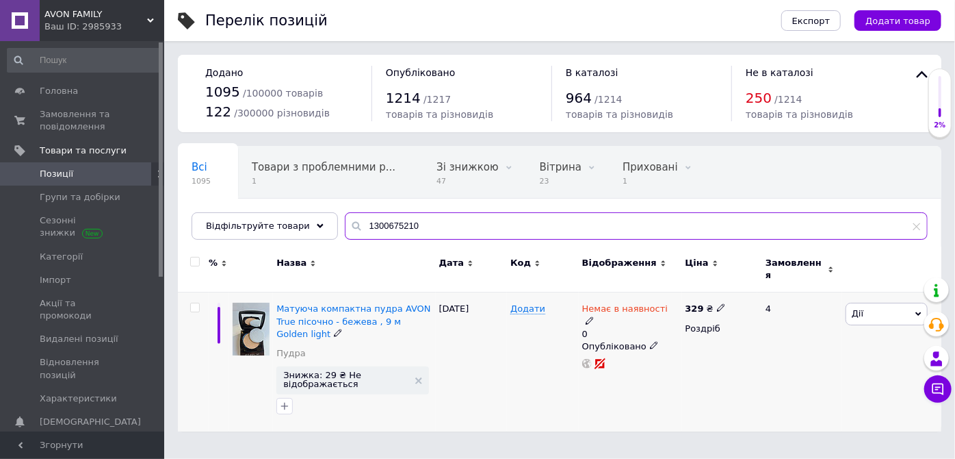
type input "1300675210"
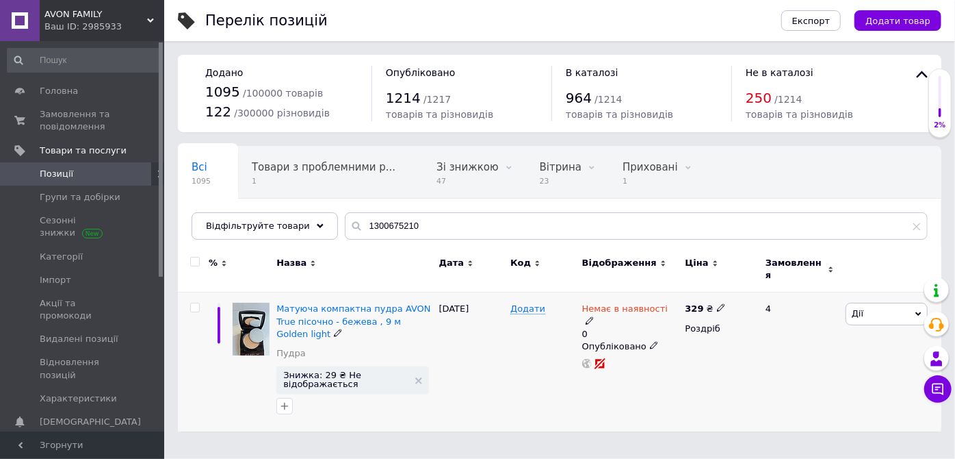
click at [194, 303] on input "checkbox" at bounding box center [194, 307] width 9 height 9
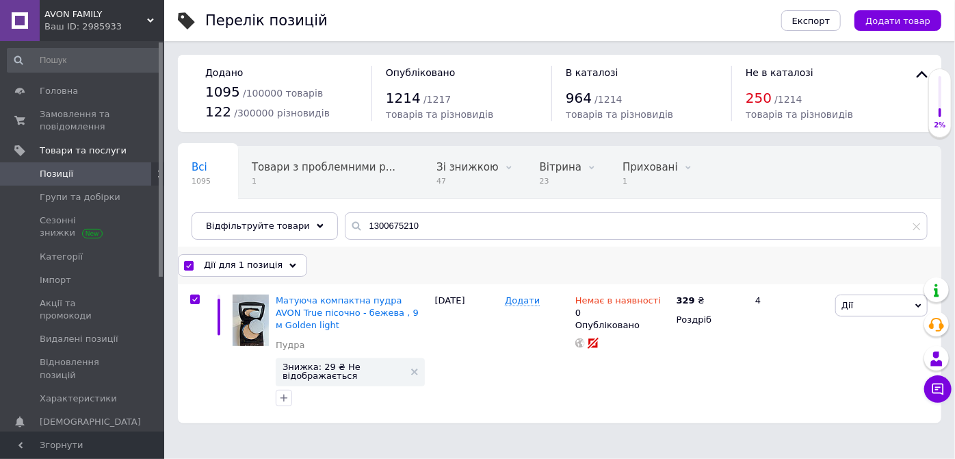
click at [244, 261] on span "Дії для 1 позиція" at bounding box center [243, 265] width 79 height 12
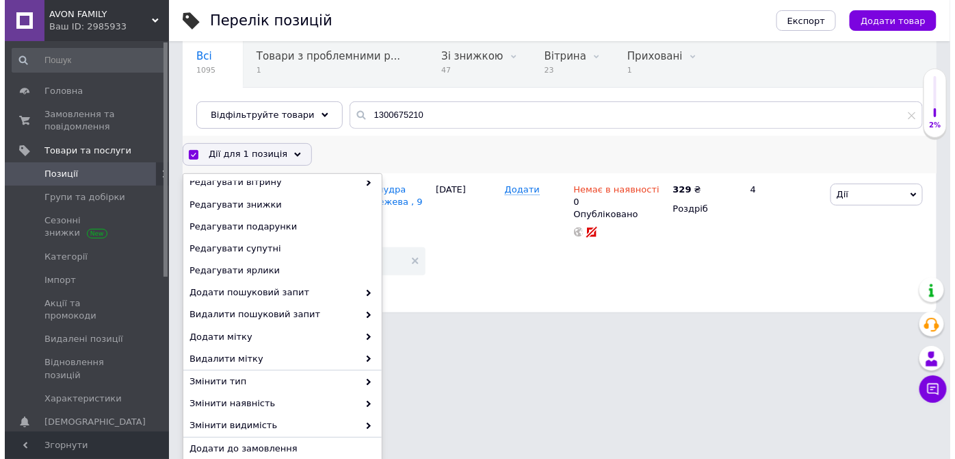
scroll to position [183, 0]
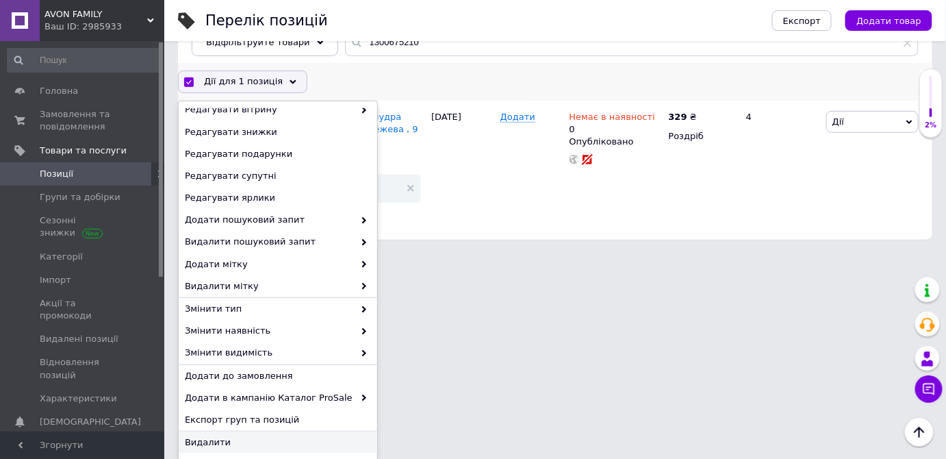
click at [205, 443] on span "Видалити" at bounding box center [276, 442] width 183 height 12
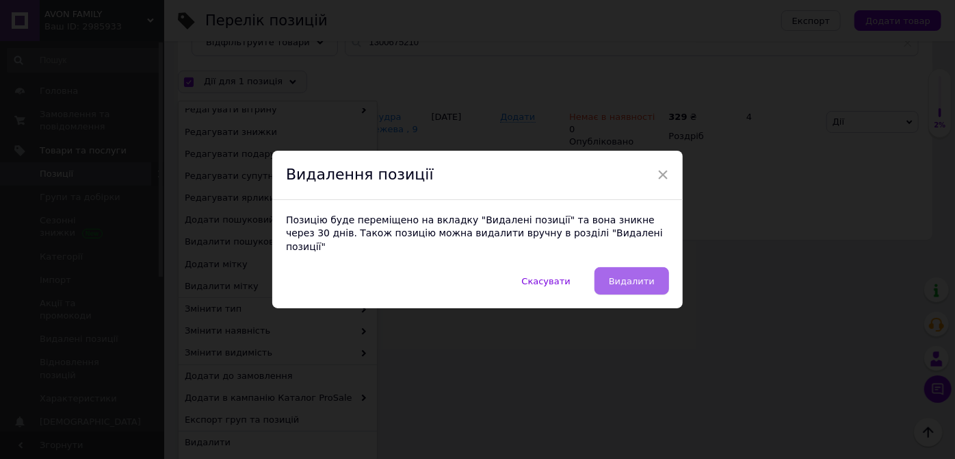
click at [629, 276] on span "Видалити" at bounding box center [632, 281] width 46 height 10
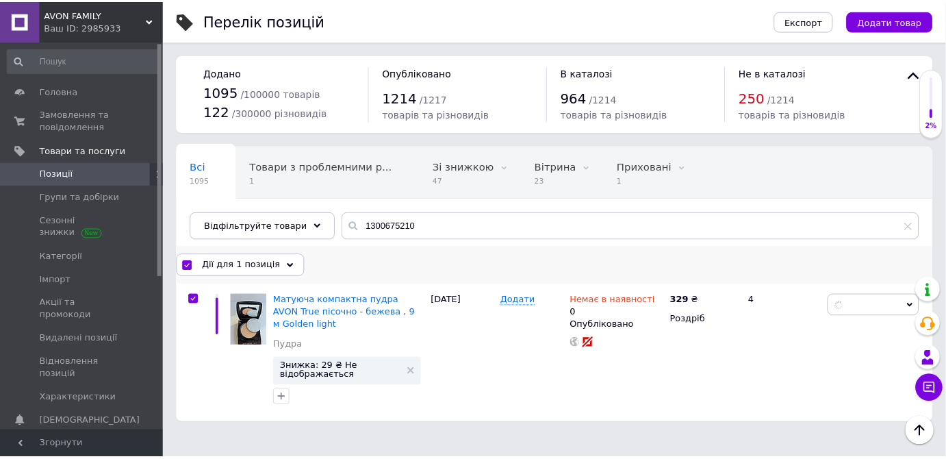
scroll to position [0, 0]
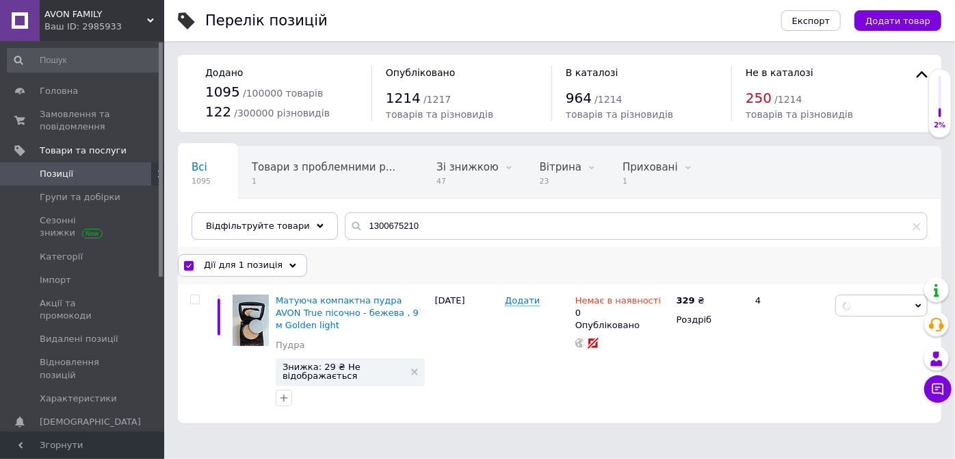
checkbox input "false"
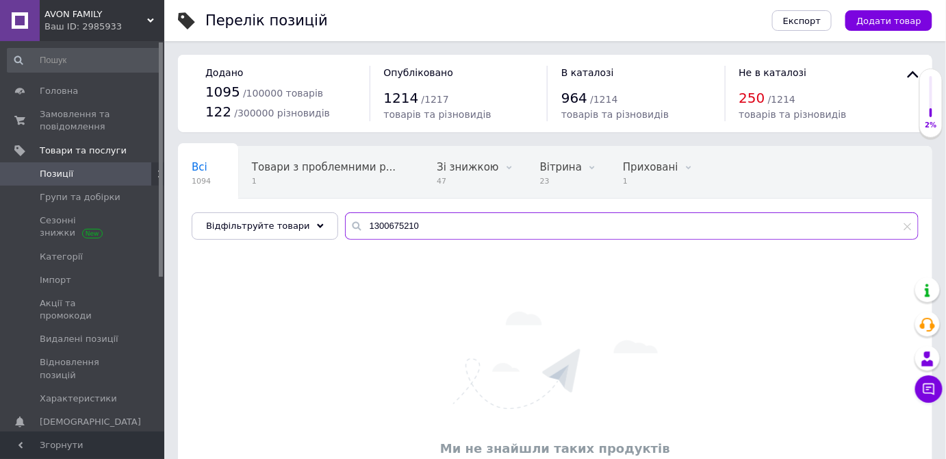
drag, startPoint x: 374, startPoint y: 231, endPoint x: 322, endPoint y: 226, distance: 52.2
click at [322, 226] on div "Всі 1094 Товари з проблемними р... 1 Зі знижкою 47 Видалити Редагувати Вітрина …" at bounding box center [555, 193] width 754 height 94
paste input "1"
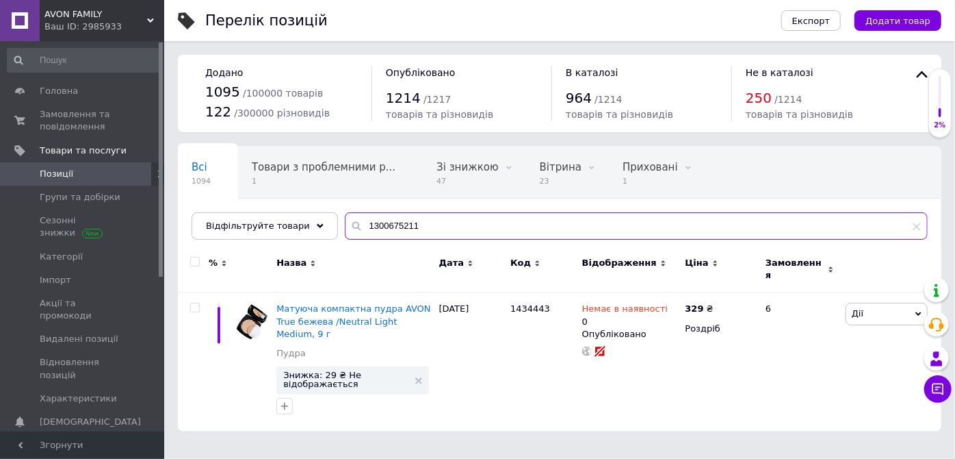
type input "1300675211"
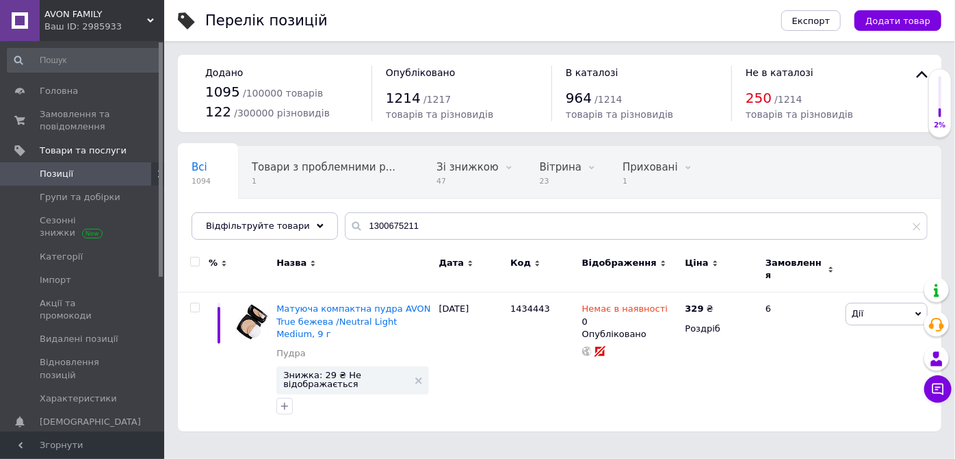
click at [194, 260] on input "checkbox" at bounding box center [194, 261] width 9 height 9
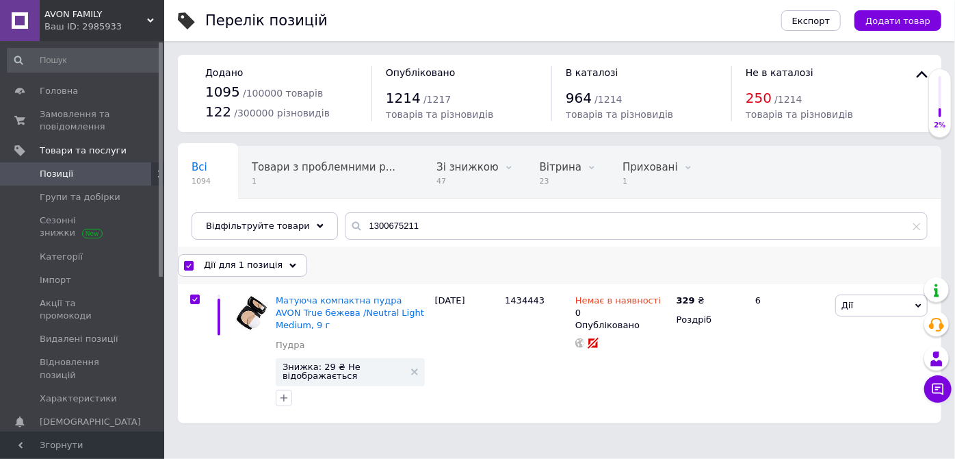
click at [233, 263] on span "Дії для 1 позиція" at bounding box center [243, 265] width 79 height 12
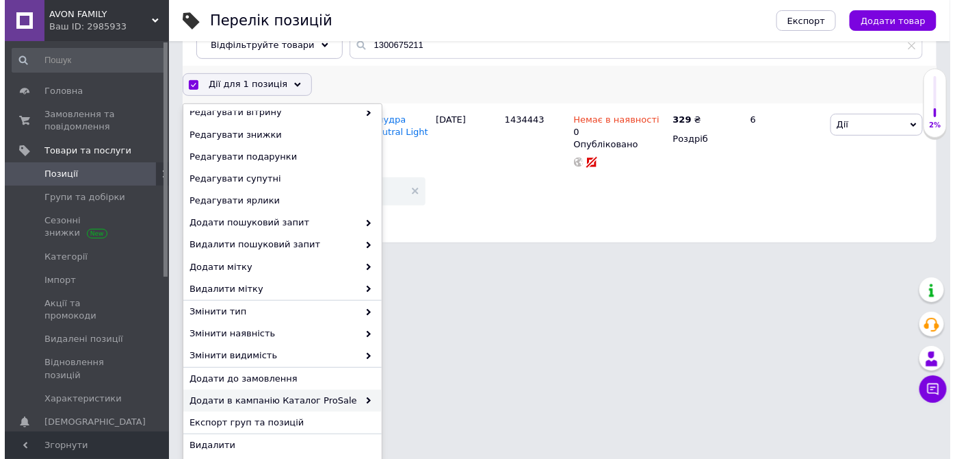
scroll to position [183, 0]
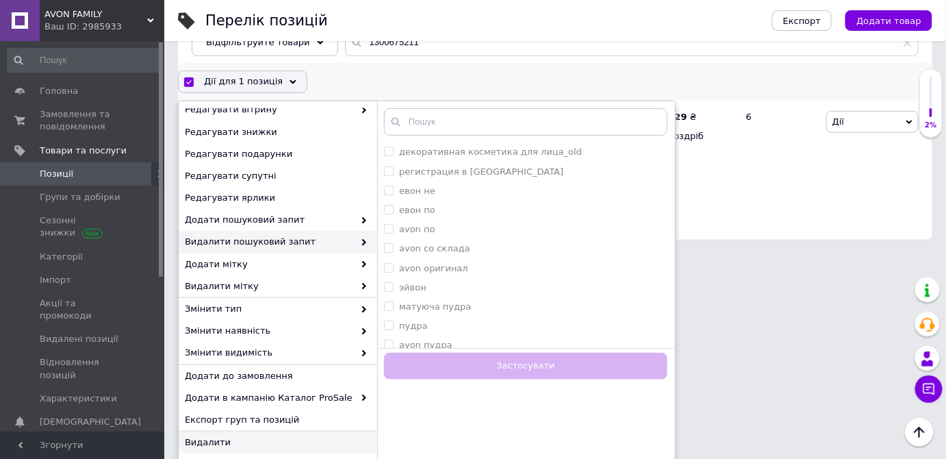
click at [207, 444] on span "Видалити" at bounding box center [276, 442] width 183 height 12
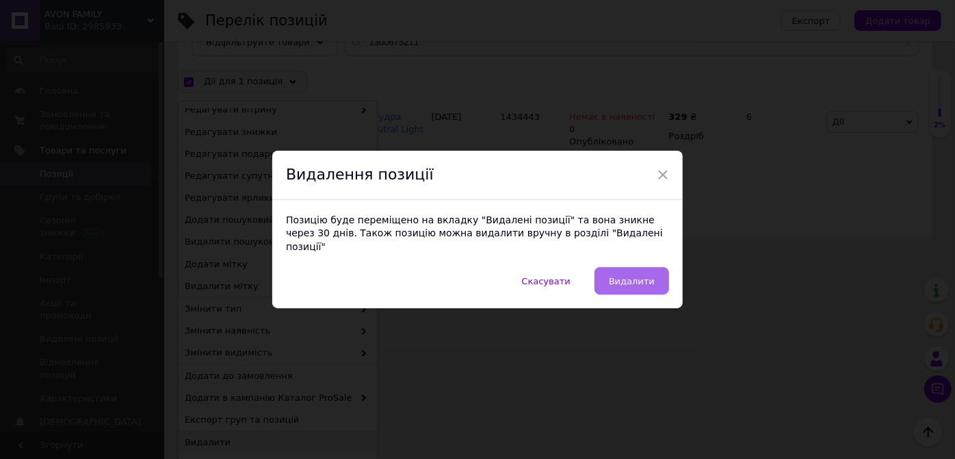
click at [632, 276] on span "Видалити" at bounding box center [632, 281] width 46 height 10
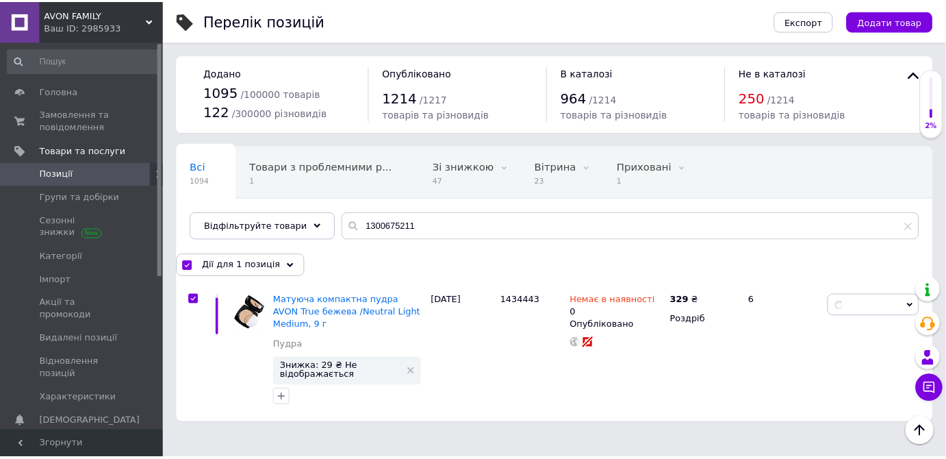
scroll to position [0, 0]
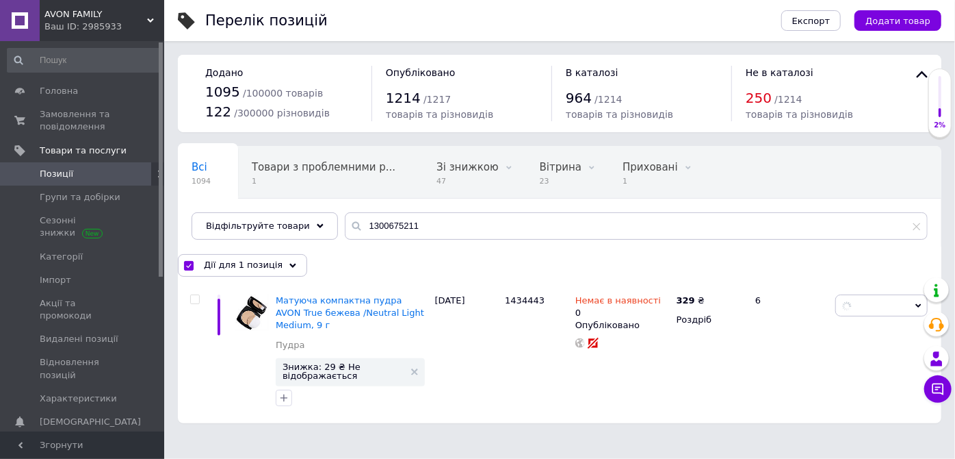
checkbox input "false"
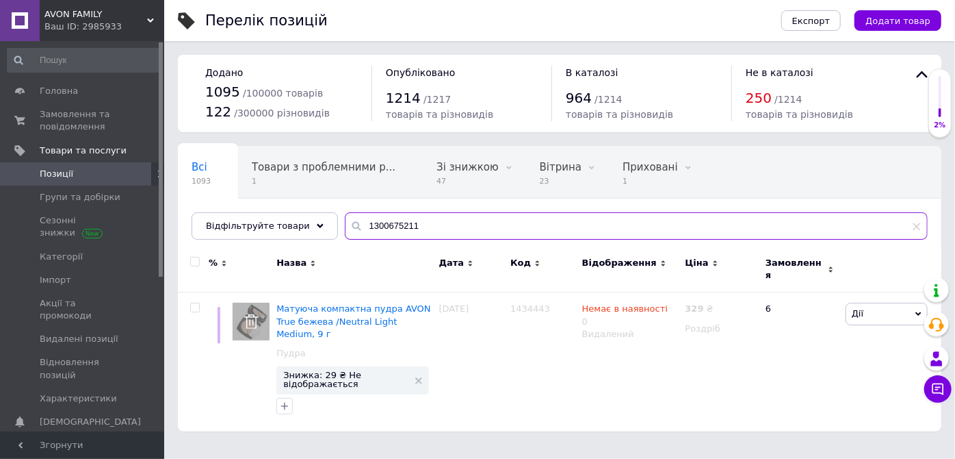
drag, startPoint x: 428, startPoint y: 219, endPoint x: 322, endPoint y: 218, distance: 106.1
click at [322, 218] on div "Всі 1093 Товари з проблемними р... 1 Зі знижкою 47 Видалити Редагувати Вітрина …" at bounding box center [560, 193] width 764 height 94
paste input "2"
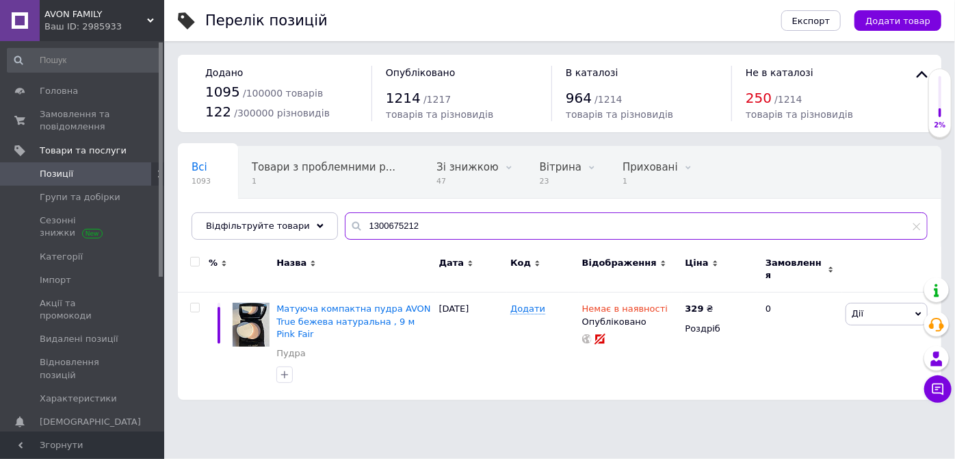
type input "1300675212"
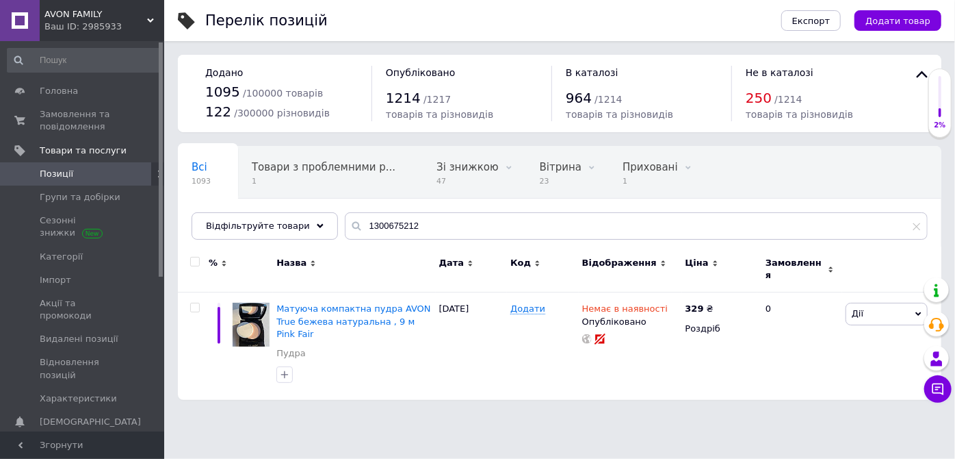
click at [197, 254] on div at bounding box center [193, 269] width 31 height 46
click at [195, 259] on input "checkbox" at bounding box center [194, 261] width 9 height 9
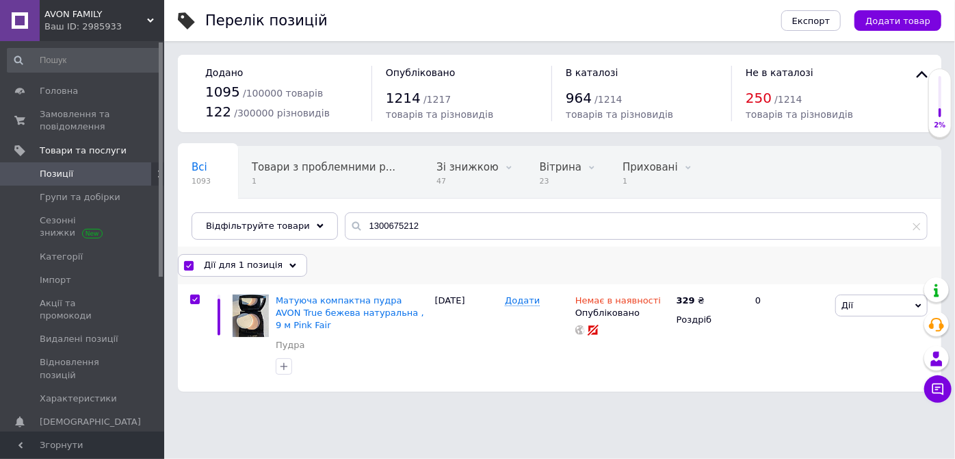
click at [249, 263] on span "Дії для 1 позиція" at bounding box center [243, 265] width 79 height 12
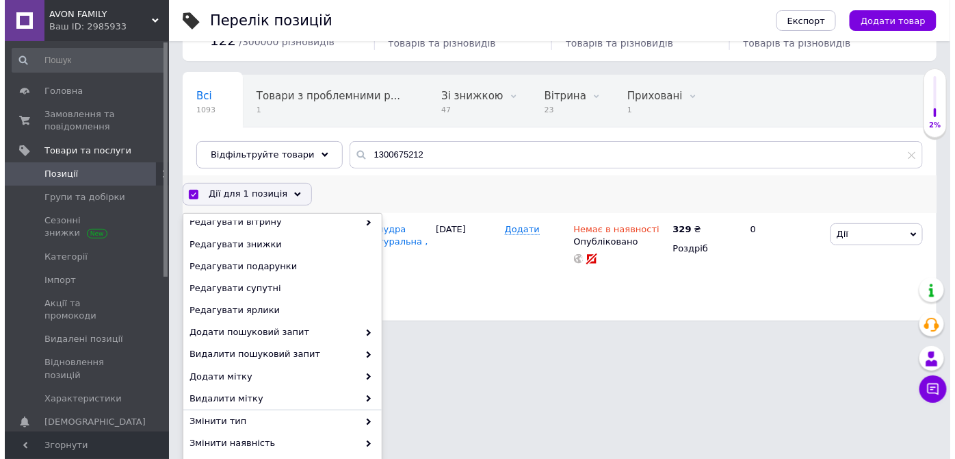
scroll to position [183, 0]
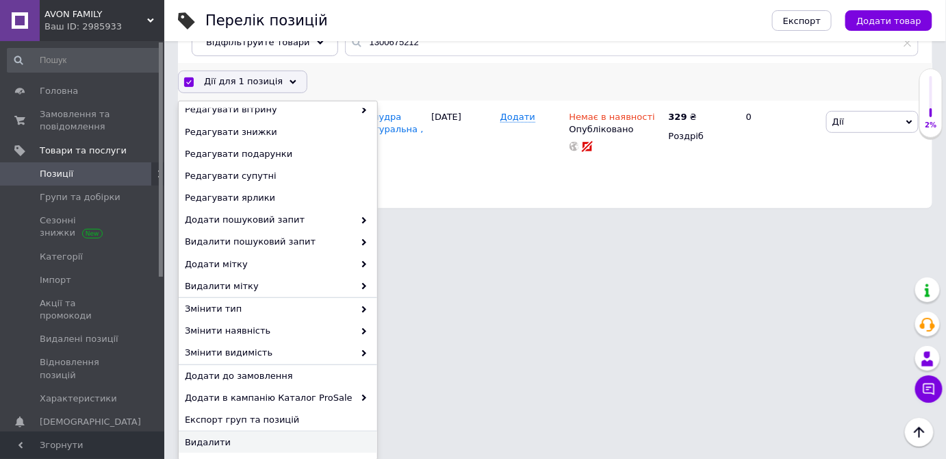
click at [211, 442] on span "Видалити" at bounding box center [276, 442] width 183 height 12
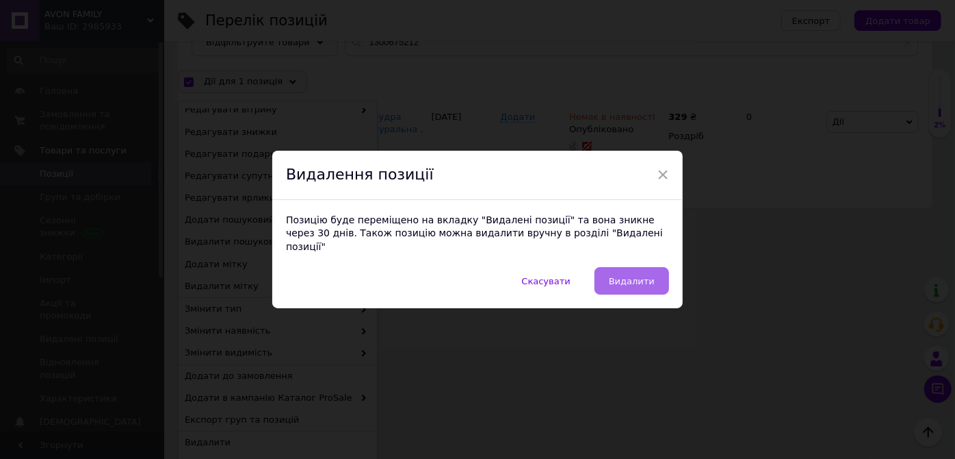
click at [621, 277] on span "Видалити" at bounding box center [632, 281] width 46 height 10
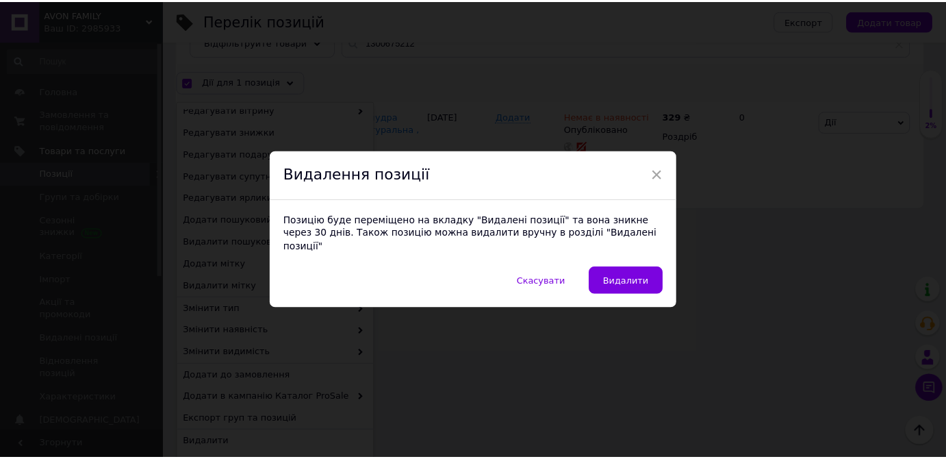
scroll to position [0, 0]
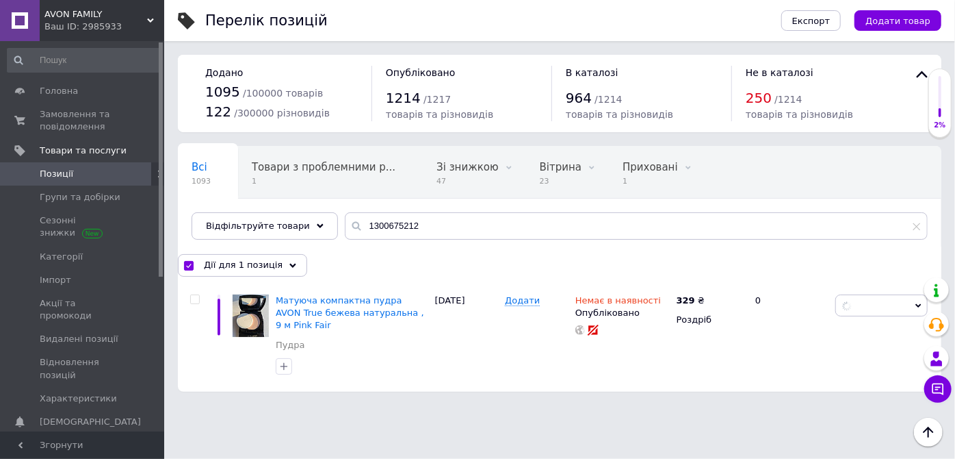
checkbox input "false"
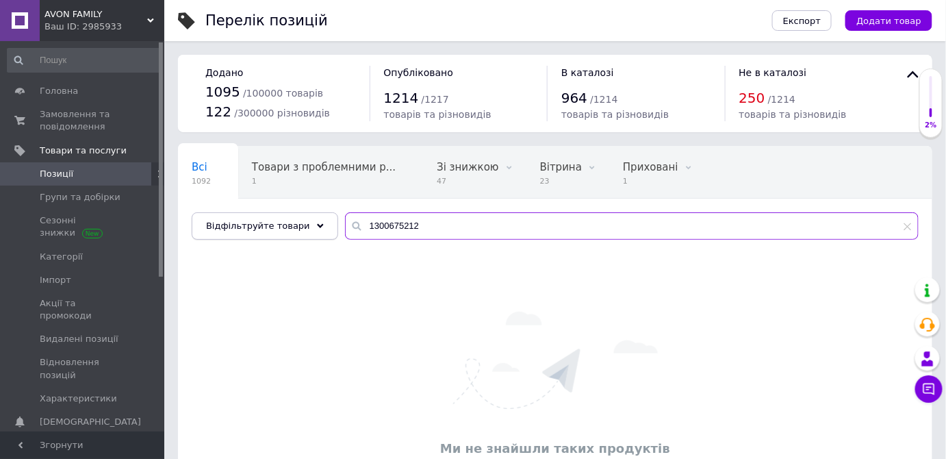
drag, startPoint x: 428, startPoint y: 232, endPoint x: 308, endPoint y: 229, distance: 120.5
click at [308, 229] on div "Відфільтруйте товари 1300675212" at bounding box center [555, 225] width 727 height 27
paste input "3"
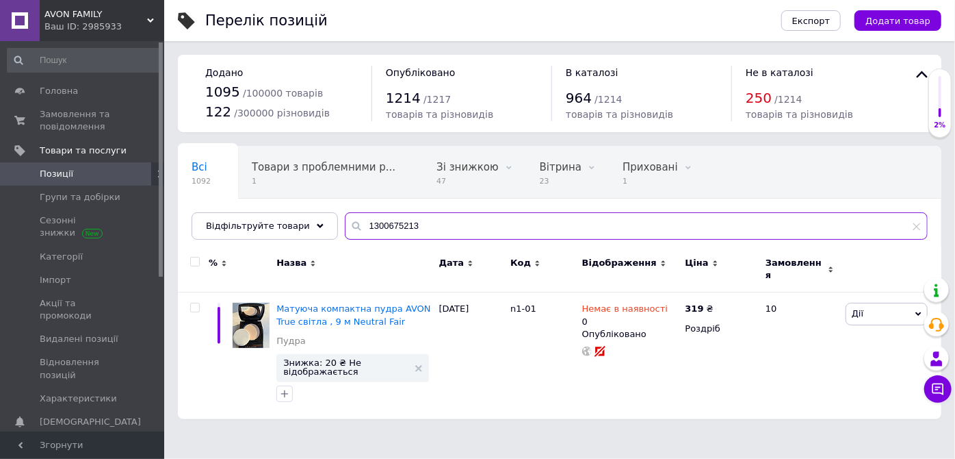
type input "1300675213"
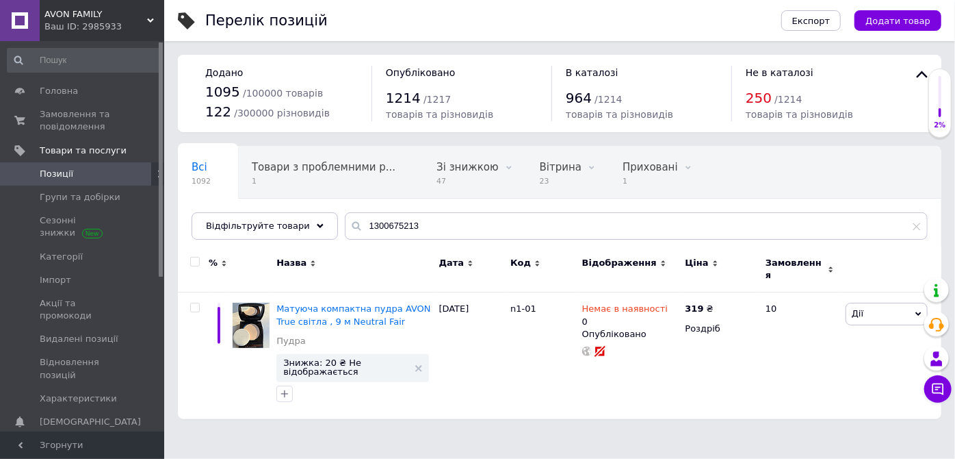
click at [188, 262] on div at bounding box center [194, 262] width 27 height 10
click at [191, 257] on input "checkbox" at bounding box center [194, 261] width 9 height 9
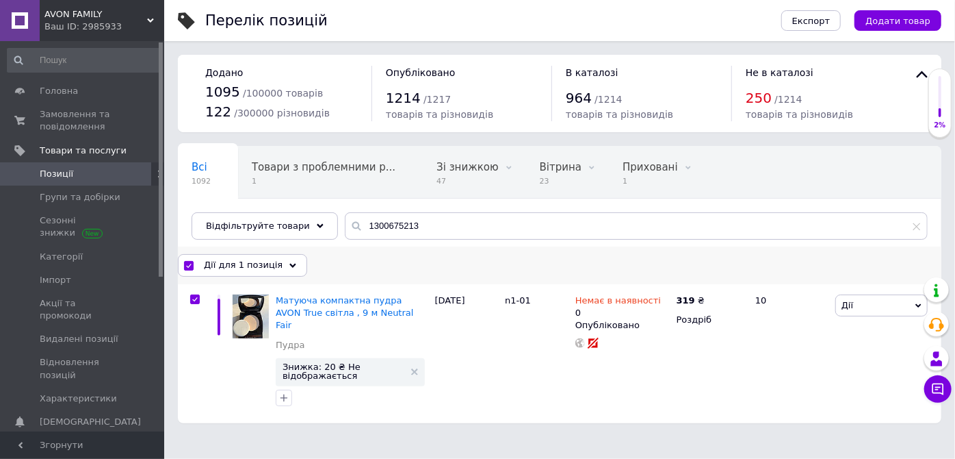
click at [264, 266] on span "Дії для 1 позиція" at bounding box center [243, 265] width 79 height 12
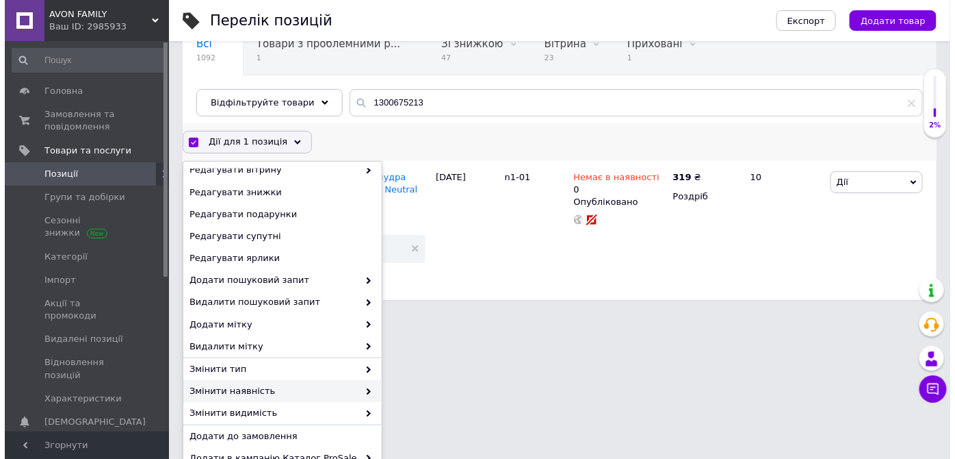
scroll to position [183, 0]
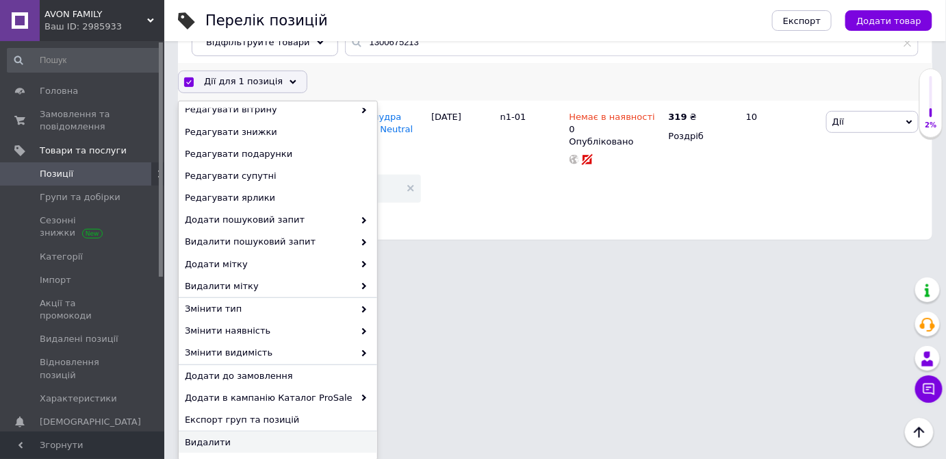
click at [195, 444] on span "Видалити" at bounding box center [276, 442] width 183 height 12
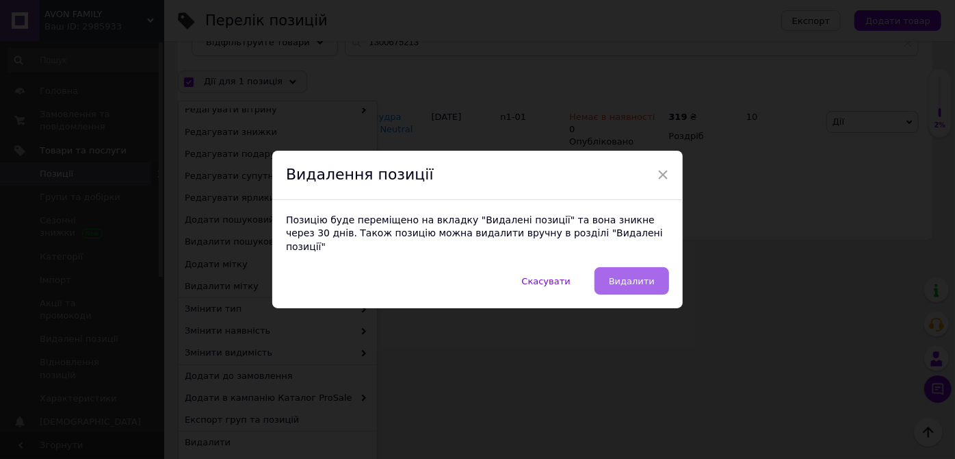
click at [634, 276] on span "Видалити" at bounding box center [632, 281] width 46 height 10
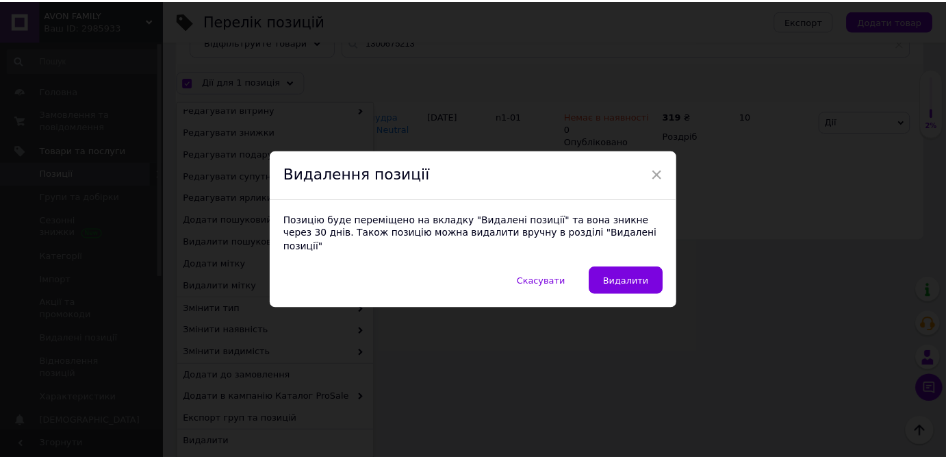
scroll to position [0, 0]
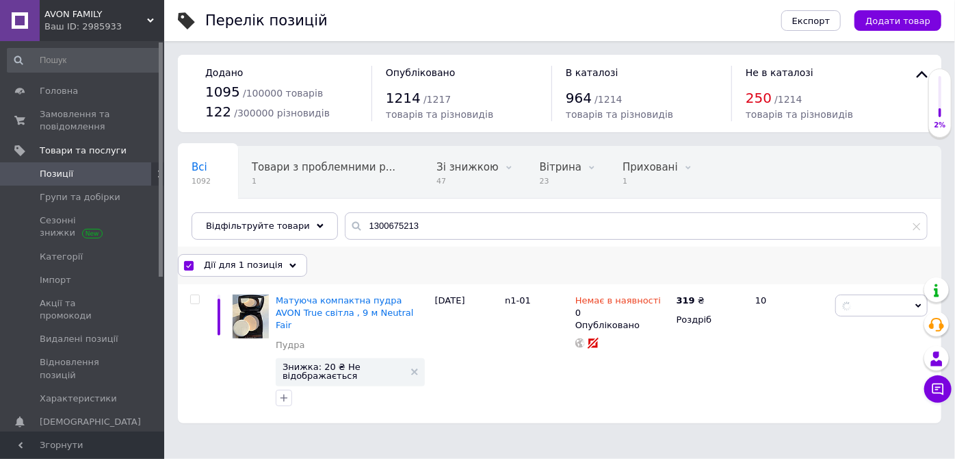
checkbox input "false"
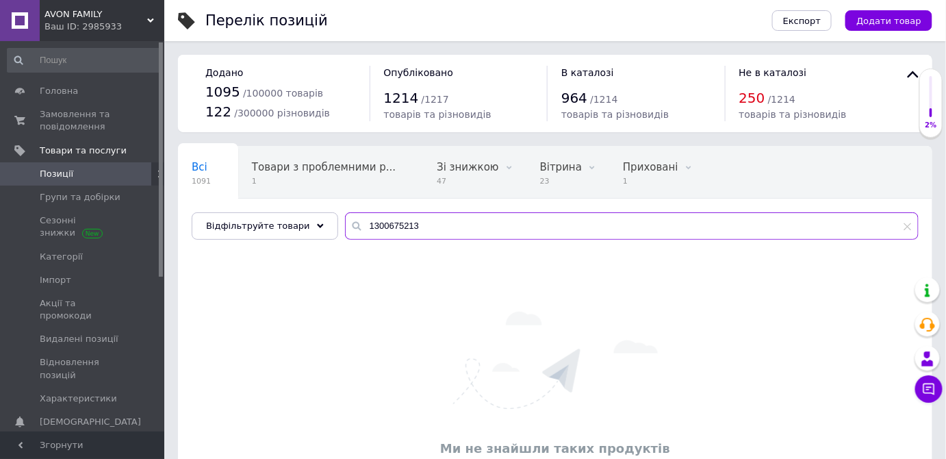
drag, startPoint x: 403, startPoint y: 224, endPoint x: 346, endPoint y: 224, distance: 57.5
click at [346, 226] on div "1300675213" at bounding box center [632, 225] width 574 height 27
paste input "4043930"
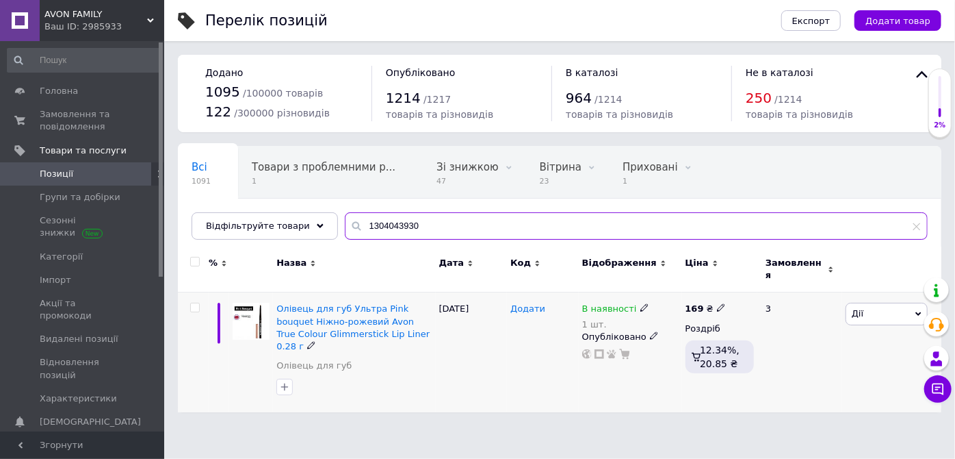
type input "1304043930"
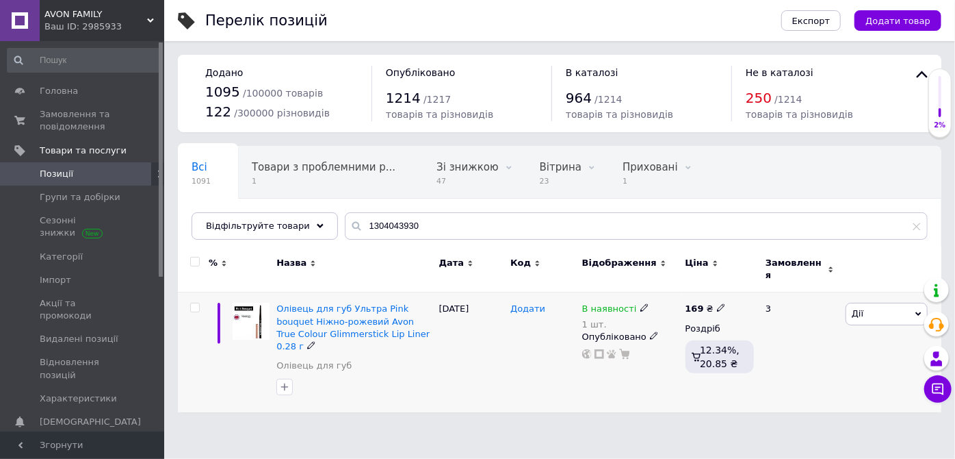
click at [522, 304] on span "Додати" at bounding box center [528, 308] width 35 height 11
type input "1304043930"
click at [446, 350] on div "[DATE]" at bounding box center [472, 352] width 72 height 120
click at [335, 317] on span "Олівець для губ Ультра Pink bouquet Ніжно-рожевий Avon True Colour Glimmerstick…" at bounding box center [353, 327] width 153 height 48
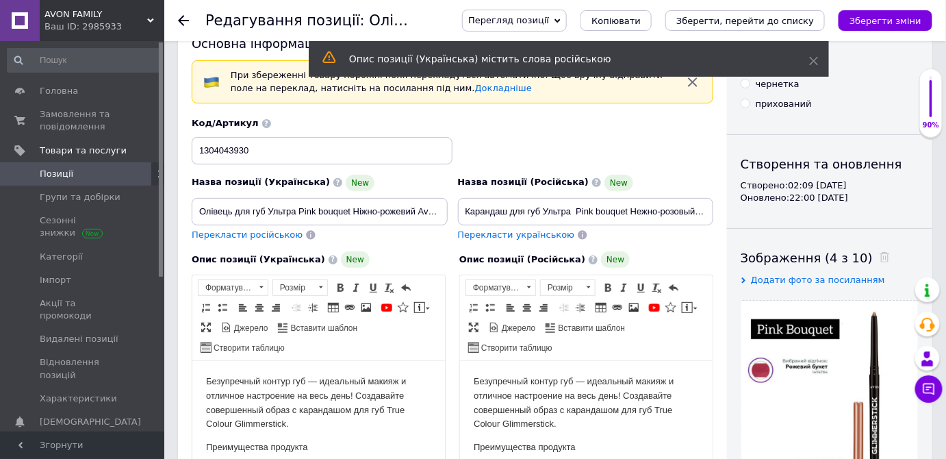
scroll to position [62, 0]
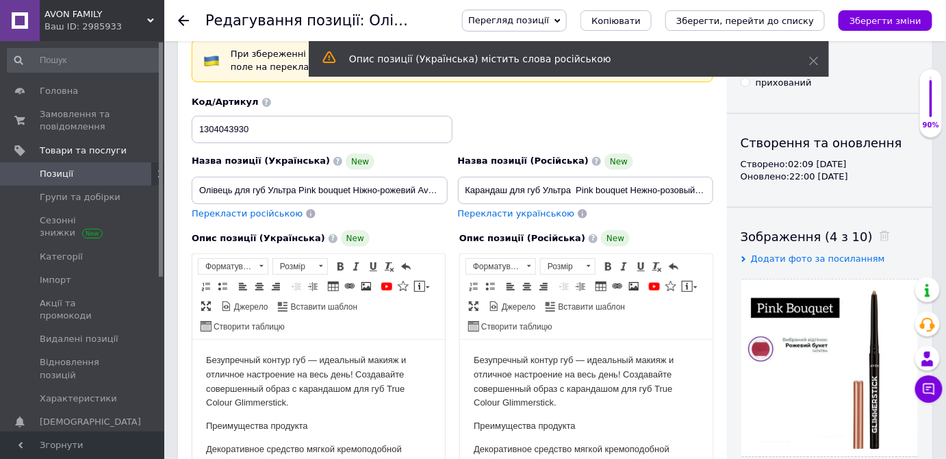
click at [476, 216] on span "Перекласти українською" at bounding box center [516, 213] width 117 height 10
type input "Олівець для губ Ультра Pink bouquet Ніжно-рожевий Avon True Colour Glimmerstick…"
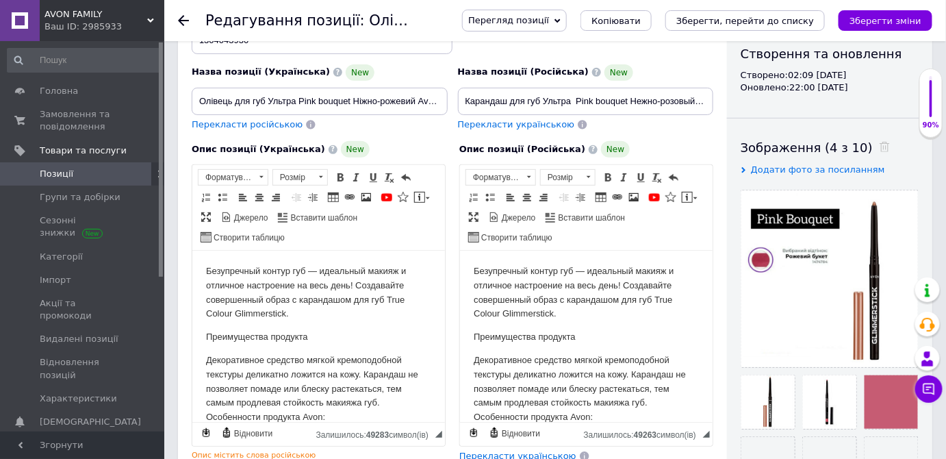
scroll to position [248, 0]
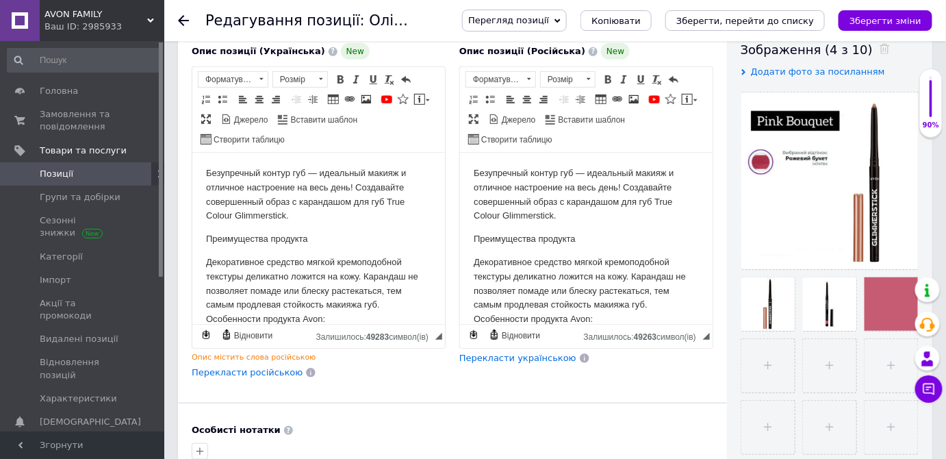
click at [477, 355] on span "Перекласти українською" at bounding box center [517, 357] width 117 height 10
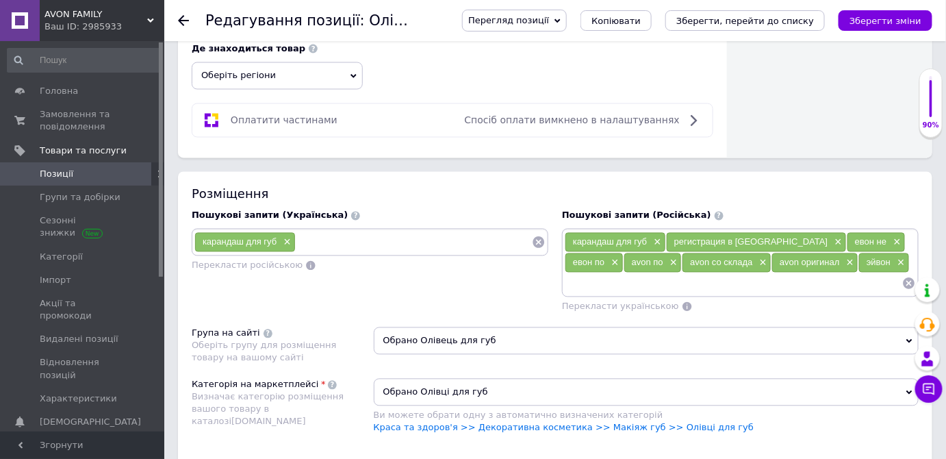
scroll to position [808, 0]
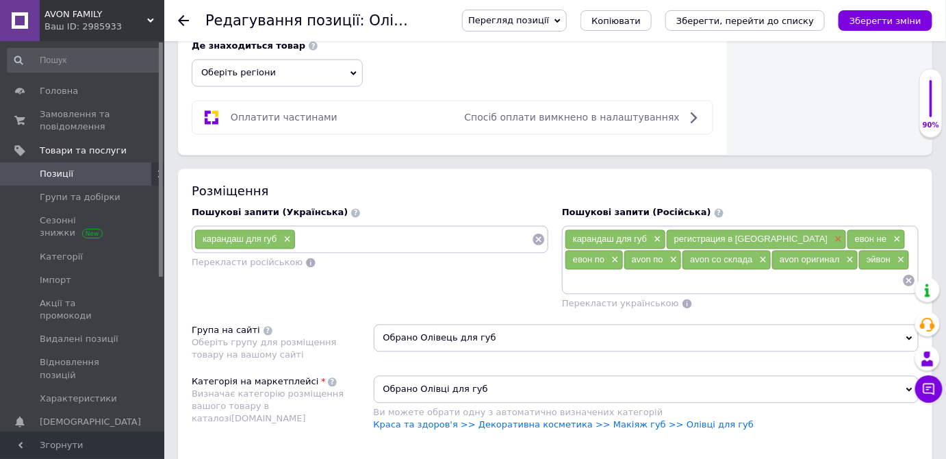
click at [831, 234] on span "×" at bounding box center [836, 240] width 11 height 12
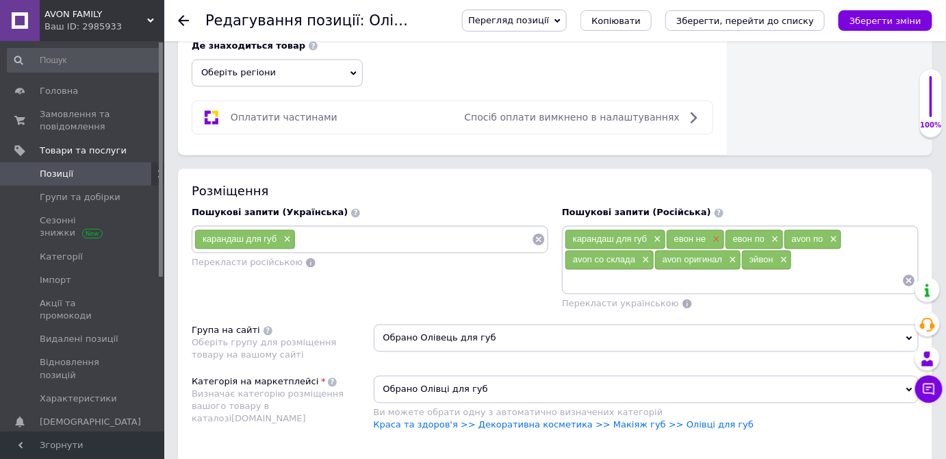
click at [715, 234] on span "×" at bounding box center [714, 240] width 11 height 12
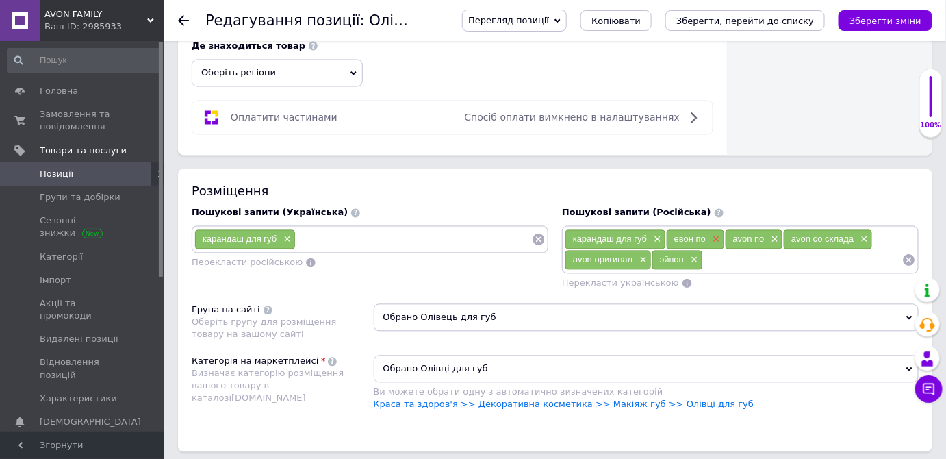
click at [715, 234] on span "×" at bounding box center [714, 240] width 11 height 12
click at [713, 234] on span "×" at bounding box center [714, 240] width 11 height 12
click at [608, 257] on input at bounding box center [733, 260] width 337 height 21
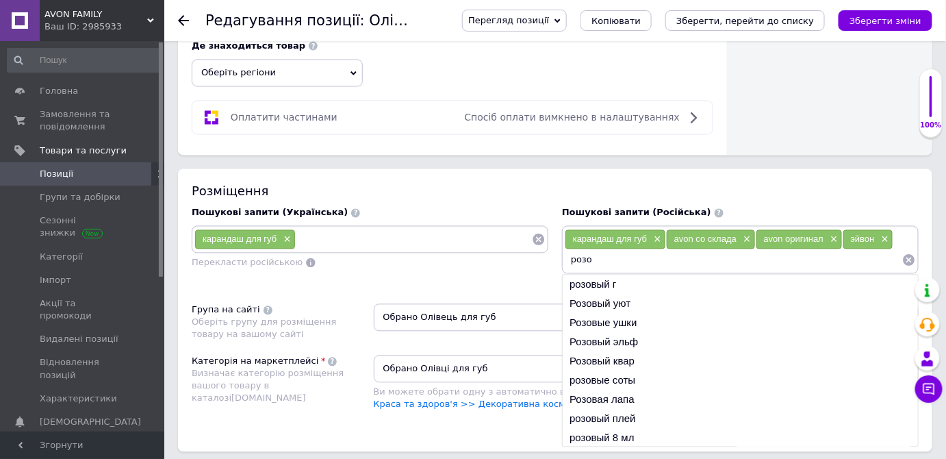
click at [571, 251] on input "розо" at bounding box center [733, 260] width 337 height 21
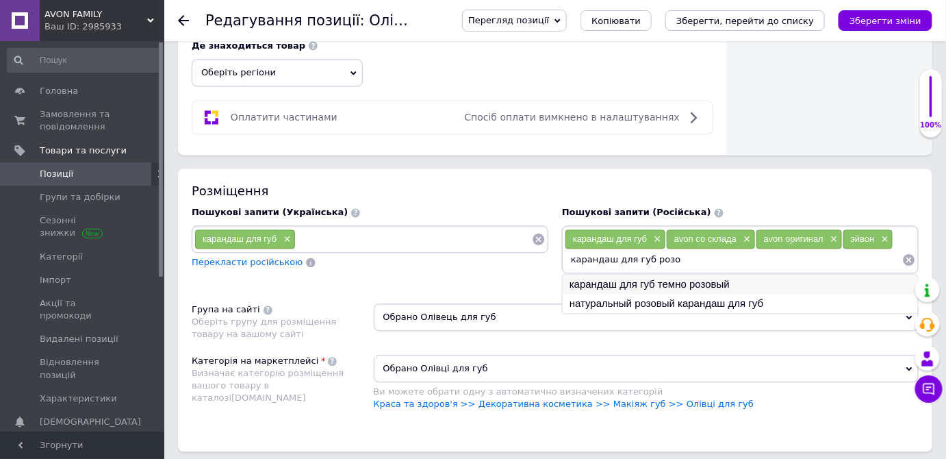
type input "карандаш для губ розо"
click at [658, 283] on li "карандаш для губ темно розовый" at bounding box center [740, 284] width 355 height 19
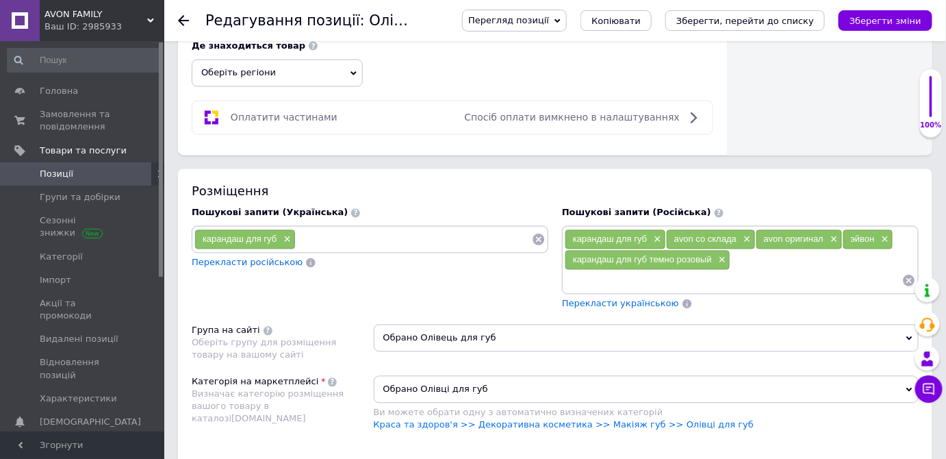
click at [582, 277] on input at bounding box center [733, 280] width 337 height 21
type input "розовый карандаш для губ"
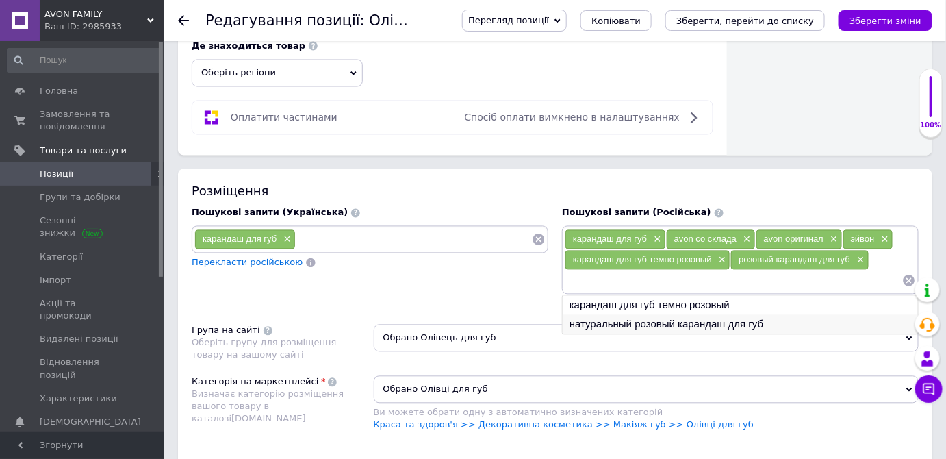
click at [580, 322] on li "натуральный розовый карандаш для губ" at bounding box center [740, 324] width 355 height 19
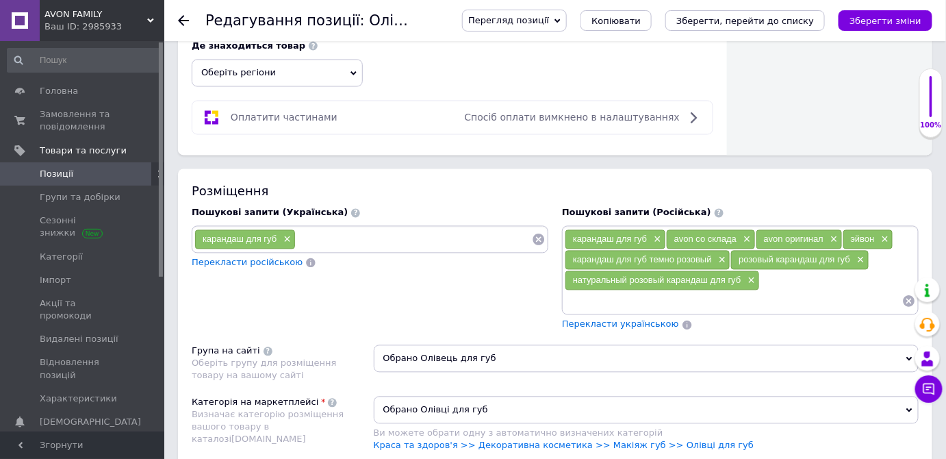
click at [586, 291] on input at bounding box center [733, 301] width 337 height 21
type input "[PERSON_NAME] для губ"
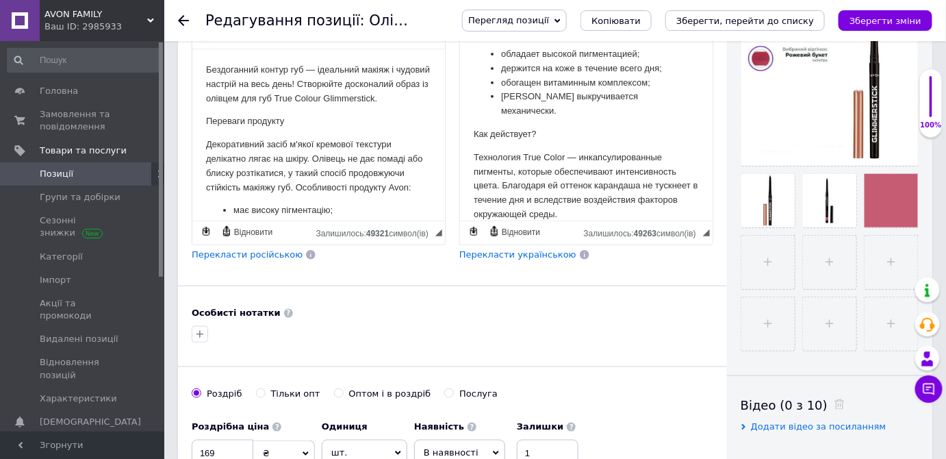
scroll to position [186, 0]
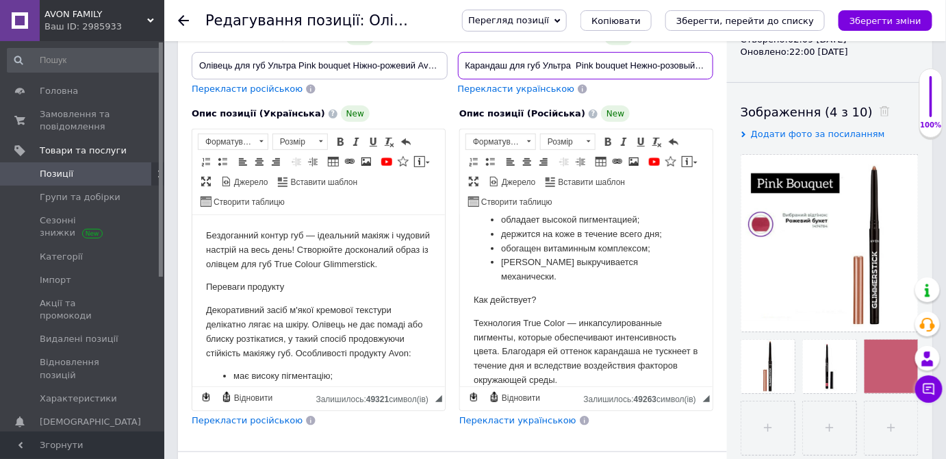
click at [573, 66] on input "Карандаш для губ Ультра Pink bouquet Нежно-розовый Avon True Colour Glimmerstic…" at bounding box center [586, 65] width 256 height 27
drag, startPoint x: 573, startPoint y: 63, endPoint x: 626, endPoint y: 72, distance: 53.4
click at [626, 72] on input "Карандаш для губ Ультра Pink bouquet Нежно-розовый Avon True Colour Glimmerstic…" at bounding box center [586, 65] width 256 height 27
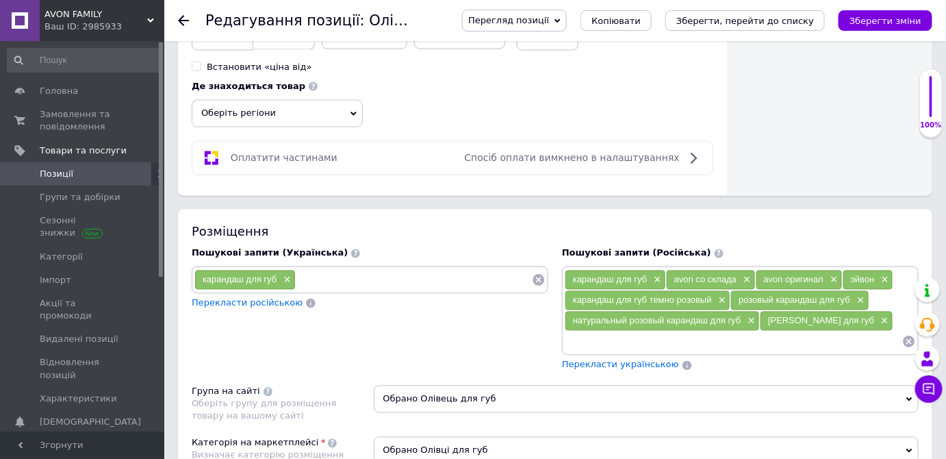
scroll to position [871, 0]
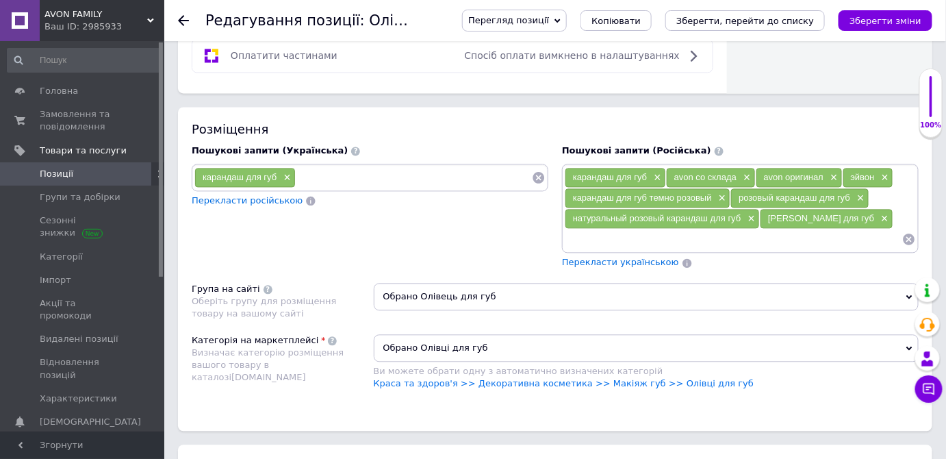
type input "Карандаш для губ Ультра Pink bouquet Нежно-розовый Avon True Colour Glimmerstic…"
click at [585, 229] on input at bounding box center [733, 239] width 337 height 21
paste input "Pink bouquet"
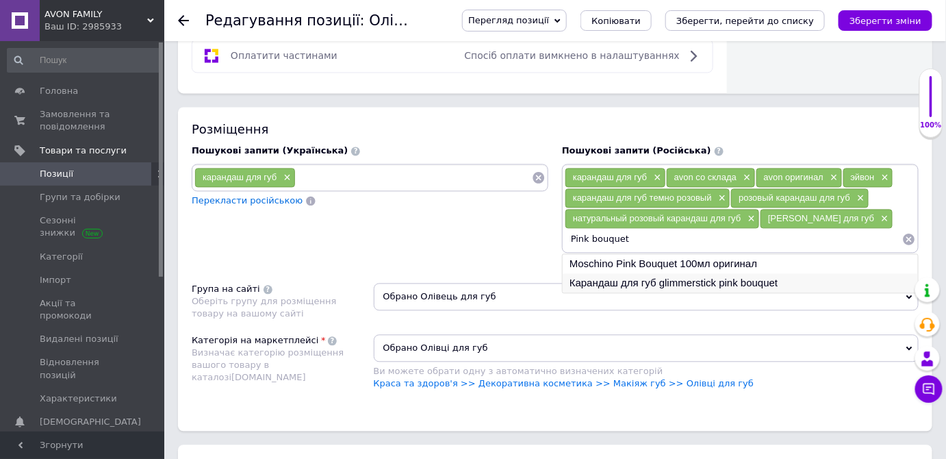
type input "Pink bouquet"
click at [602, 281] on li "Карандаш для губ glimmerstick pink bouquet" at bounding box center [740, 282] width 355 height 19
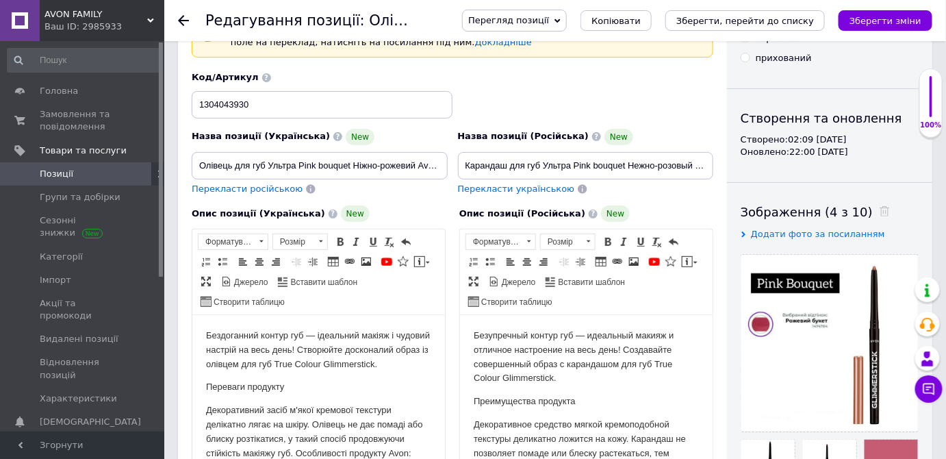
scroll to position [62, 0]
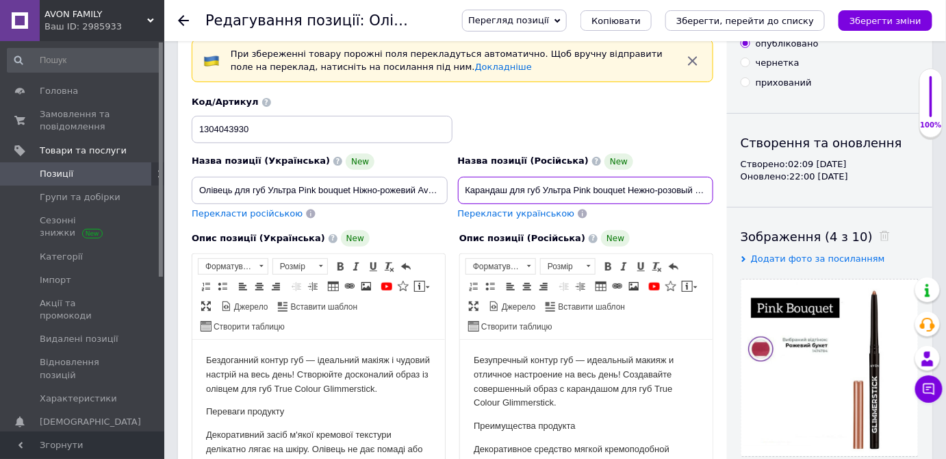
drag, startPoint x: 473, startPoint y: 188, endPoint x: 570, endPoint y: 188, distance: 97.2
click at [570, 188] on input "Карандаш для губ Ультра Pink bouquet Нежно-розовый Avon True Colour Glimmerstic…" at bounding box center [586, 190] width 256 height 27
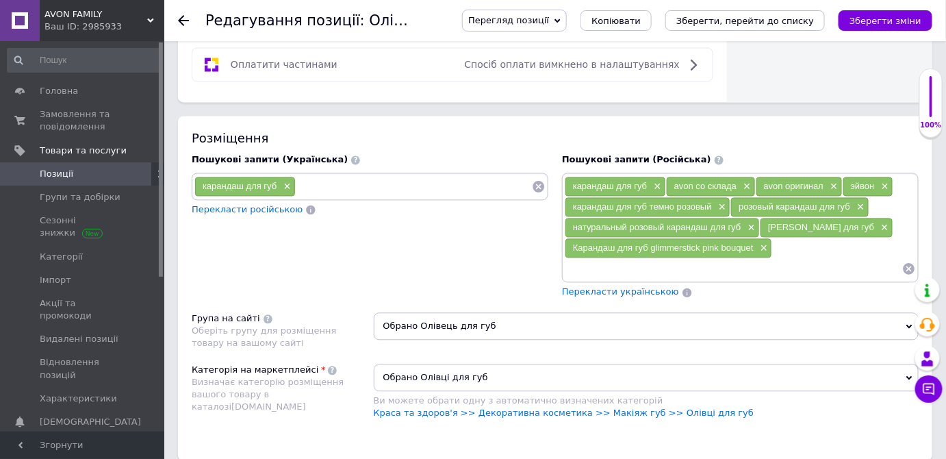
scroll to position [871, 0]
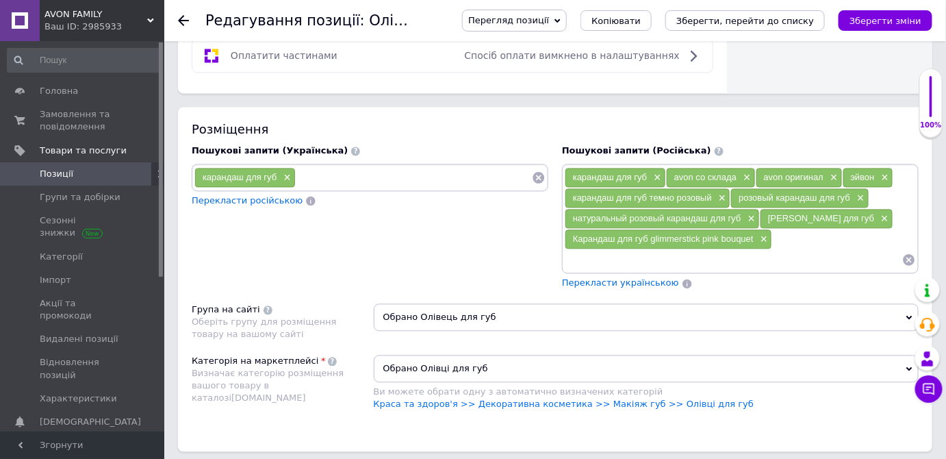
click at [586, 249] on input at bounding box center [733, 259] width 337 height 21
paste input "Карандаш для губ Ультра"
type input "Карандаш для губ Ультра"
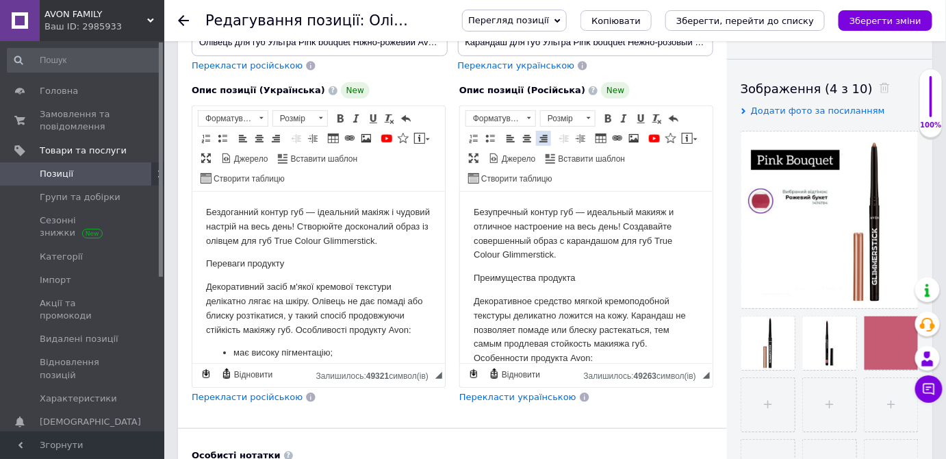
scroll to position [186, 0]
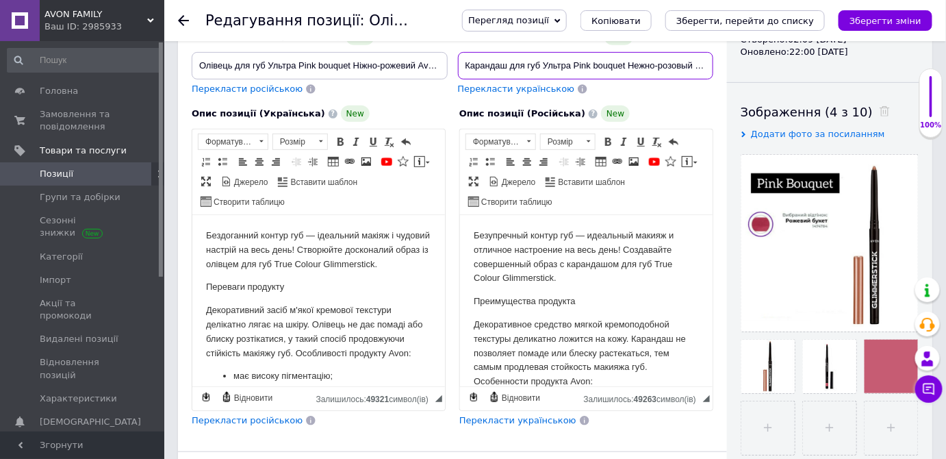
drag, startPoint x: 628, startPoint y: 64, endPoint x: 693, endPoint y: 64, distance: 65.0
click at [693, 64] on input "Карандаш для губ Ультра Pink bouquet Нежно-розовый Avon True Colour Glimmerstic…" at bounding box center [586, 65] width 256 height 27
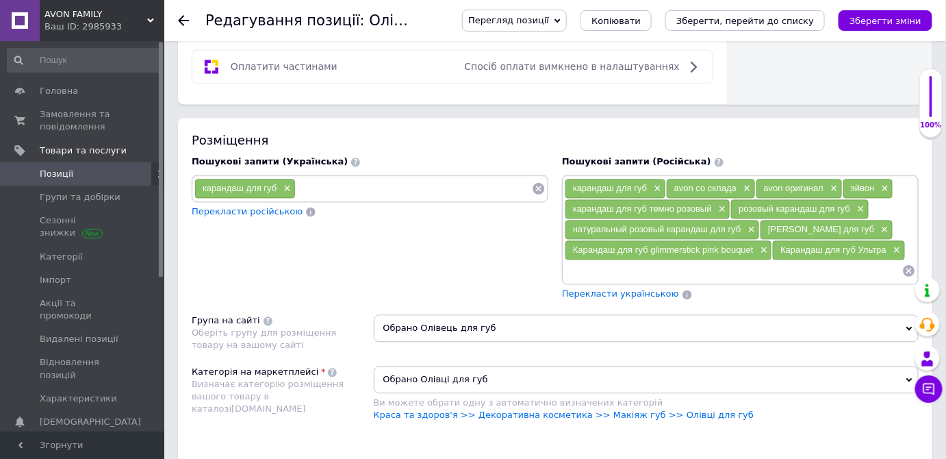
scroll to position [933, 0]
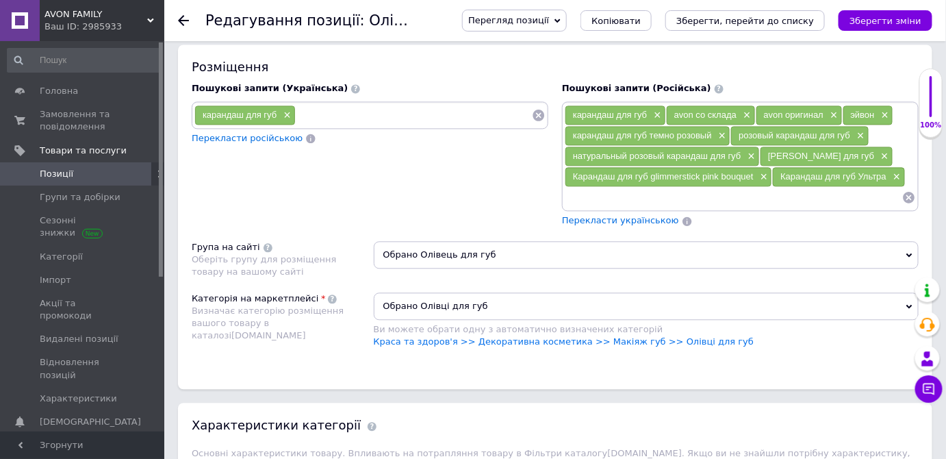
click at [578, 187] on input at bounding box center [733, 197] width 337 height 21
paste input "Нежно-розовый"
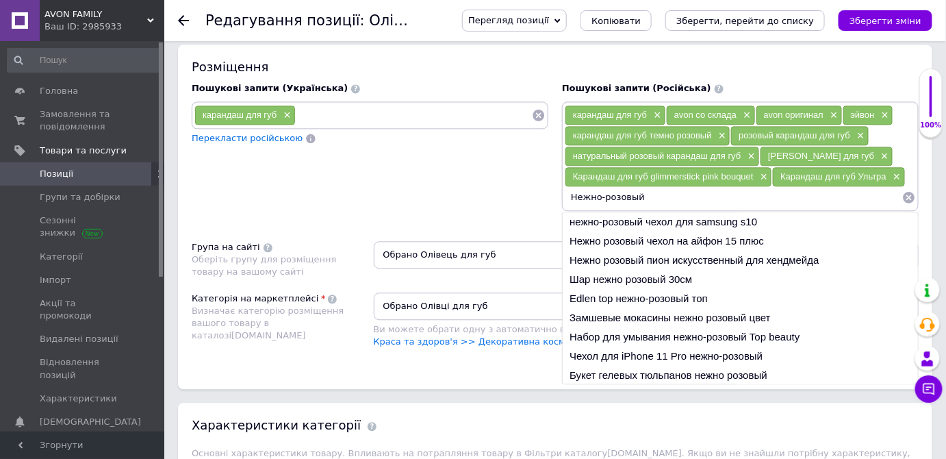
click at [569, 191] on input "Нежно-розовый" at bounding box center [733, 197] width 337 height 21
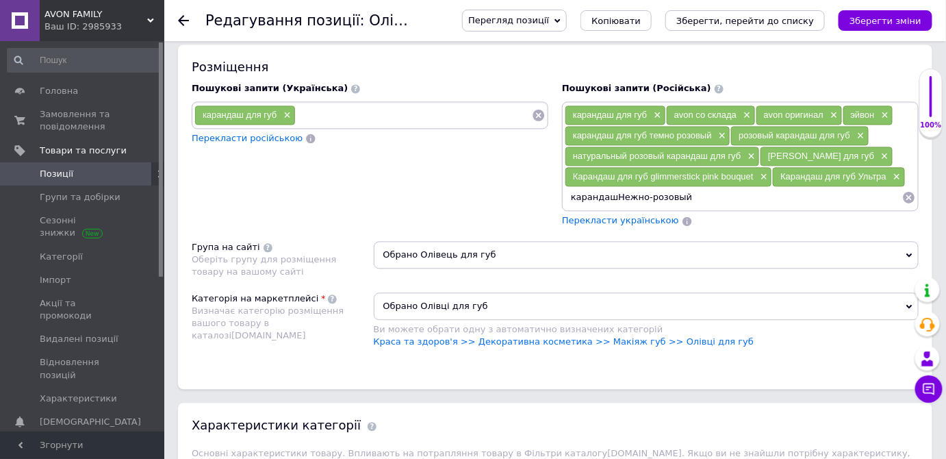
type input "карандаш Нежно-розовый"
click at [582, 217] on span "Перекласти українською" at bounding box center [620, 220] width 117 height 10
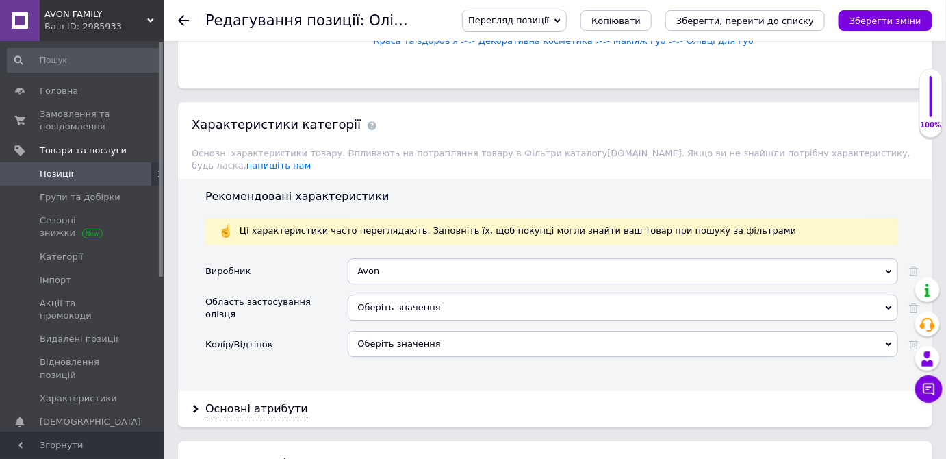
scroll to position [1244, 0]
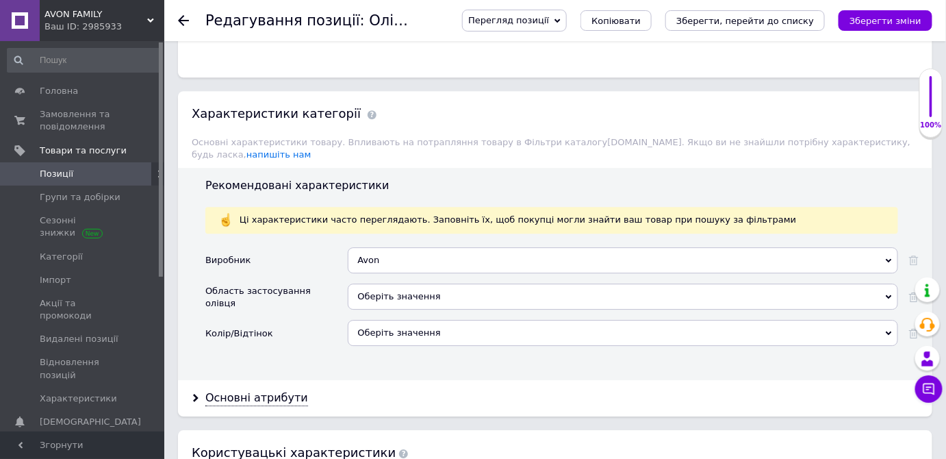
click at [379, 283] on div "Оберіть значення" at bounding box center [623, 296] width 550 height 26
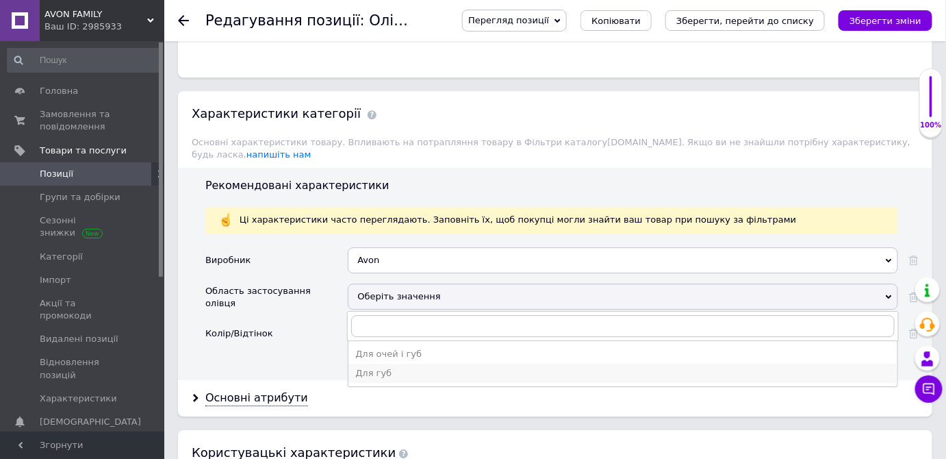
click at [376, 367] on div "Для губ" at bounding box center [622, 373] width 535 height 12
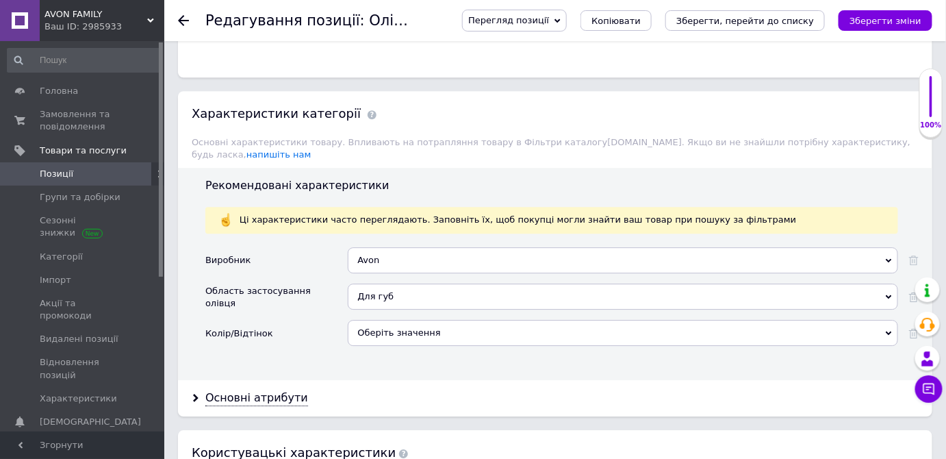
click at [389, 320] on div "Оберіть значення" at bounding box center [623, 333] width 550 height 26
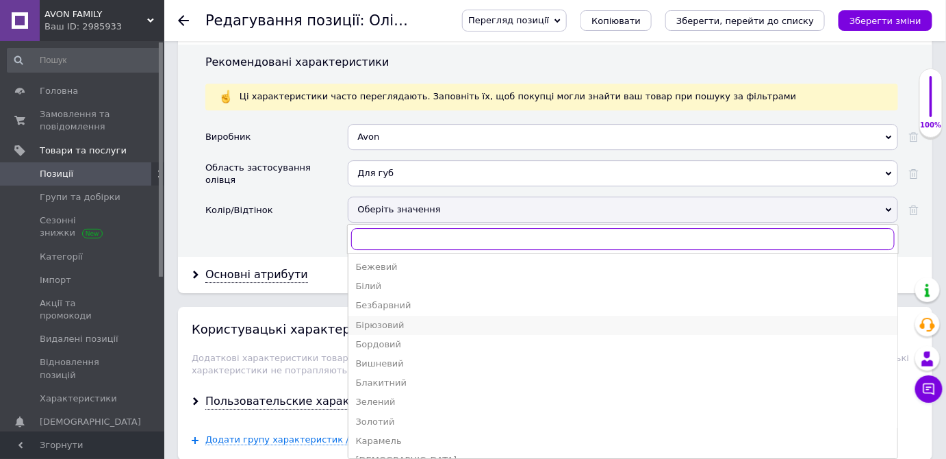
scroll to position [1369, 0]
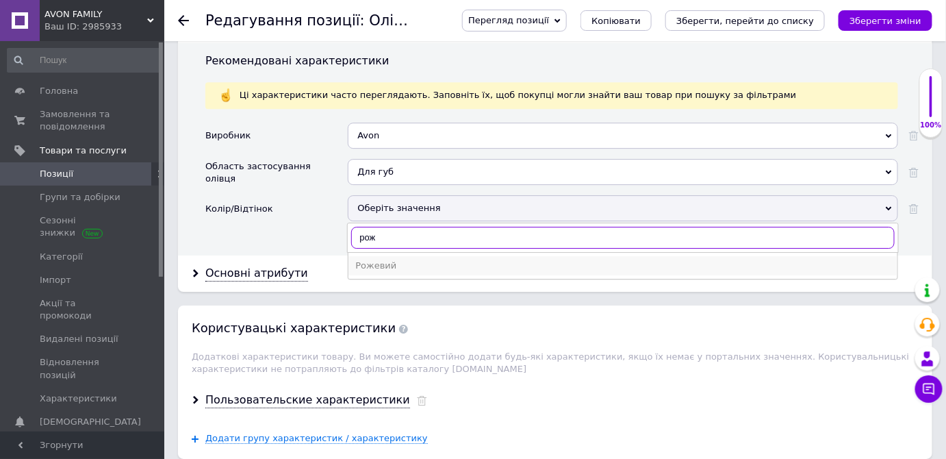
type input "рож"
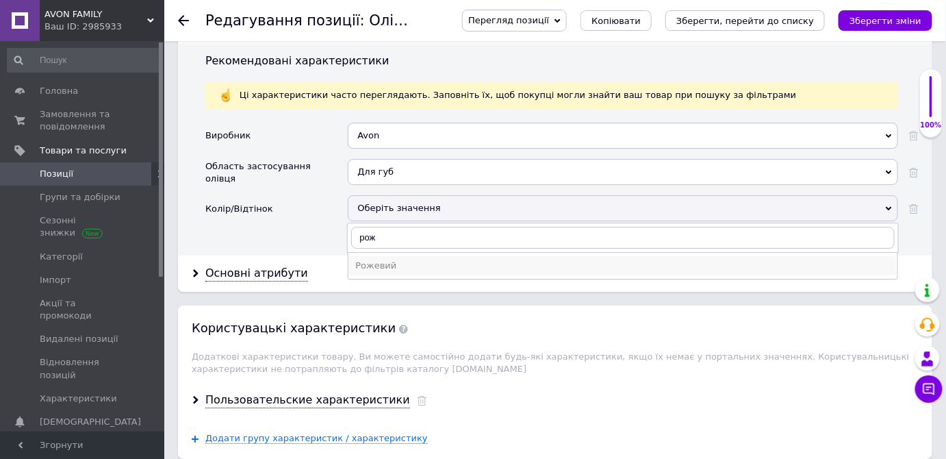
click at [378, 259] on div "Рожевий" at bounding box center [622, 265] width 535 height 12
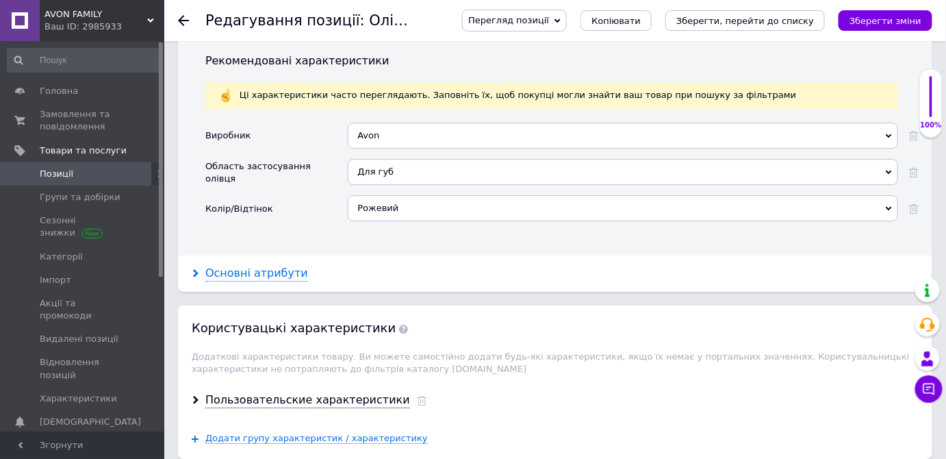
click at [266, 266] on div "Основні атрибути" at bounding box center [256, 274] width 103 height 16
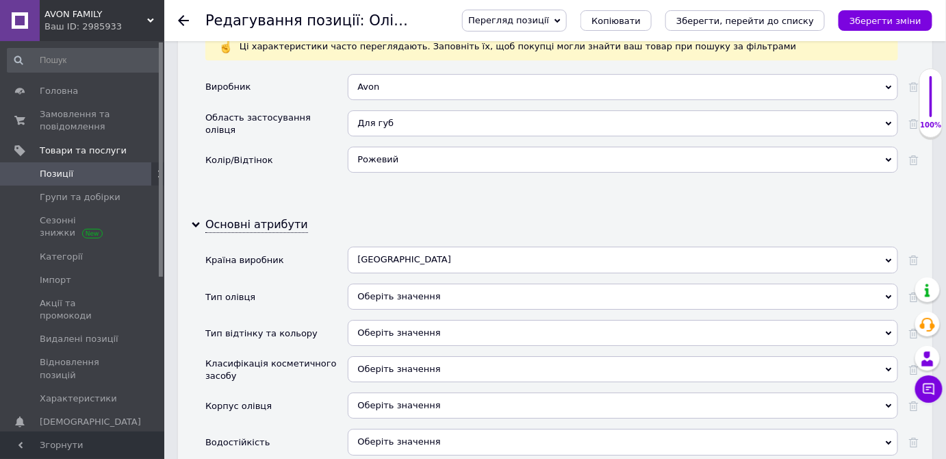
scroll to position [1493, 0]
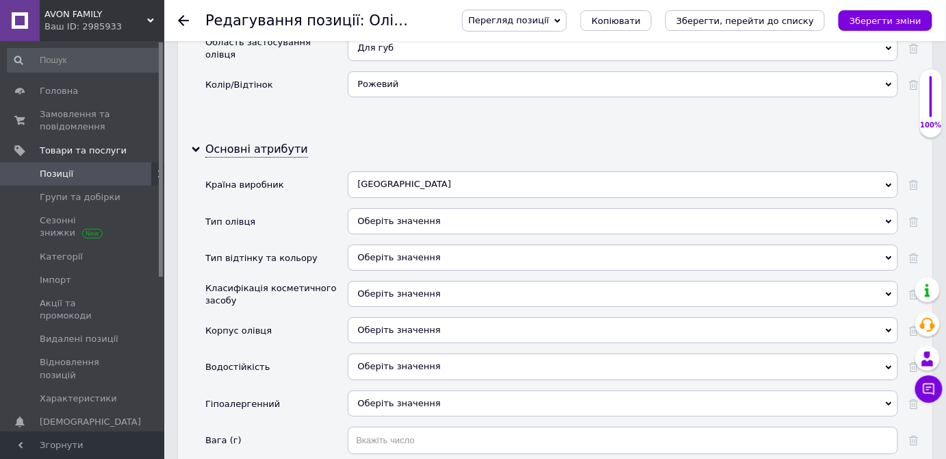
click at [373, 208] on div "Оберіть значення" at bounding box center [623, 221] width 550 height 26
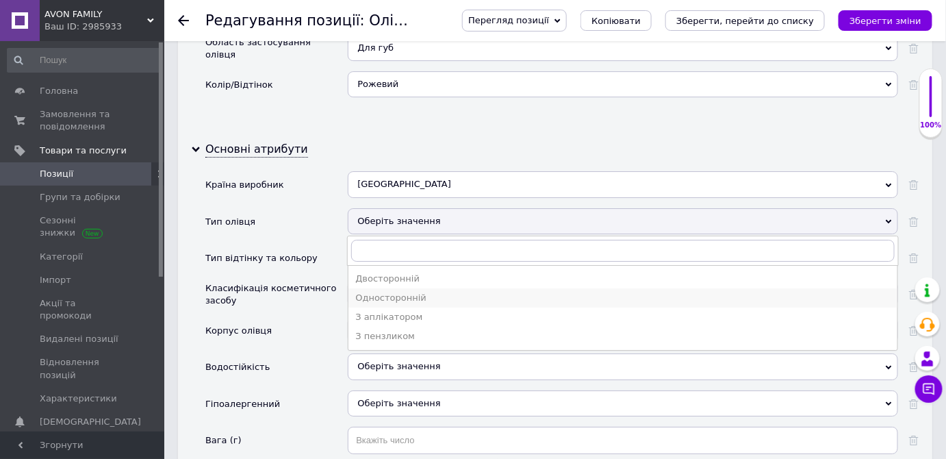
click at [369, 292] on div "Односторонній" at bounding box center [622, 298] width 535 height 12
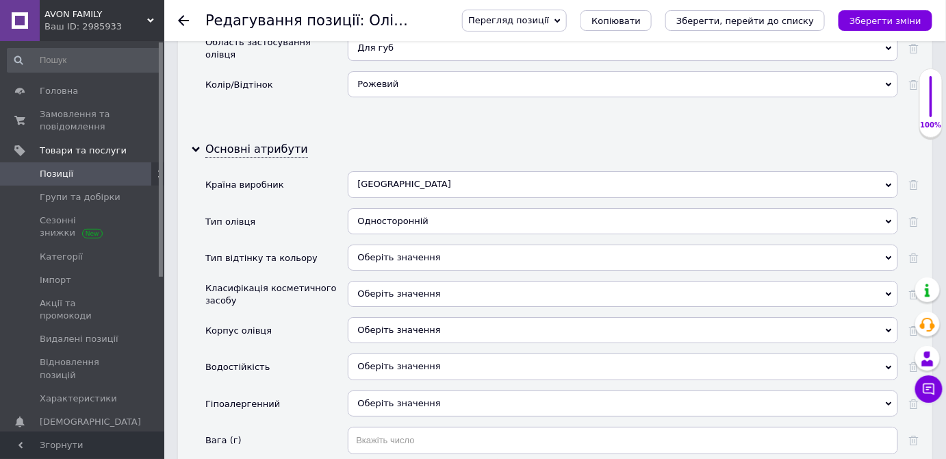
click at [383, 244] on div "Оберіть значення" at bounding box center [623, 257] width 550 height 26
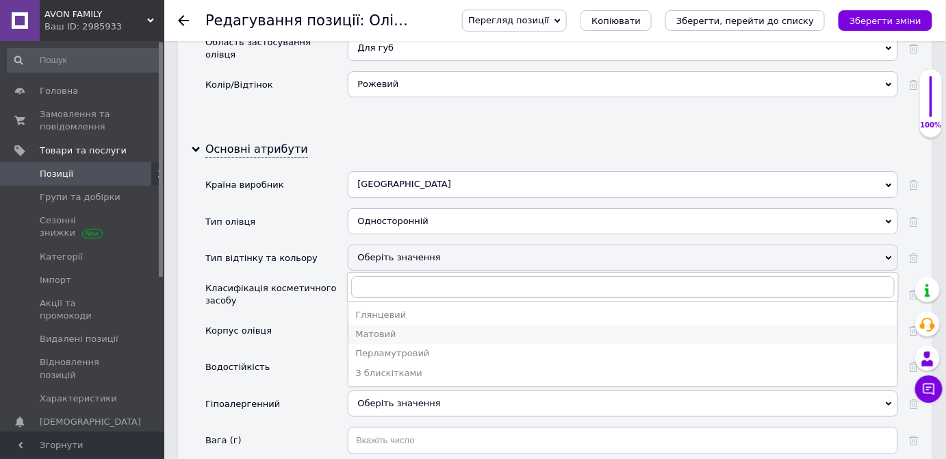
click at [367, 328] on div "Матовий" at bounding box center [622, 334] width 535 height 12
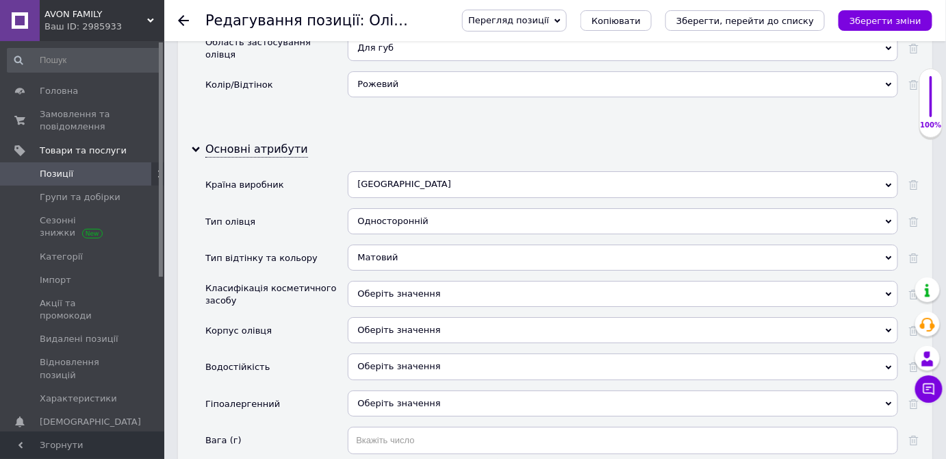
click at [374, 281] on div "Оберіть значення" at bounding box center [623, 294] width 550 height 26
click at [301, 317] on div "Корпус олівця" at bounding box center [276, 335] width 142 height 36
click at [370, 317] on div "Оберіть значення" at bounding box center [623, 330] width 550 height 26
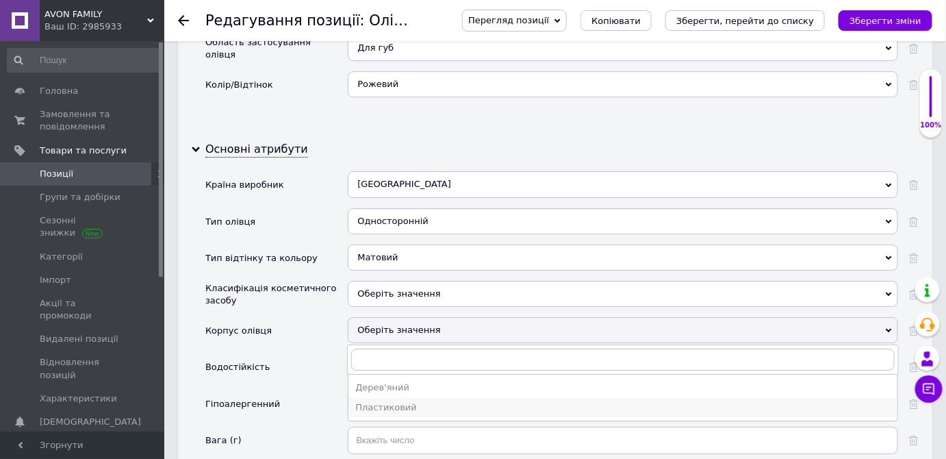
click at [363, 401] on div "Пластиковий" at bounding box center [622, 407] width 535 height 12
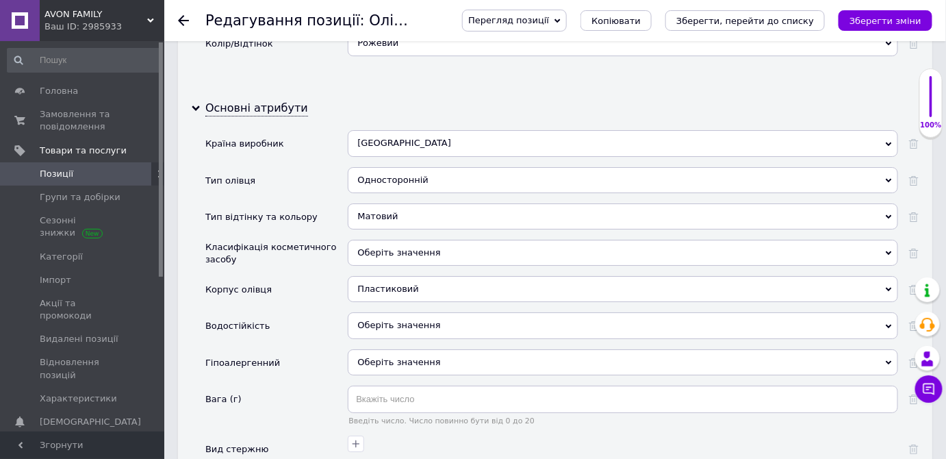
scroll to position [1555, 0]
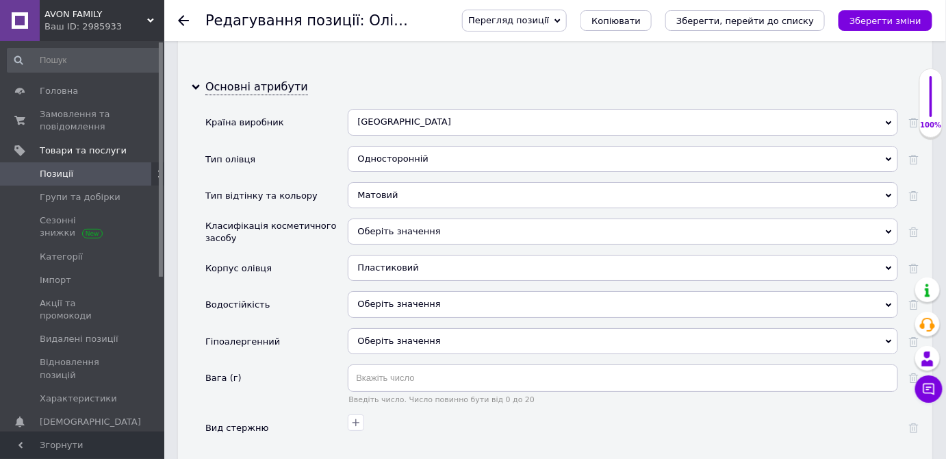
click at [373, 298] on span "Оберіть значення" at bounding box center [398, 303] width 83 height 10
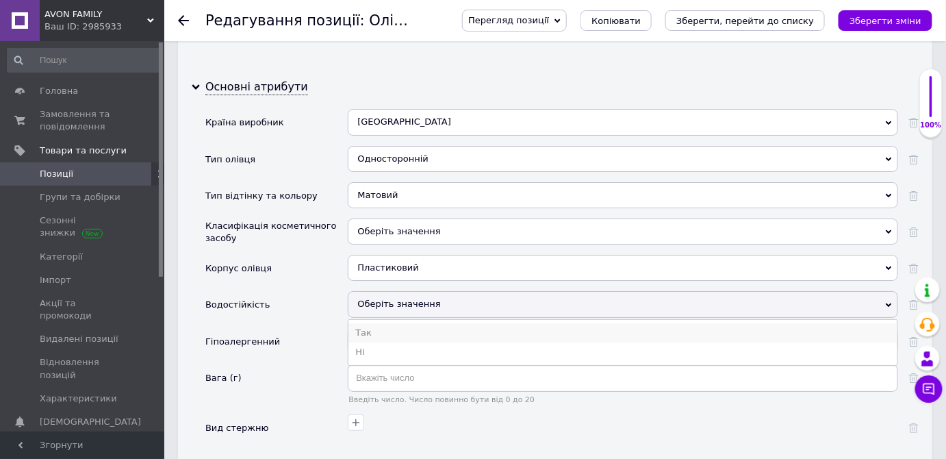
click at [366, 323] on li "Так" at bounding box center [622, 332] width 549 height 19
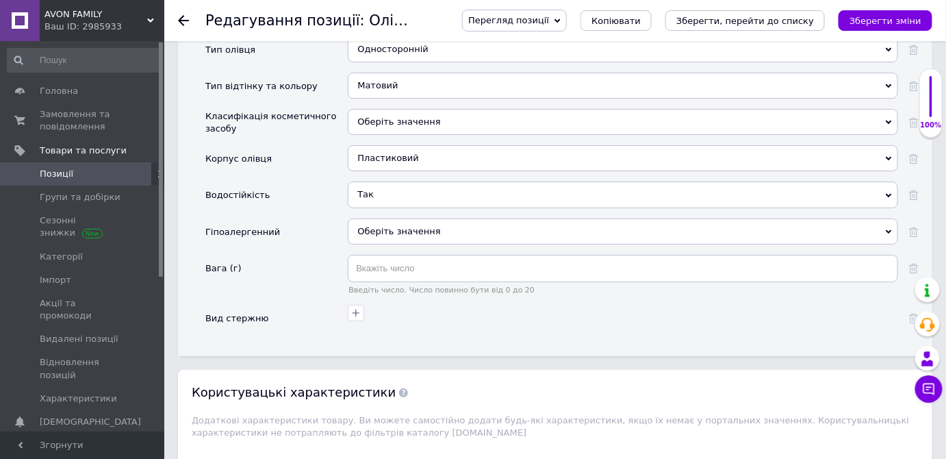
scroll to position [1680, 0]
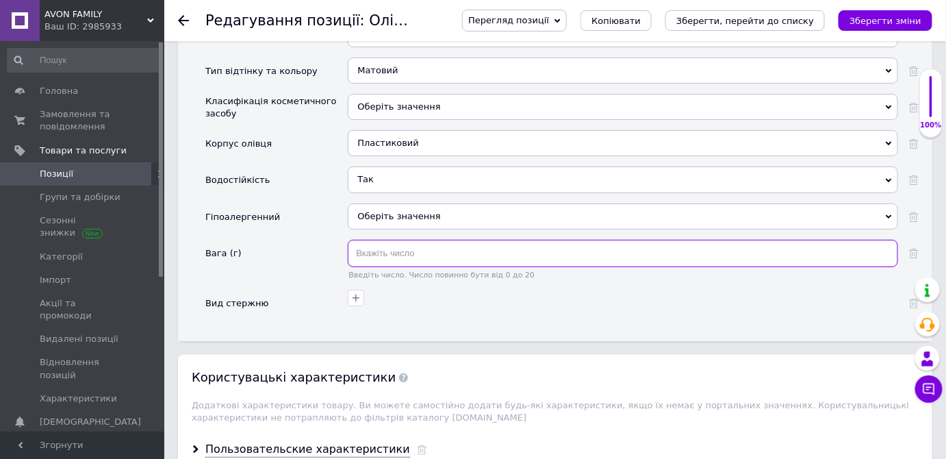
click at [372, 240] on input "text" at bounding box center [623, 253] width 550 height 27
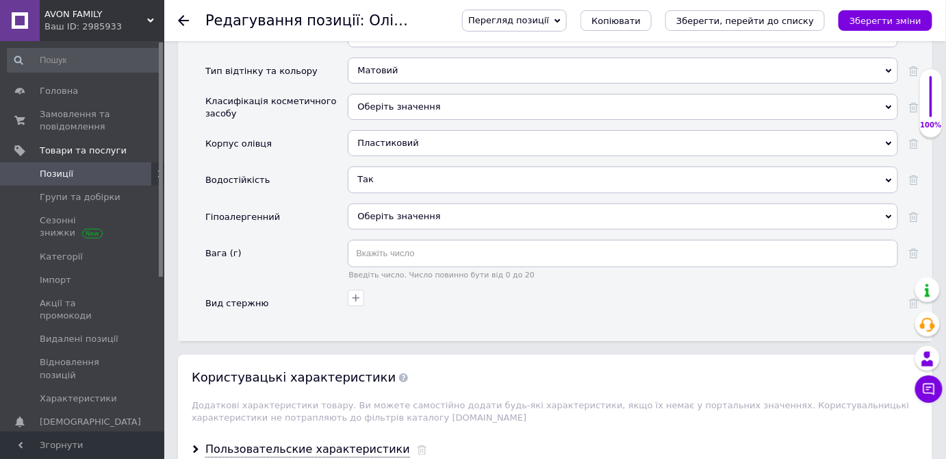
click at [326, 290] on div "Вид стержню" at bounding box center [276, 303] width 142 height 27
click at [357, 292] on icon "button" at bounding box center [355, 297] width 11 height 11
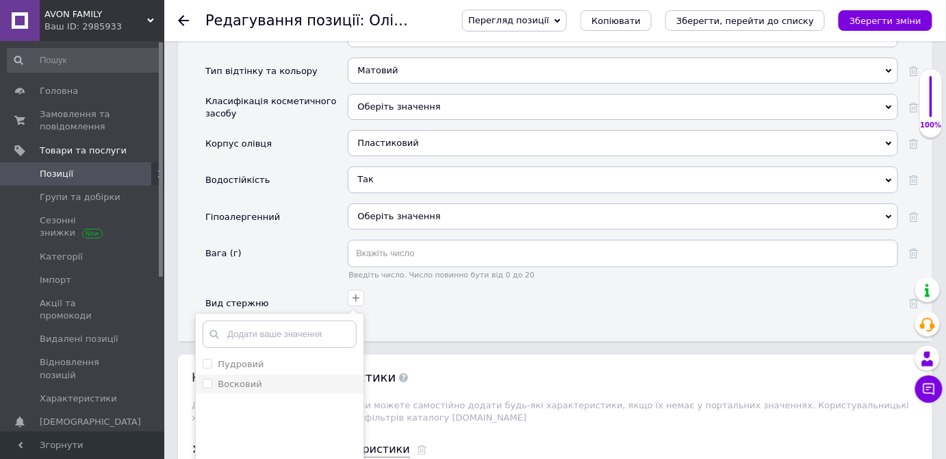
click at [209, 378] on input "Восковий" at bounding box center [207, 382] width 9 height 9
checkbox input "true"
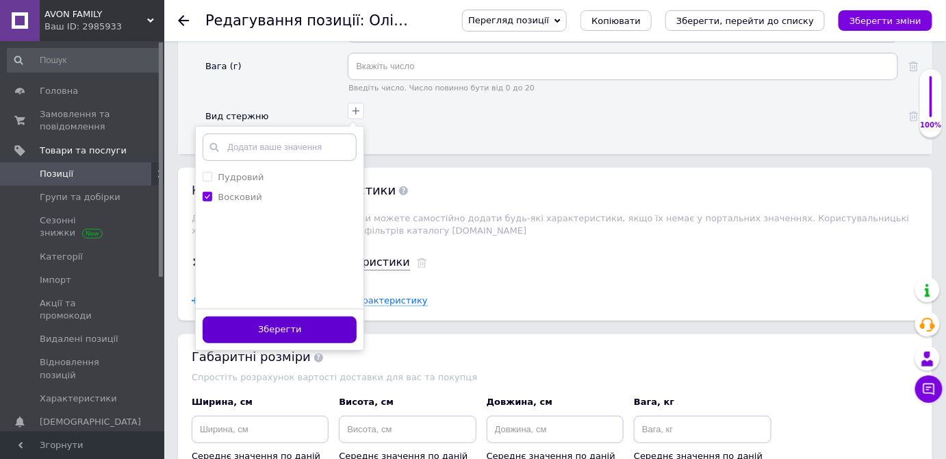
click at [281, 316] on button "Зберегти" at bounding box center [280, 329] width 154 height 27
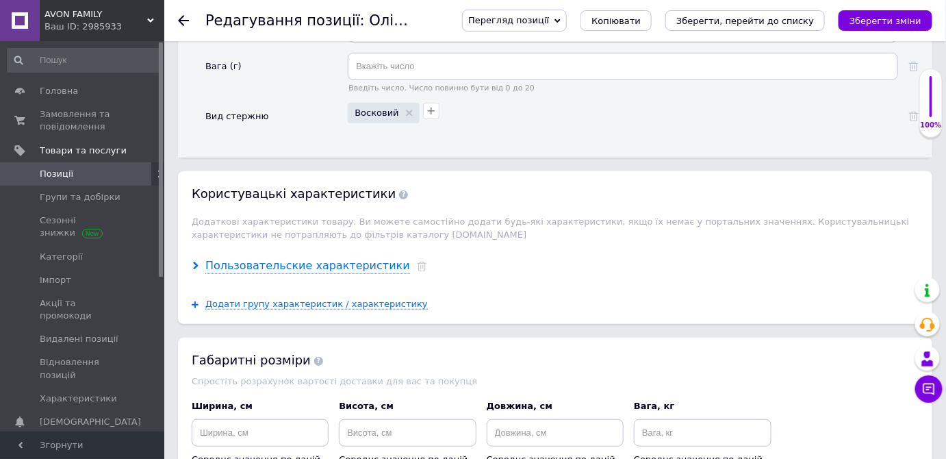
click at [312, 258] on div "Пользовательские характеристики" at bounding box center [307, 266] width 205 height 16
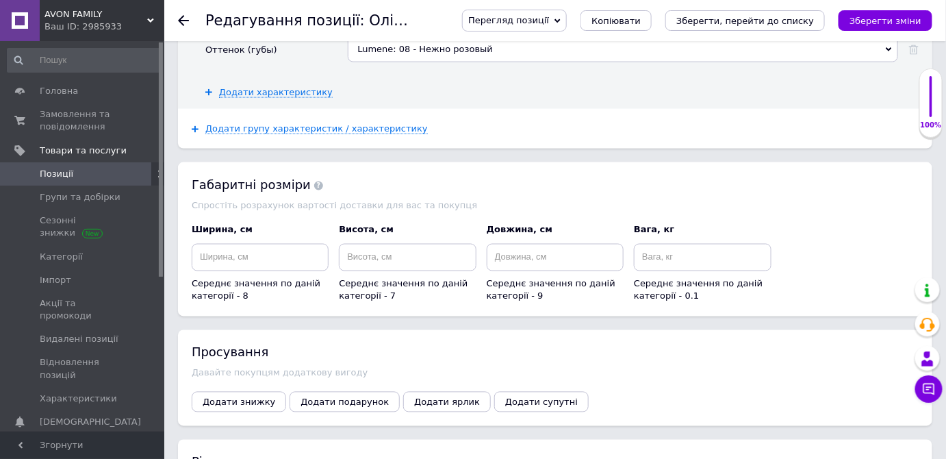
scroll to position [2239, 0]
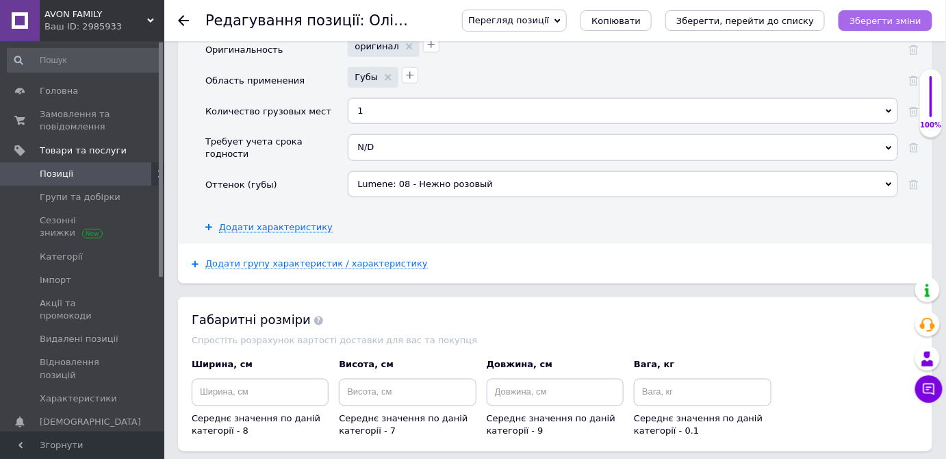
click at [875, 21] on icon "Зберегти зміни" at bounding box center [885, 21] width 72 height 10
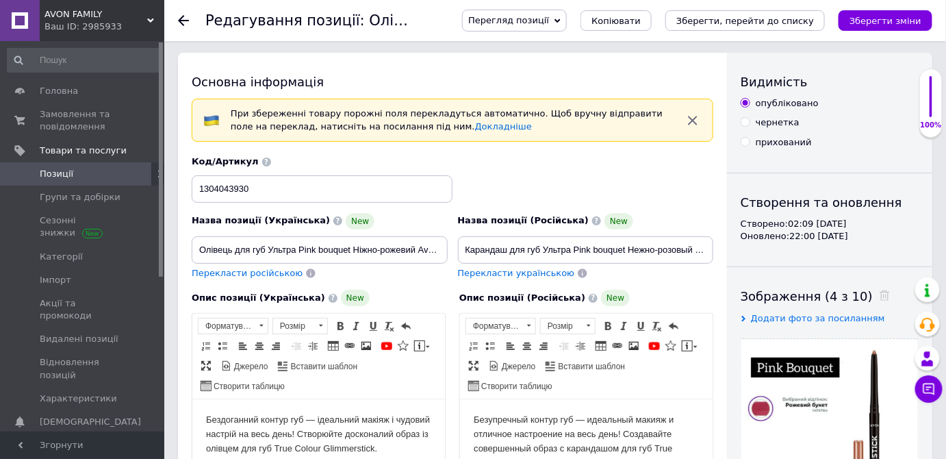
scroll to position [0, 0]
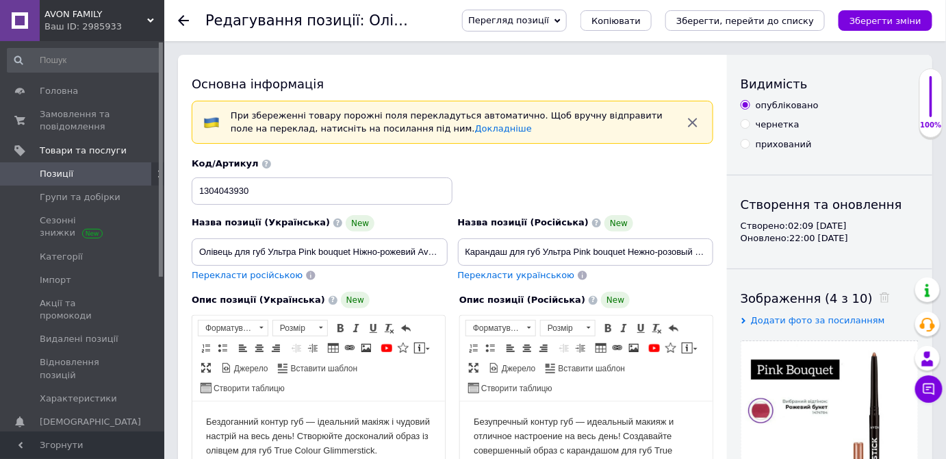
click at [184, 21] on use at bounding box center [183, 20] width 11 height 11
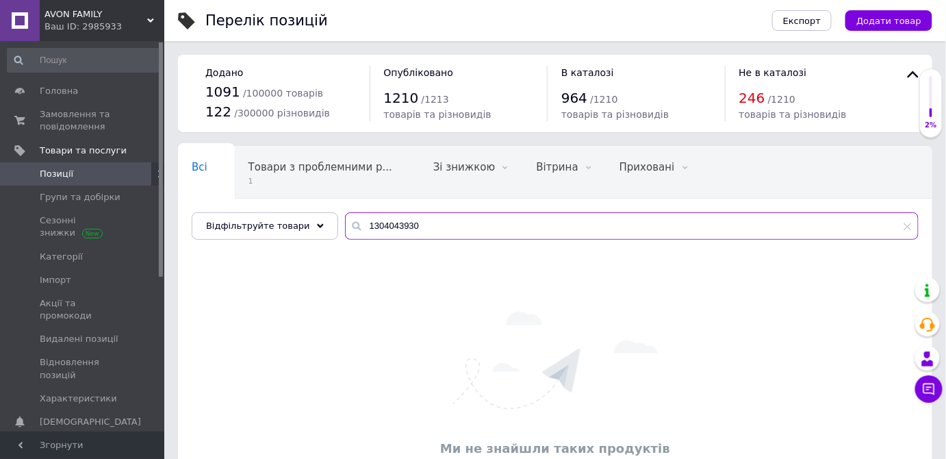
drag, startPoint x: 424, startPoint y: 226, endPoint x: 337, endPoint y: 226, distance: 86.9
click at [345, 226] on div "1304043930" at bounding box center [632, 225] width 574 height 27
paste input "567757"
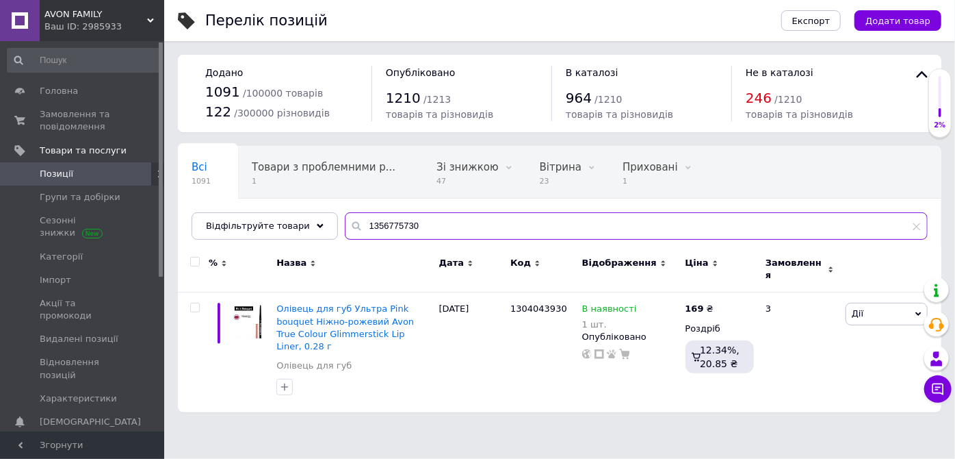
type input "1356775730"
click at [409, 224] on input "1356775730" at bounding box center [636, 225] width 583 height 27
drag, startPoint x: 424, startPoint y: 230, endPoint x: 322, endPoint y: 229, distance: 102.0
click at [323, 229] on div "Всі 1091 Товари з проблемними р... 1 Зі знижкою 47 Видалити Редагувати Вітрина …" at bounding box center [560, 193] width 764 height 94
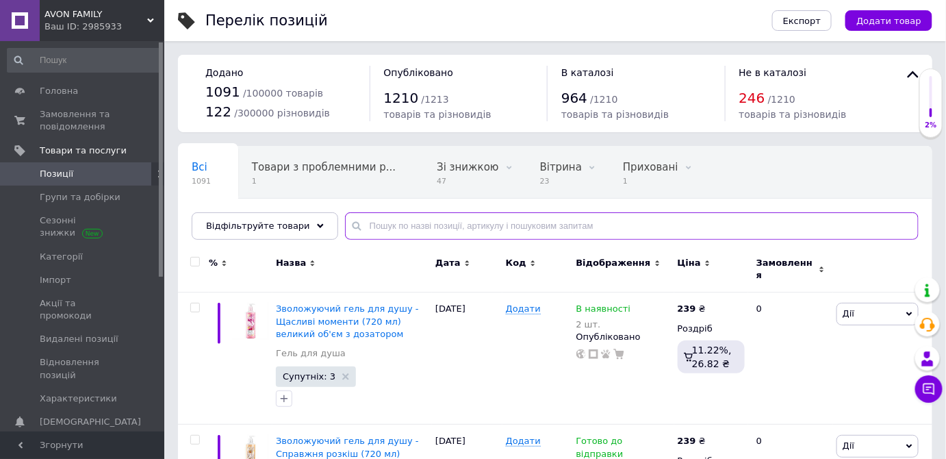
type input "1356775730"
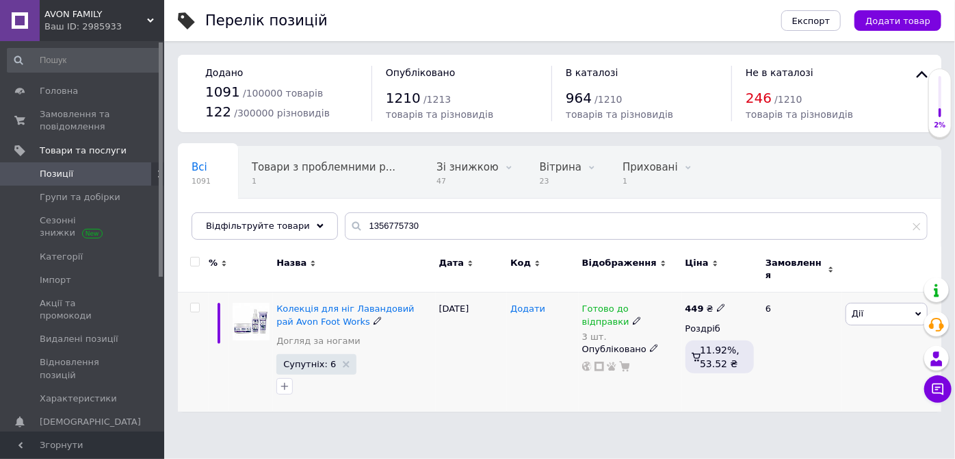
click at [527, 303] on span "Додати" at bounding box center [528, 308] width 35 height 11
type input "1356775730"
click at [496, 361] on div "[DATE]" at bounding box center [472, 351] width 72 height 119
click at [313, 307] on span "Колекція для ніг Лавандовий рай Avon Foot Works" at bounding box center [346, 314] width 138 height 23
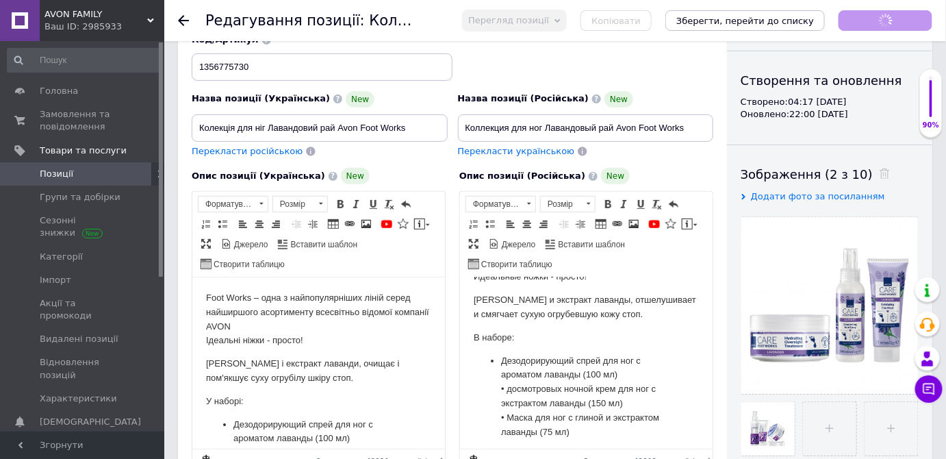
scroll to position [124, 0]
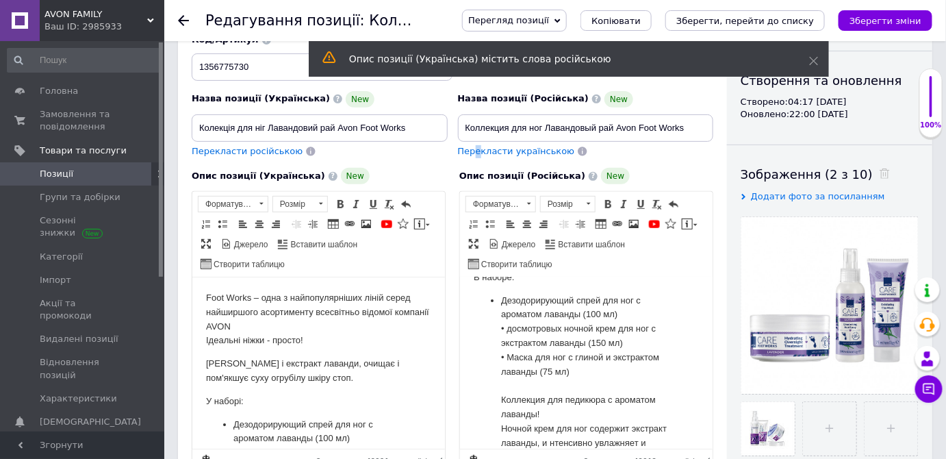
click at [476, 146] on span "Перекласти українською" at bounding box center [516, 151] width 117 height 10
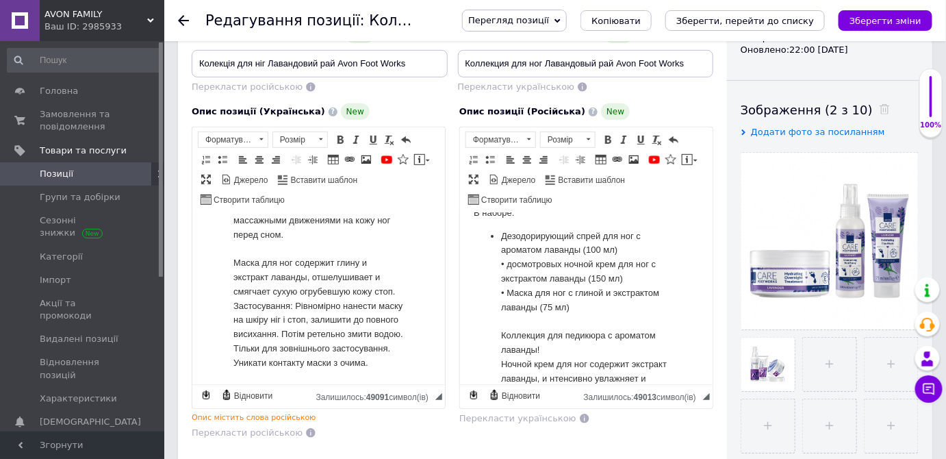
scroll to position [186, 0]
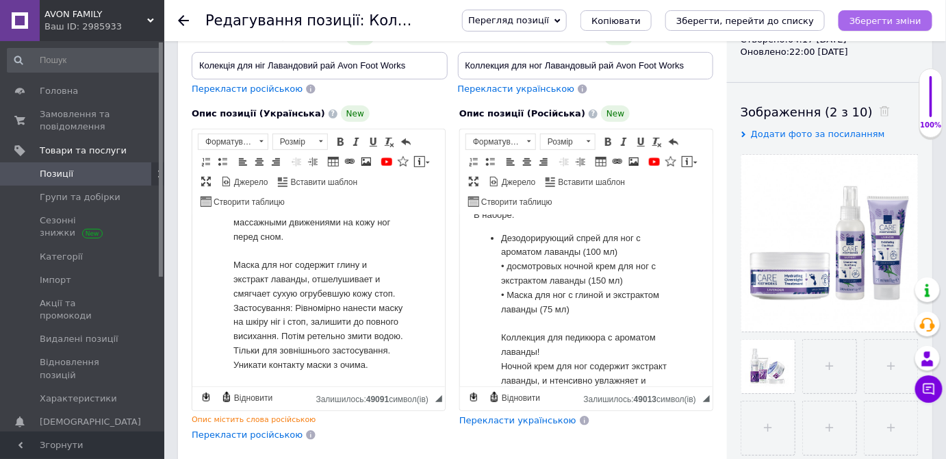
click at [885, 14] on button "Зберегти зміни" at bounding box center [885, 20] width 94 height 21
click at [480, 420] on span "Перекласти українською" at bounding box center [517, 420] width 117 height 10
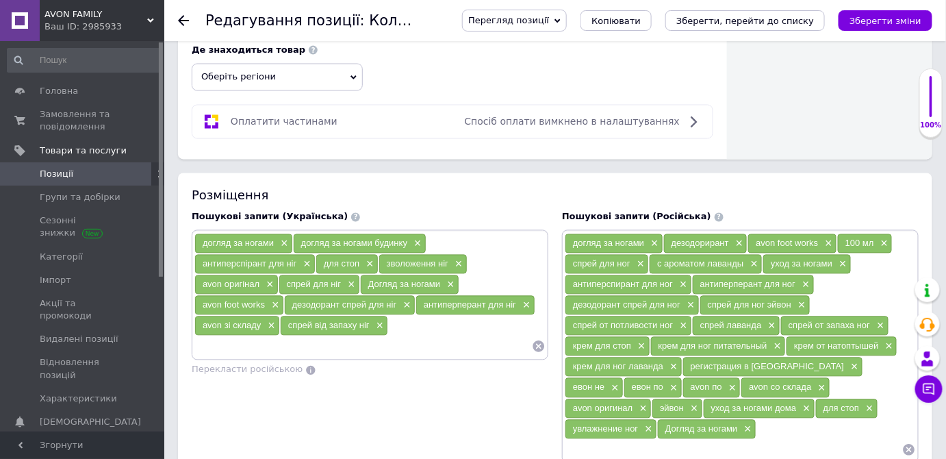
scroll to position [808, 0]
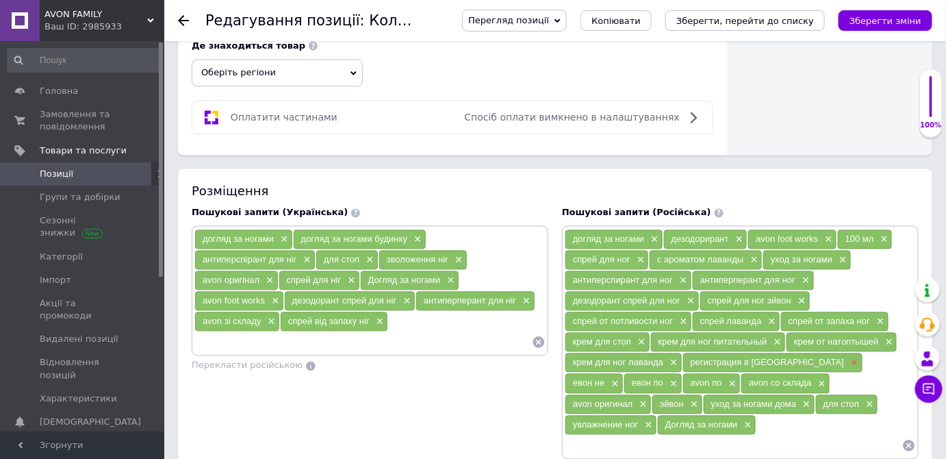
click at [847, 357] on span "×" at bounding box center [852, 363] width 11 height 12
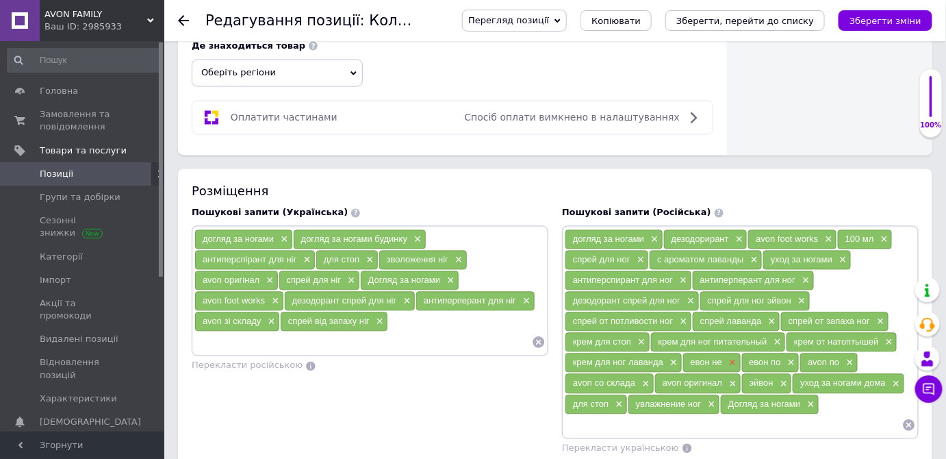
click at [728, 357] on span "×" at bounding box center [730, 363] width 11 height 12
click at [730, 357] on span "×" at bounding box center [730, 363] width 11 height 12
click at [682, 415] on input at bounding box center [733, 425] width 337 height 21
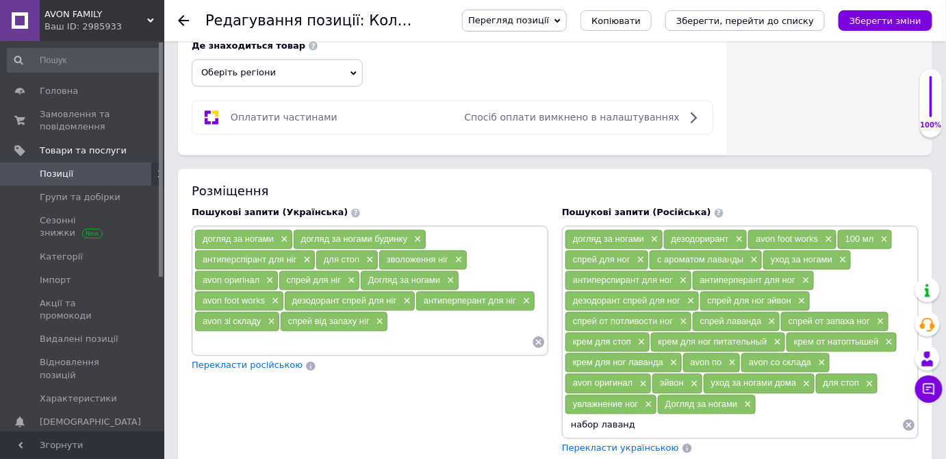
type input "набор лаванда"
click at [585, 440] on li "набор лаванда avon" at bounding box center [740, 449] width 355 height 19
click at [676, 415] on input at bounding box center [789, 425] width 227 height 21
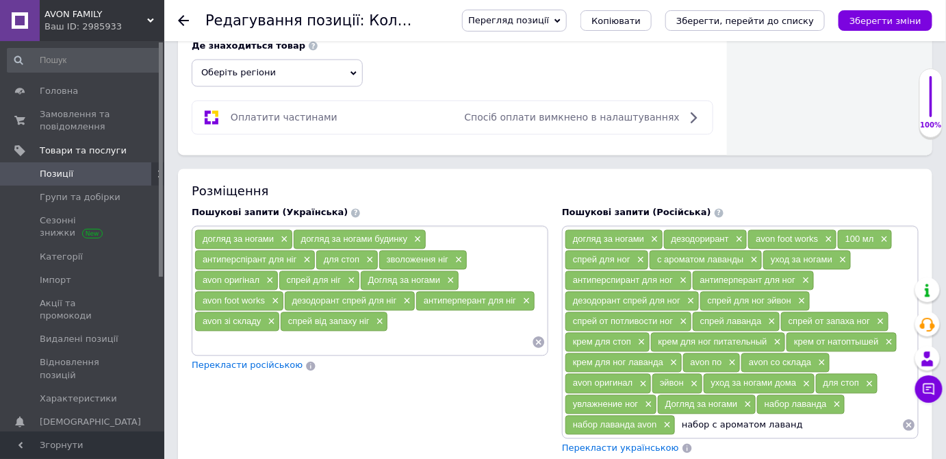
type input "набор с ароматом лаванды"
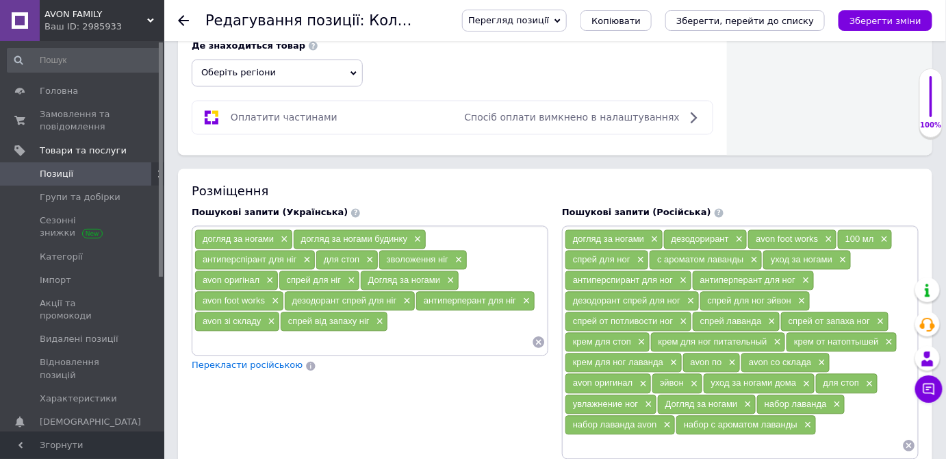
click at [600, 458] on span "Перекласти українською" at bounding box center [620, 468] width 117 height 10
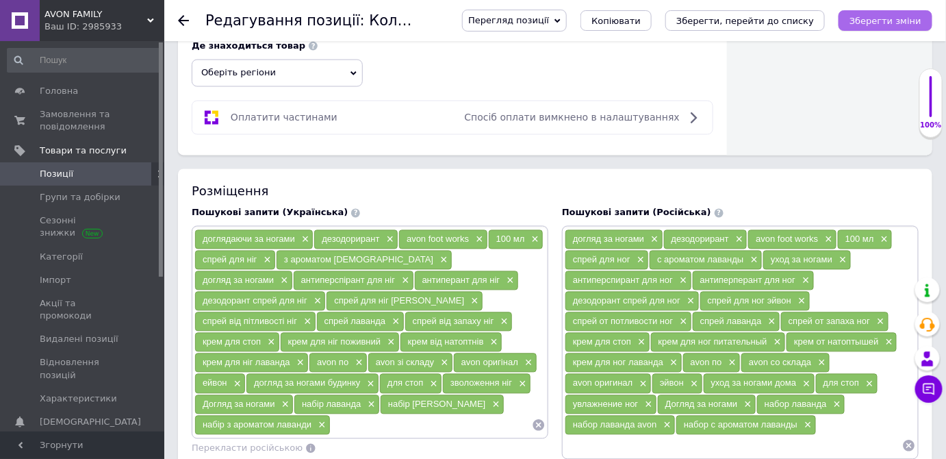
click at [875, 18] on icon "Зберегти зміни" at bounding box center [885, 21] width 72 height 10
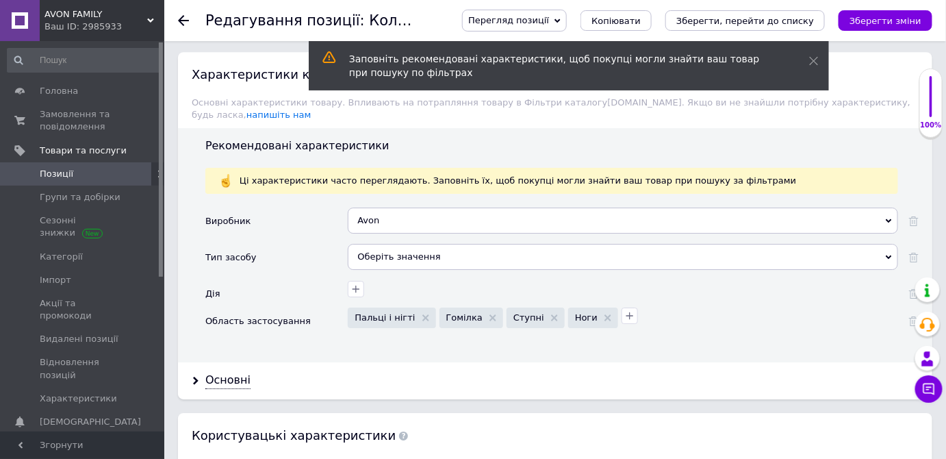
scroll to position [1430, 0]
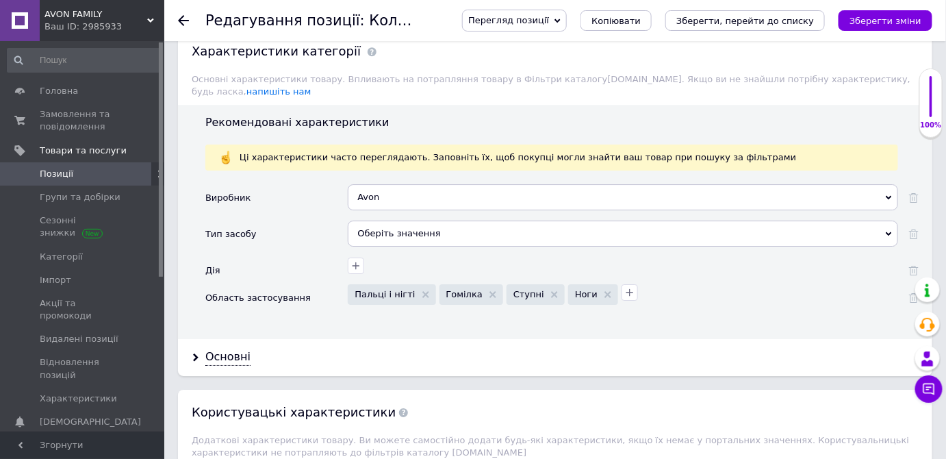
click at [383, 220] on div "Оберіть значення" at bounding box center [623, 233] width 550 height 26
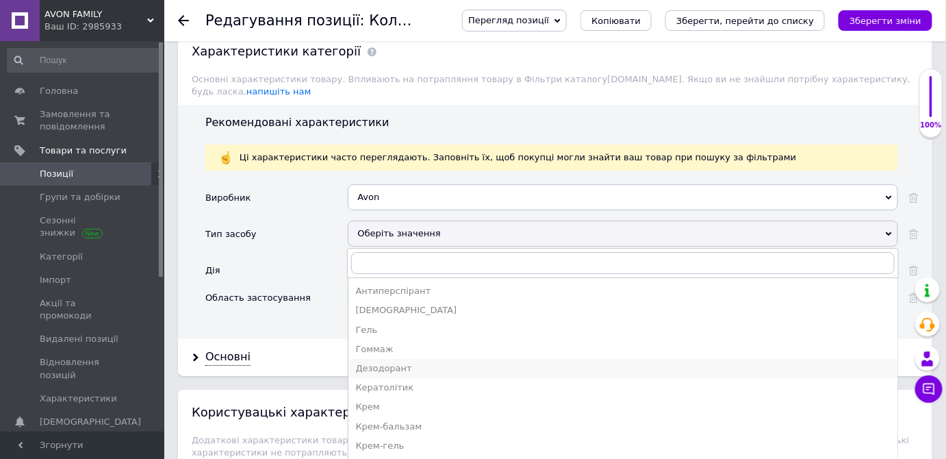
click at [378, 362] on div "Дезодорант" at bounding box center [622, 368] width 535 height 12
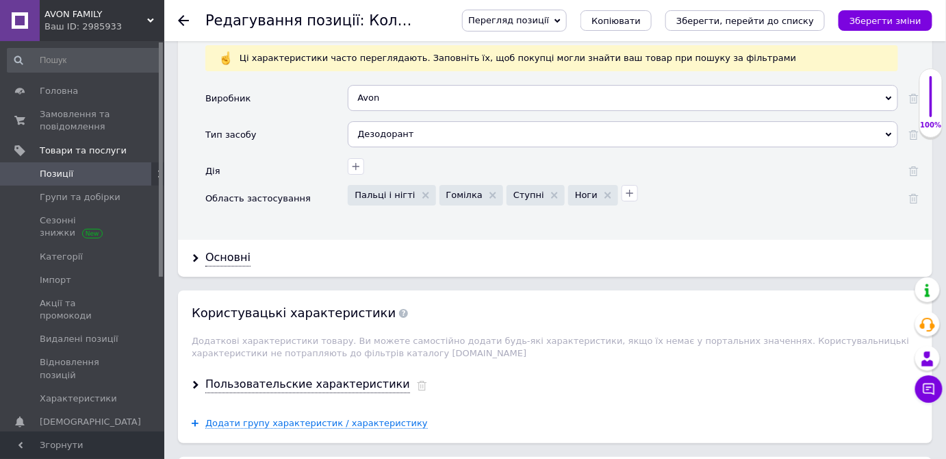
scroll to position [1555, 0]
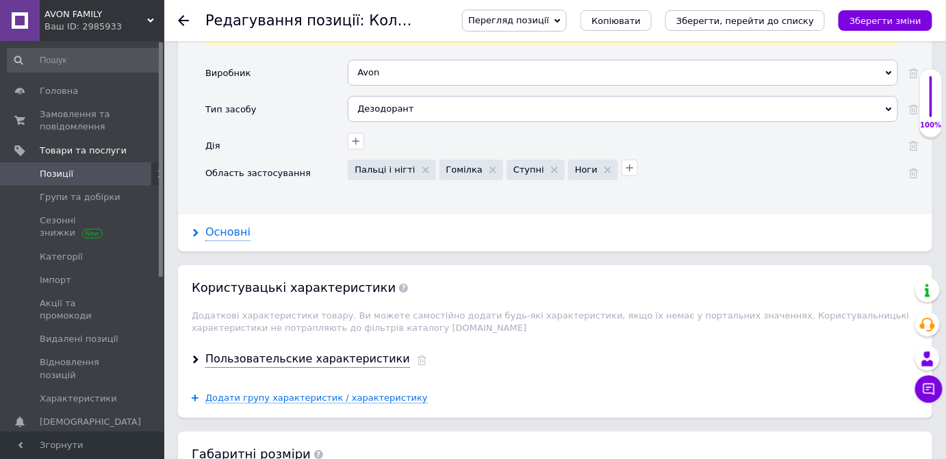
click at [225, 224] on div "Основні" at bounding box center [227, 232] width 45 height 16
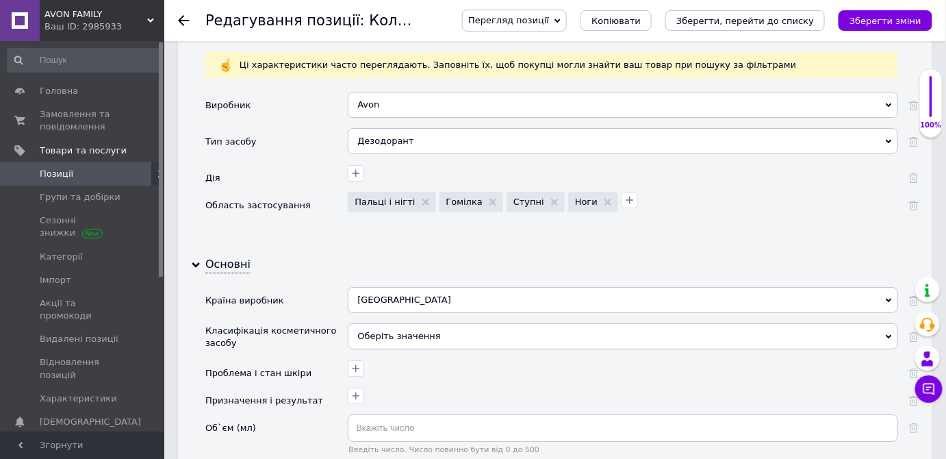
scroll to position [1493, 0]
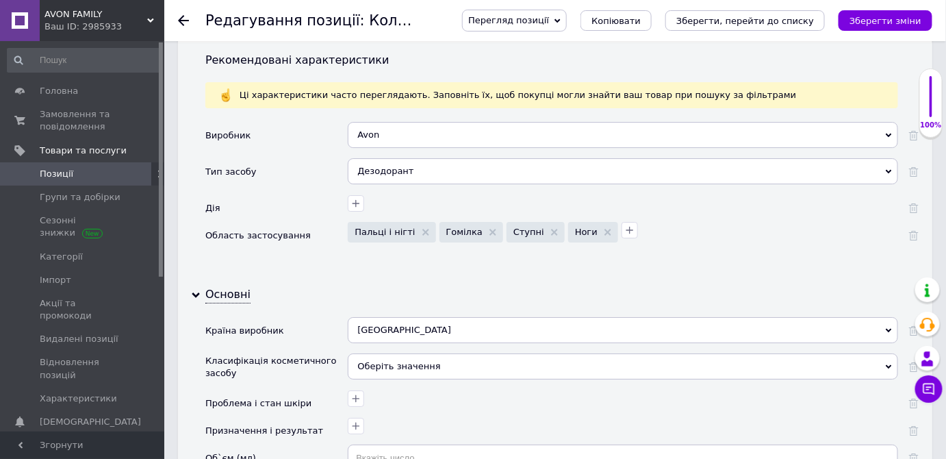
click at [389, 158] on div "Дезодорант" at bounding box center [623, 171] width 550 height 26
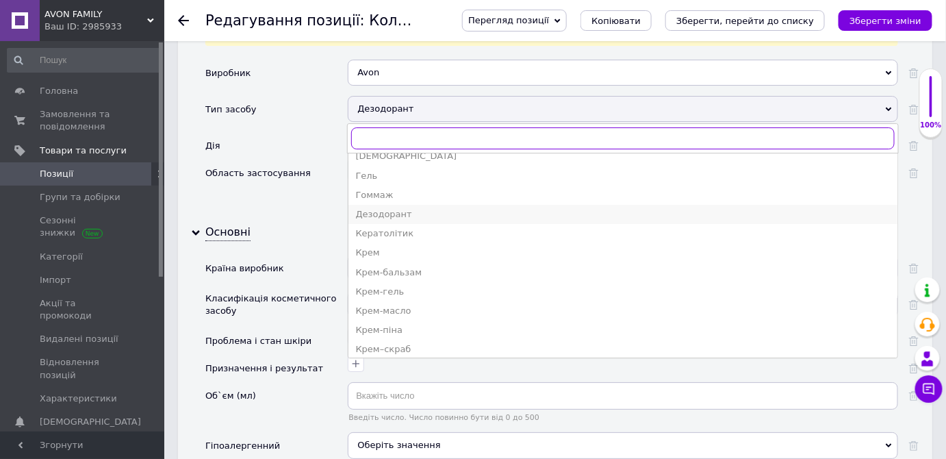
scroll to position [0, 0]
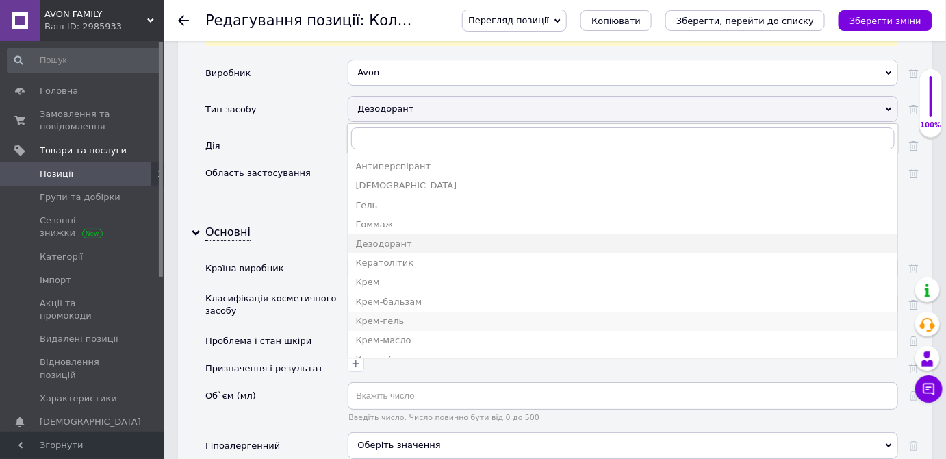
click at [373, 315] on div "Крем-гель" at bounding box center [622, 321] width 535 height 12
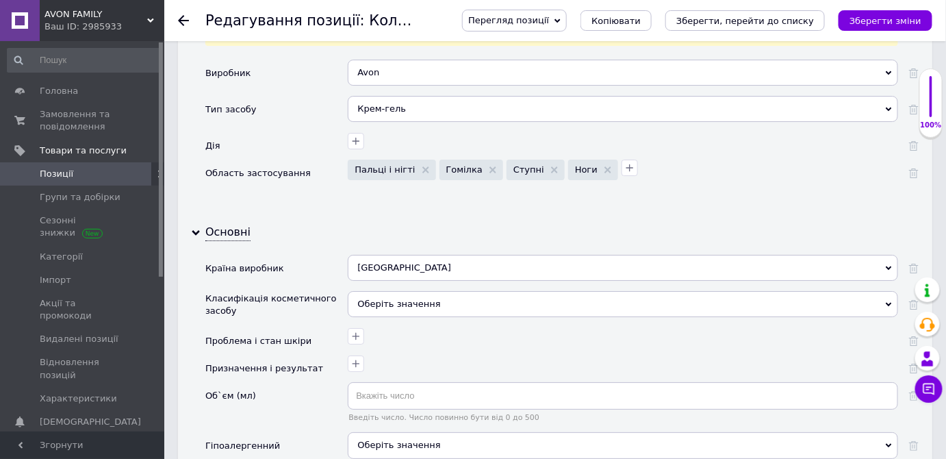
click at [290, 166] on div "Рекомендовані характеристики Ці характеристики часто переглядають. Заповніть їх…" at bounding box center [555, 97] width 754 height 234
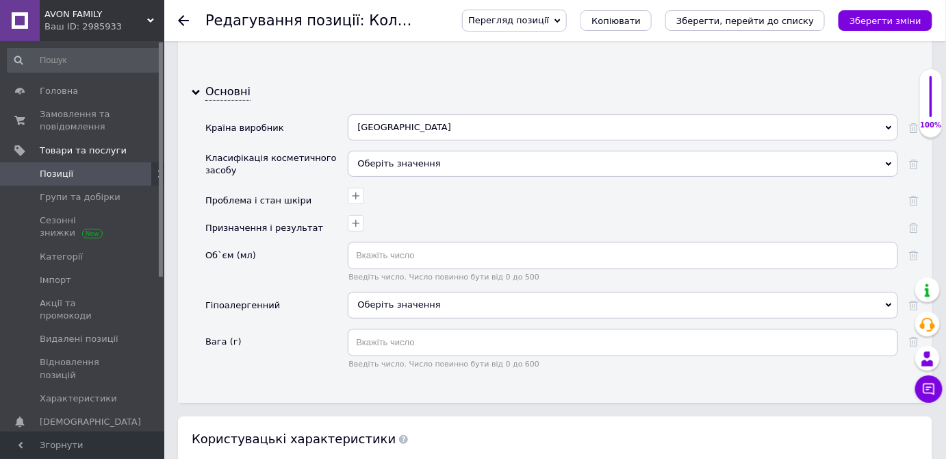
scroll to position [1680, 0]
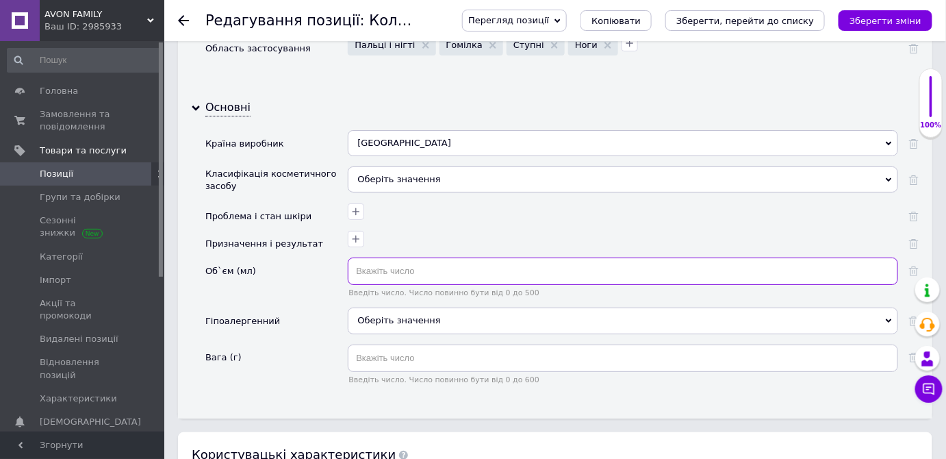
click at [367, 257] on input "text" at bounding box center [623, 270] width 550 height 27
type input "325"
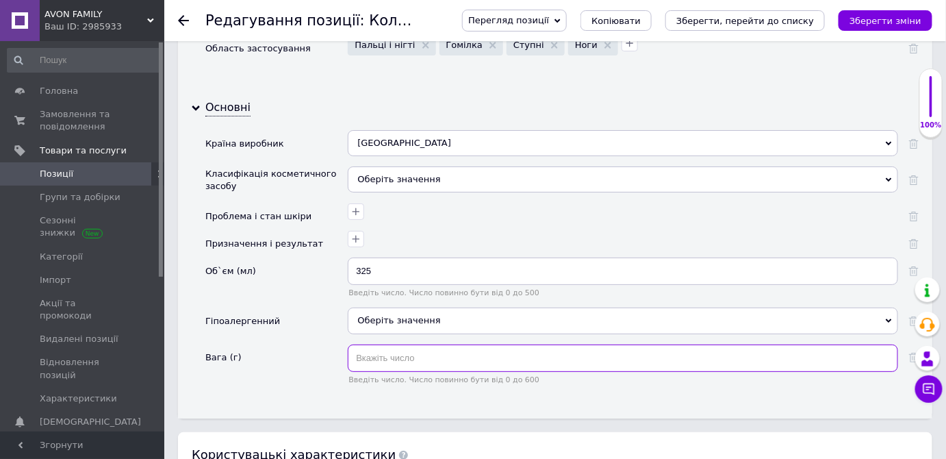
click at [364, 344] on input "text" at bounding box center [623, 357] width 550 height 27
type input "325"
click at [378, 307] on span "Оберіть значення" at bounding box center [623, 320] width 550 height 26
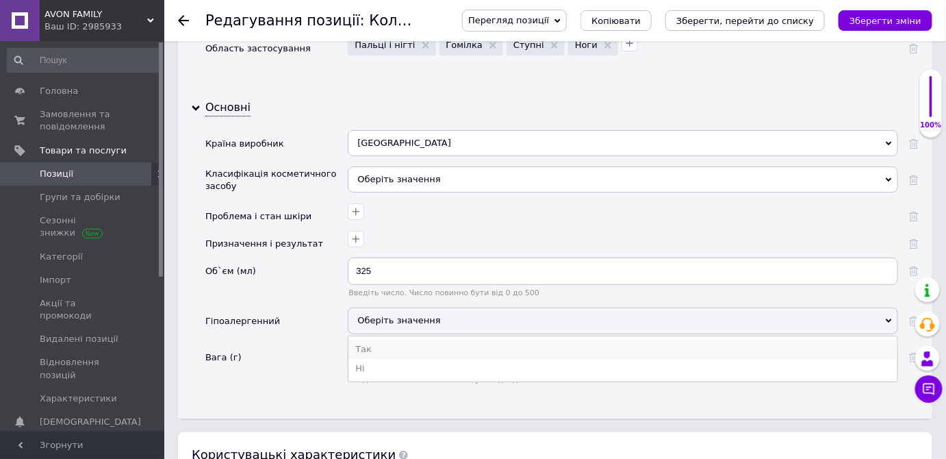
click at [359, 339] on li "Так" at bounding box center [622, 348] width 549 height 19
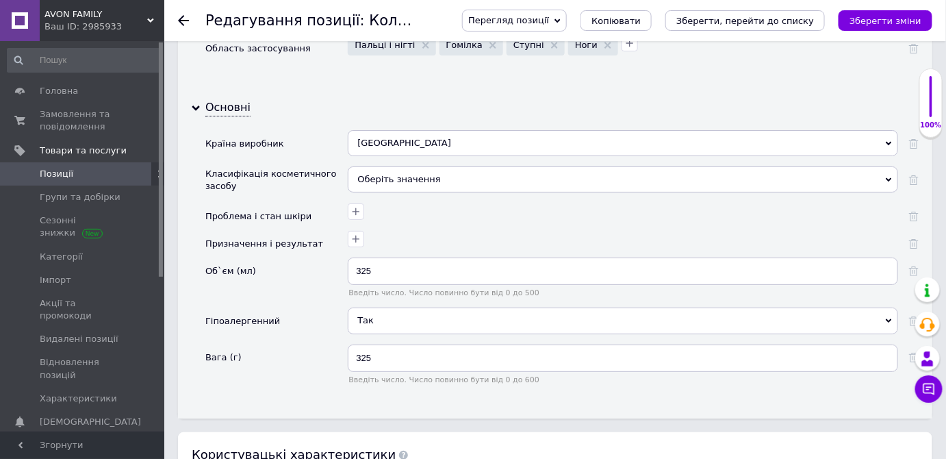
click at [309, 307] on div "Гіпоалергенний" at bounding box center [276, 325] width 142 height 36
click at [884, 22] on icon "Зберегти зміни" at bounding box center [885, 21] width 72 height 10
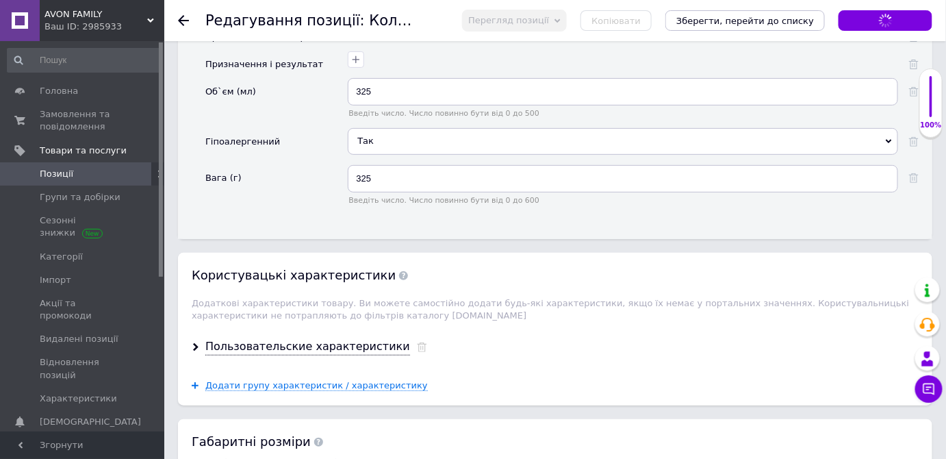
scroll to position [1866, 0]
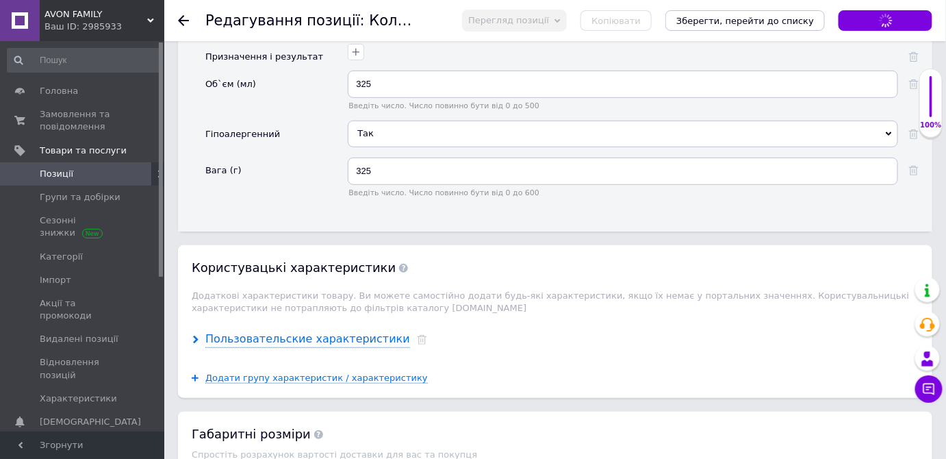
click at [337, 331] on div "Пользовательские характеристики" at bounding box center [307, 339] width 205 height 16
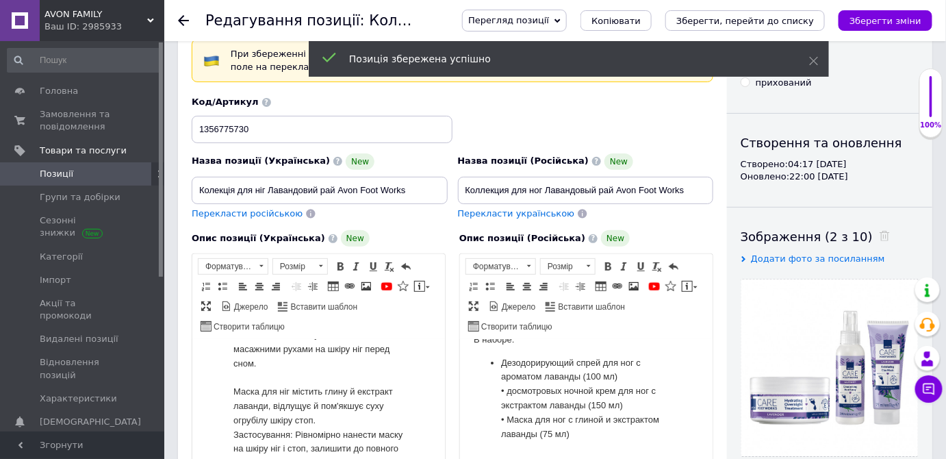
scroll to position [311, 0]
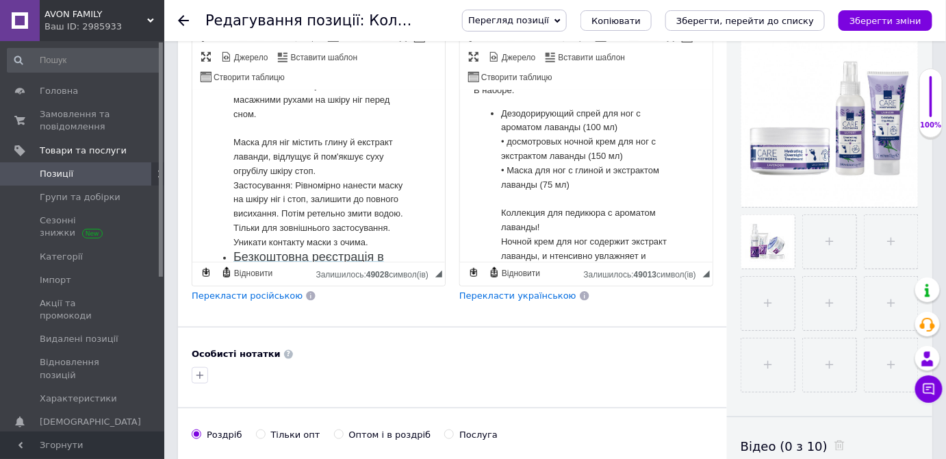
click at [488, 295] on span "Перекласти українською" at bounding box center [517, 295] width 117 height 10
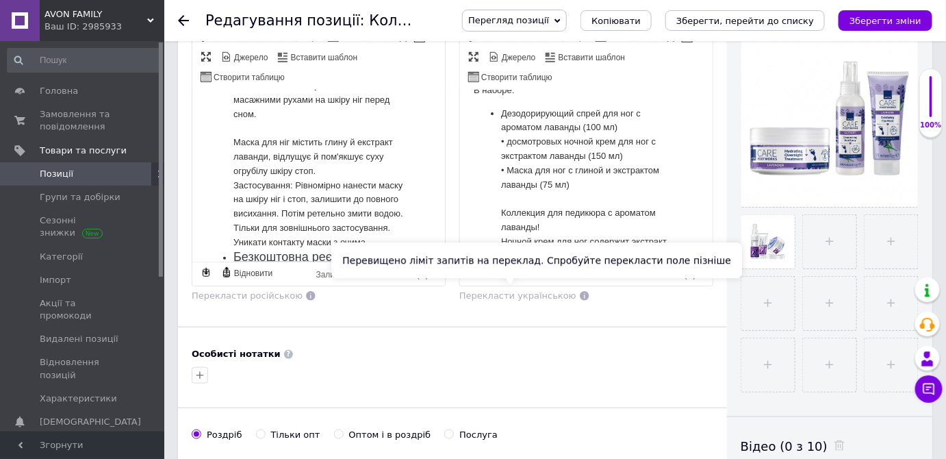
scroll to position [337, 0]
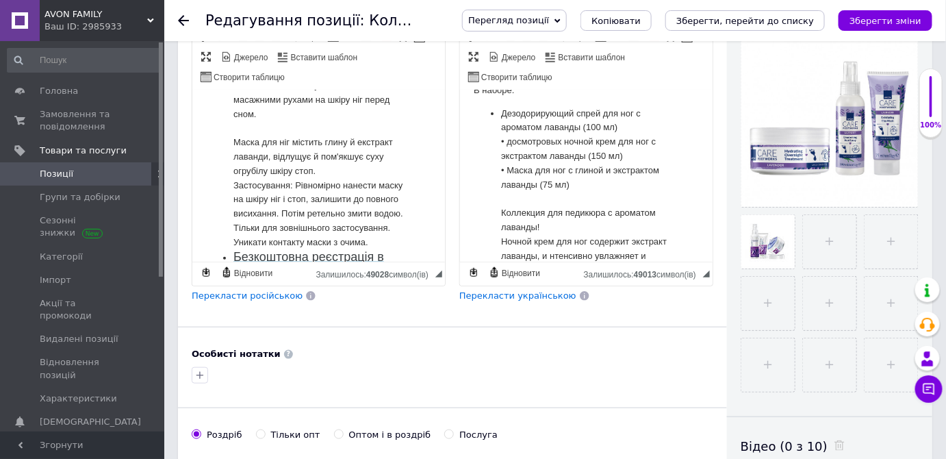
click at [485, 290] on span "Перекласти українською" at bounding box center [517, 295] width 117 height 10
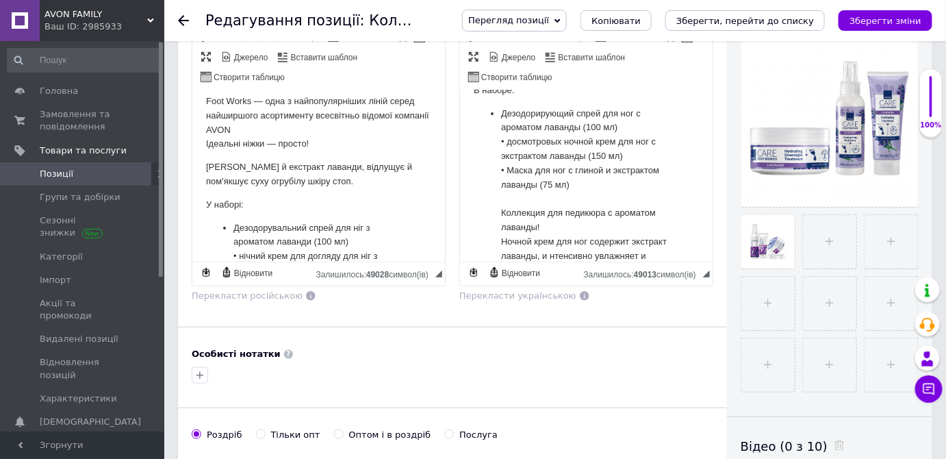
scroll to position [0, 0]
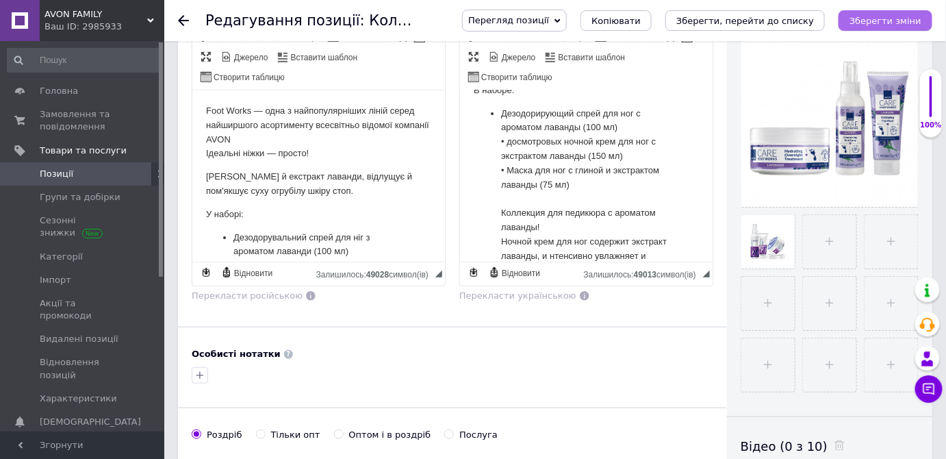
click at [886, 16] on icon "Зберегти зміни" at bounding box center [885, 21] width 72 height 10
